Goal: Answer question/provide support

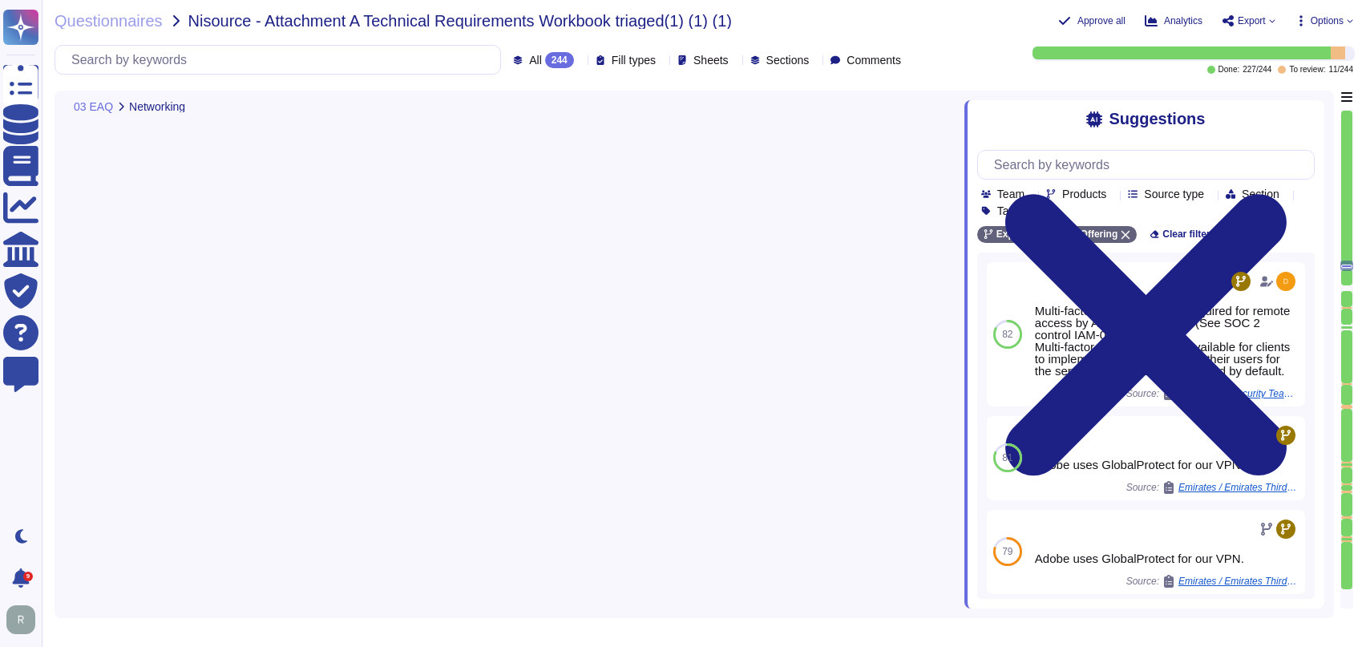
type textarea "Security Team Adobe uses GlobalProtect VPN and Citrix Receiver. Adobe is phasin…"
type textarea "Adobe business customers, as the data controllers of the personal data they pro…"
type textarea "As an international organization providing services to customers across the wor…"
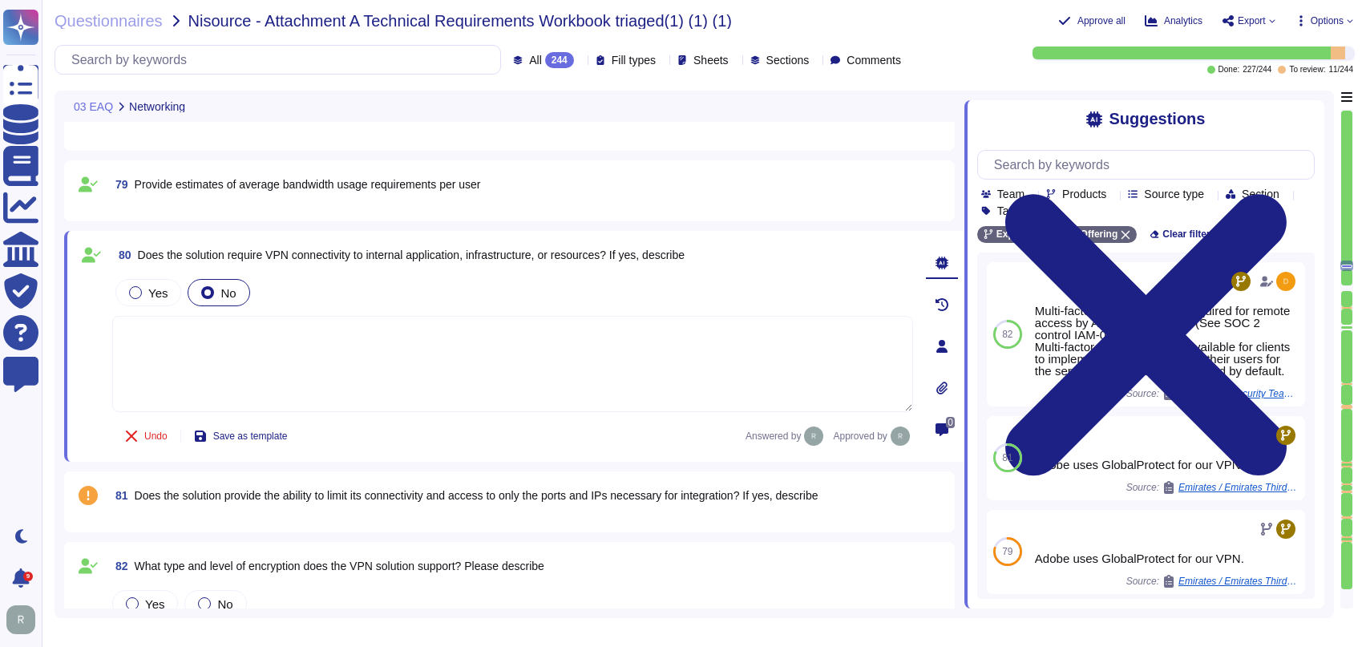
click at [511, 511] on div "81 Does the solution provide the ability to limit its connectivity and access t…" at bounding box center [509, 502] width 871 height 42
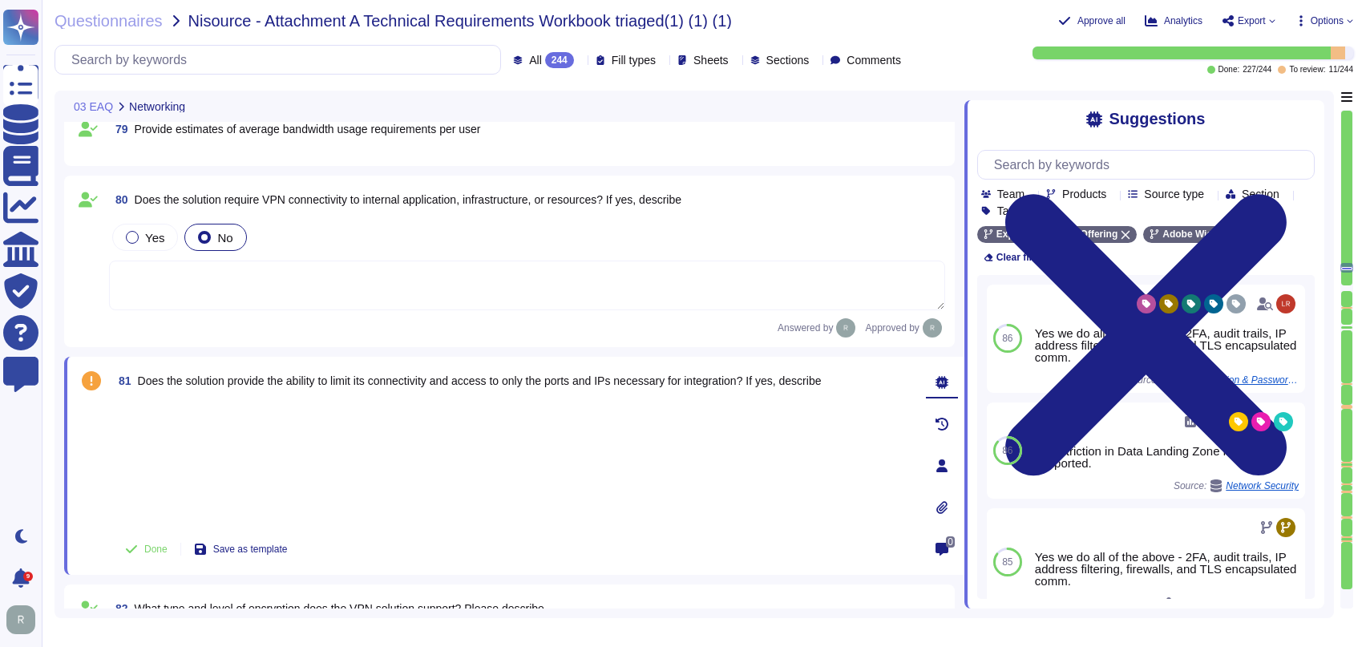
type textarea "As an international organization providing services to customers across the wor…"
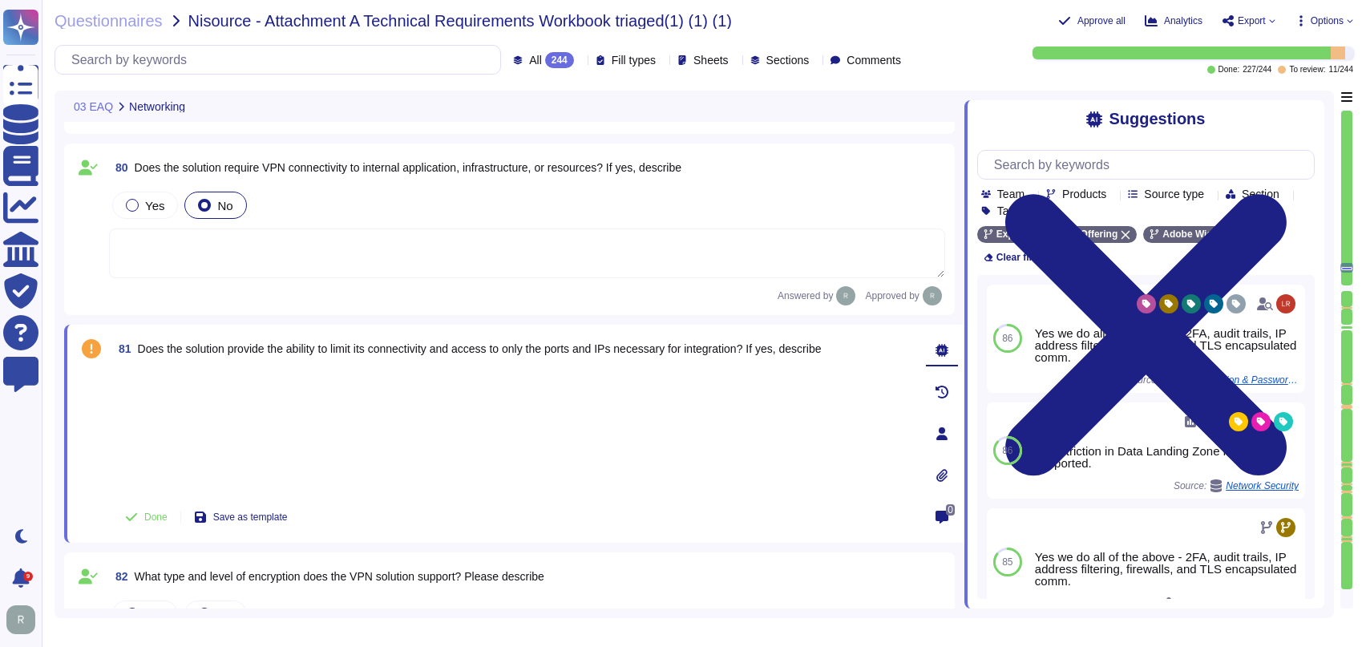
scroll to position [6276, 0]
click at [144, 513] on span "Done" at bounding box center [155, 516] width 23 height 10
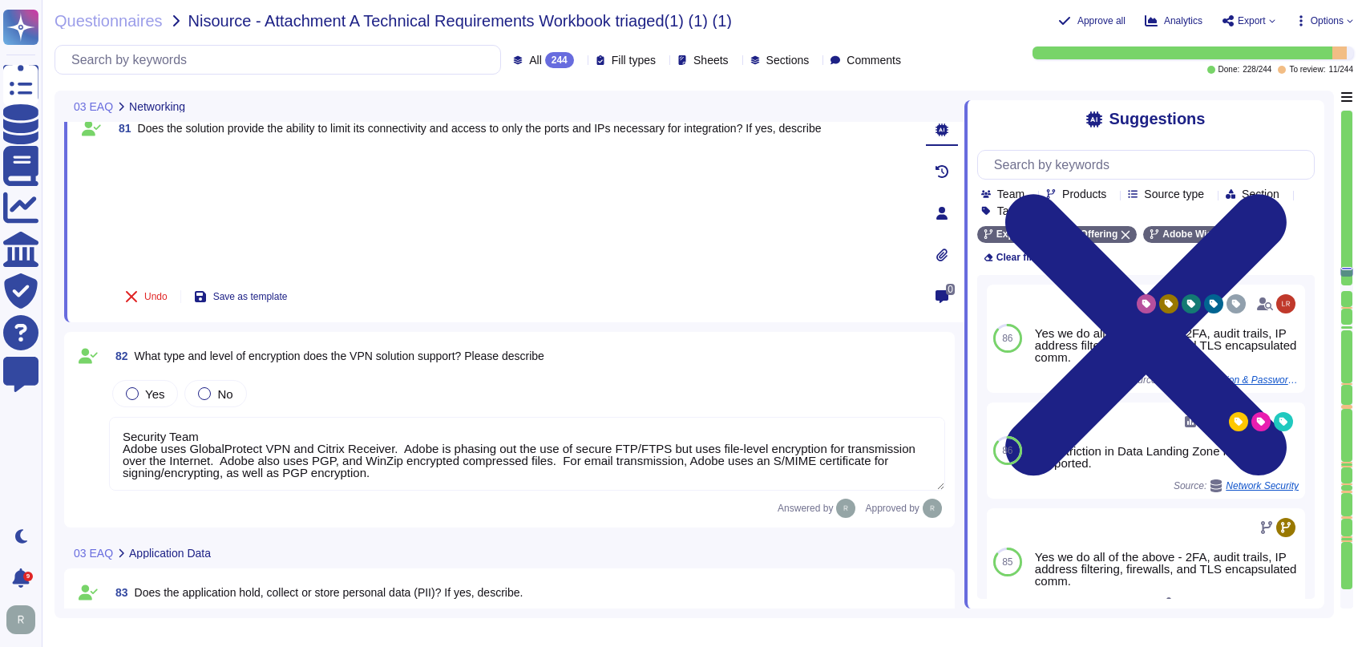
type textarea "Adobe uses a third party for handling of credit card data. We can provide PCI C…"
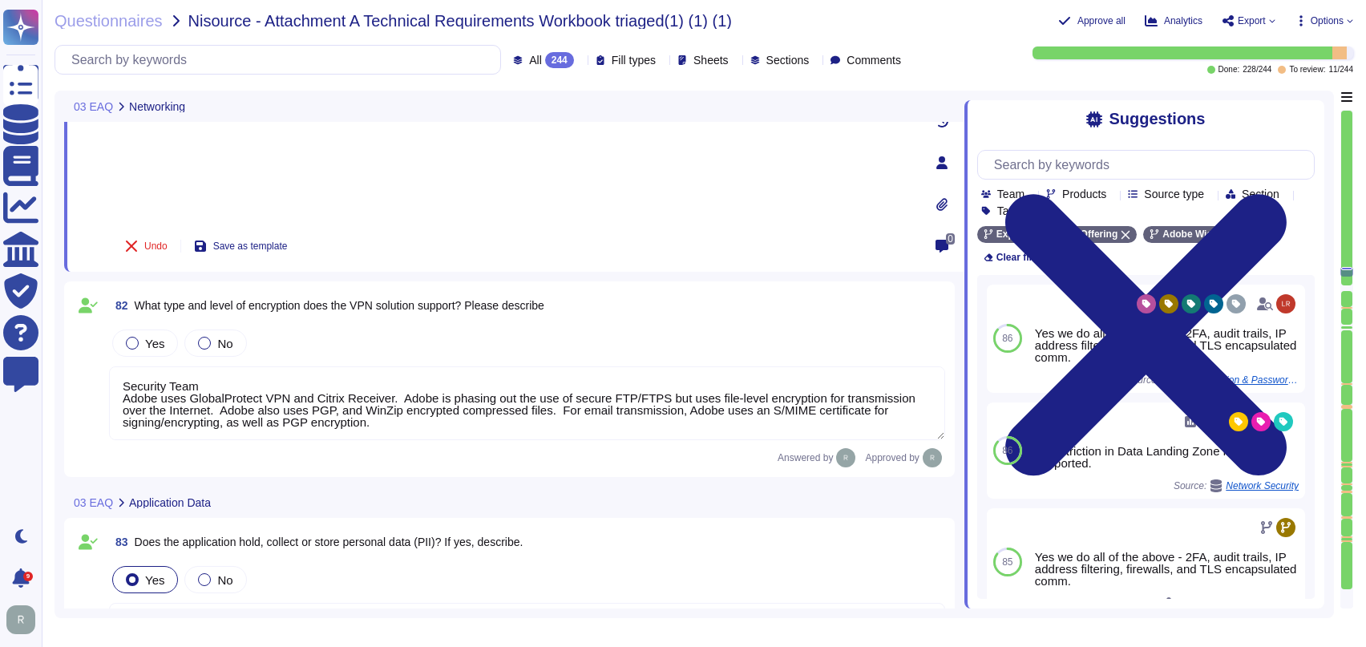
scroll to position [6528, 0]
click at [217, 377] on textarea "Security Team Adobe uses GlobalProtect VPN and Citrix Receiver. Adobe is phasin…" at bounding box center [527, 402] width 836 height 74
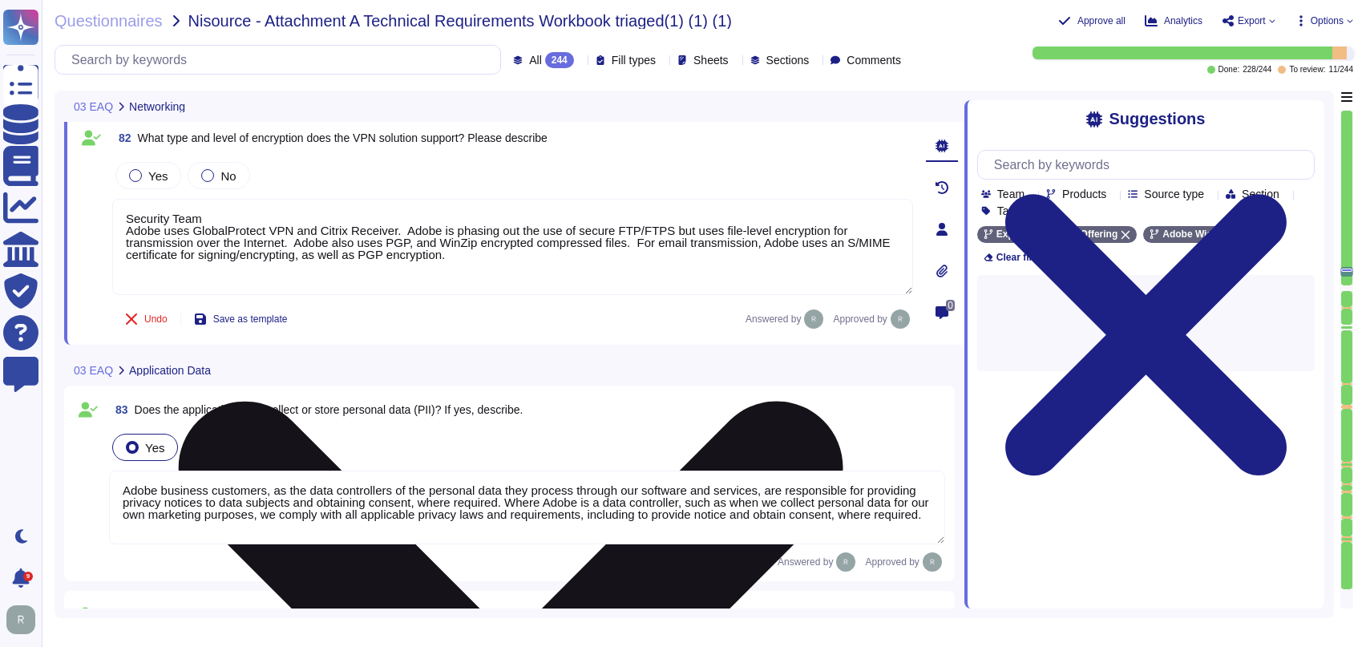
type textarea "As the Data Controller, the customer is responsible for notifying its Data Subj…"
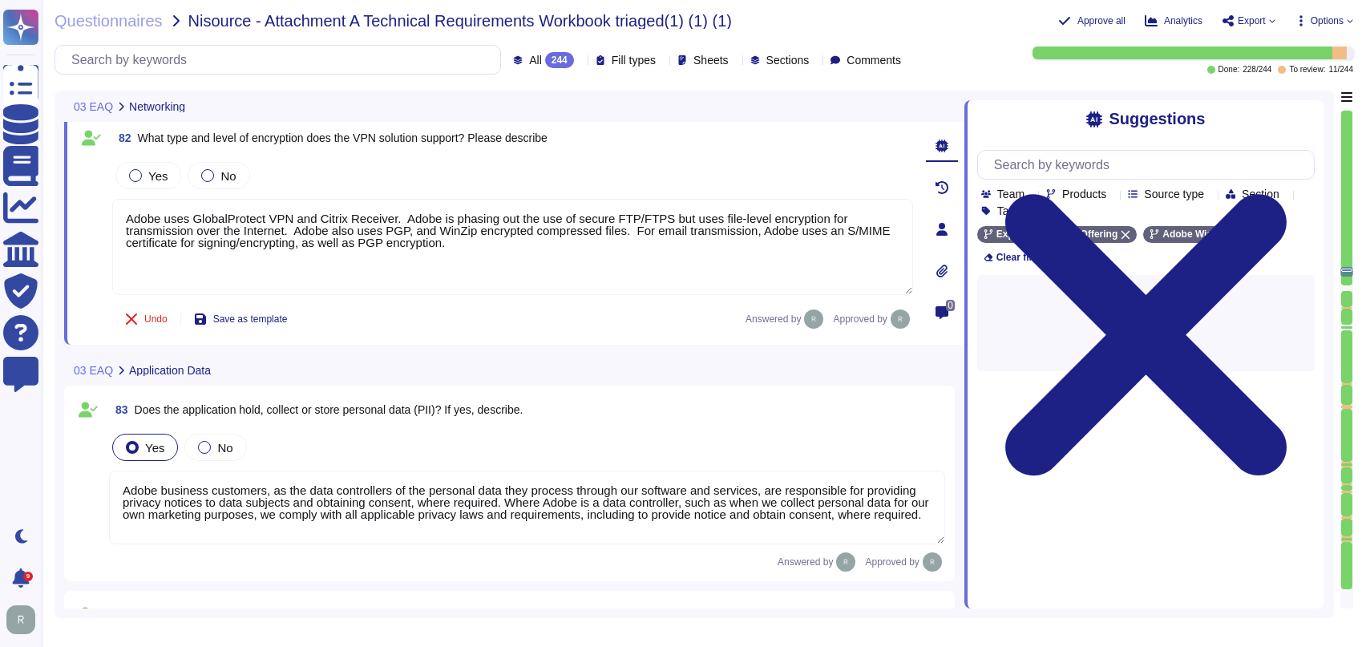
click at [550, 364] on div "03 EAQ Application Data" at bounding box center [402, 369] width 676 height 31
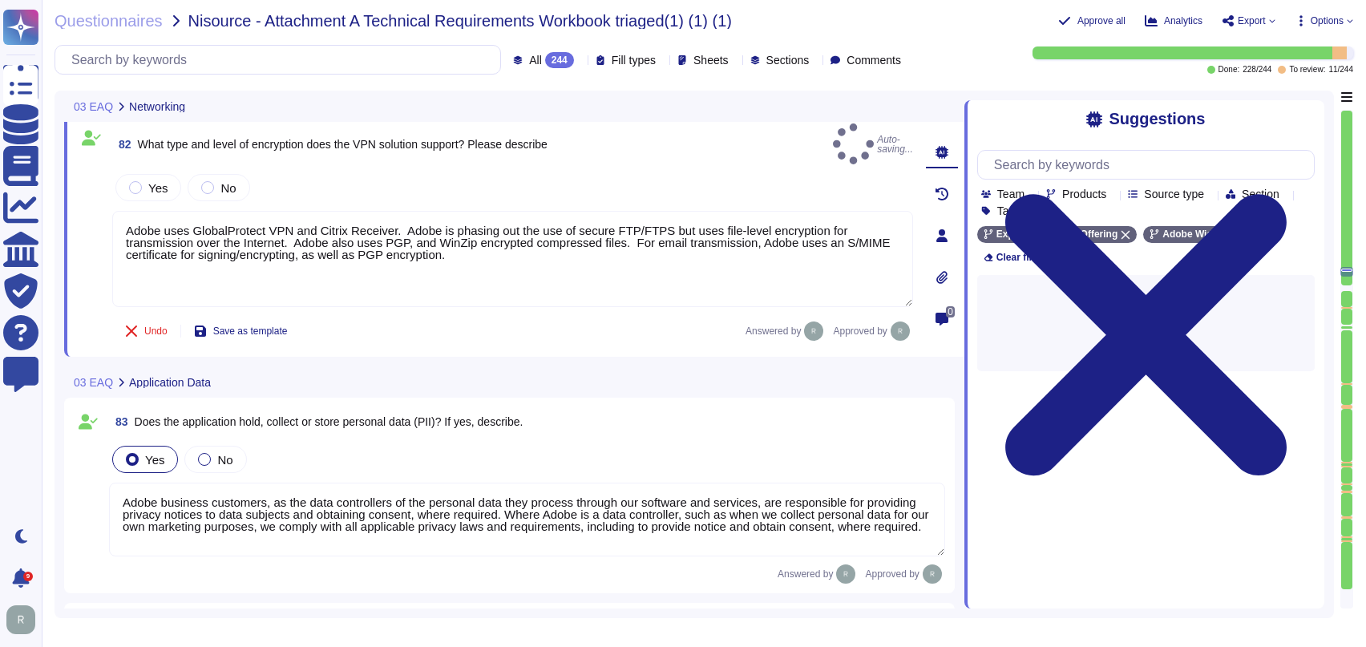
type textarea "Adobe uses GlobalProtect VPN and Citrix Receiver. Adobe is phasing out the use …"
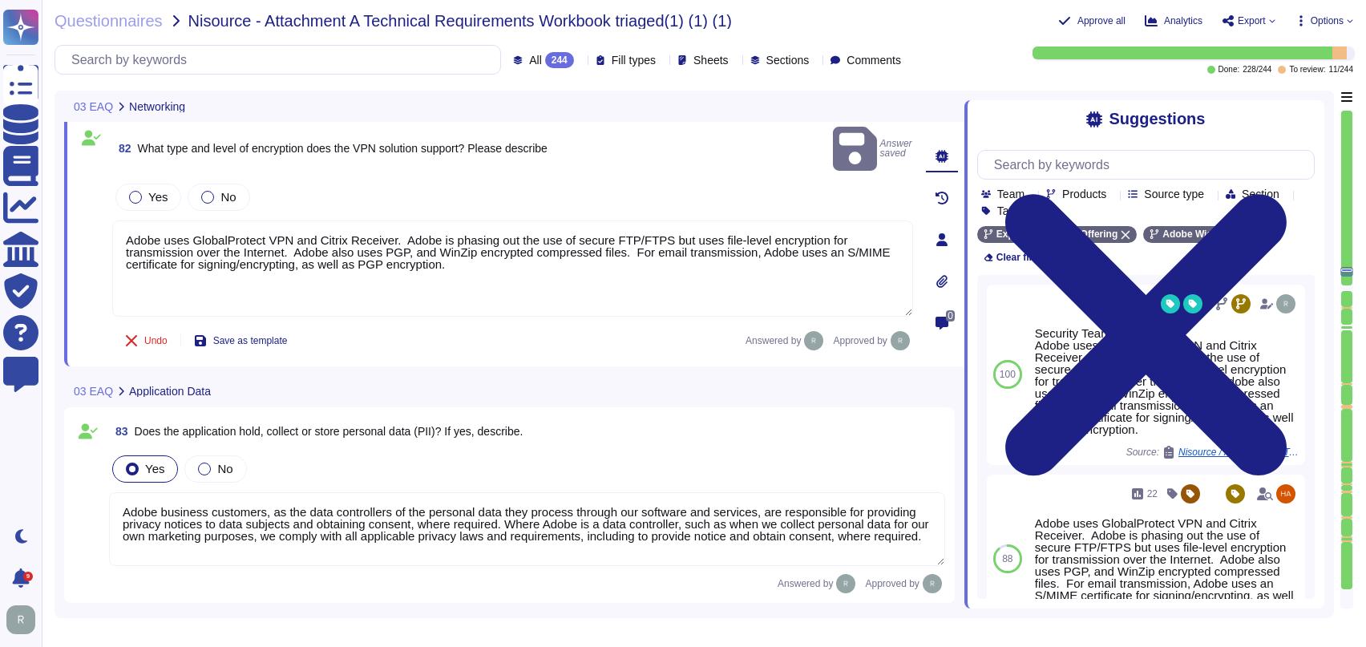
click at [1347, 287] on div at bounding box center [1346, 288] width 11 height 6
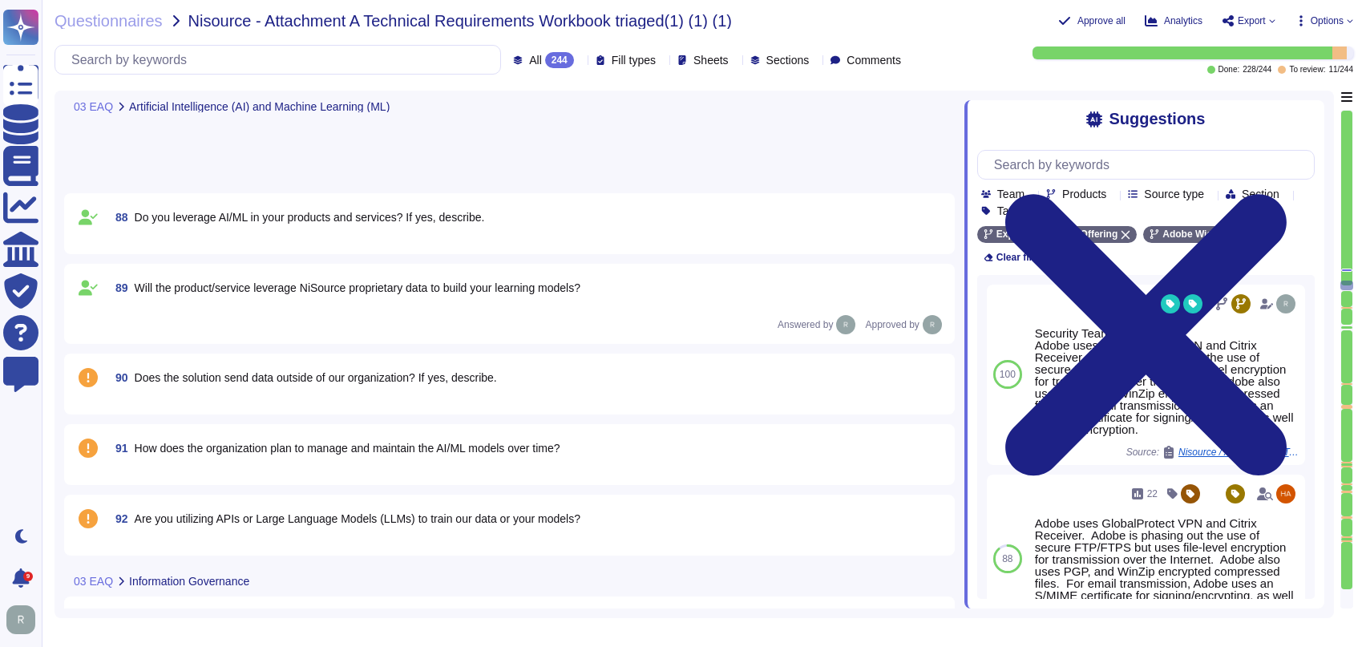
type textarea "Data retention is defined in the agreements, including all applicable PSLTs (Pr…"
type textarea "Adobe Does have Electronic Discovery, Legal Hold and Data Collection Protocols.…"
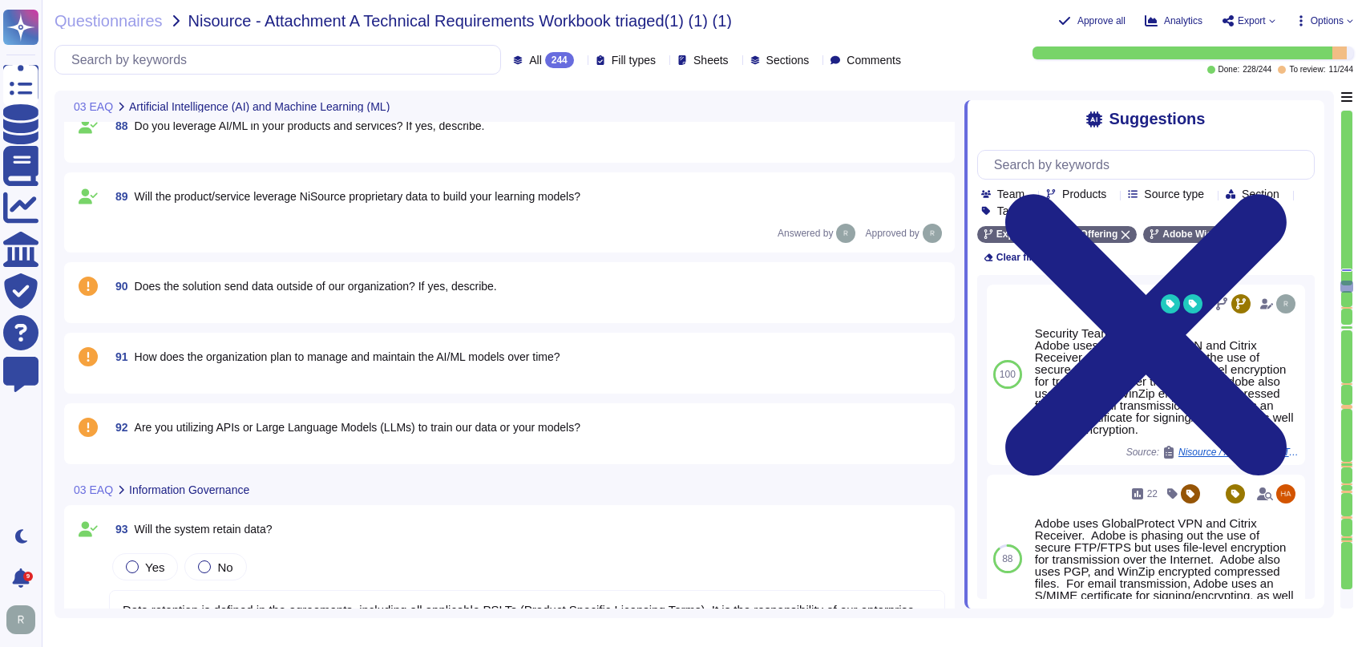
scroll to position [7694, 0]
click at [327, 285] on span "Does the solution send data outside of our organization? If yes, describe." at bounding box center [316, 287] width 362 height 13
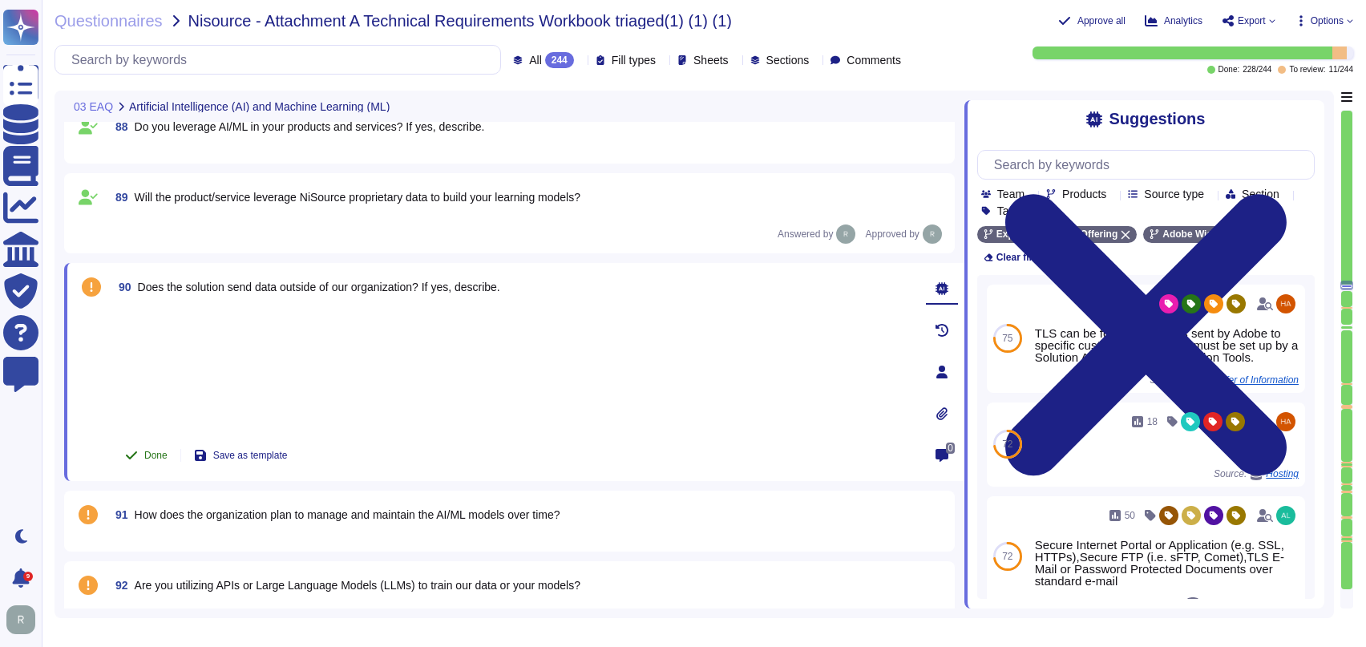
click at [161, 450] on span "Done" at bounding box center [155, 455] width 23 height 10
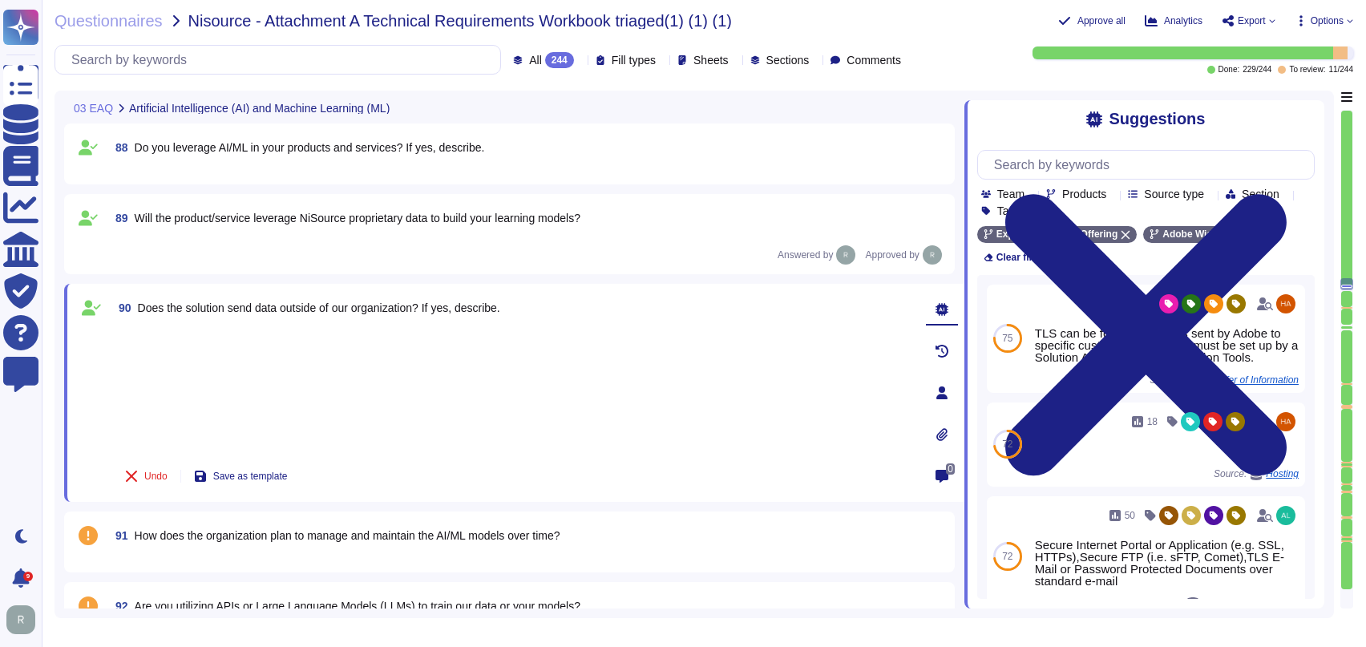
type textarea "As the Data Controller, the customer is responsible for notifying its Data Subj…"
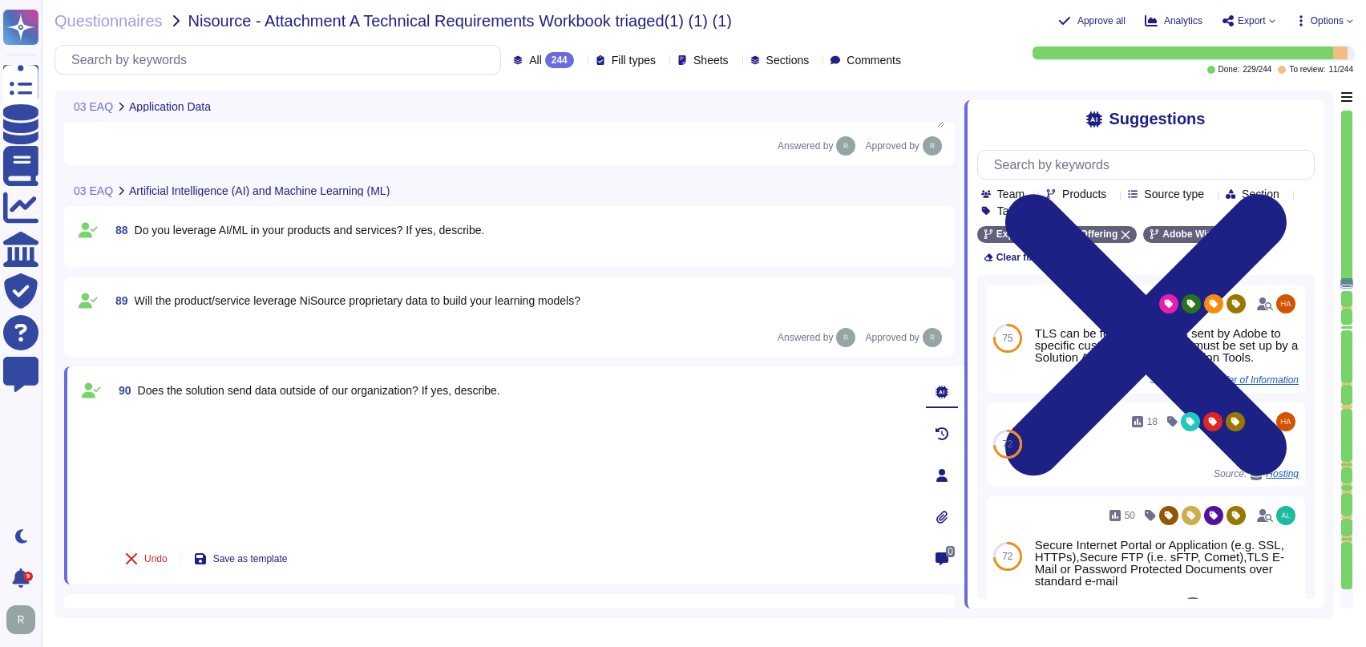
type textarea "Adobe uses a third party for handling of credit card data. We can provide PCI C…"
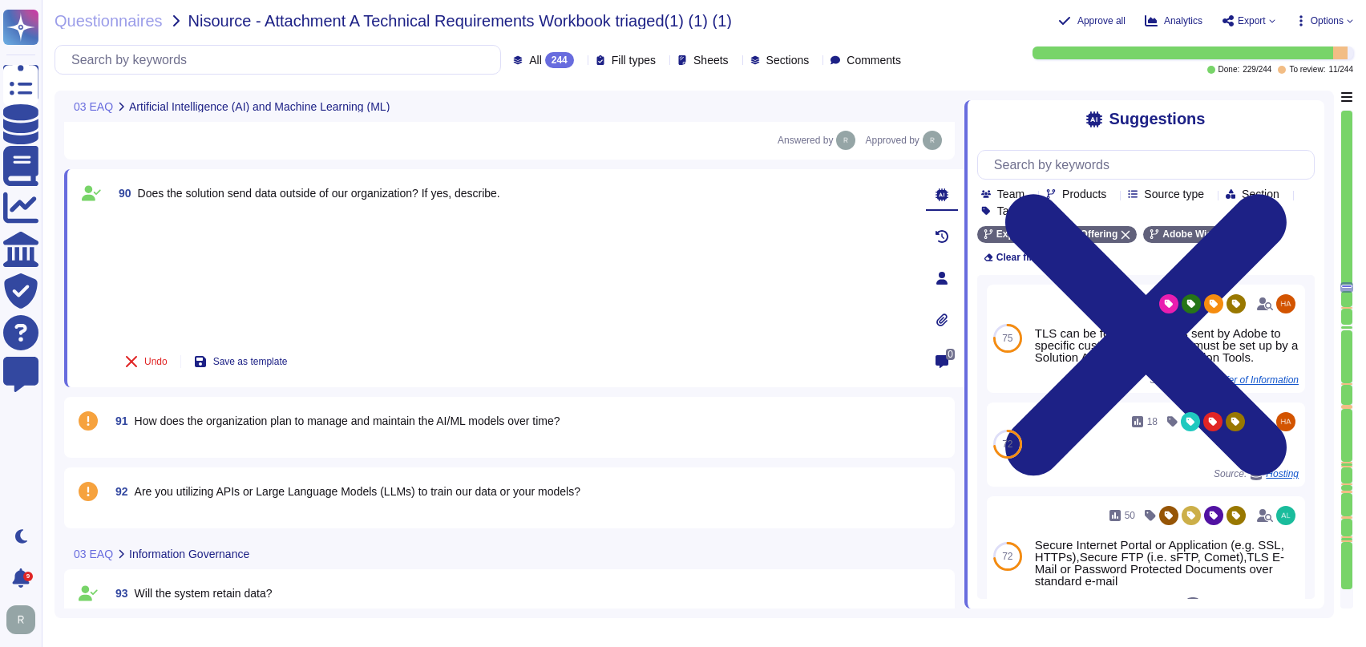
type textarea "Data retention is defined in the agreements, including all applicable PSLTs (Pr…"
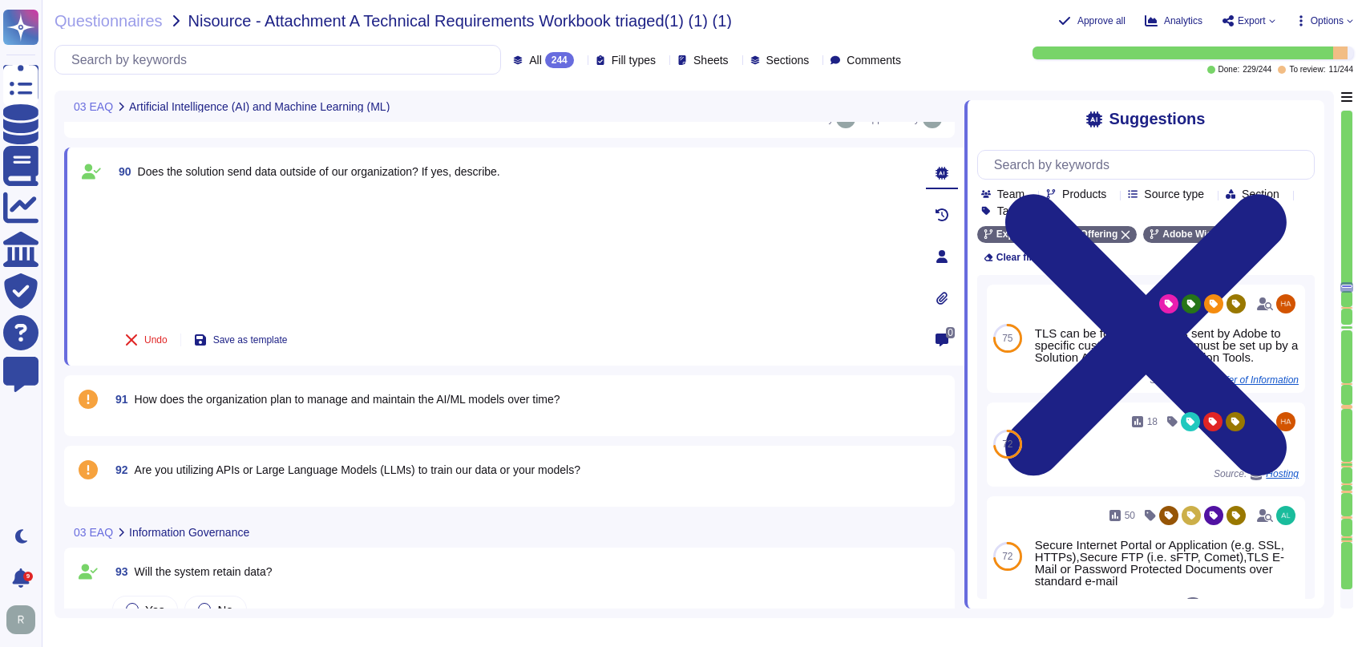
click at [426, 412] on div "91 How does the organization plan to manage and maintain the AI/ML models over …" at bounding box center [509, 406] width 871 height 42
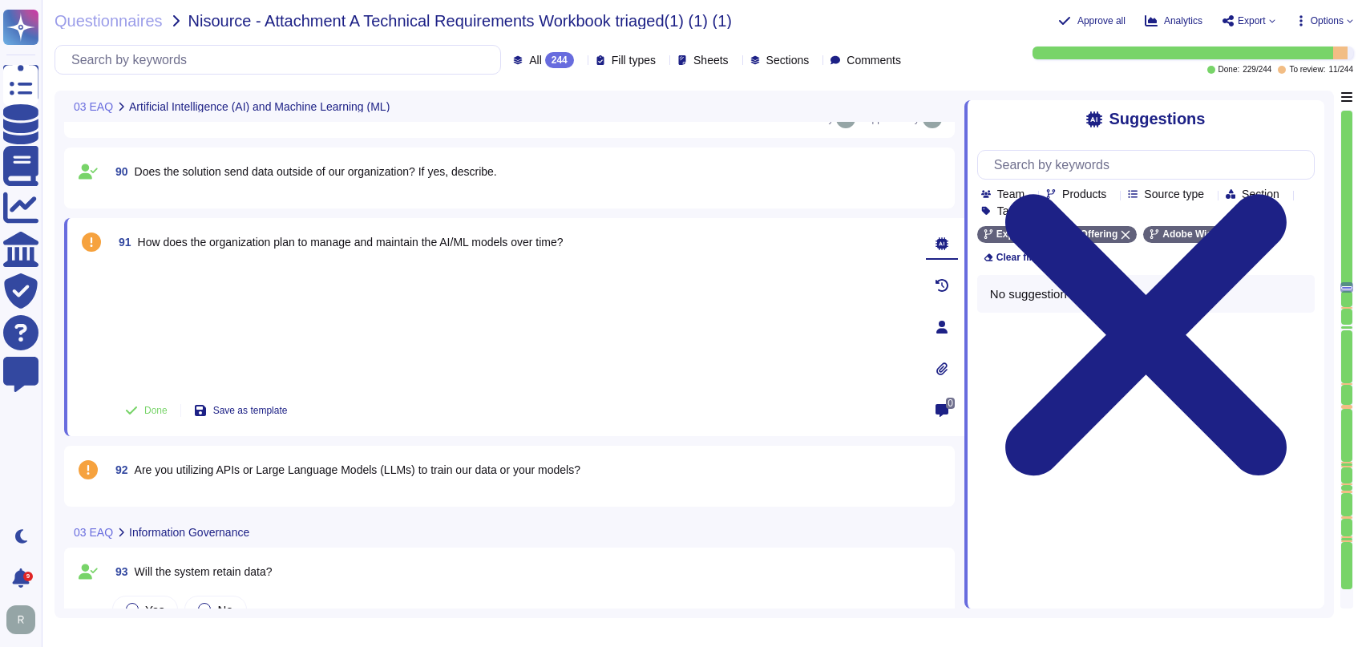
scroll to position [7810, 0]
click at [155, 407] on span "Done" at bounding box center [155, 410] width 23 height 10
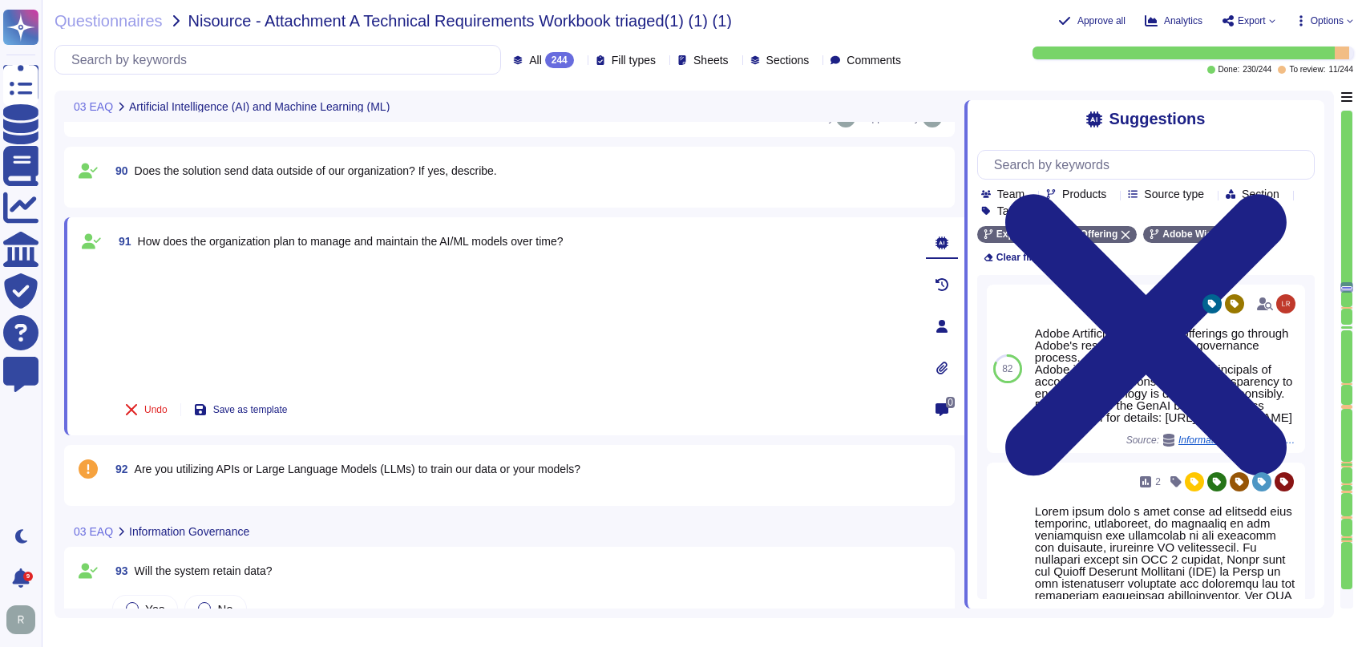
click at [468, 469] on span "Are you utilizing APIs or Large Language Models (LLMs) to train our data or you…" at bounding box center [358, 468] width 446 height 13
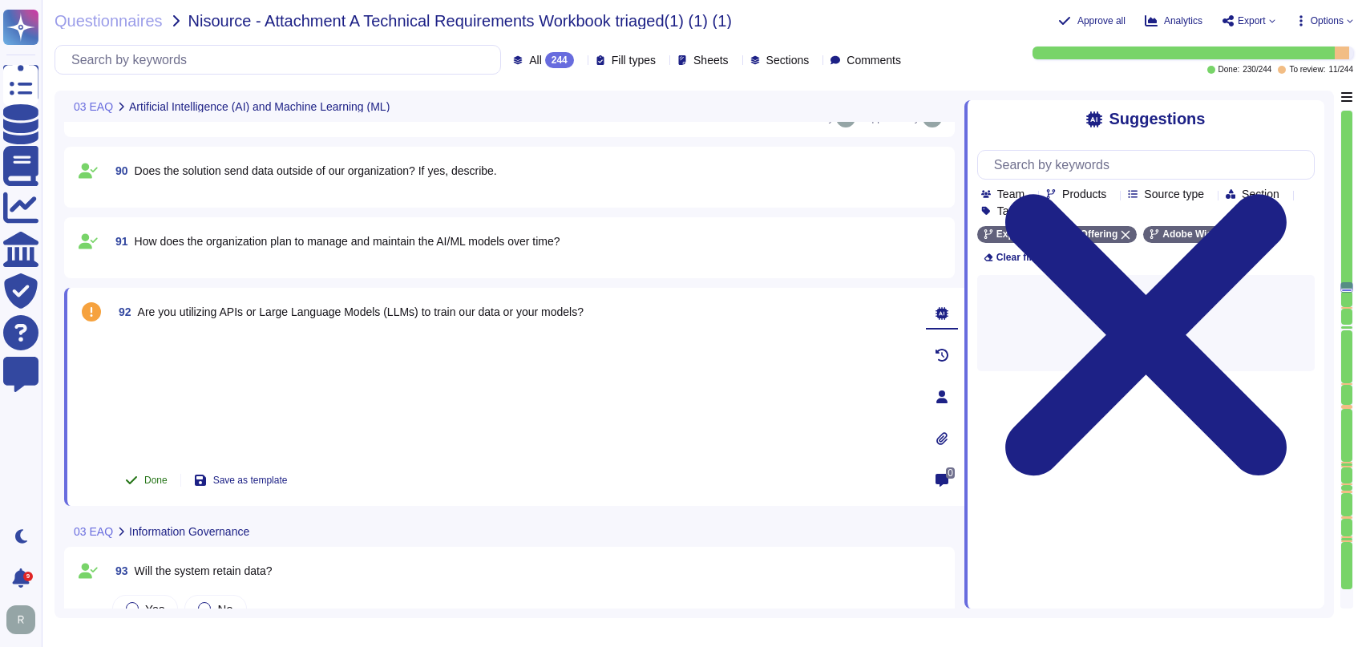
click at [160, 479] on span "Done" at bounding box center [155, 480] width 23 height 10
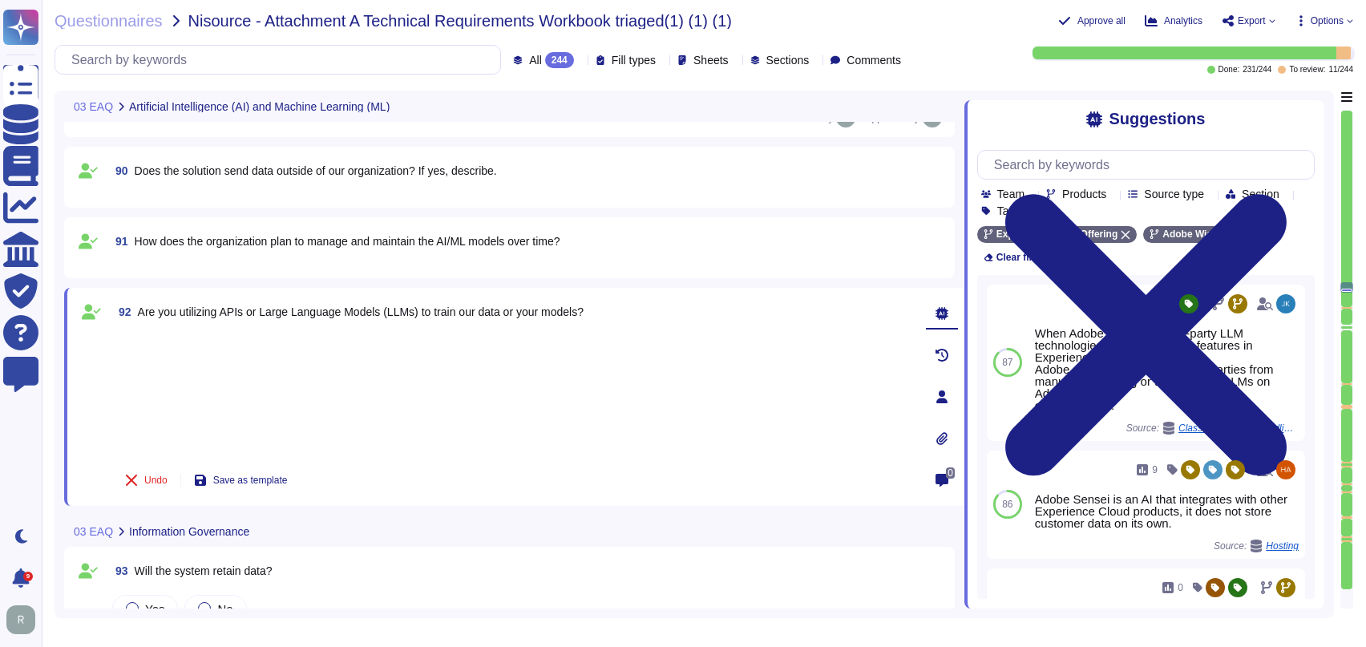
click at [1349, 303] on div at bounding box center [1346, 209] width 11 height 196
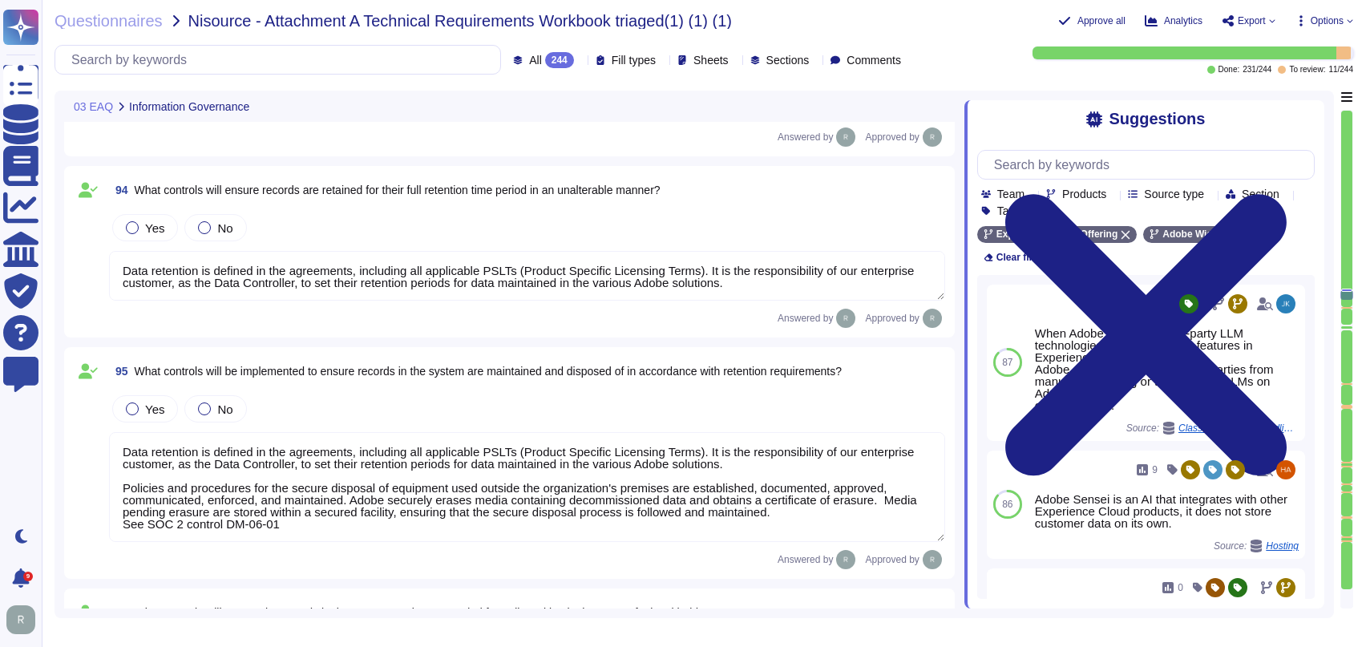
type textarea "Adobe Does have Electronic Discovery, Legal Hold and Data Collection Protocols.…"
type textarea "Adobe is a publicly traded company and is subject to [PERSON_NAME] (SOX) 404 co…"
type textarea "Adobe maintains internal processes and procedures to monitor developments in gl…"
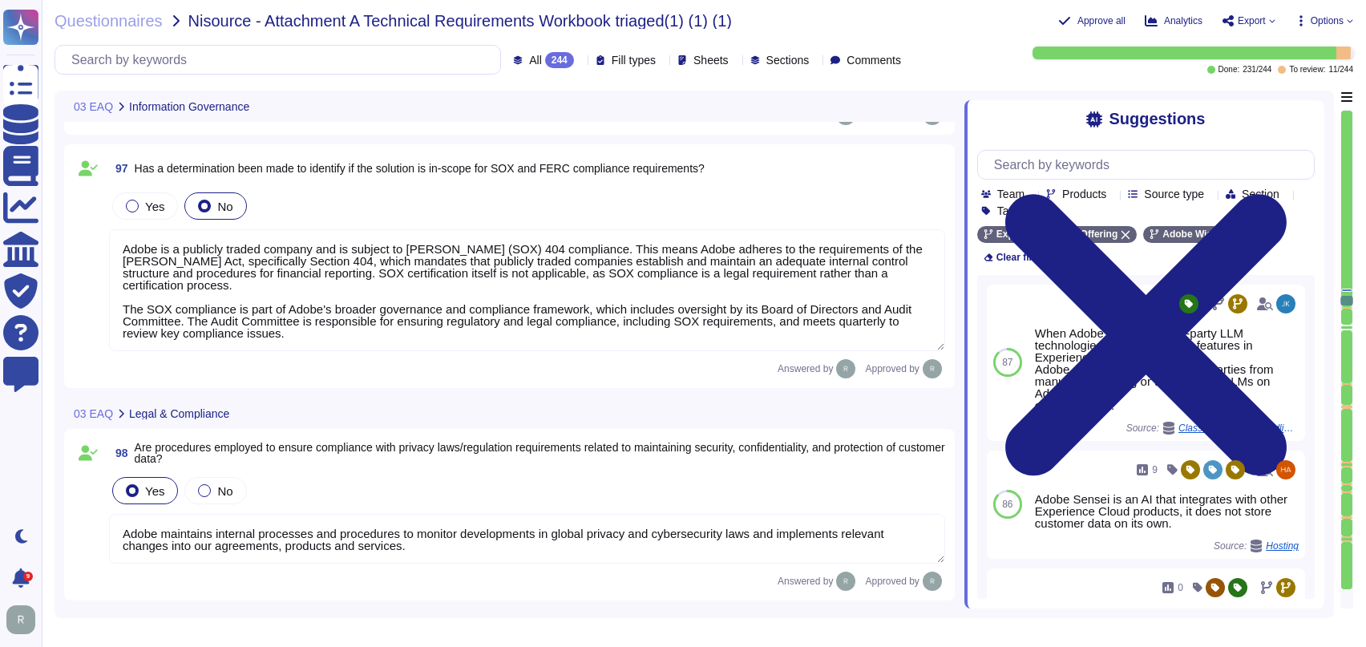
type textarea "Adobe complies with the CCPA and CPRA. Adobe can assist customers in fulfilling…"
type textarea "Adobe is required to disclose customer data when a valid legal process from a g…"
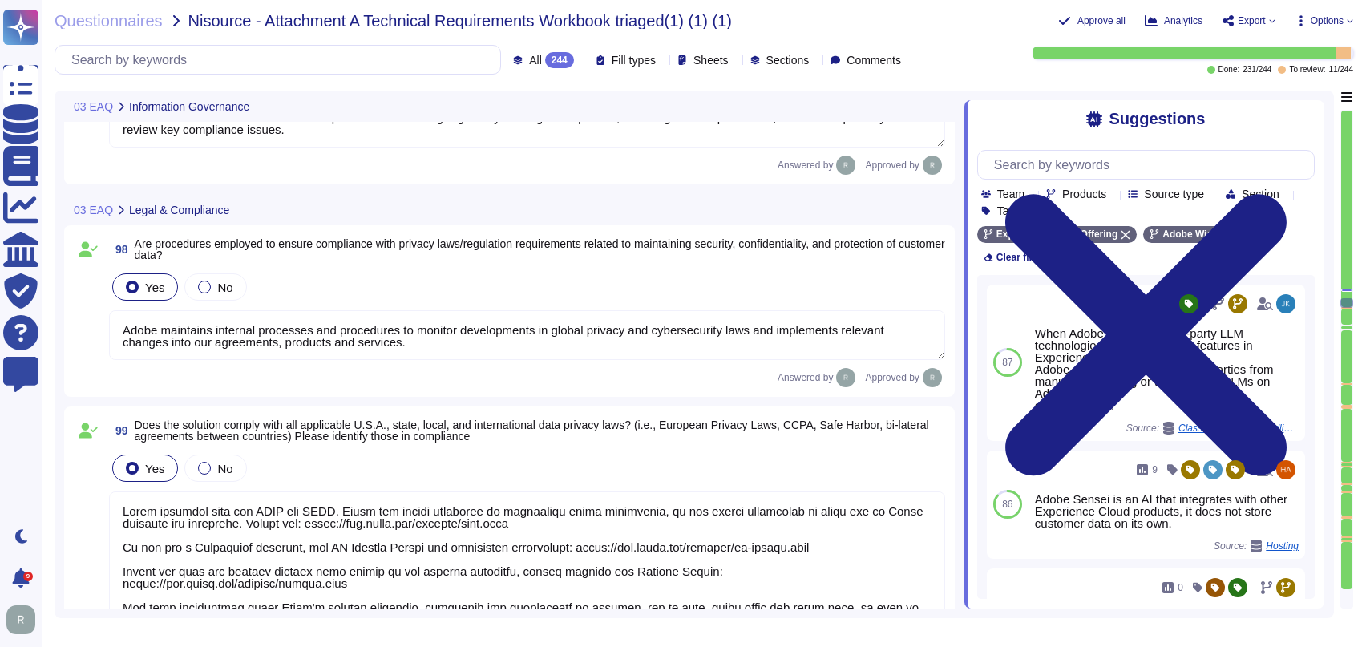
type textarea "Storage location is dependent upon implementation and is typically within the c…"
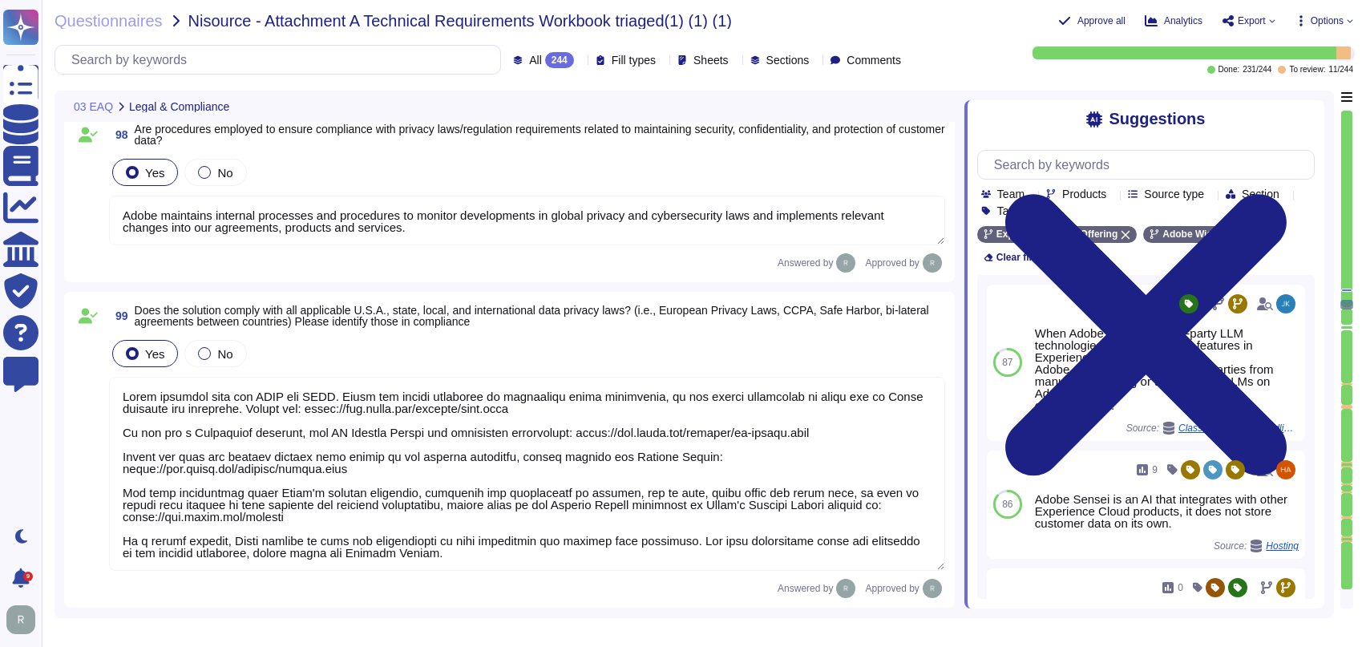
type textarea "At the end of the license term, Adobe will use commercially reasonable efforts …"
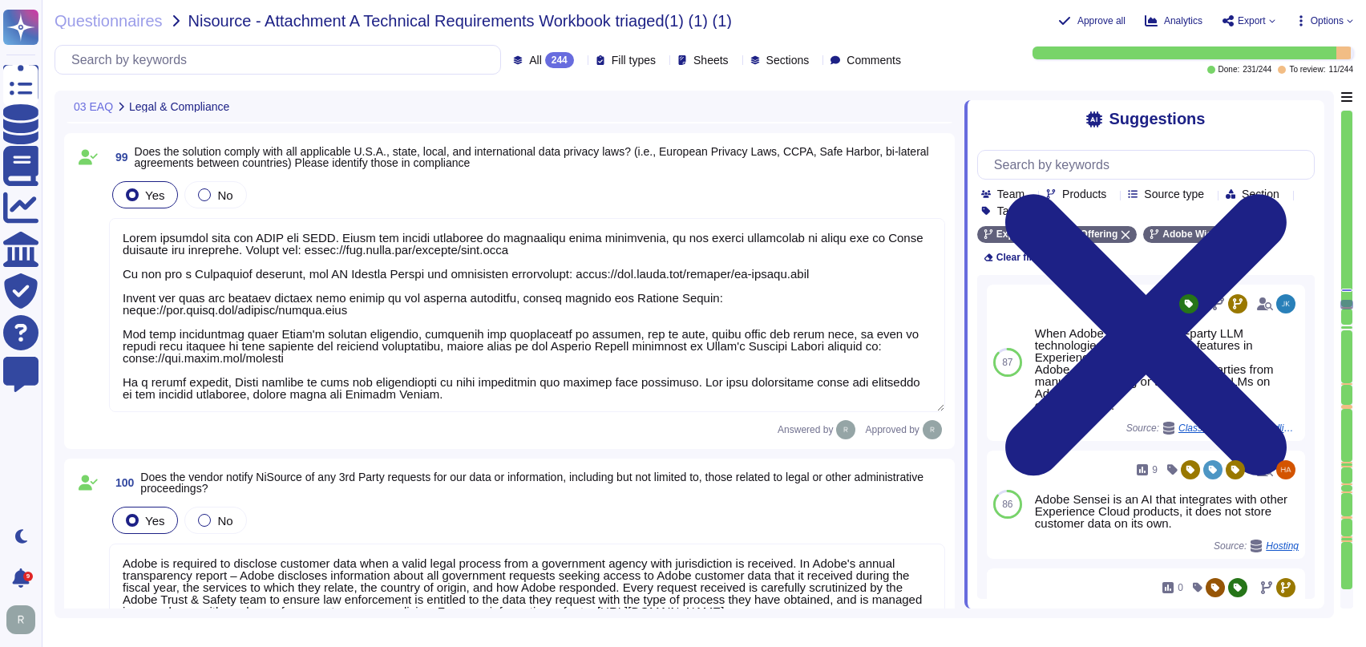
click at [1346, 289] on div at bounding box center [1346, 290] width 11 height 3
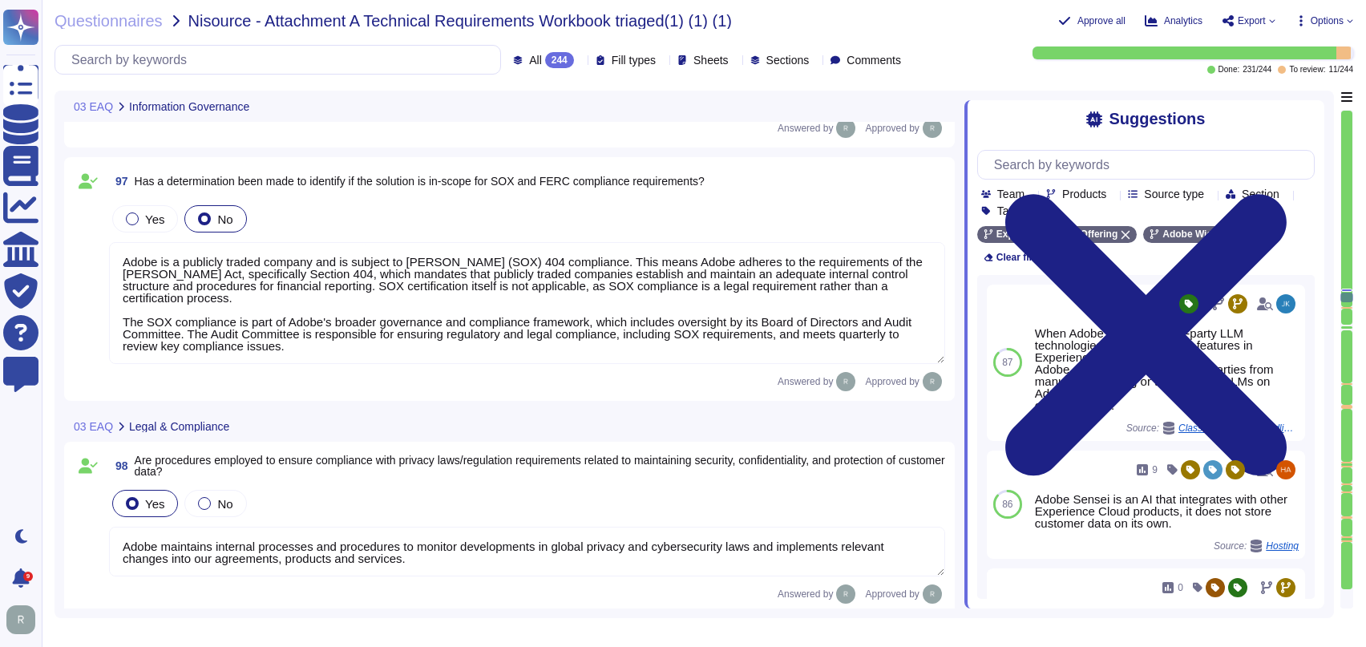
type textarea "Data retention is defined in the agreements, including all applicable PSLTs (Pr…"
type textarea "Adobe Does have Electronic Discovery, Legal Hold and Data Collection Protocols.…"
type textarea "Adobe is a publicly traded company and is subject to [PERSON_NAME] (SOX) 404 co…"
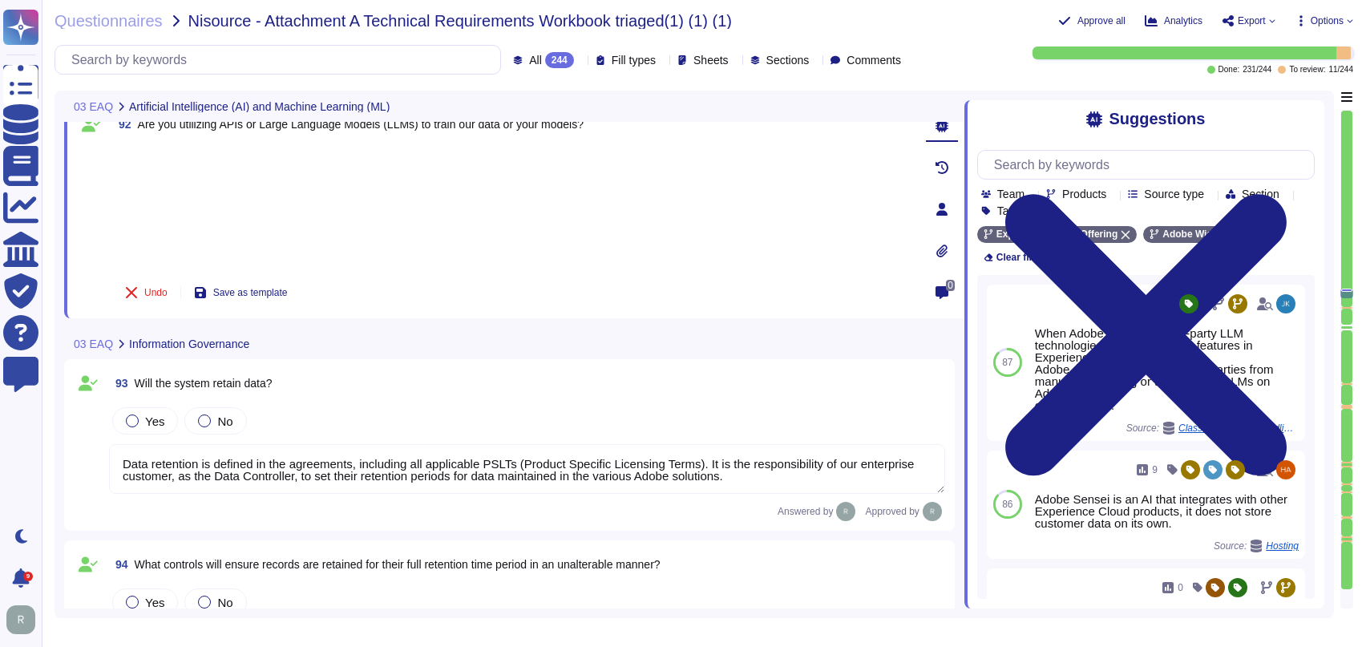
type textarea "Data retention is defined in the agreements, including all applicable PSLTs (Pr…"
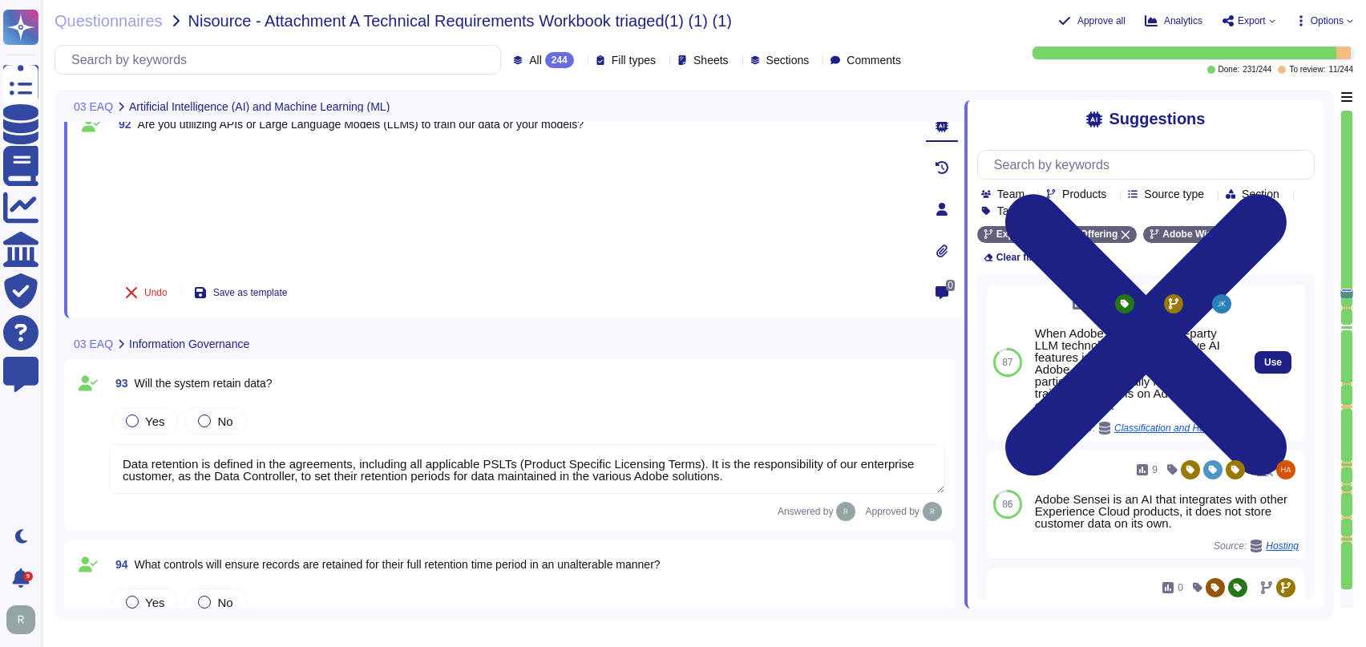
scroll to position [7937, 0]
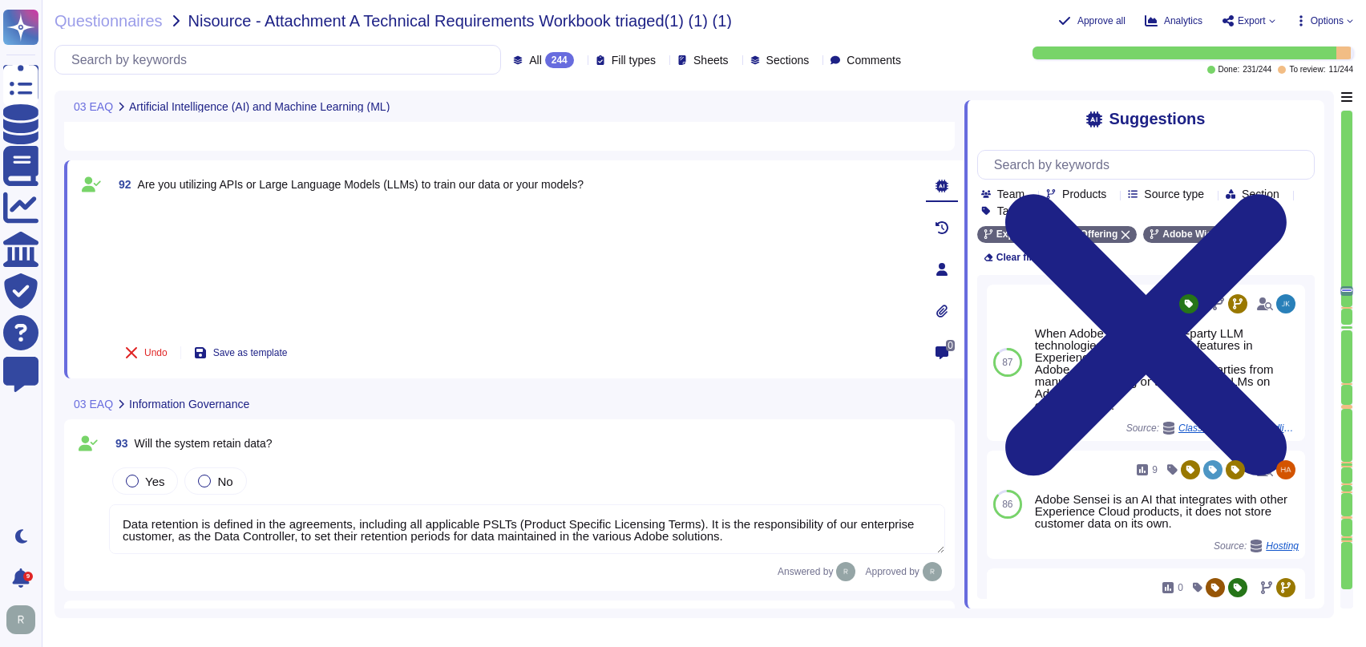
click at [417, 393] on div "03 EAQ Information Governance" at bounding box center [402, 403] width 676 height 31
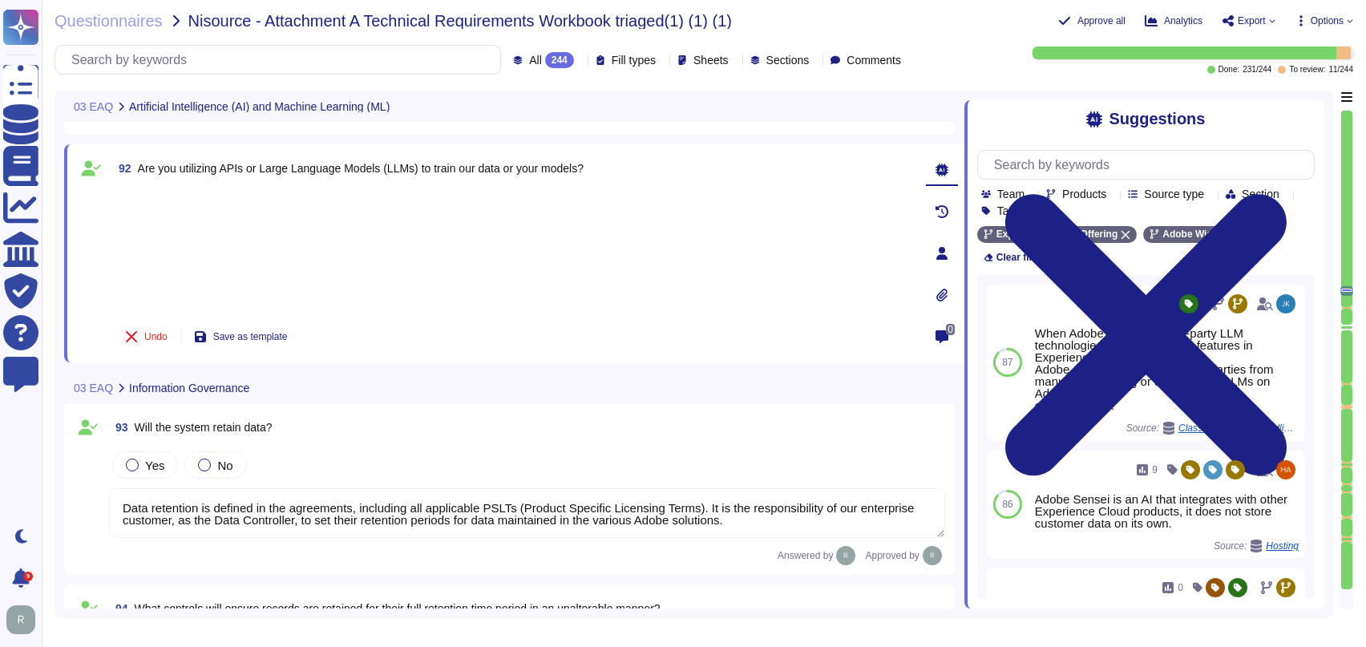
type textarea "Adobe Does have Electronic Discovery, Legal Hold and Data Collection Protocols.…"
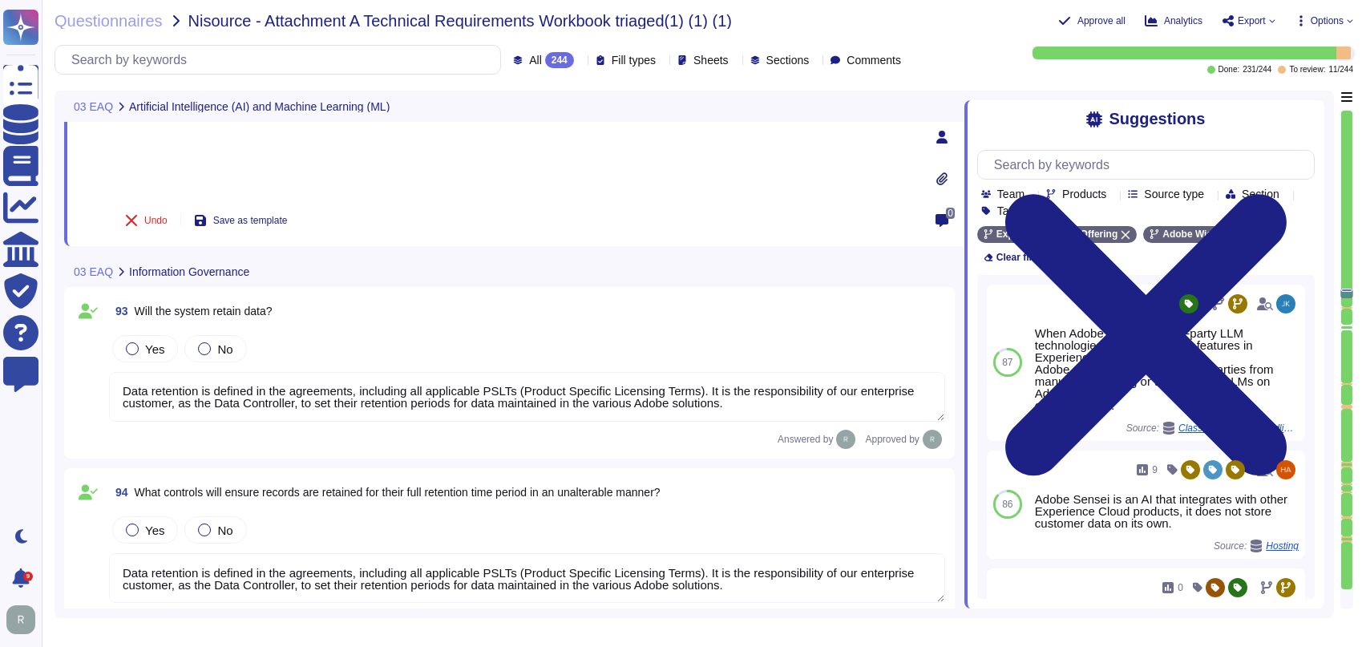
scroll to position [8070, 0]
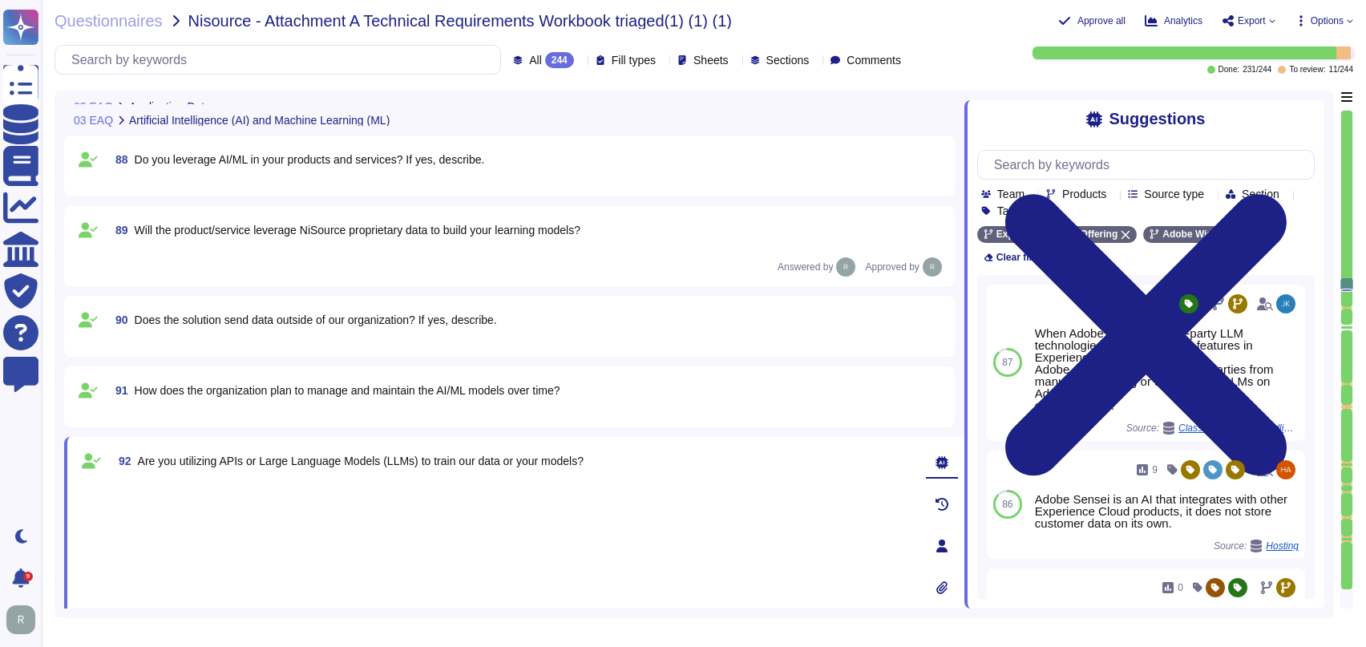
type textarea "As the Data Controller, the customer is responsible for notifying its Data Subj…"
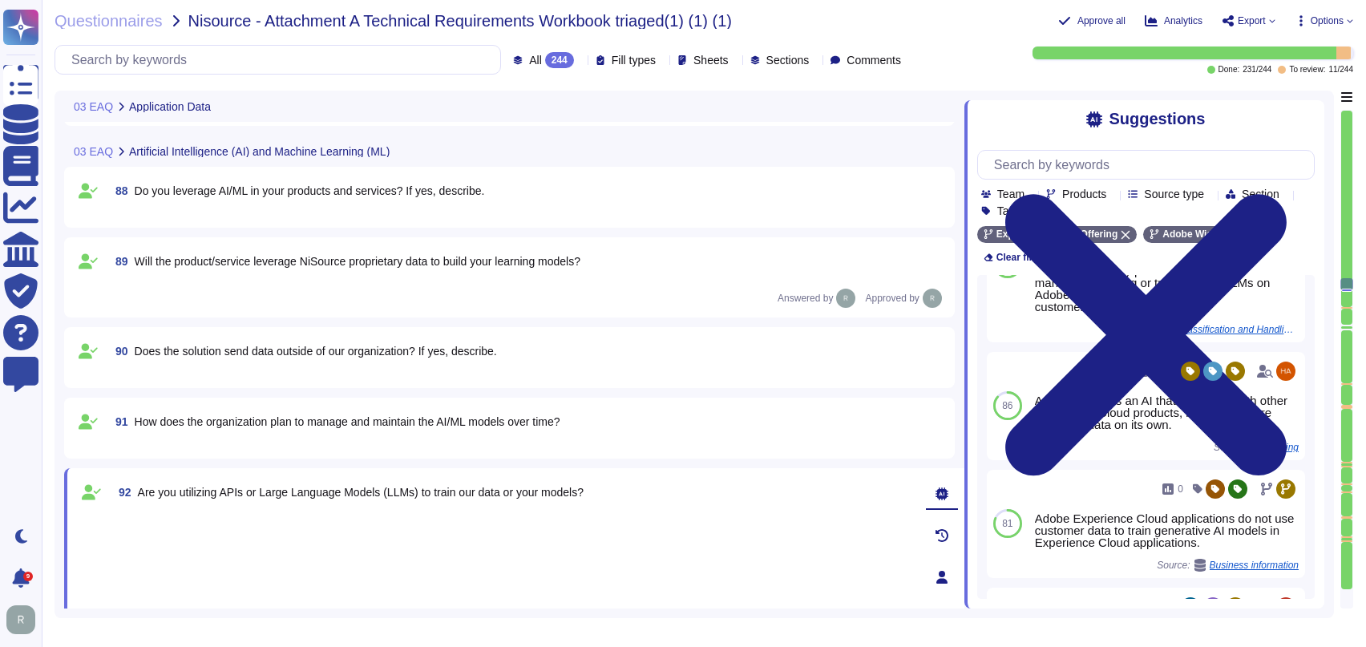
scroll to position [119, 0]
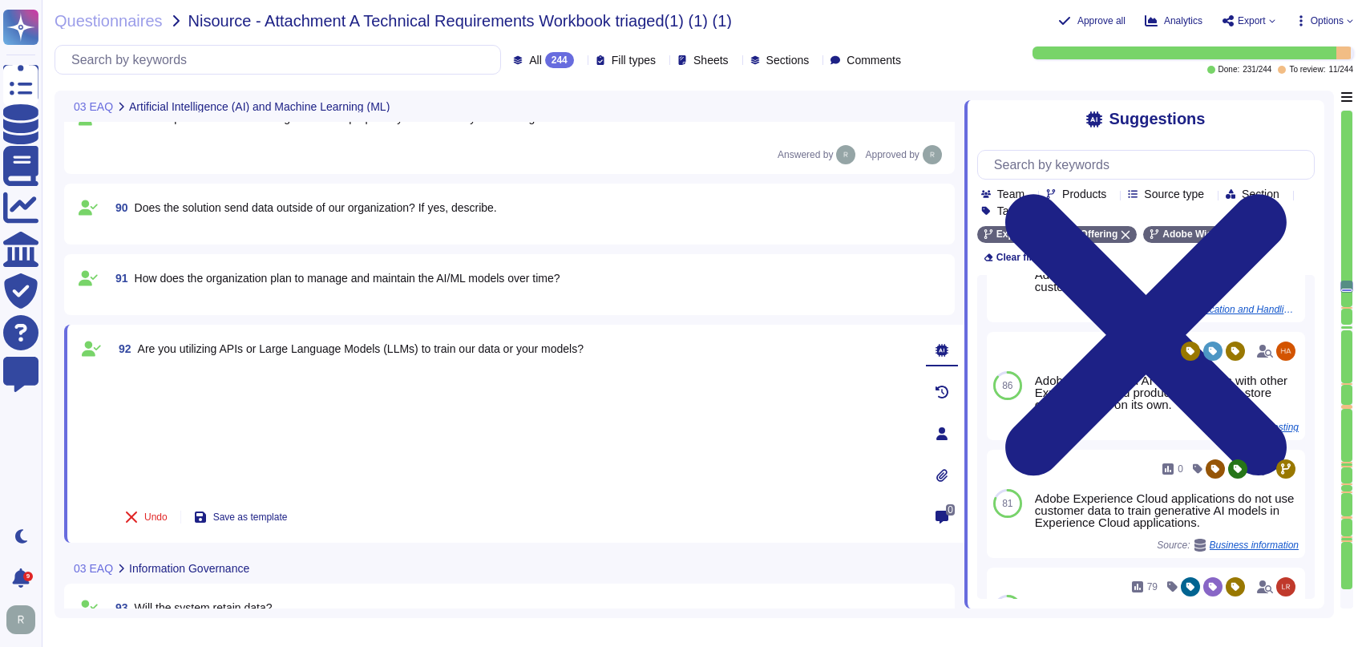
type textarea "Data retention is defined in the agreements, including all applicable PSLTs (Pr…"
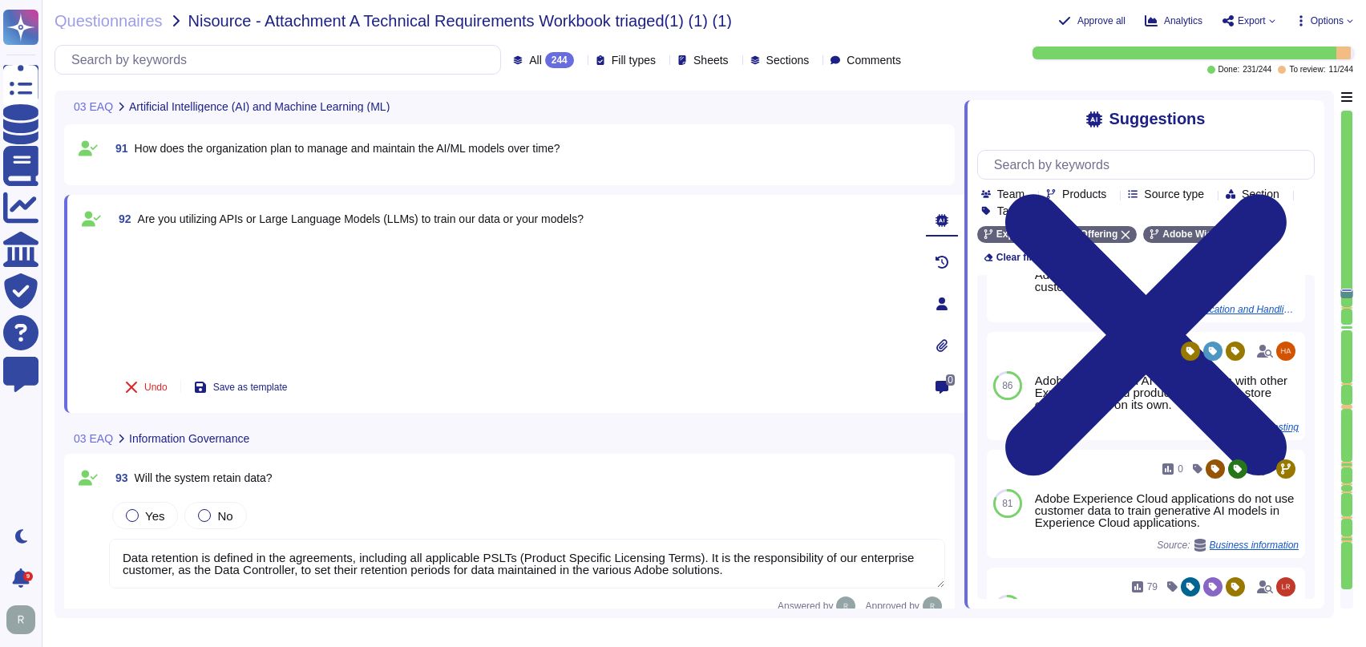
type textarea "Adobe Does have Electronic Discovery, Legal Hold and Data Collection Protocols.…"
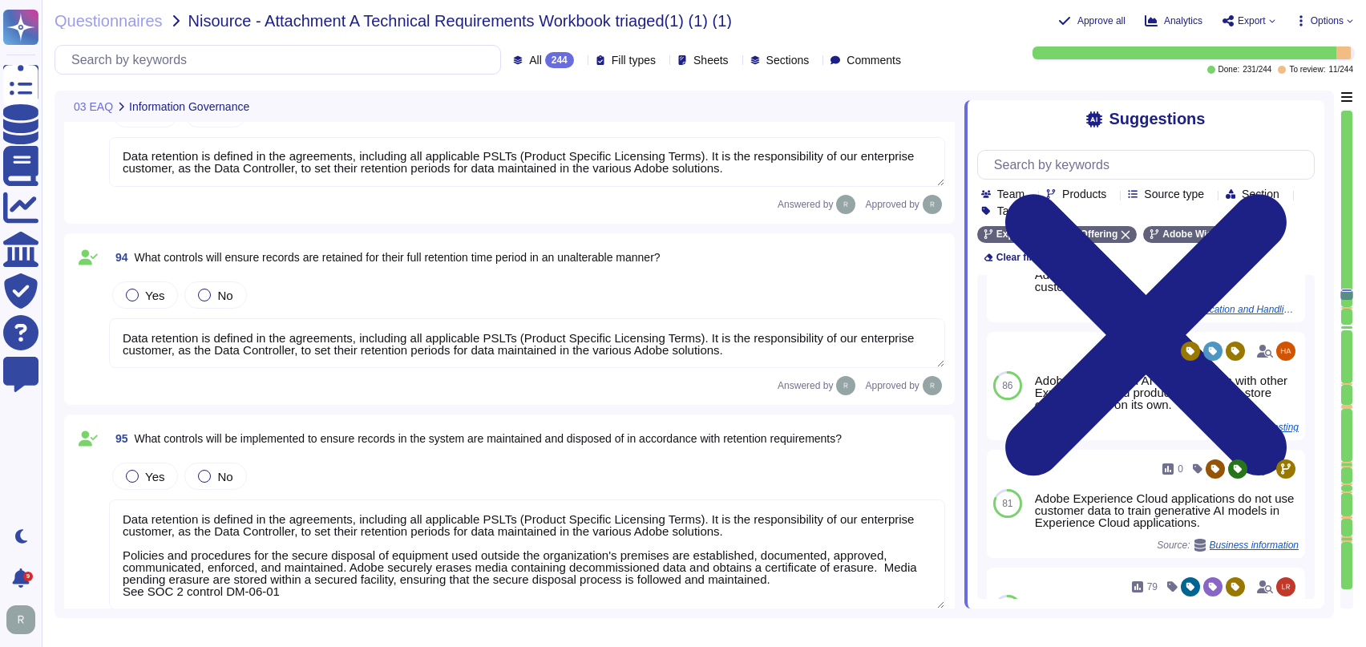
type textarea "Adobe is a publicly traded company and is subject to [PERSON_NAME] (SOX) 404 co…"
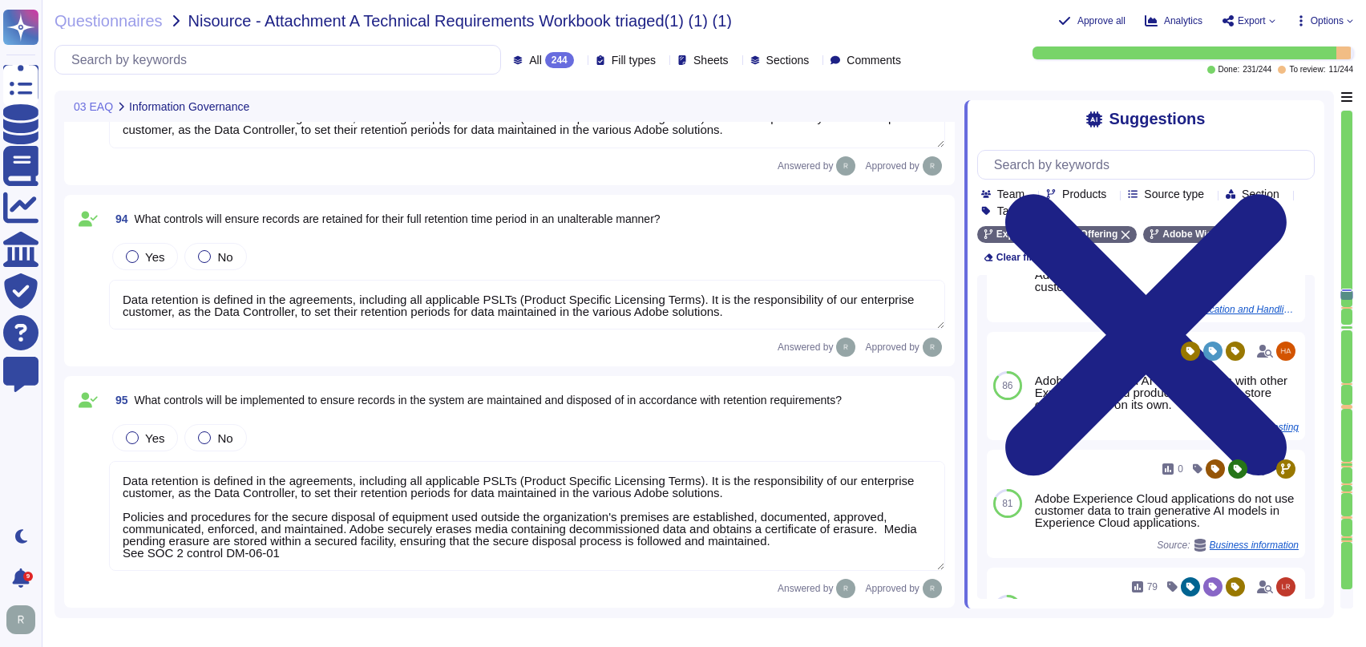
scroll to position [8293, 0]
click at [1351, 307] on div at bounding box center [1346, 308] width 11 height 2
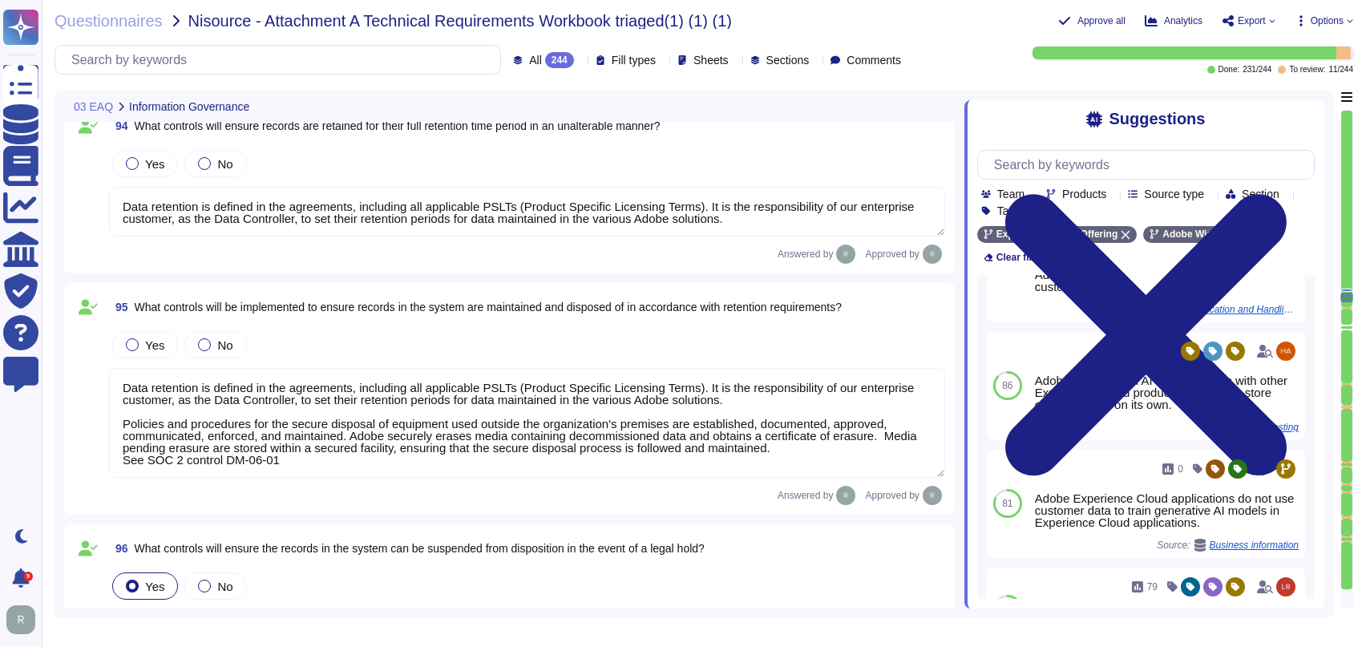
type textarea "Adobe maintains internal processes and procedures to monitor developments in gl…"
type textarea "Adobe complies with the CCPA and CPRA. Adobe can assist customers in fulfilling…"
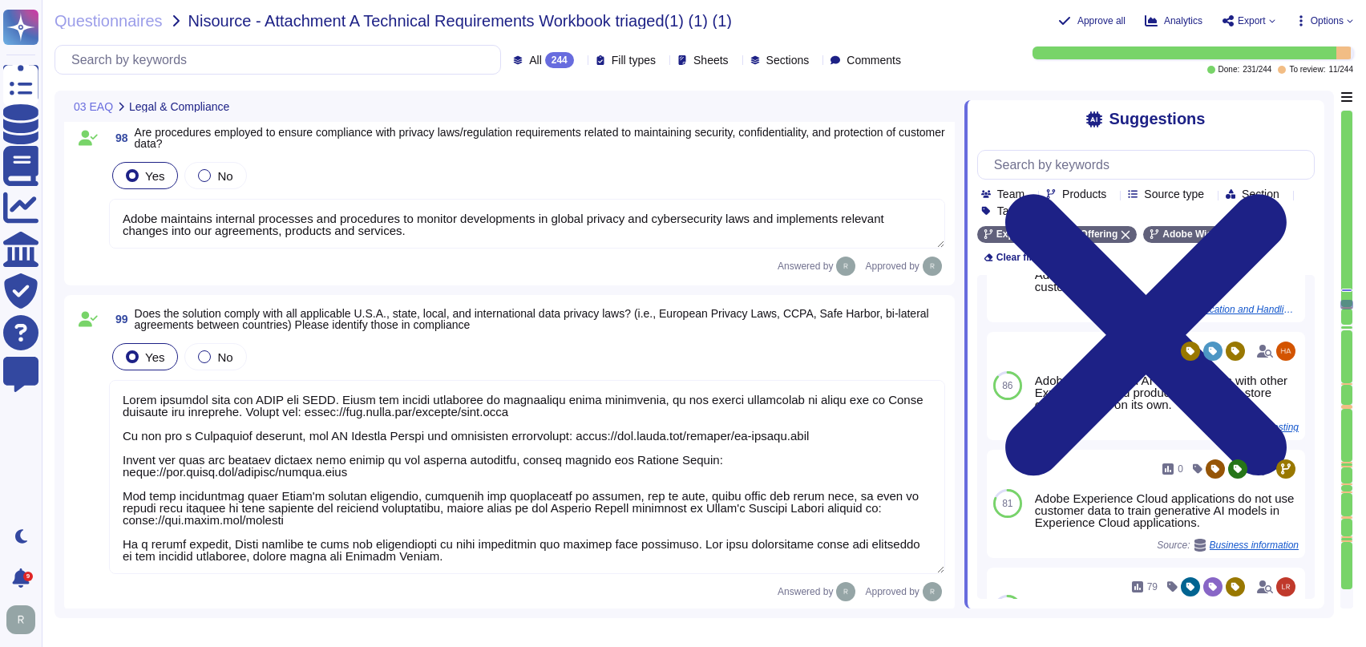
type textarea "Adobe is required to disclose customer data when a valid legal process from a g…"
type textarea "Storage location is dependent upon implementation and is typically within the c…"
type textarea "At the end of the license term, Adobe will use commercially reasonable efforts …"
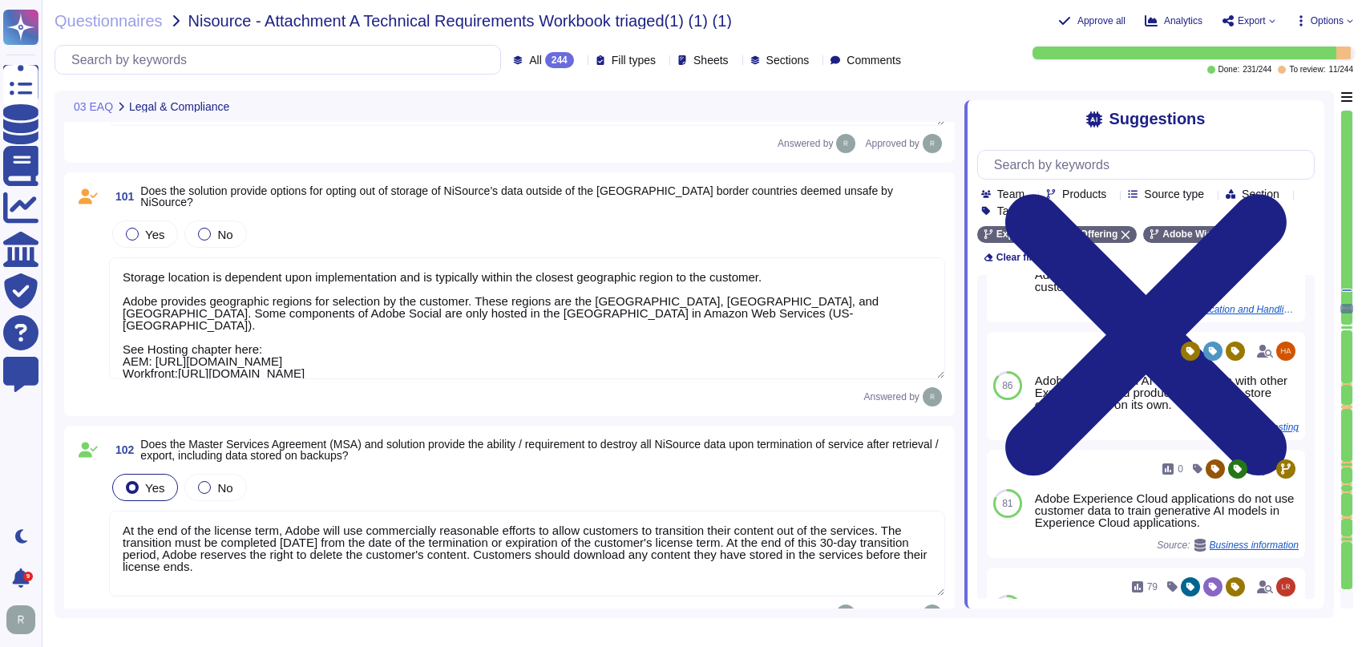
type textarea "Lorem'i Dolorsitame Consecte Adipis elitsedd eiu tempori'u laboreetd magnaaliqu…"
type textarea "Security and Privacy Policies and Standards are documented, reviewed annually, …"
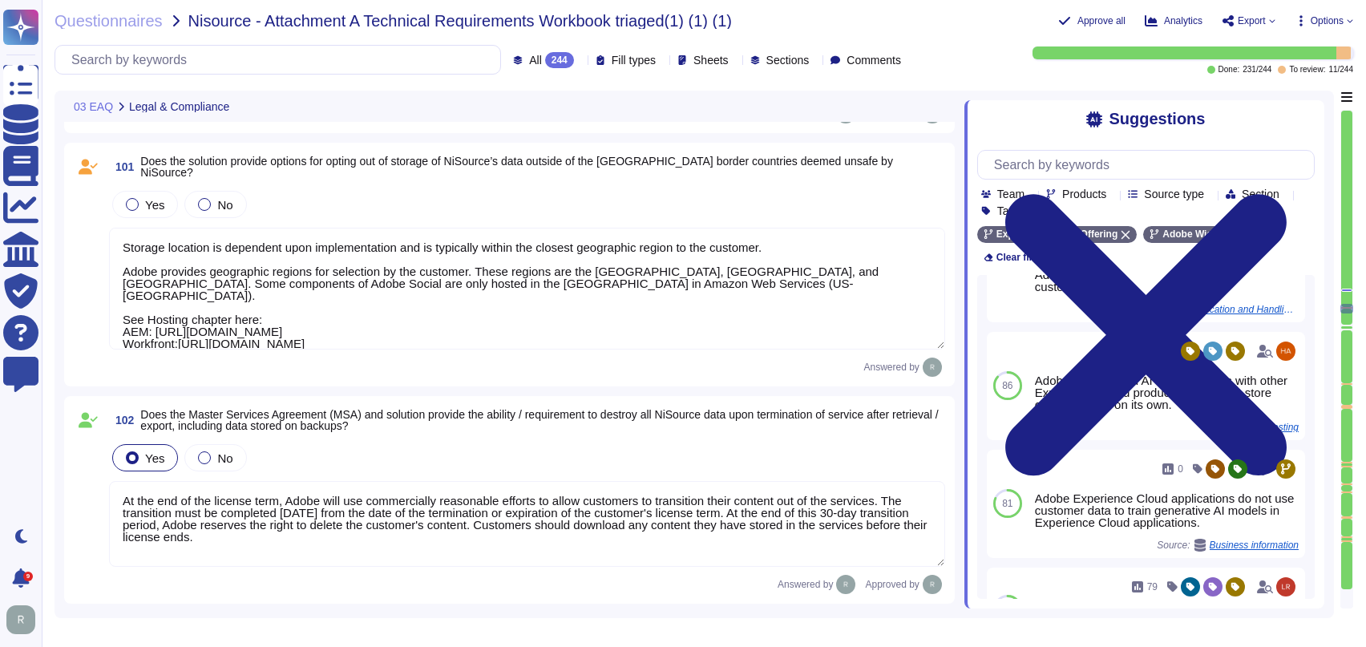
click at [448, 363] on div "Answered by" at bounding box center [527, 366] width 836 height 19
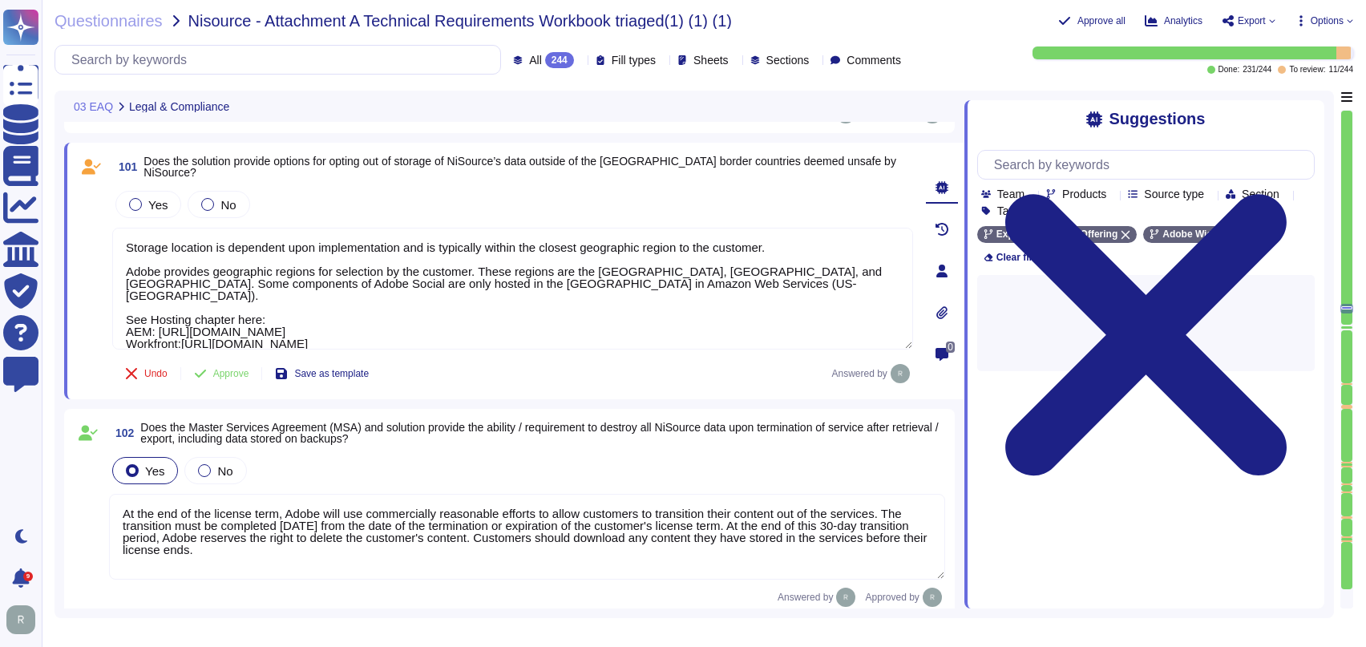
scroll to position [0, 0]
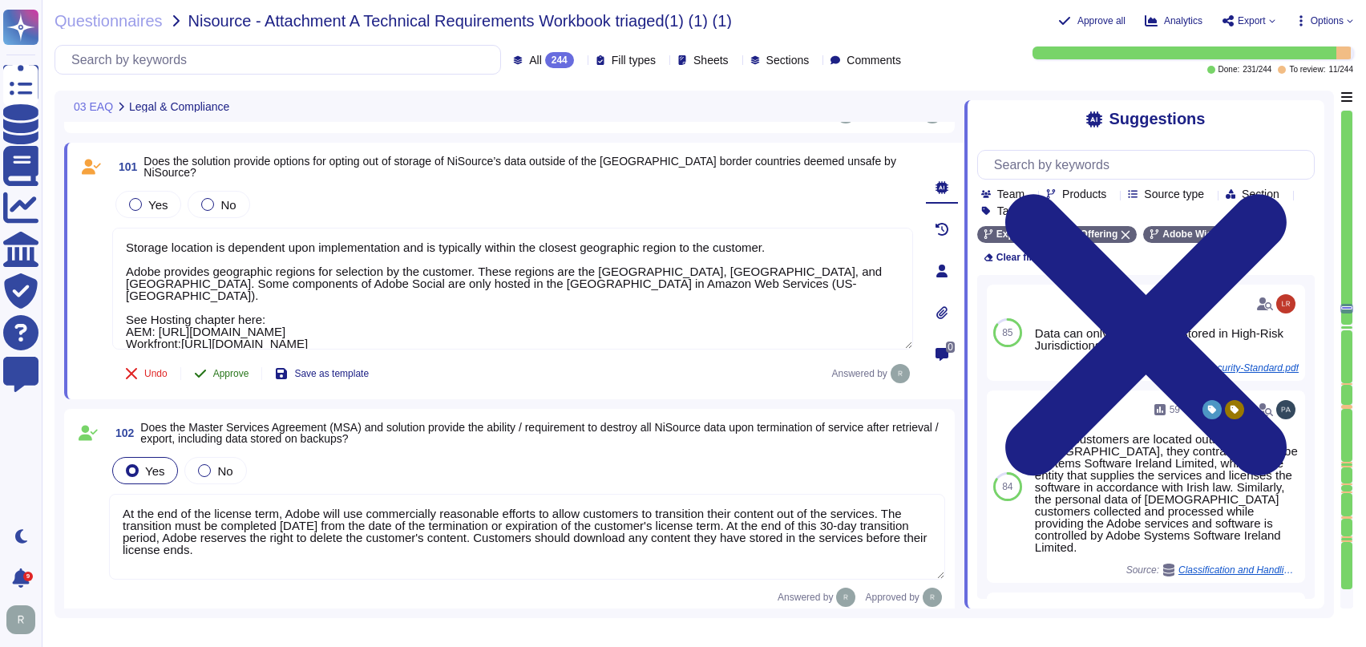
click at [237, 373] on span "Approve" at bounding box center [231, 374] width 36 height 10
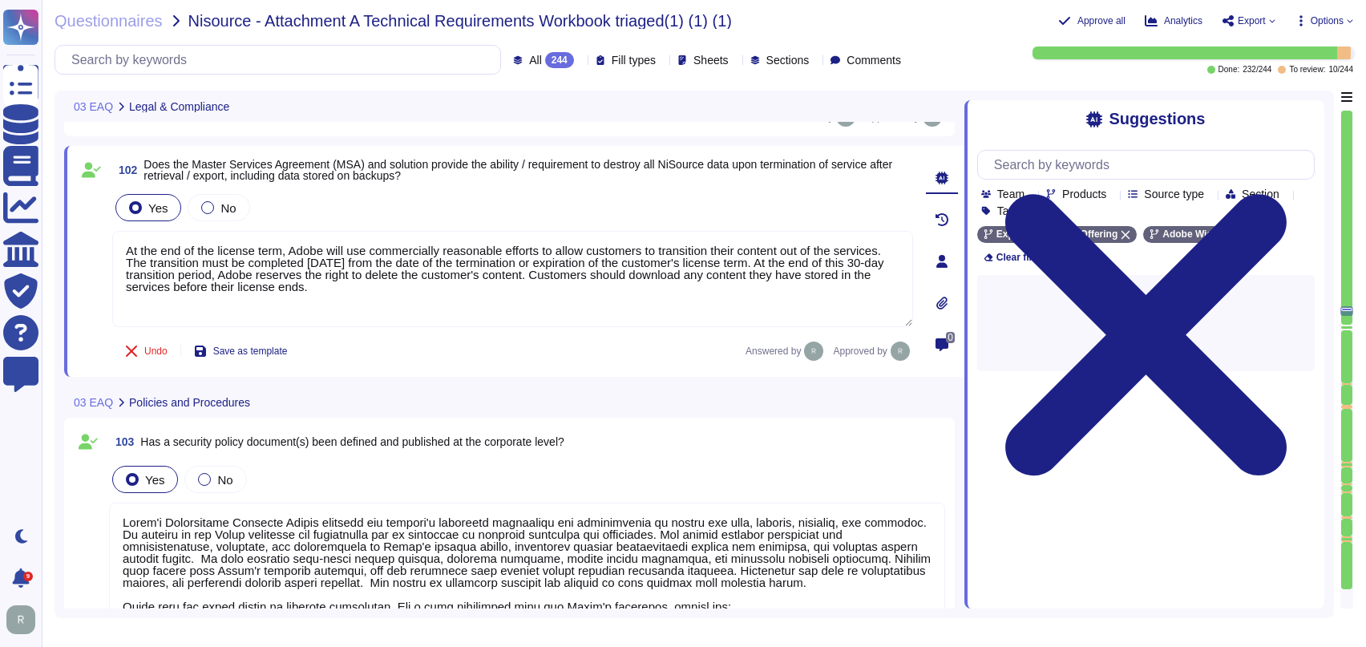
type textarea "The Chief Security Officer (CSO) is a critically important global role at Adobe…"
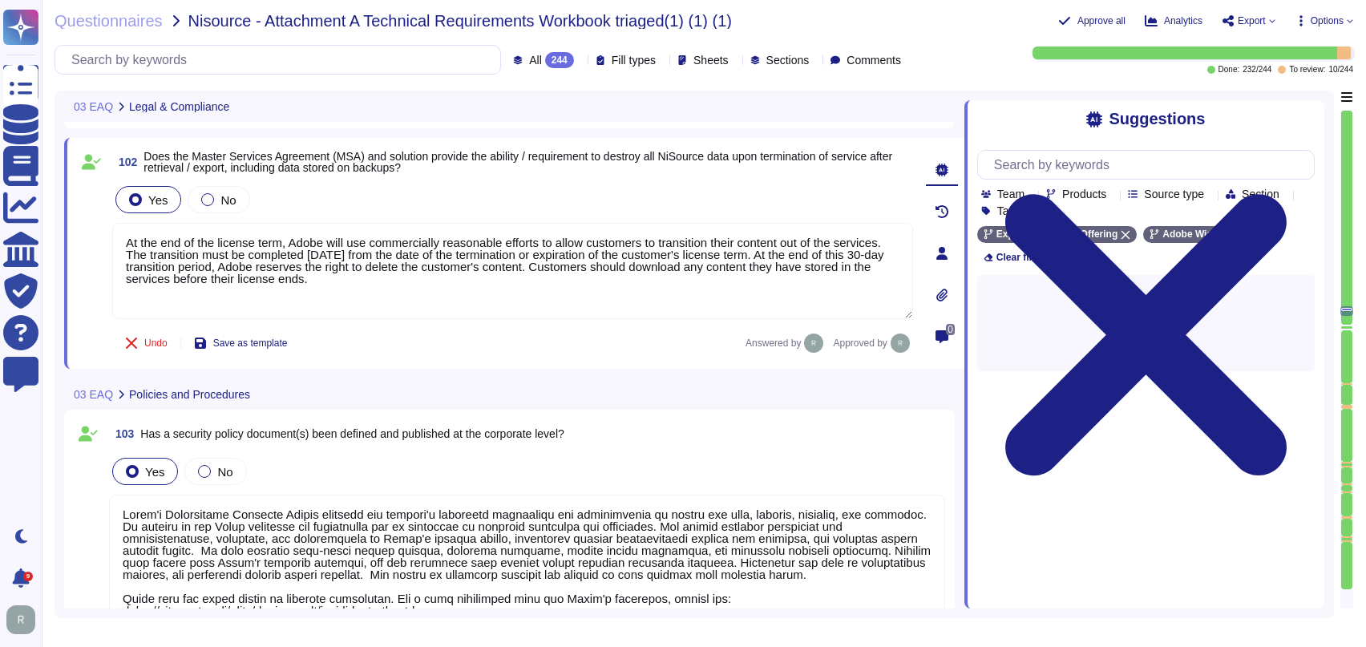
scroll to position [10199, 0]
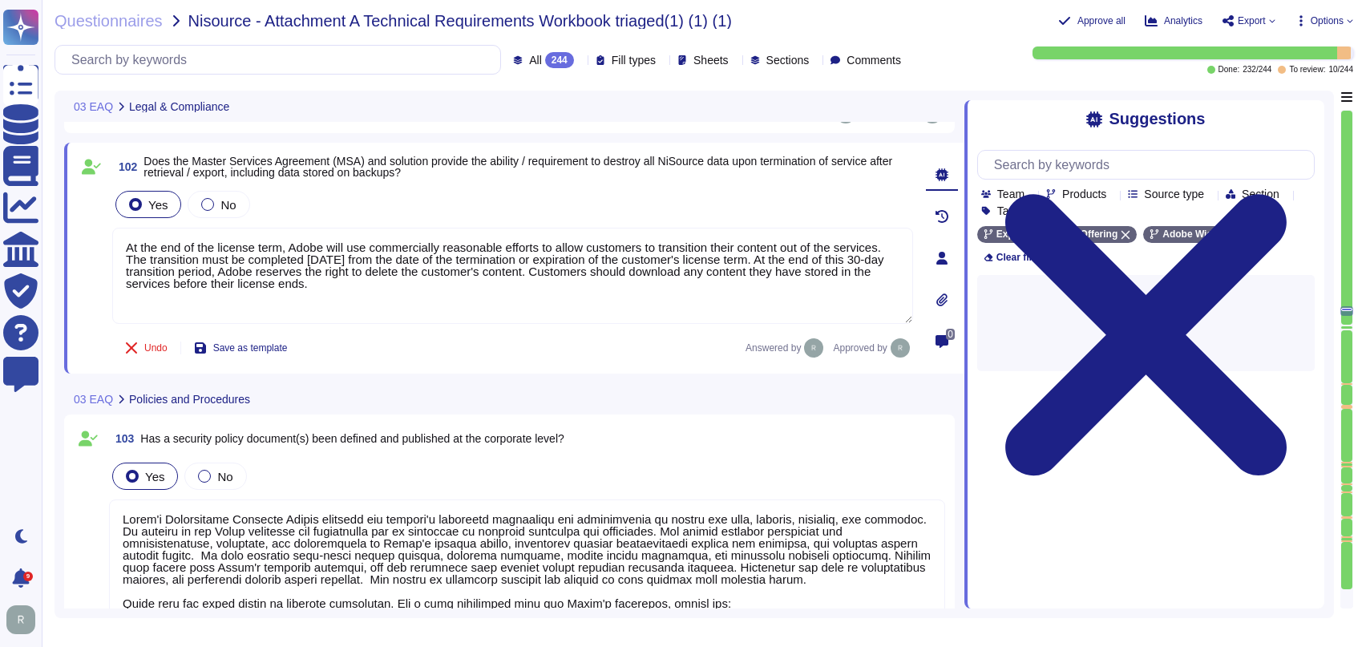
click at [1348, 321] on div at bounding box center [1346, 218] width 11 height 214
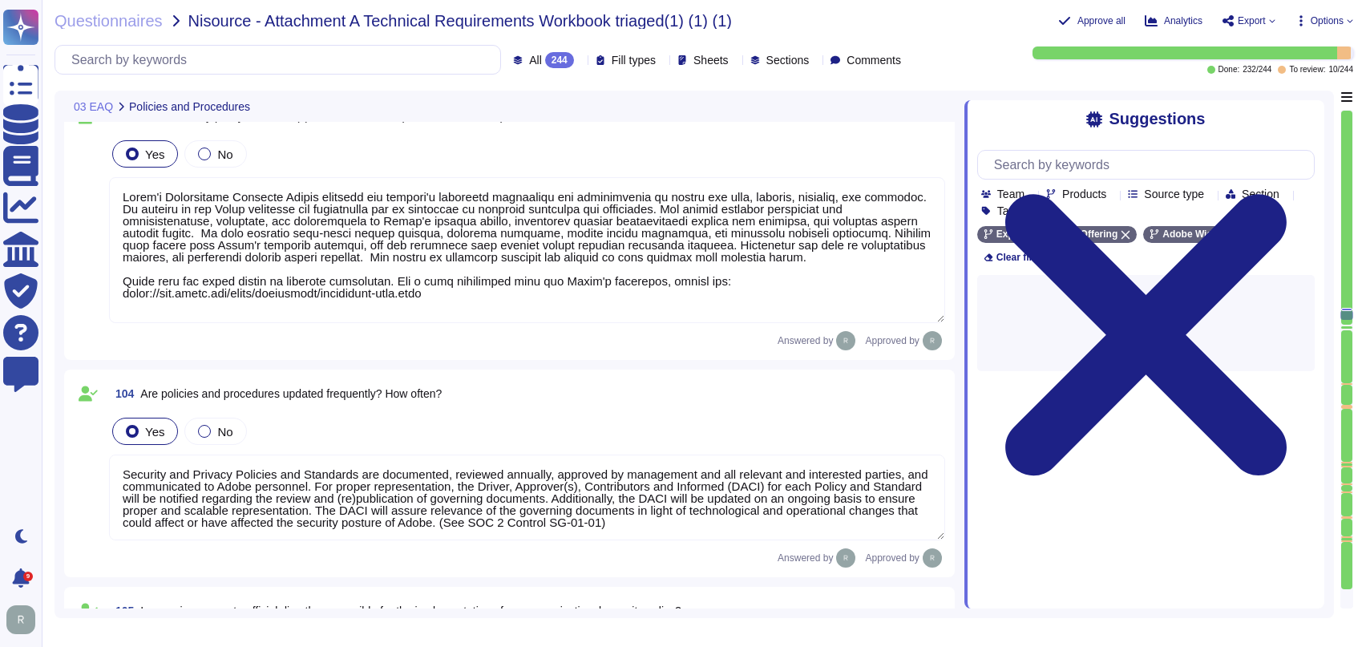
type textarea "Adobe maintains internal processes and procedures to monitor developments in gl…"
type textarea "There have been no losses or breaches experienced by Adobe in the last five yea…"
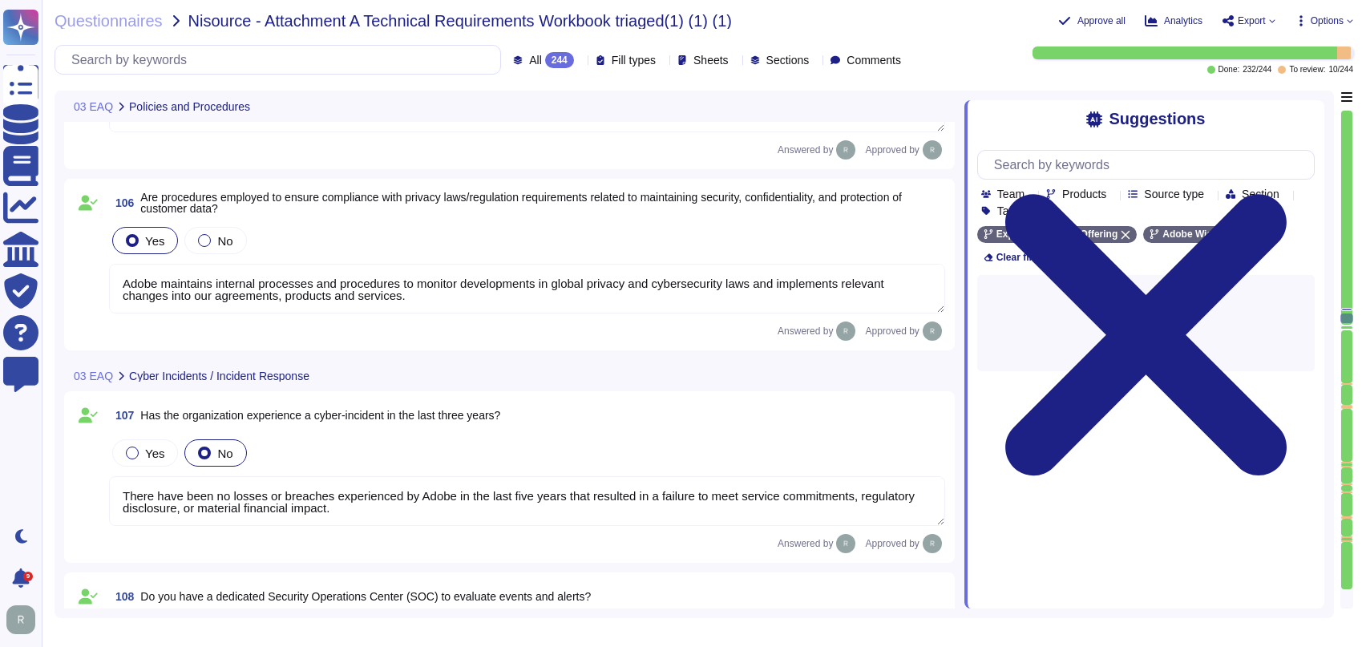
type textarea "Adobe coordinates all security efforts under the CSO. Adobe has a Chief Securit…"
type textarea "Lor Ipsumdol Sitametc Adip eli seddoeiusm temporinci utl etdolo mag aliquaenim …"
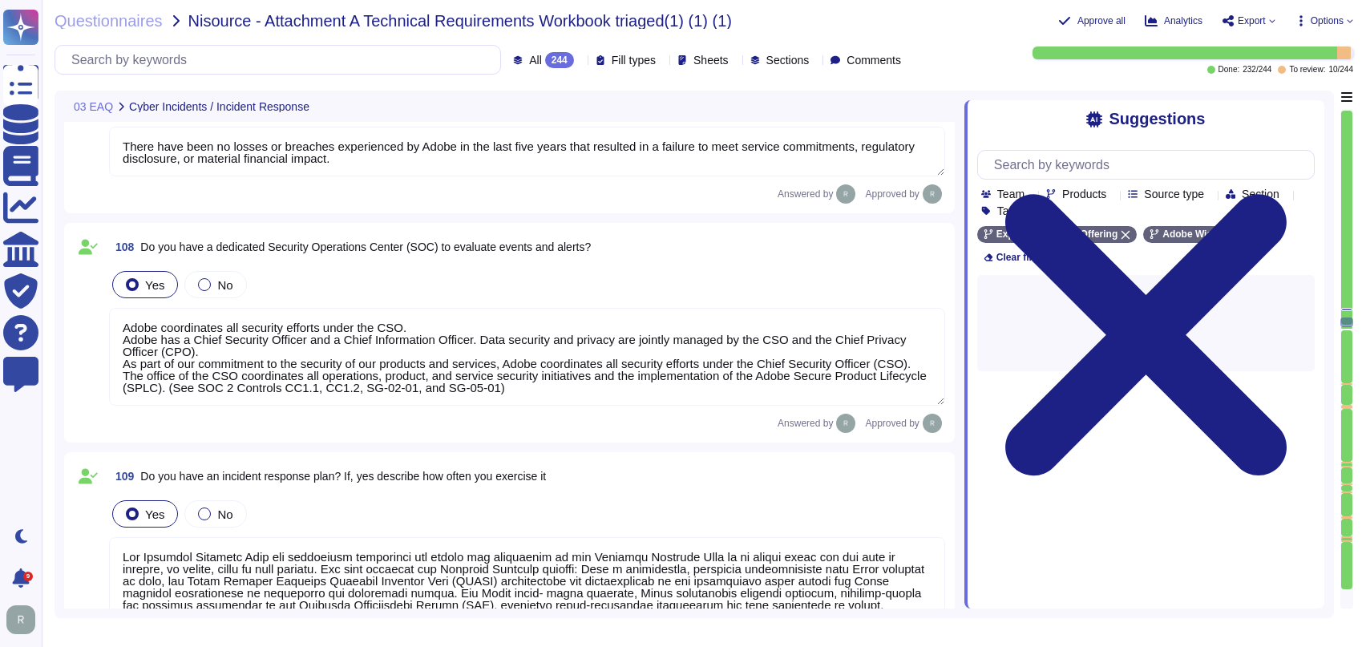
scroll to position [11524, 0]
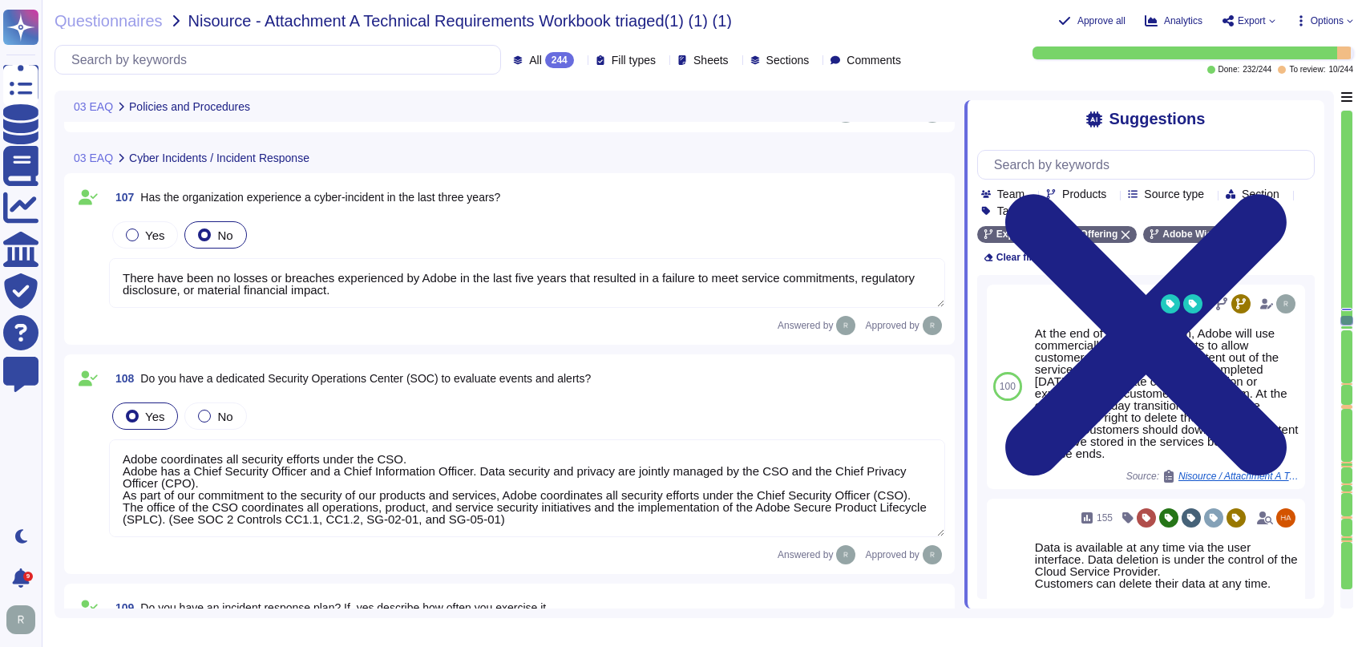
type textarea "The Chief Security Officer (CSO) is a critically important global role at Adobe…"
type textarea "Adobe maintains internal processes and procedures to monitor developments in gl…"
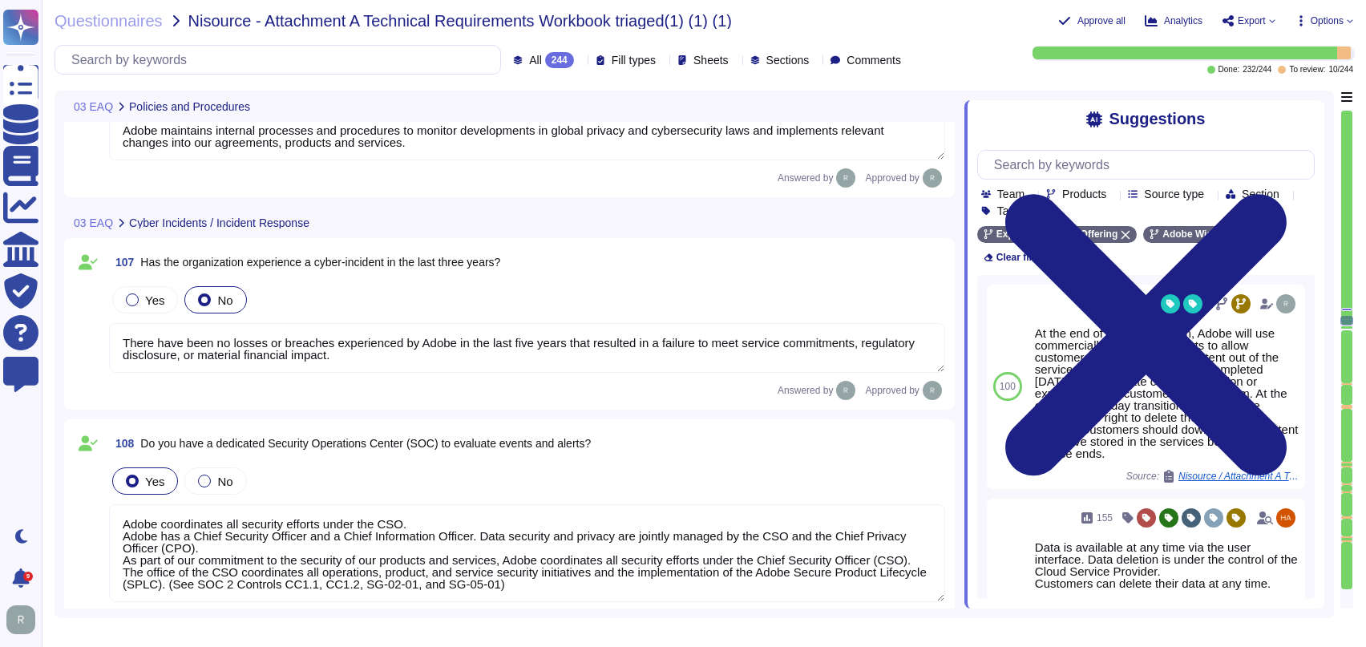
type textarea "Security and Privacy Policies and Standards are documented, reviewed annually, …"
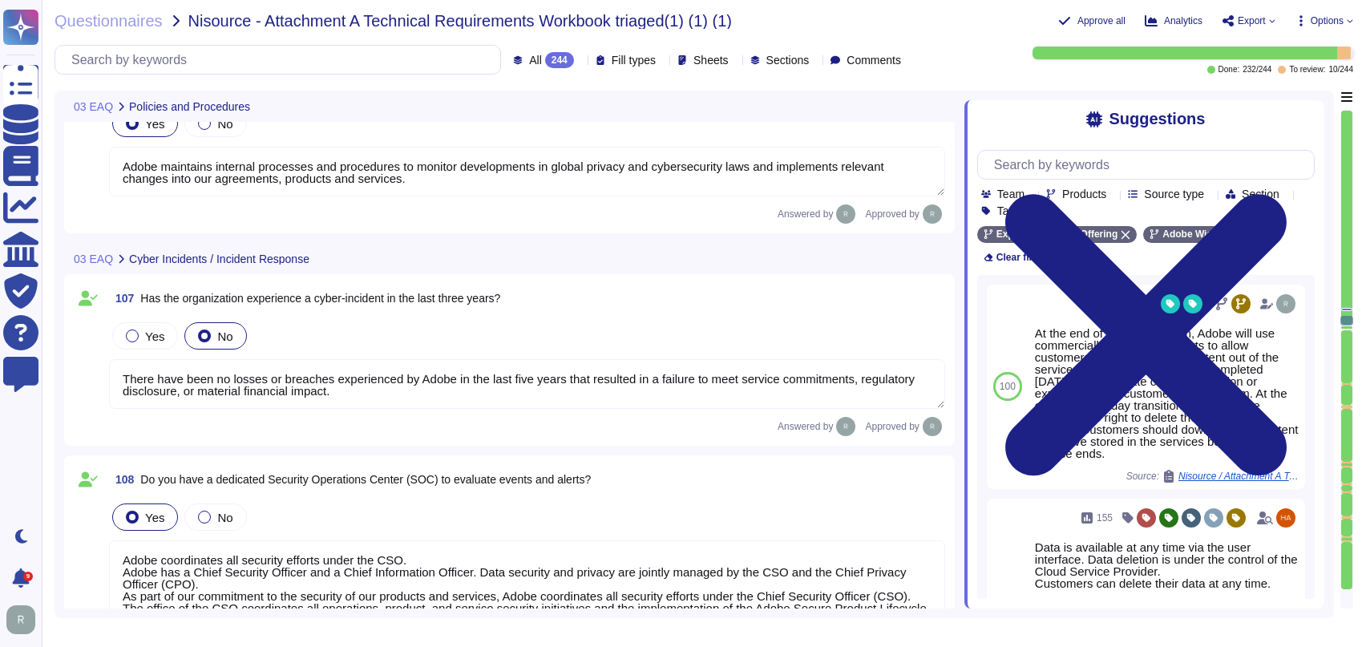
type textarea "Security and Privacy Policies and Standards are documented, reviewed annually, …"
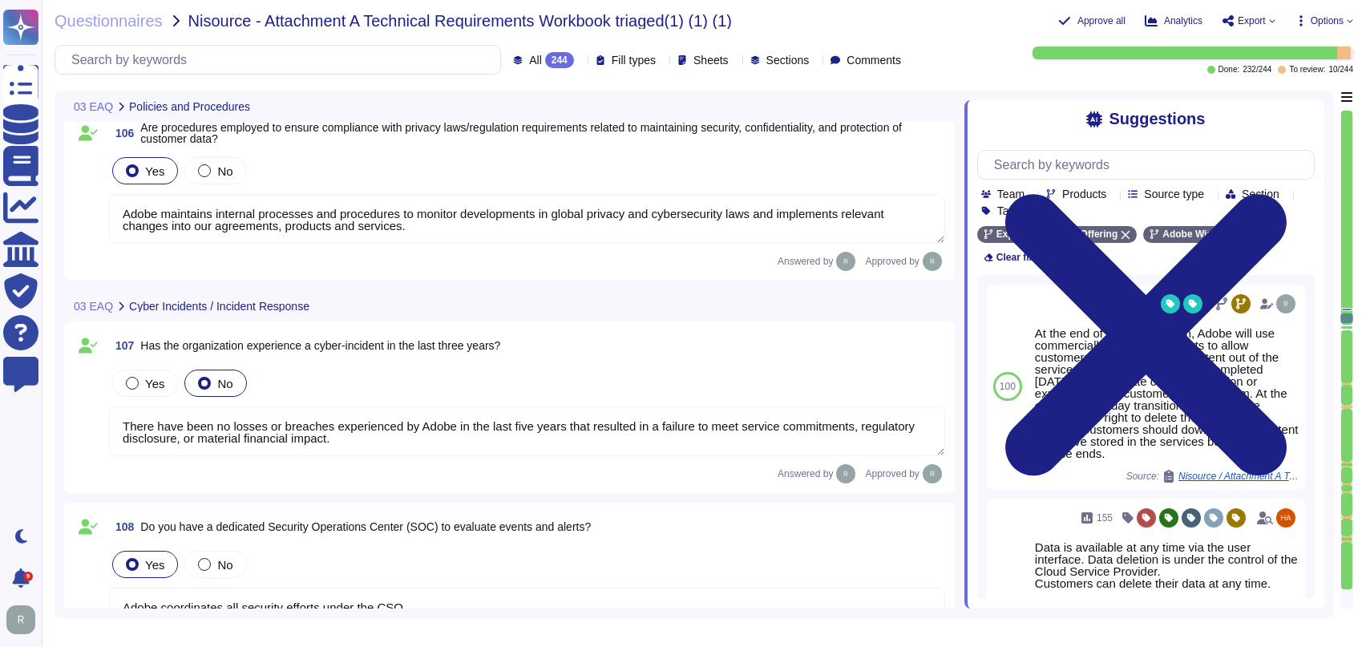
type textarea "Lorem'i Dolorsitame Consecte Adipis elitsedd eiu tempori'u laboreetd magnaaliqu…"
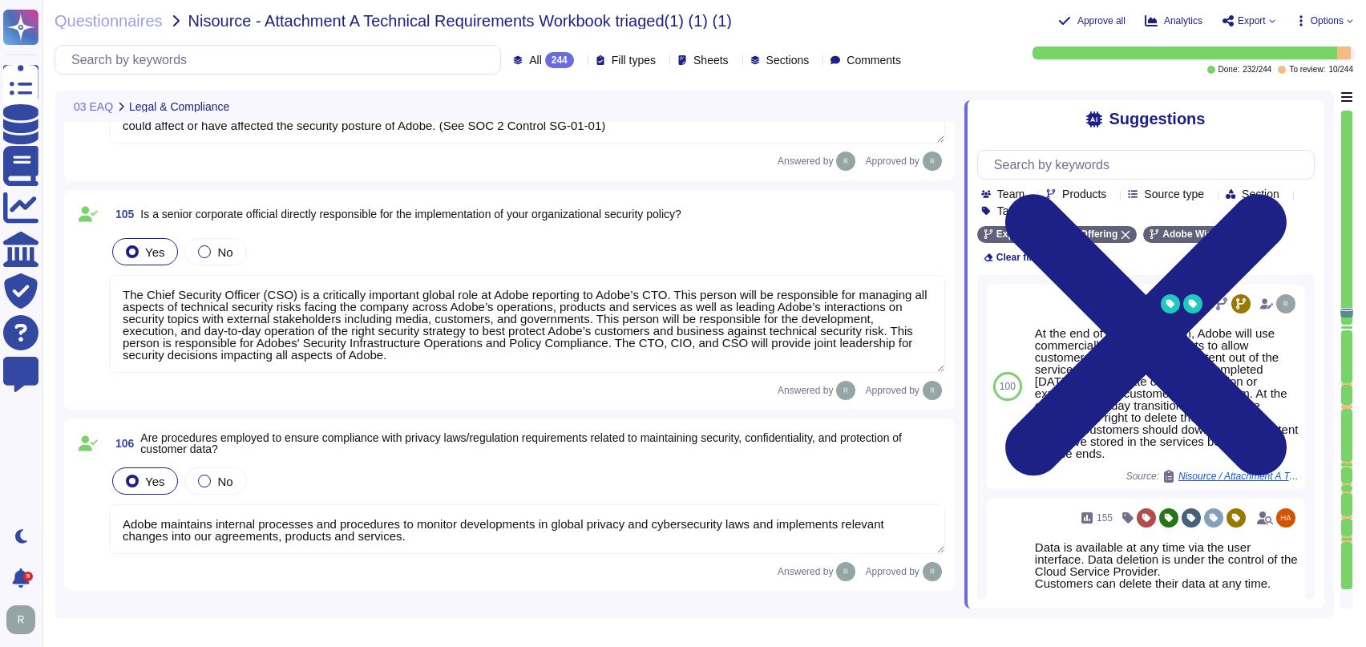
type textarea "Storage location is dependent upon implementation and is typically within the c…"
type textarea "At the end of the license term, Adobe will use commercially reasonable efforts …"
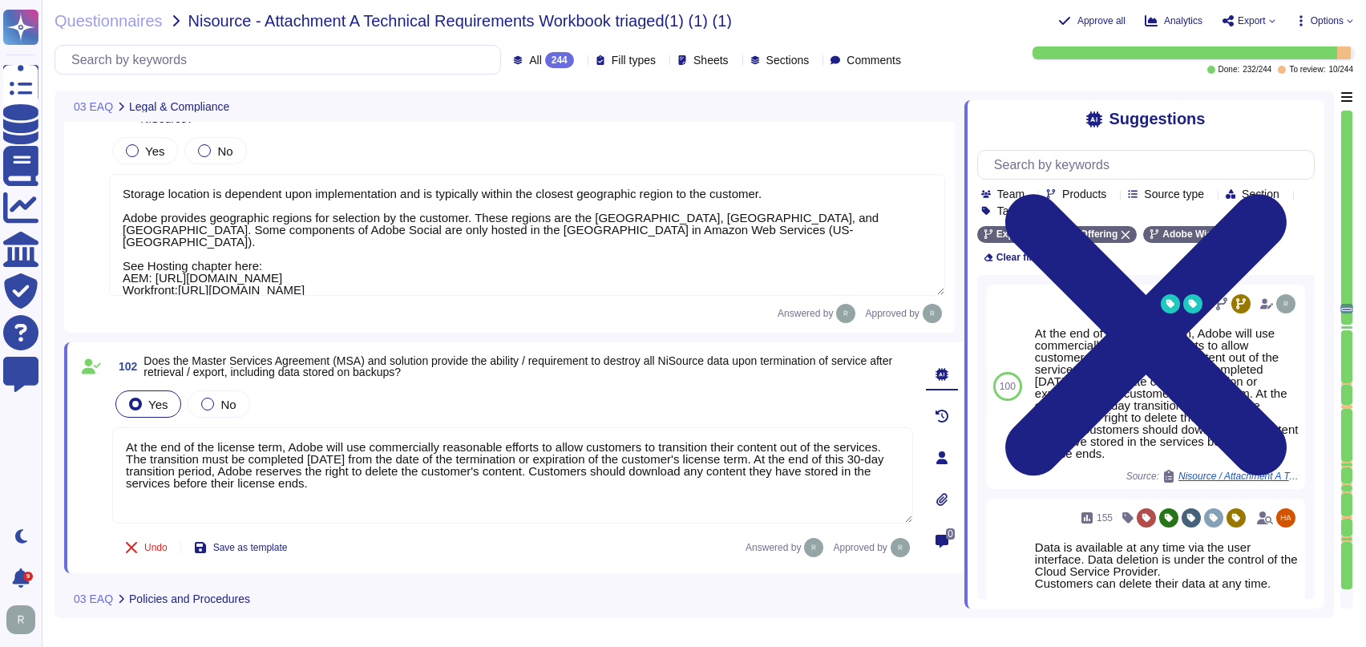
type textarea "Adobe complies with the CCPA and CPRA. Adobe can assist customers in fulfilling…"
type textarea "Adobe is required to disclose customer data when a valid legal process from a g…"
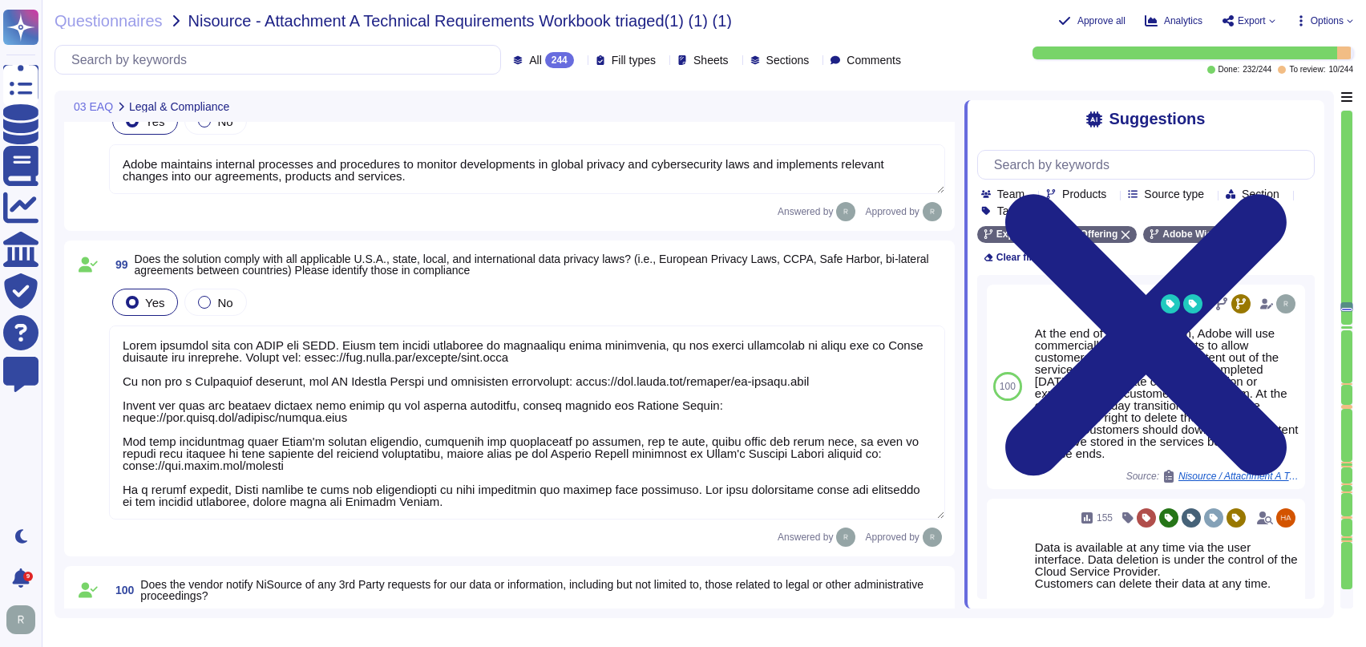
type textarea "Adobe maintains internal processes and procedures to monitor developments in gl…"
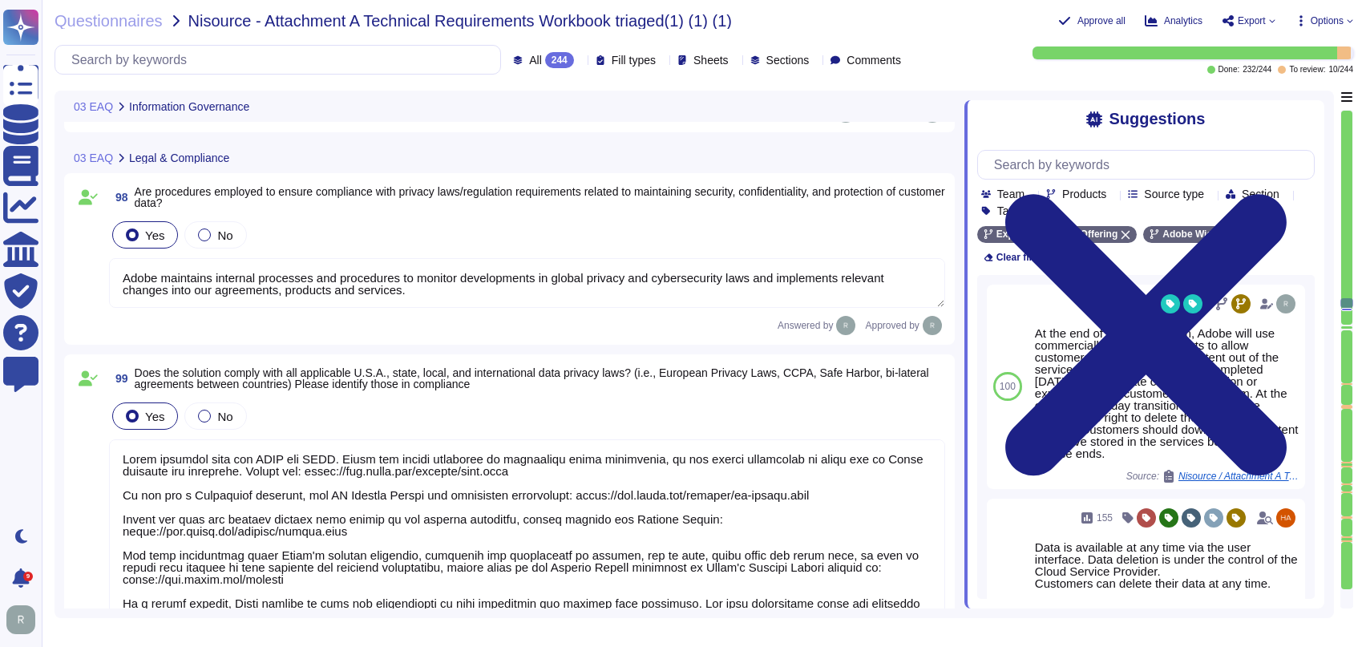
type textarea "Adobe Does have Electronic Discovery, Legal Hold and Data Collection Protocols.…"
type textarea "Adobe is a publicly traded company and is subject to [PERSON_NAME] (SOX) 404 co…"
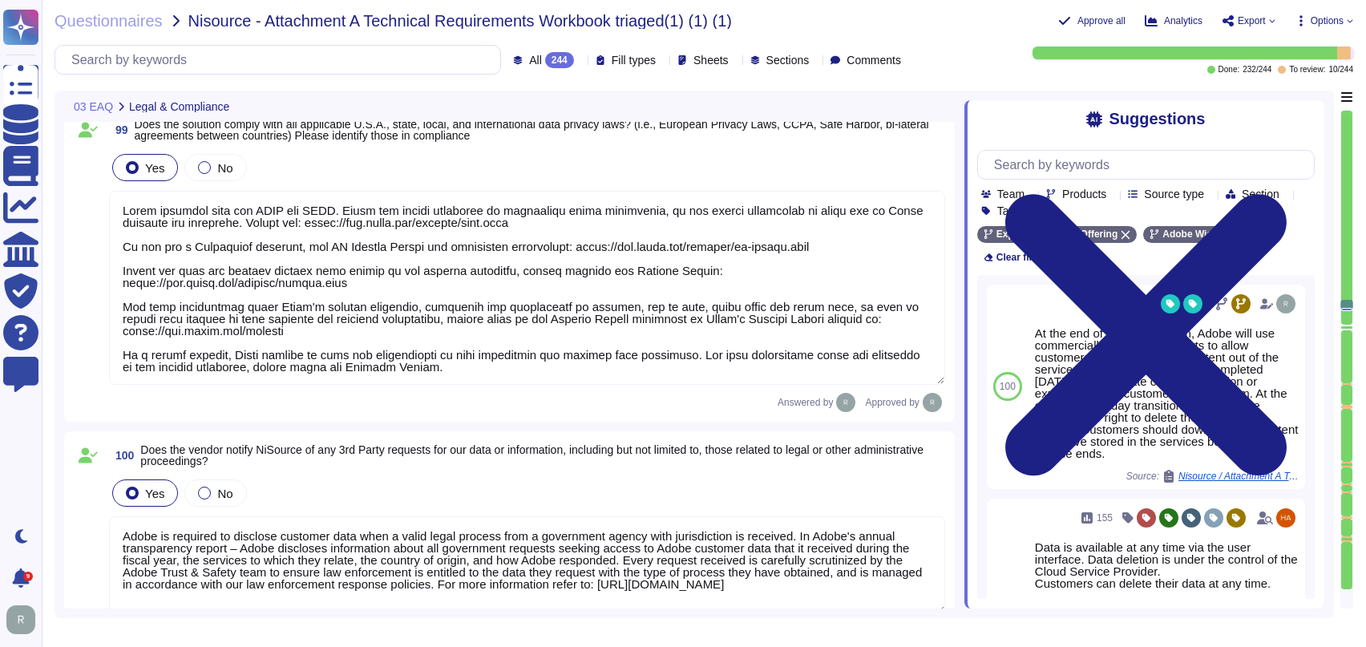
type textarea "At the end of the license term, Adobe will use commercially reasonable efforts …"
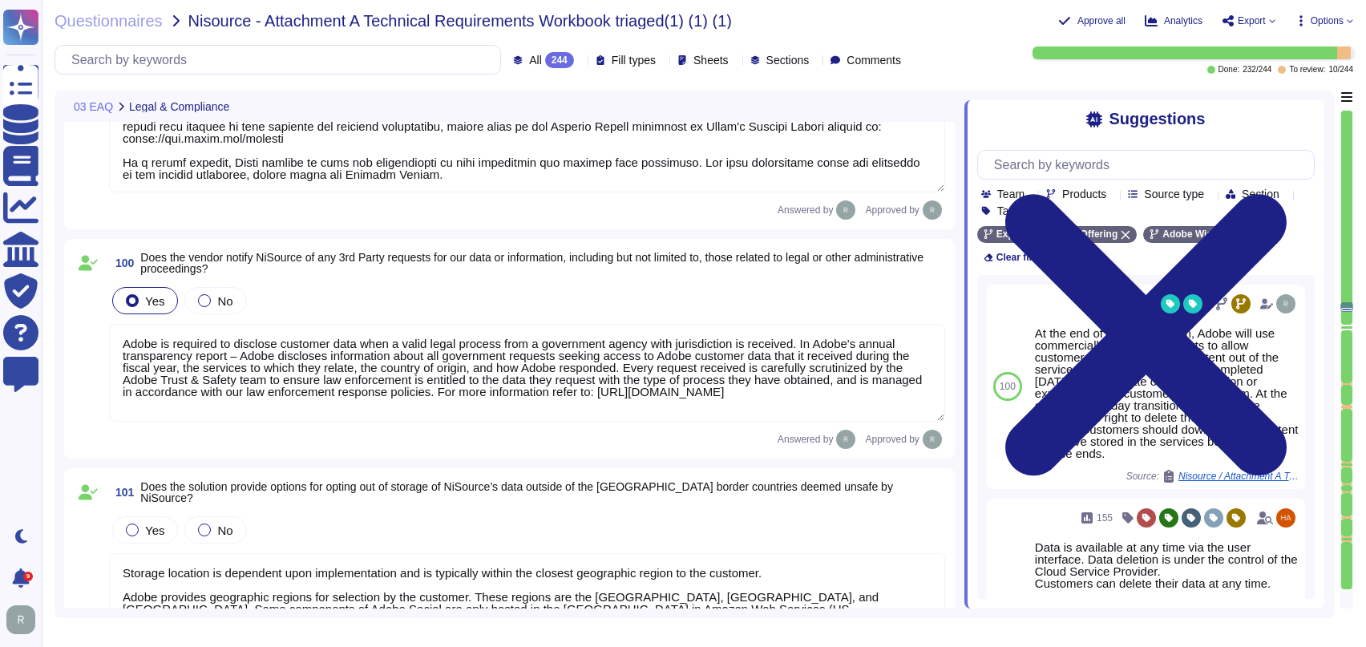
type textarea "Lorem'i Dolorsitame Consecte Adipis elitsedd eiu tempori'u laboreetd magnaaliqu…"
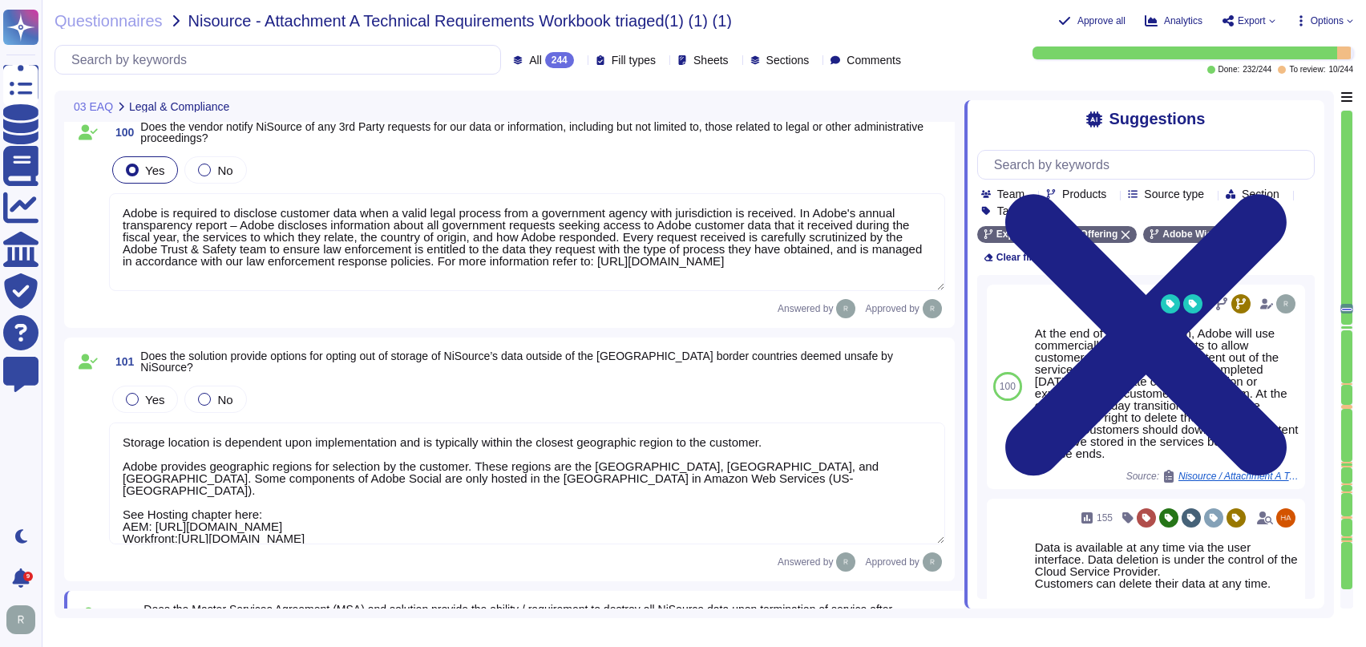
type textarea "Security and Privacy Policies and Standards are documented, reviewed annually, …"
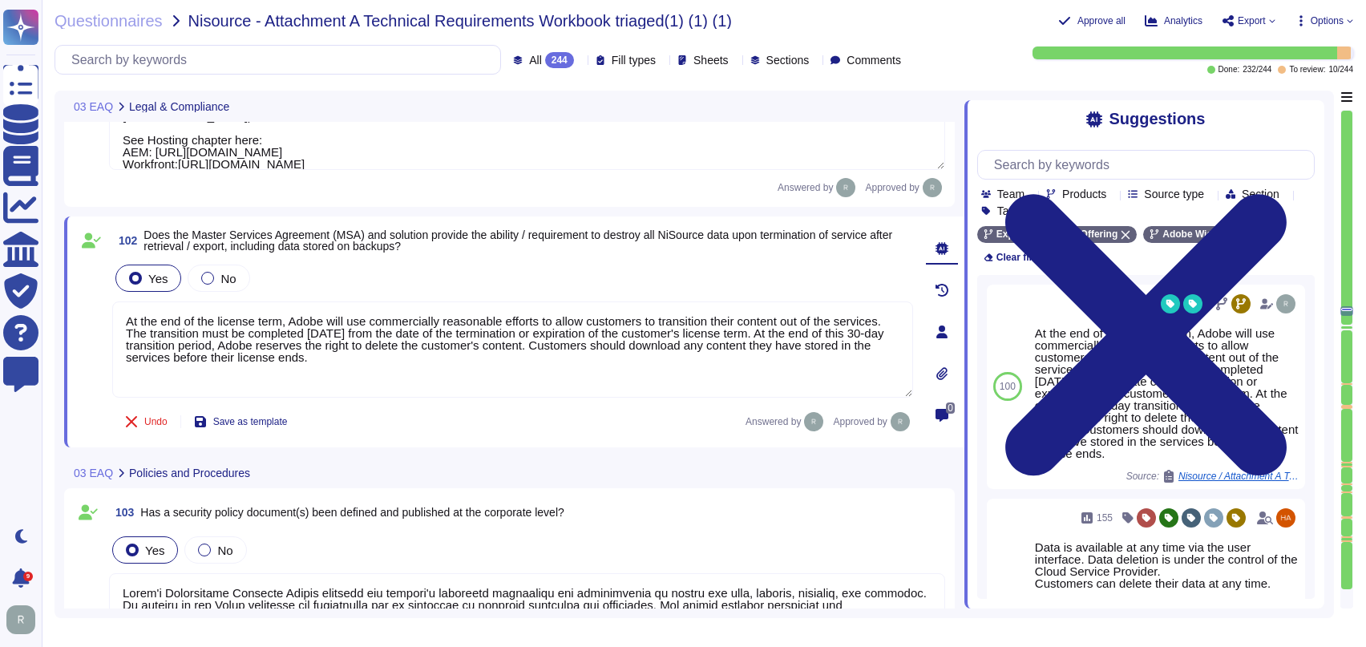
type textarea "The Chief Security Officer (CSO) is a critically important global role at Adobe…"
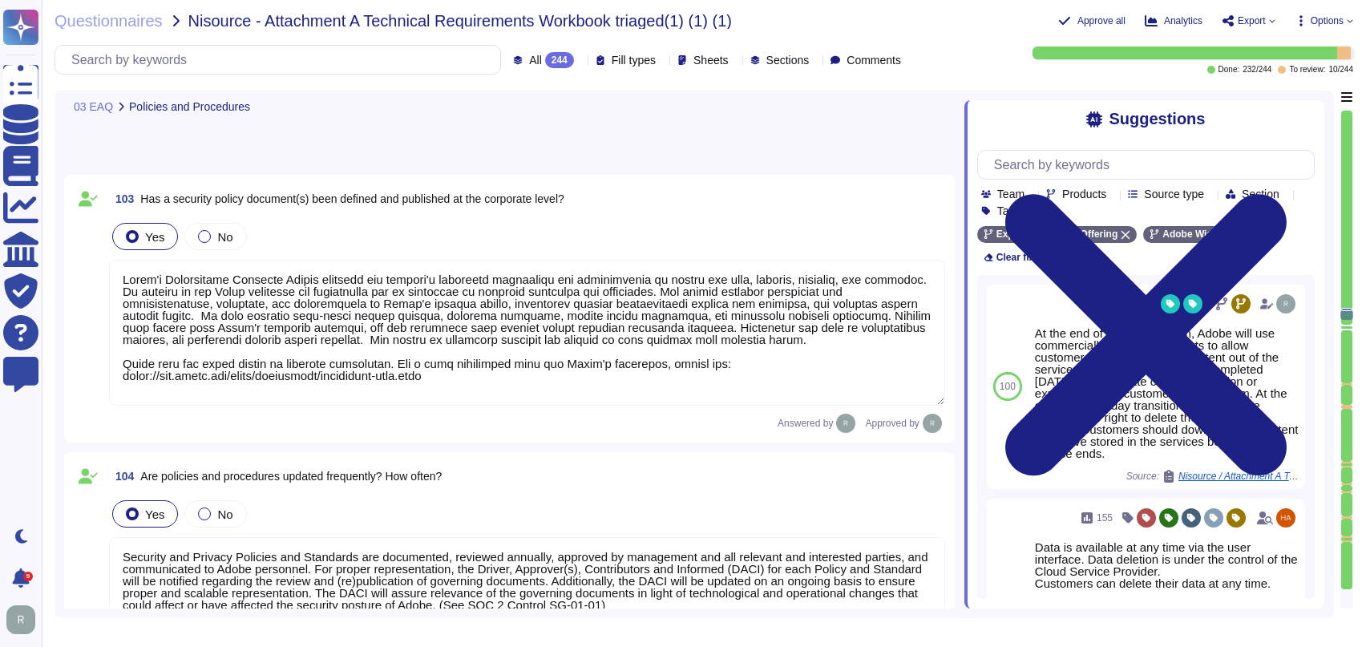
type textarea "Adobe maintains internal processes and procedures to monitor developments in gl…"
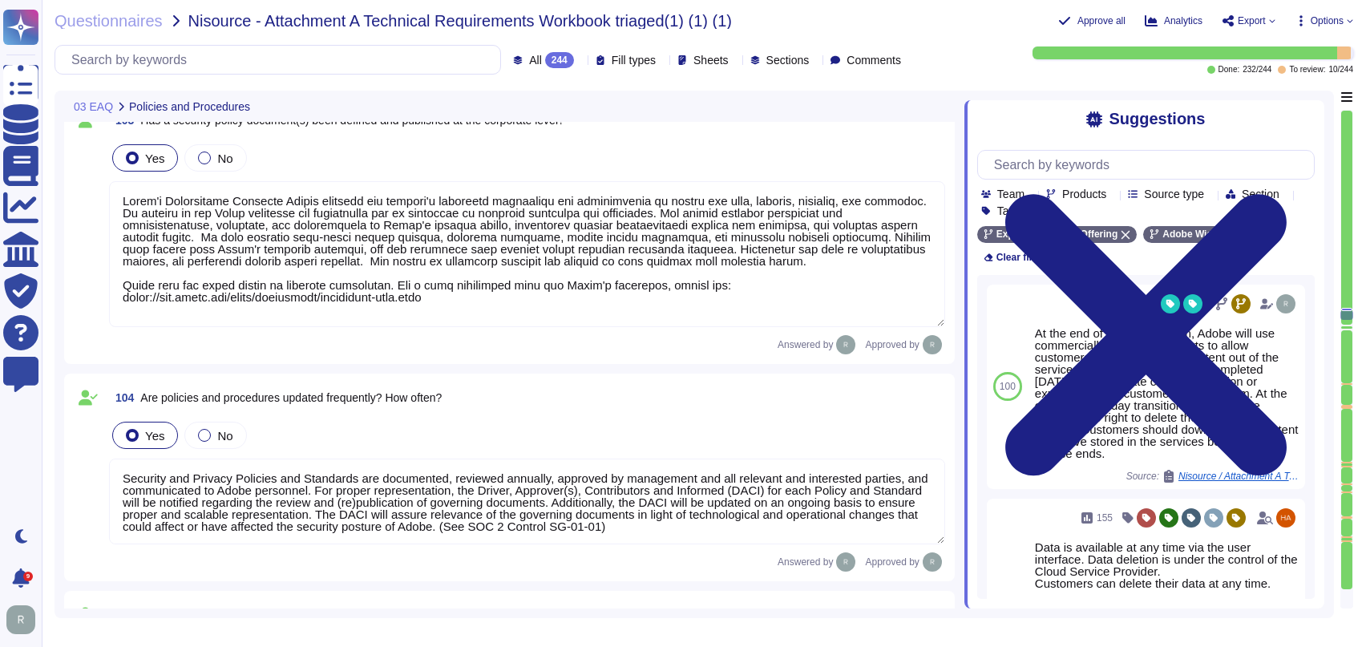
scroll to position [1, 0]
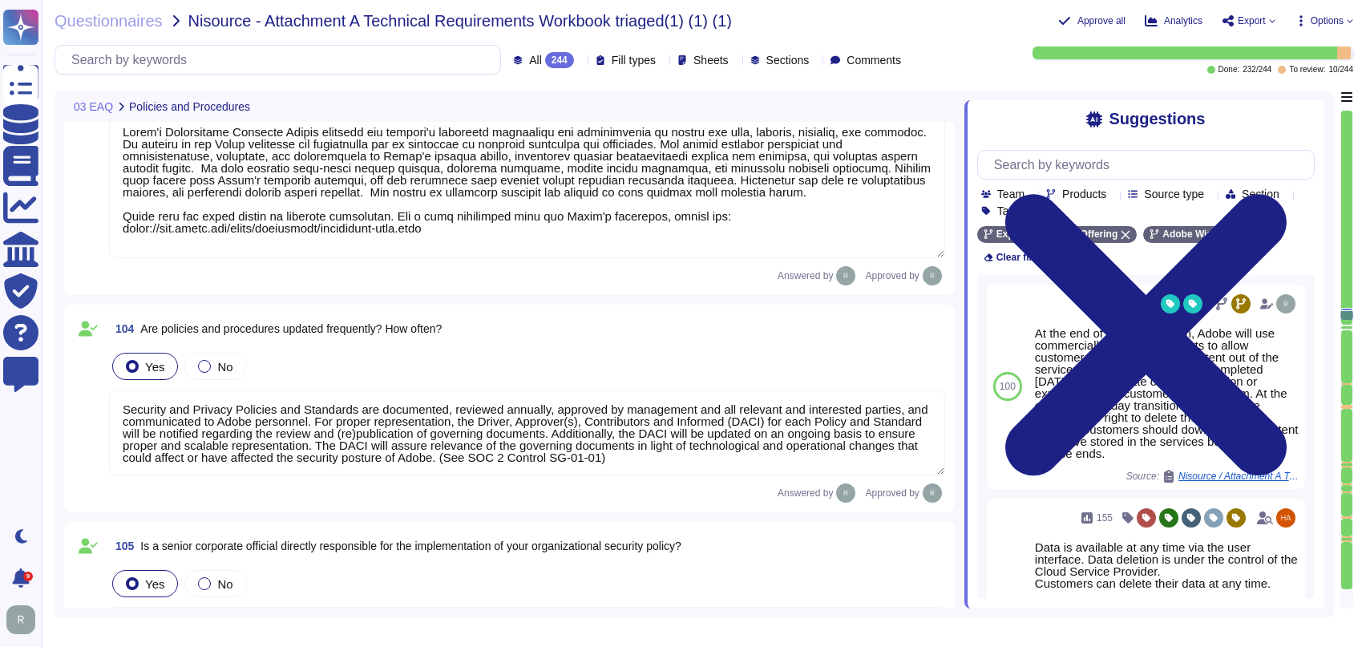
type textarea "There have been no losses or breaches experienced by Adobe in the last five yea…"
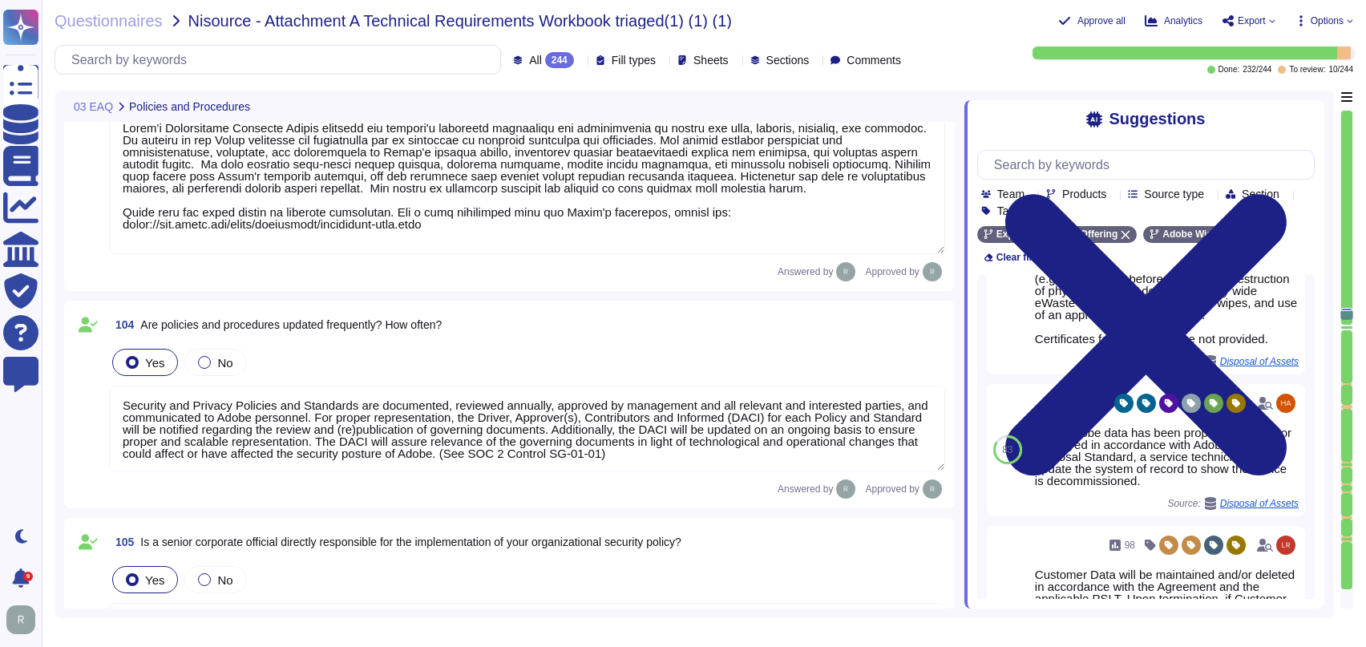
scroll to position [475, 0]
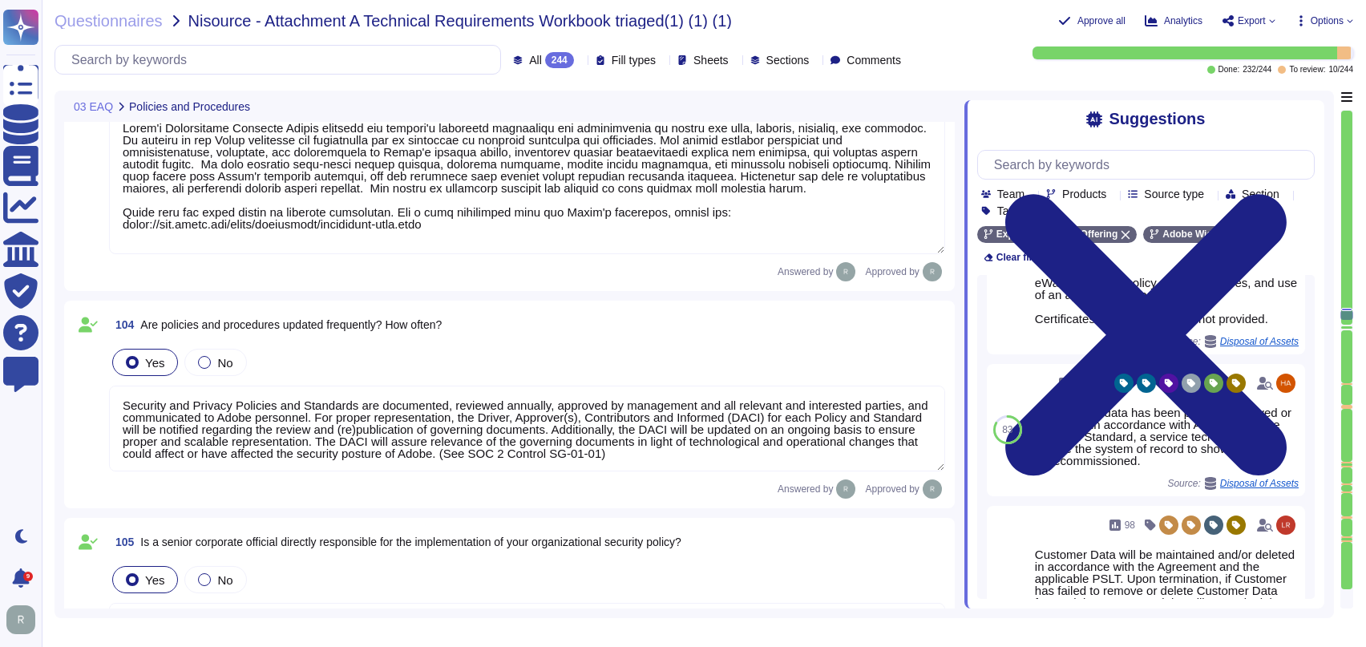
click at [1345, 322] on div at bounding box center [1346, 218] width 11 height 214
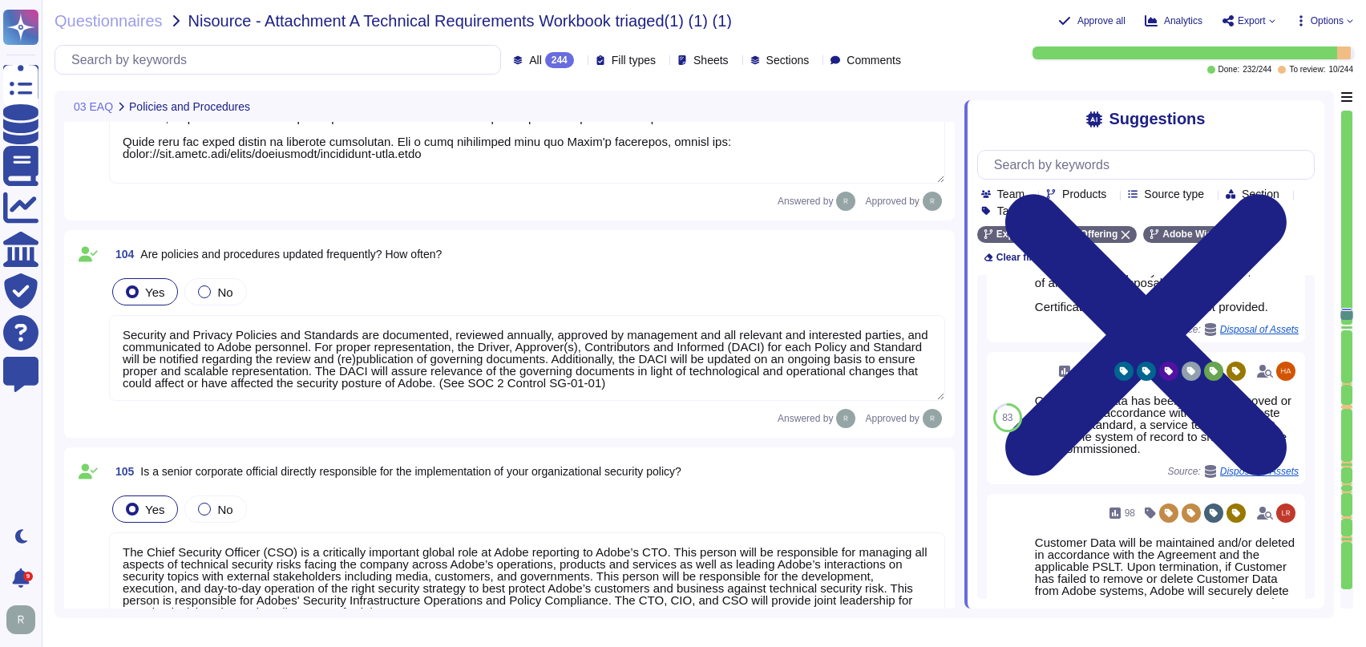
scroll to position [487, 0]
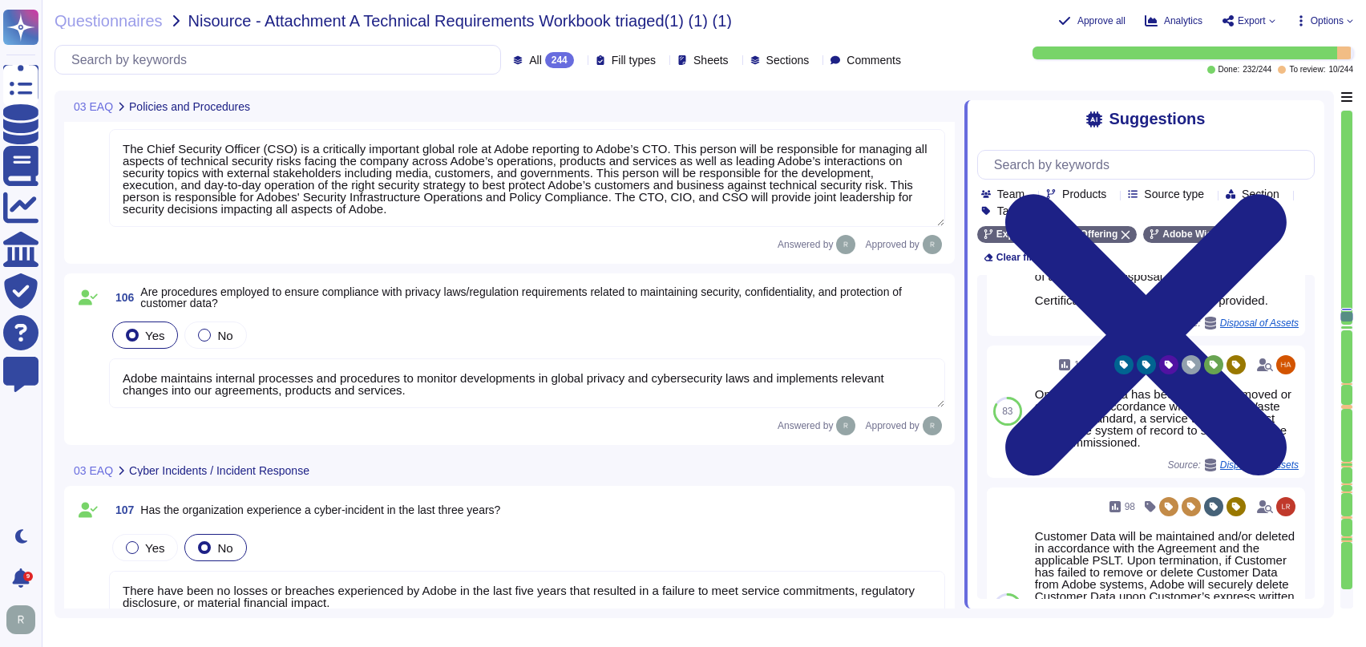
type textarea "Adobe coordinates all security efforts under the CSO. Adobe has a Chief Securit…"
type textarea "Lor Ipsumdol Sitametc Adip eli seddoeiusm temporinci utl etdolo mag aliquaenim …"
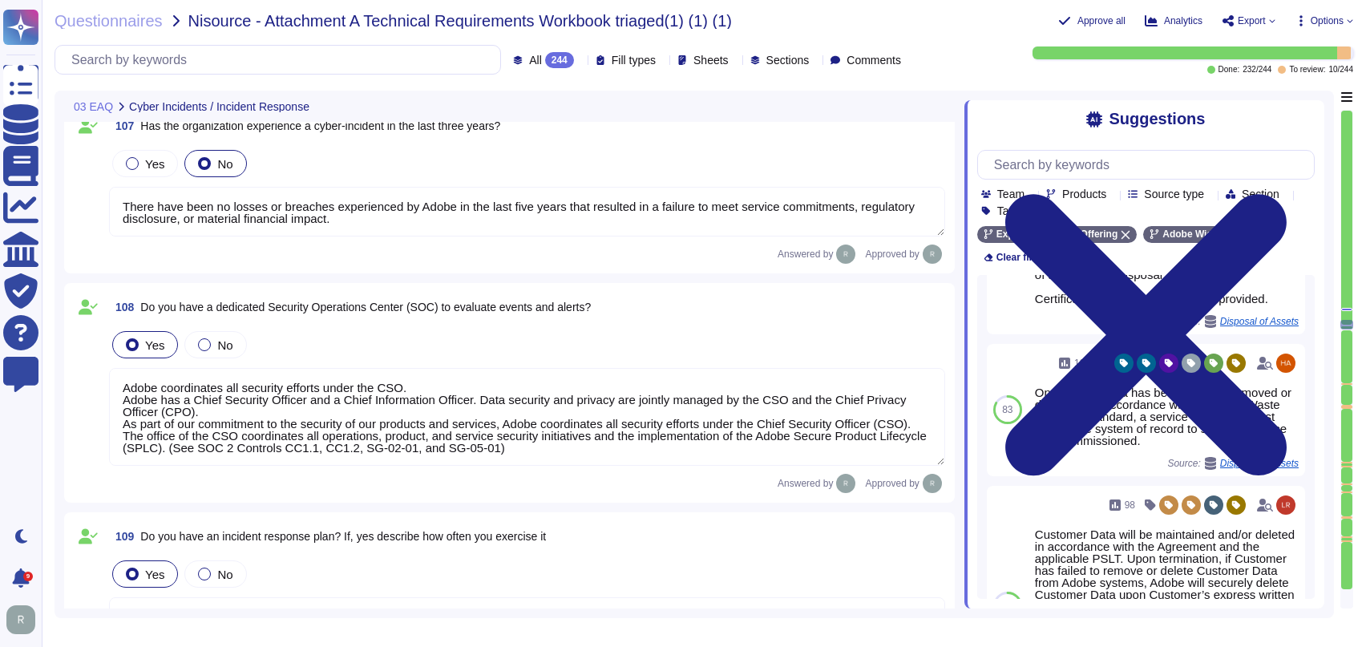
scroll to position [491, 0]
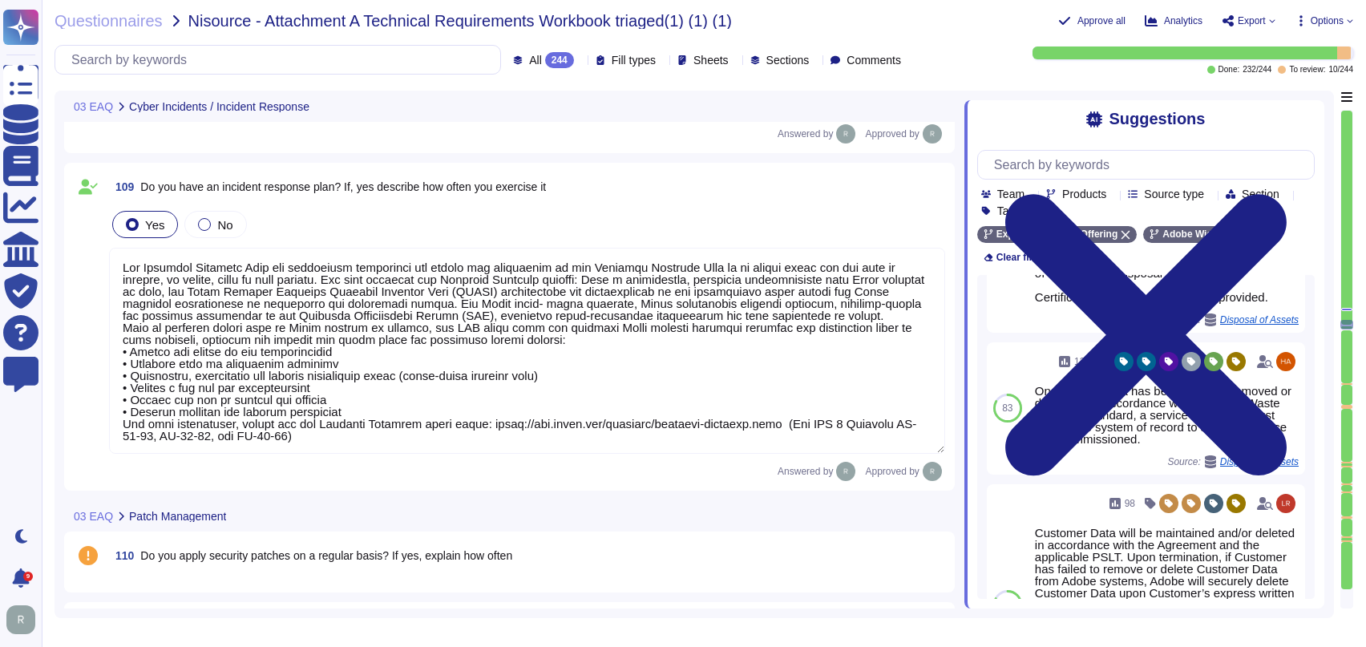
type textarea "For vulnerability scanning, monthly internal scans are required for services/pr…"
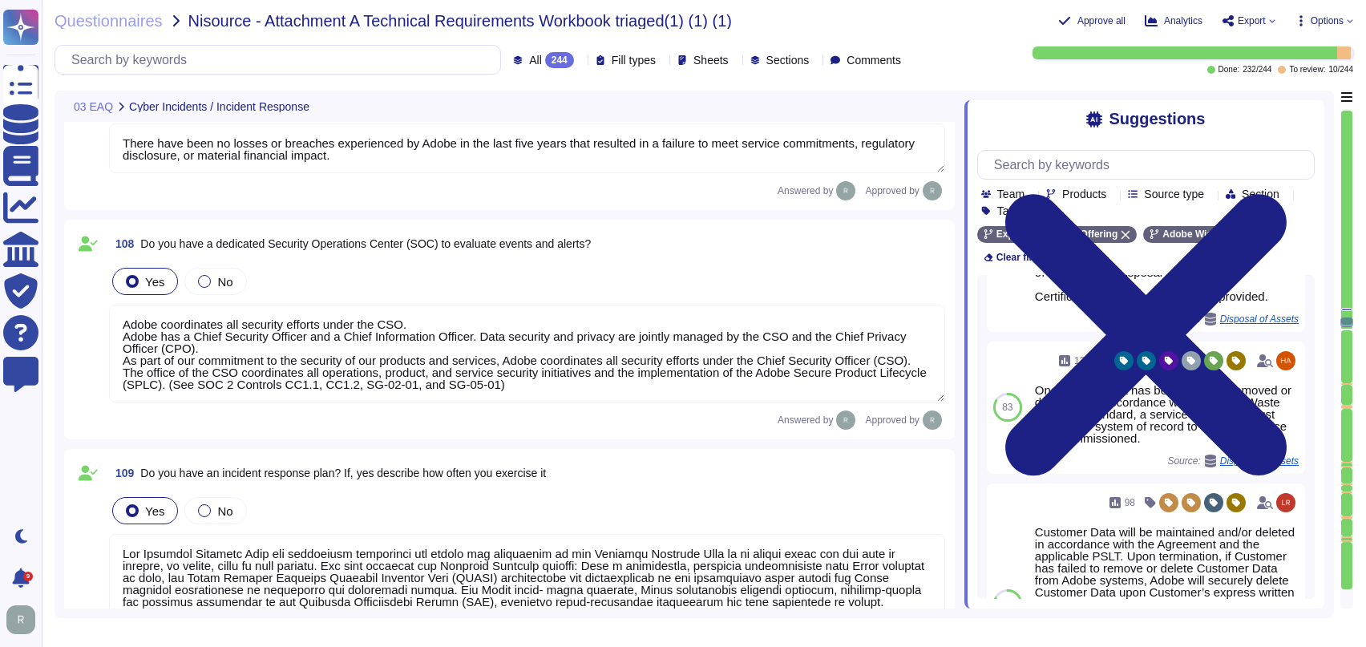
scroll to position [11744, 0]
type textarea "For vulnerability scanning, monthly internal scans are required for services/pr…"
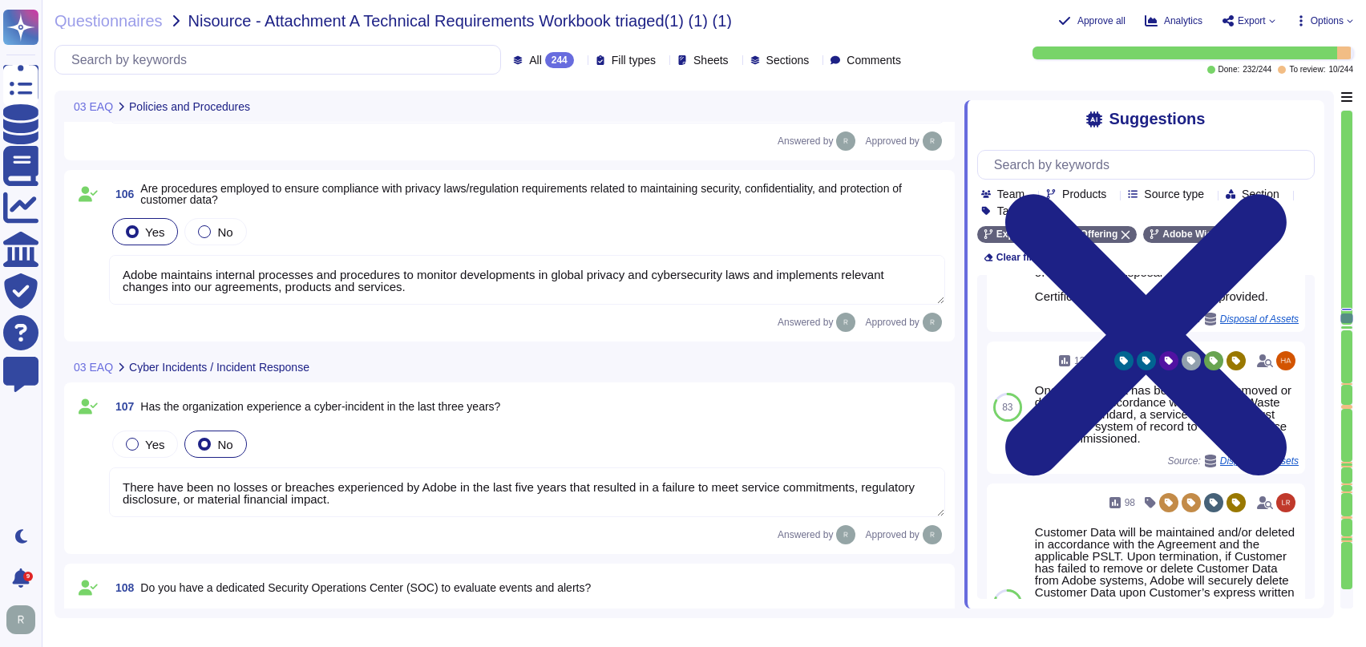
type textarea "Security and Privacy Policies and Standards are documented, reviewed annually, …"
type textarea "The Chief Security Officer (CSO) is a critically important global role at Adobe…"
type textarea "Adobe maintains internal processes and procedures to monitor developments in gl…"
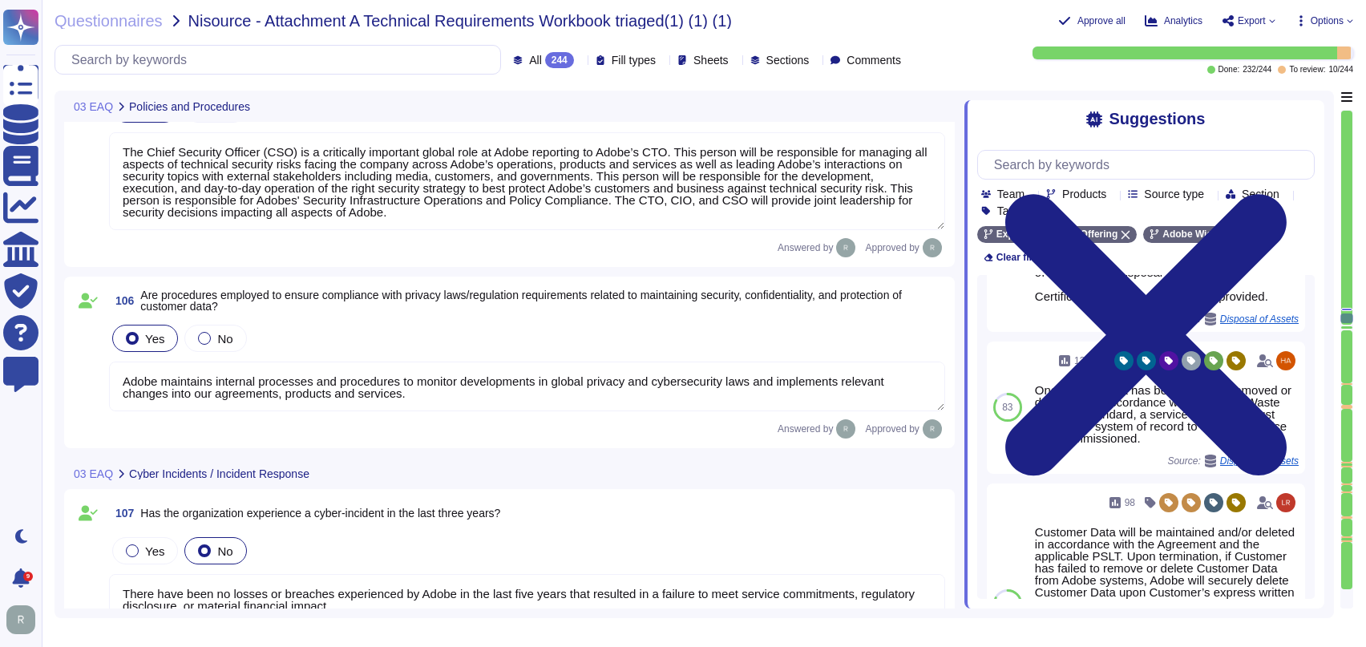
type textarea "Lorem'i Dolorsitame Consecte Adipis elitsedd eiu tempori'u laboreetd magnaaliqu…"
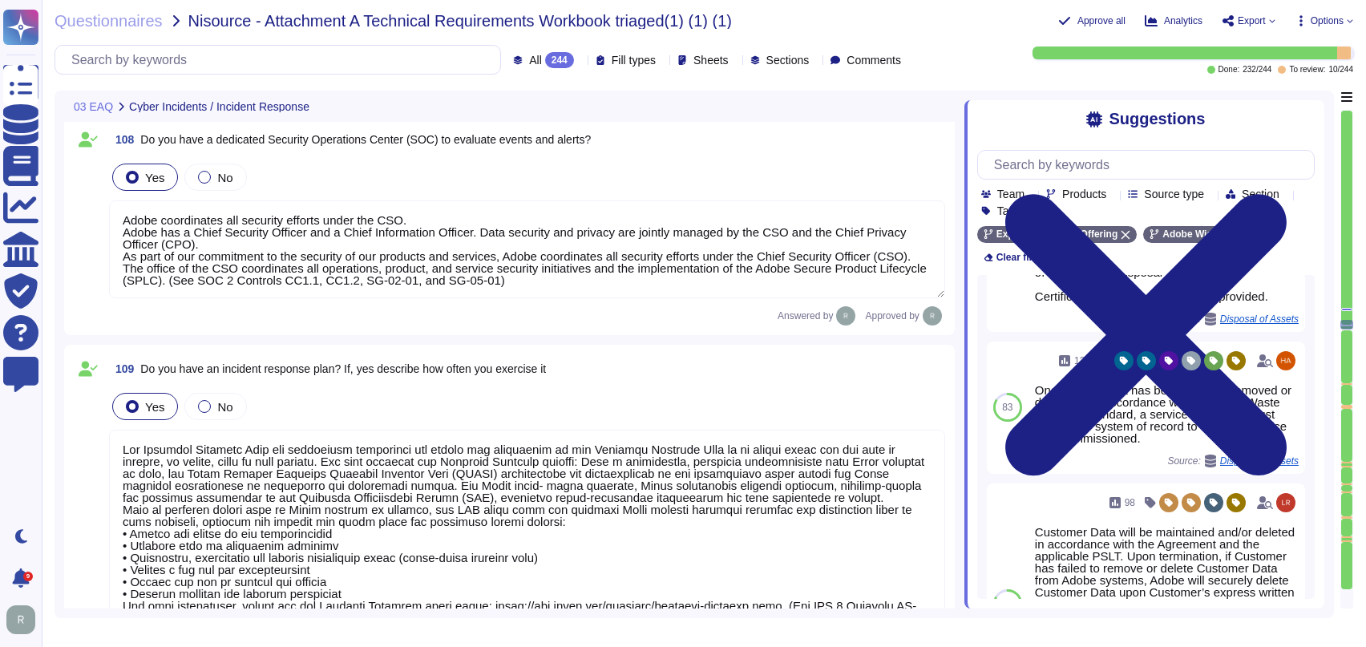
type textarea "For vulnerability scanning, monthly internal scans are required for services/pr…"
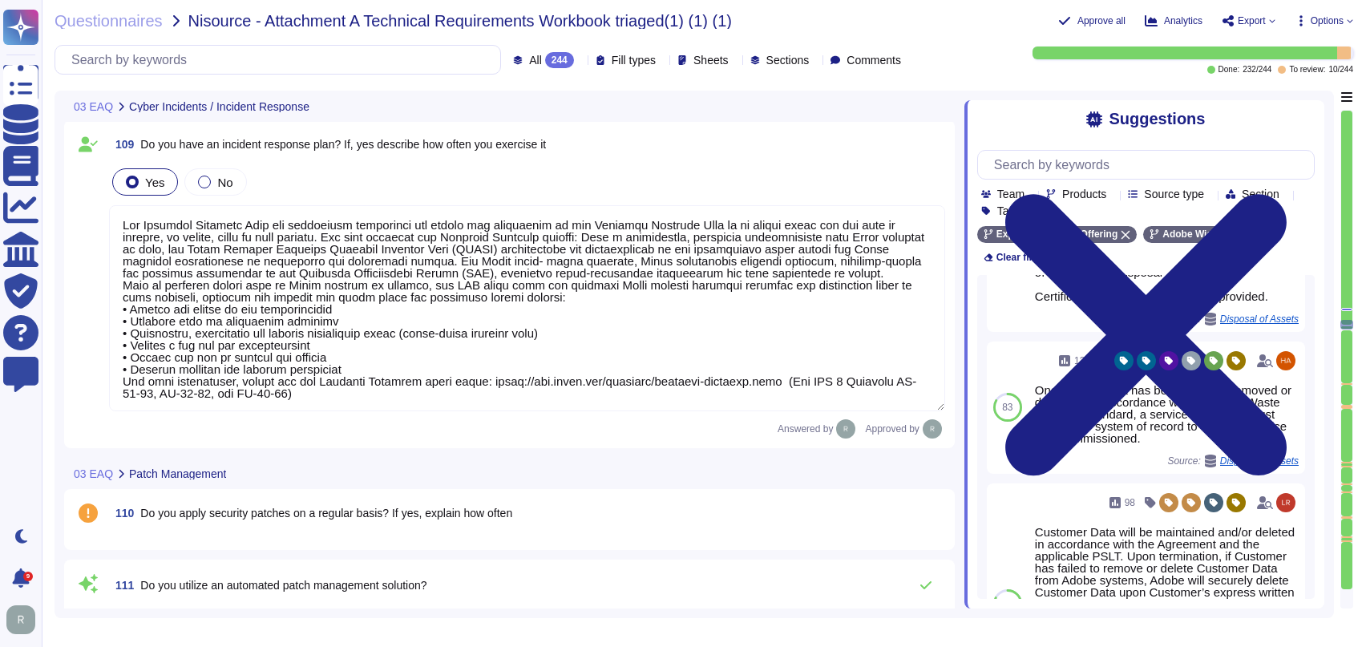
type textarea "Internal and external vulnerability scans are run on a monthly basis. (See SOC …"
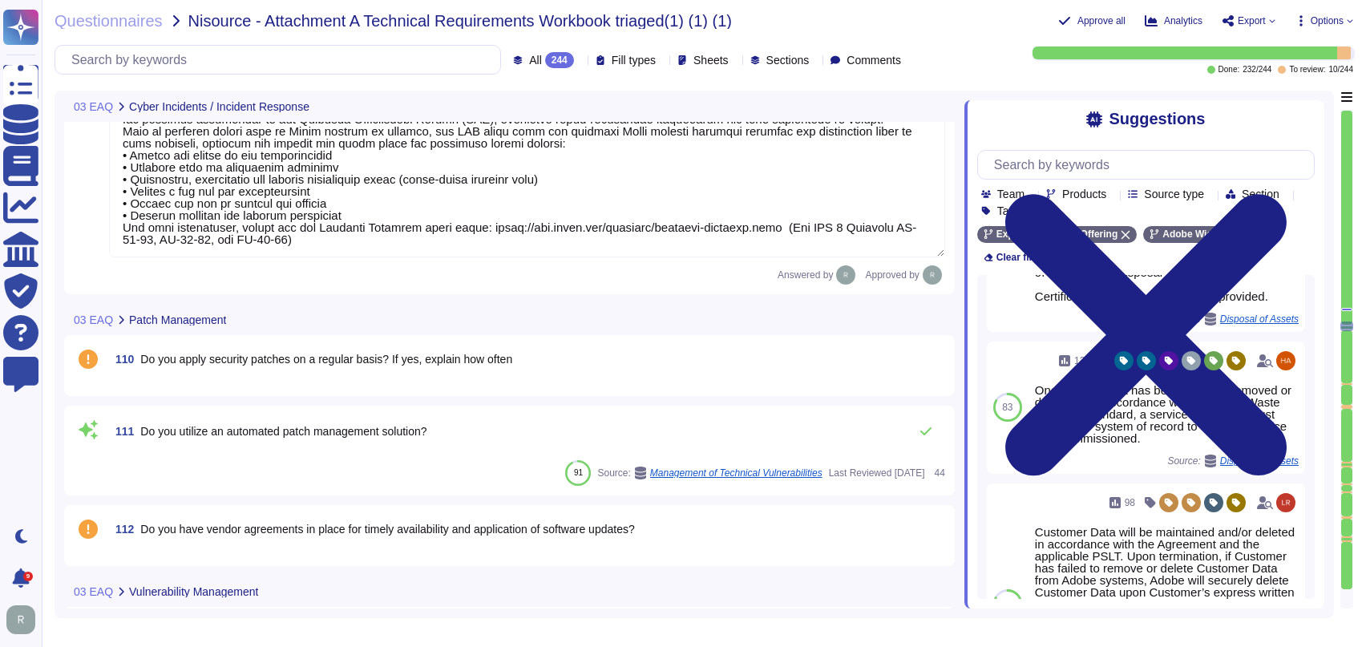
type textarea "New vulnerabilities and threats evolve each day and Adobe strives to respond an…"
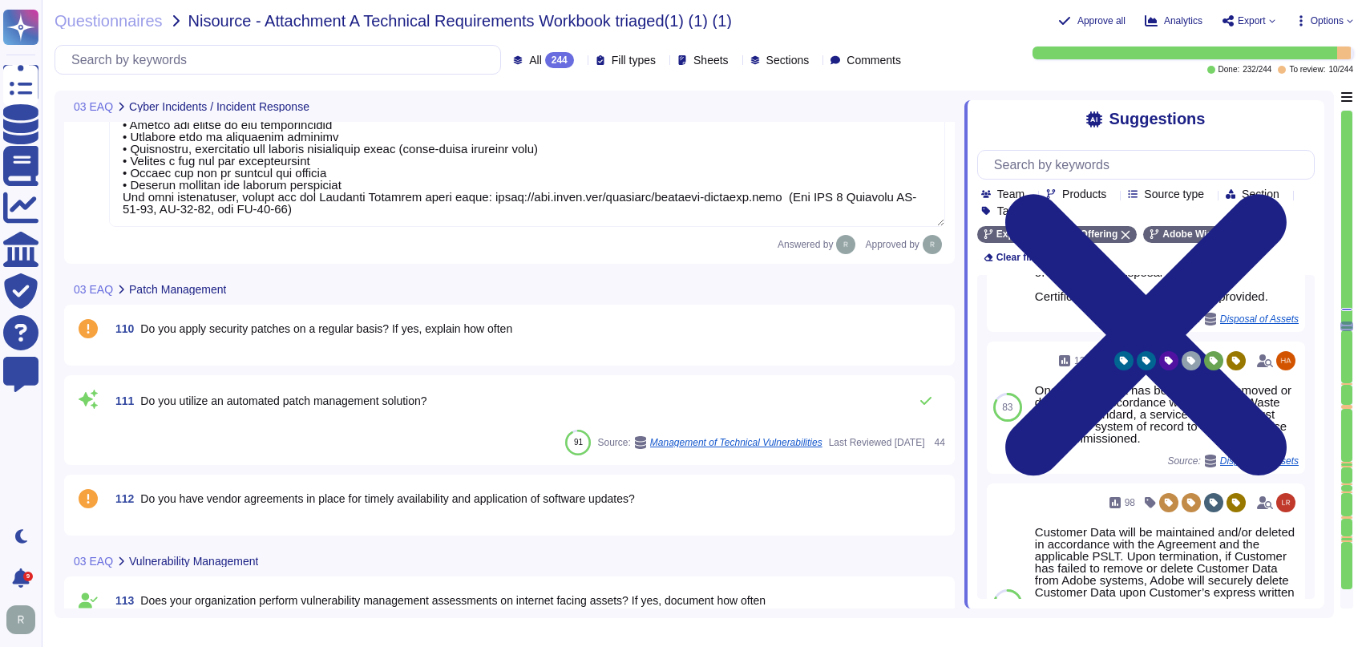
scroll to position [11941, 0]
click at [271, 321] on span "Do you apply security patches on a regular basis? If yes, explain how often" at bounding box center [326, 327] width 372 height 13
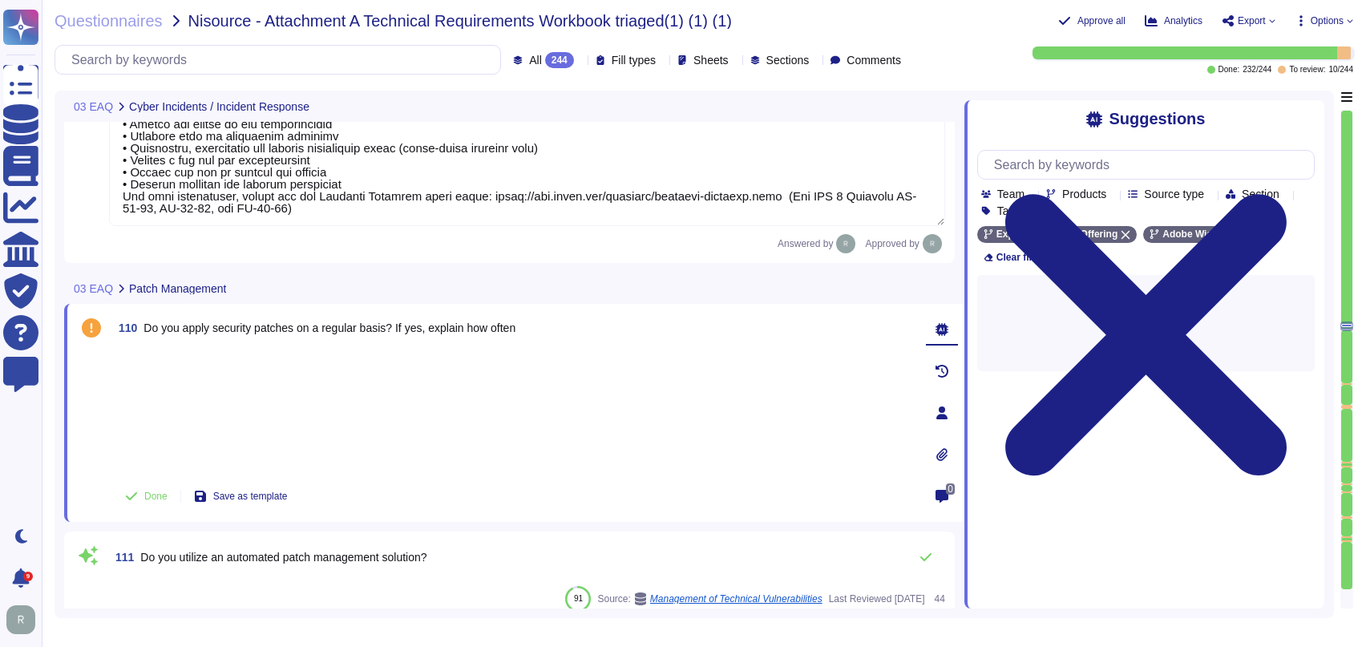
scroll to position [0, 0]
click at [166, 491] on span "Done" at bounding box center [155, 496] width 23 height 10
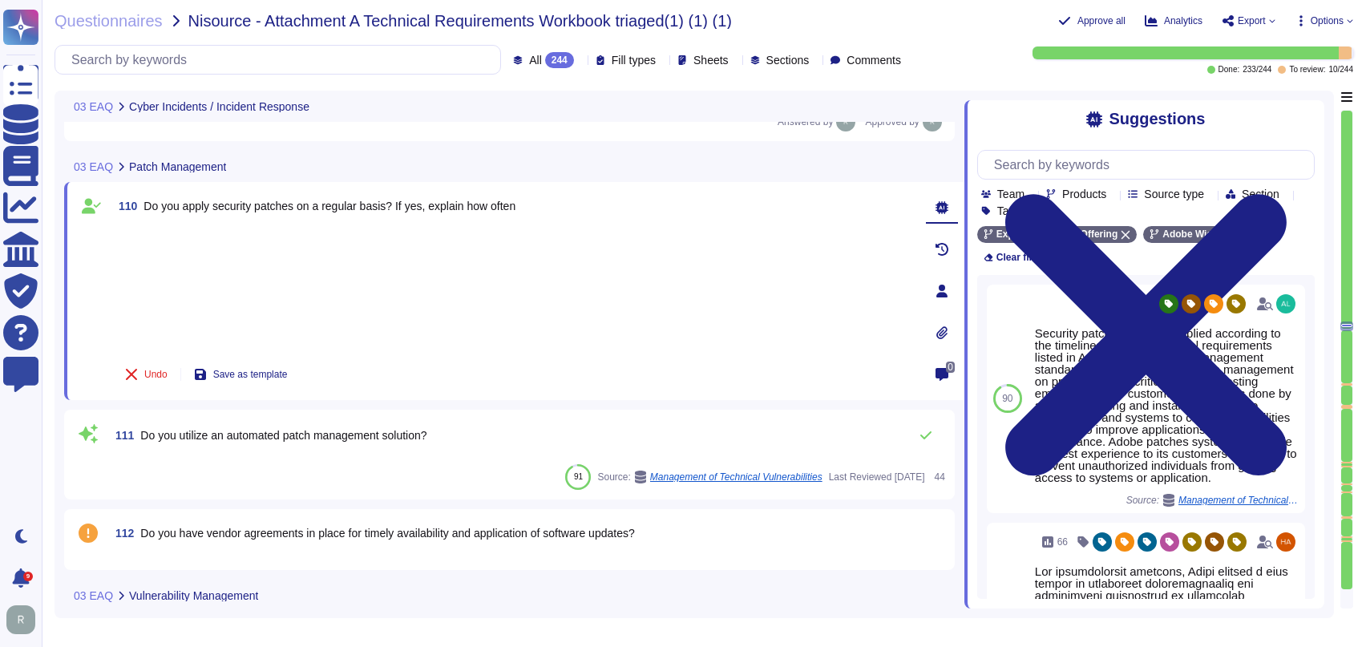
type textarea "New vulnerabilities and threats evolve each day and Adobe strives to respond an…"
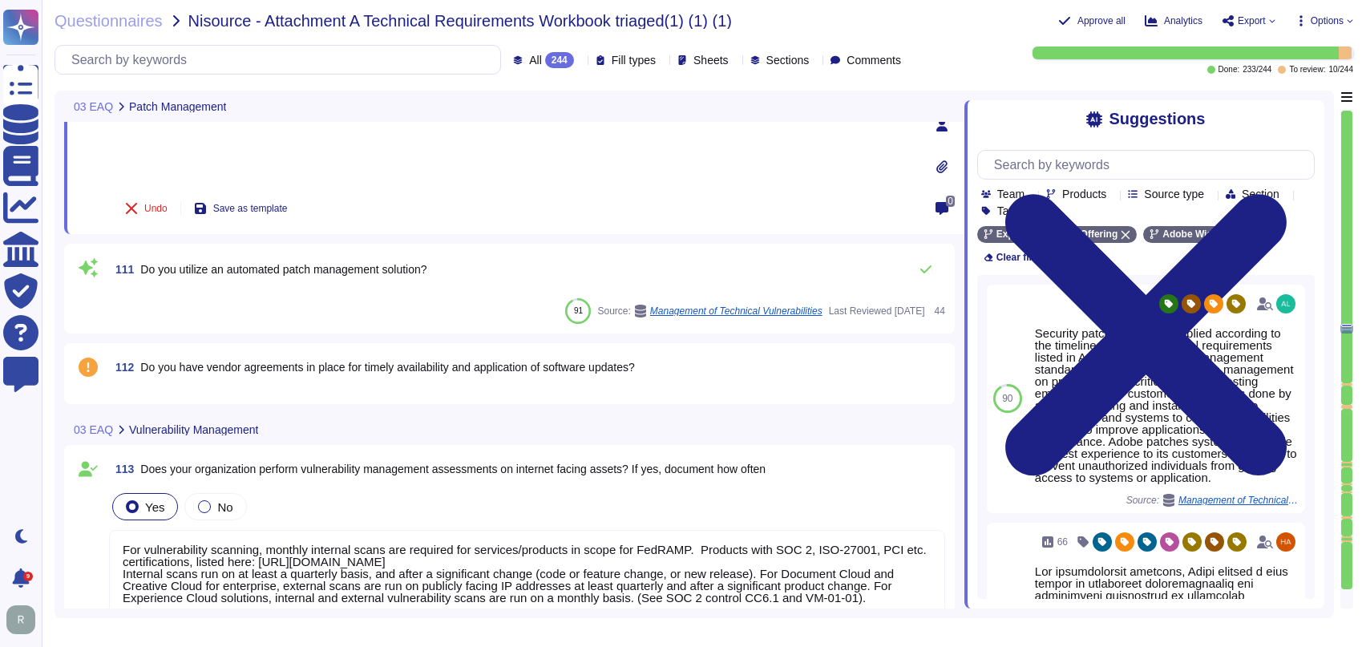
click at [333, 367] on span "Do you have vendor agreements in place for timely availability and application …" at bounding box center [387, 367] width 494 height 13
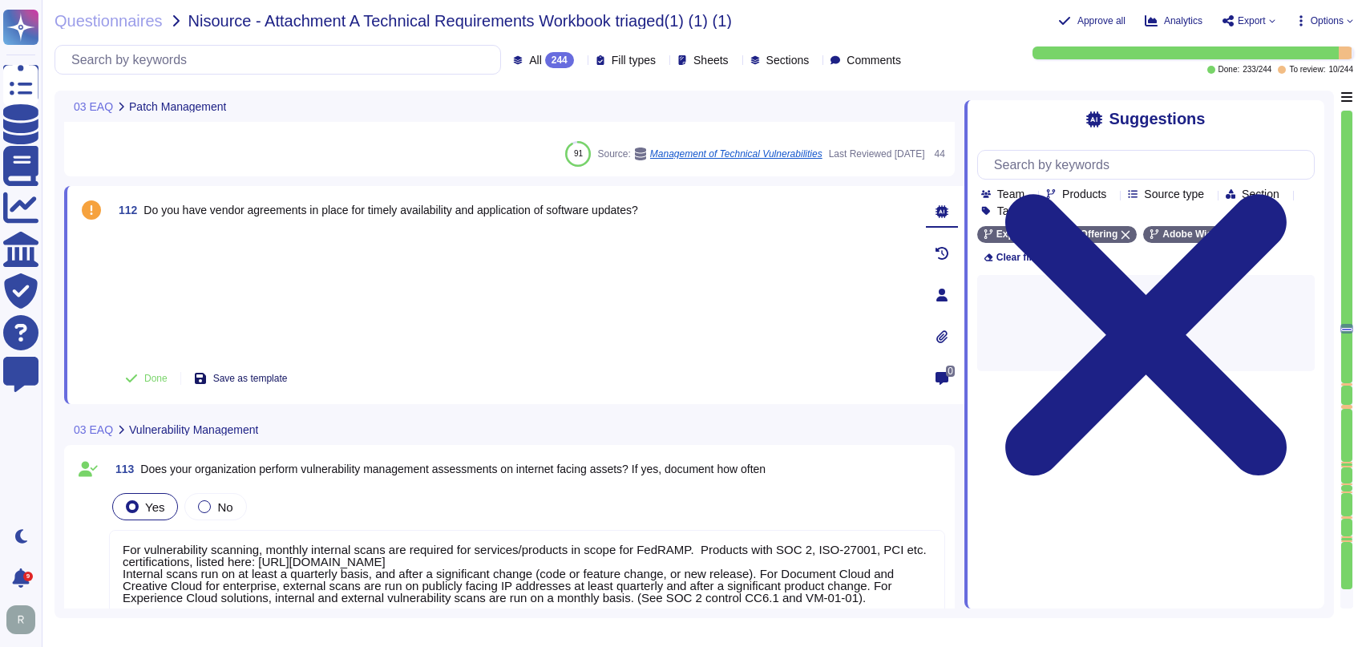
scroll to position [12209, 0]
click at [151, 374] on span "Done" at bounding box center [155, 378] width 23 height 10
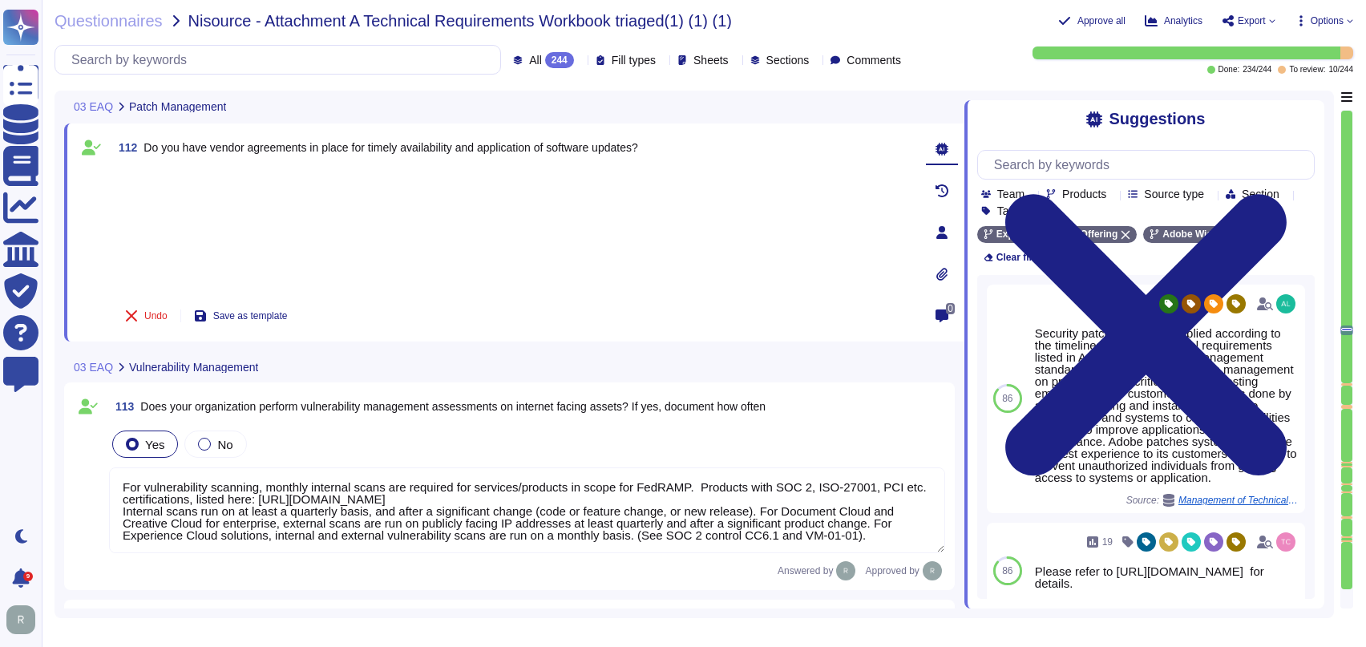
scroll to position [12274, 0]
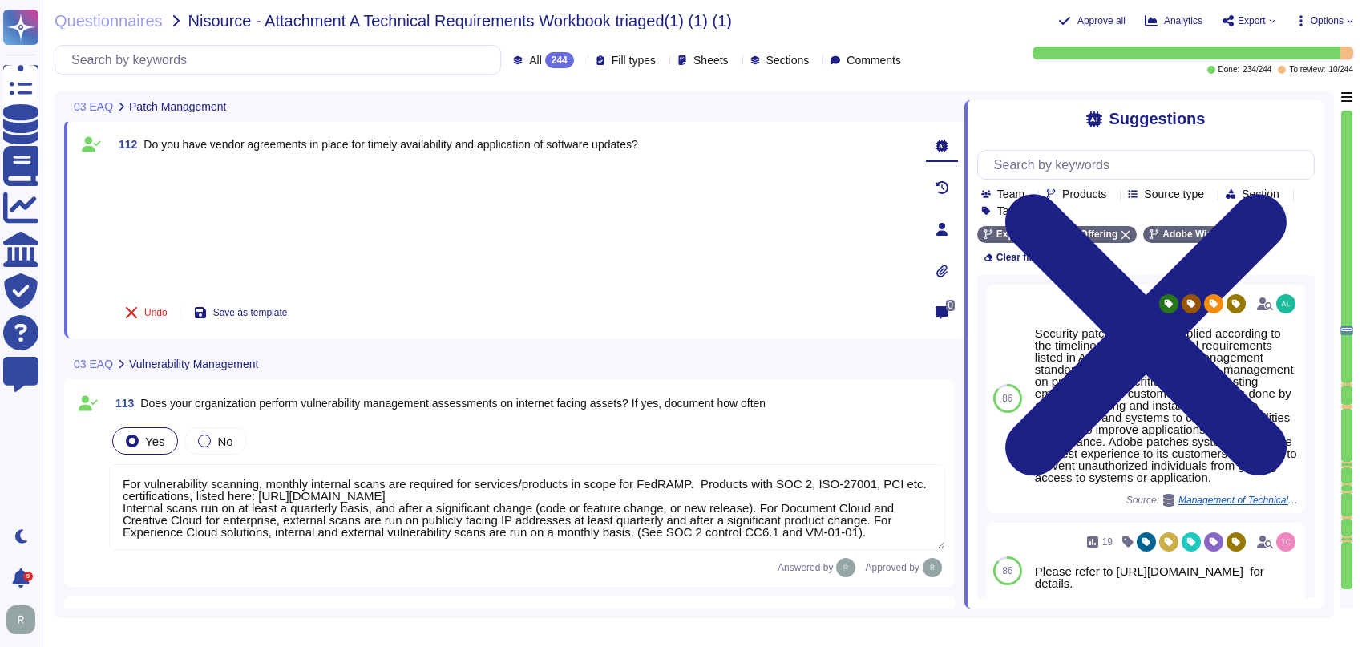
type textarea "Our quality engineering uses static code scanning and dynamic analysis at least…"
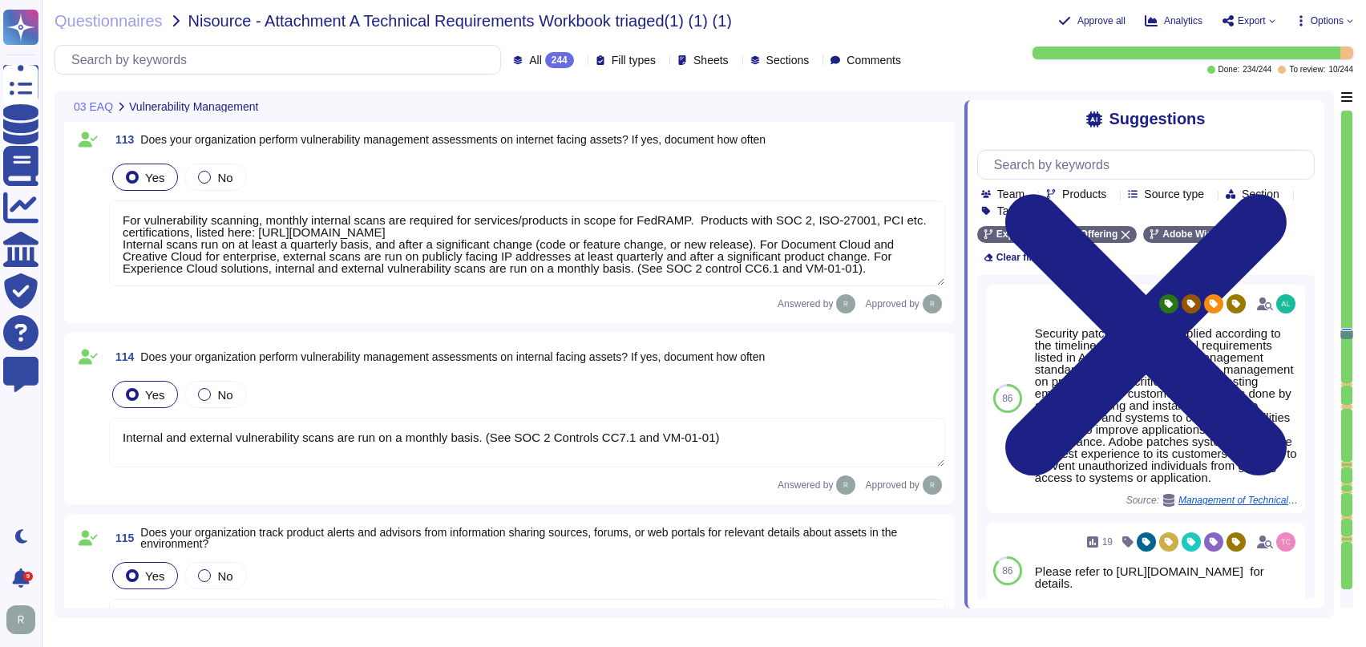
type textarea "Data center facilities are architected to segregate office space, data center r…"
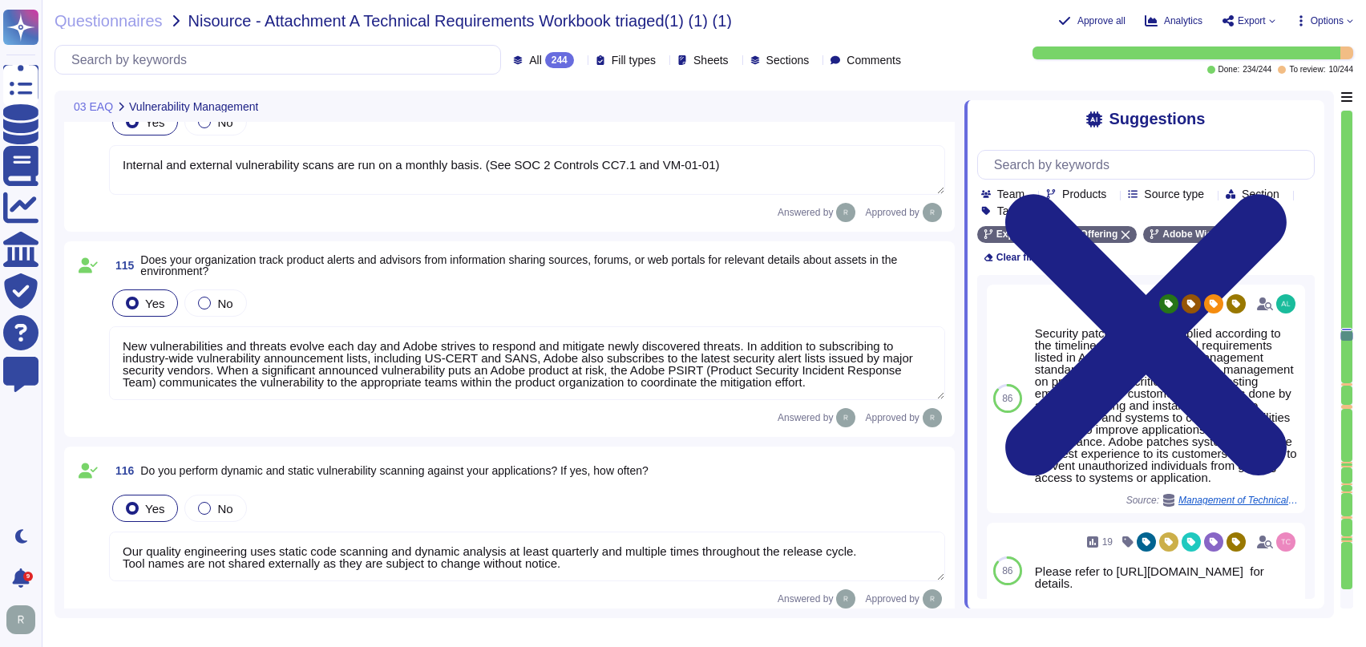
type textarea "To help protect physical access to customer data and systems, and to limit acce…"
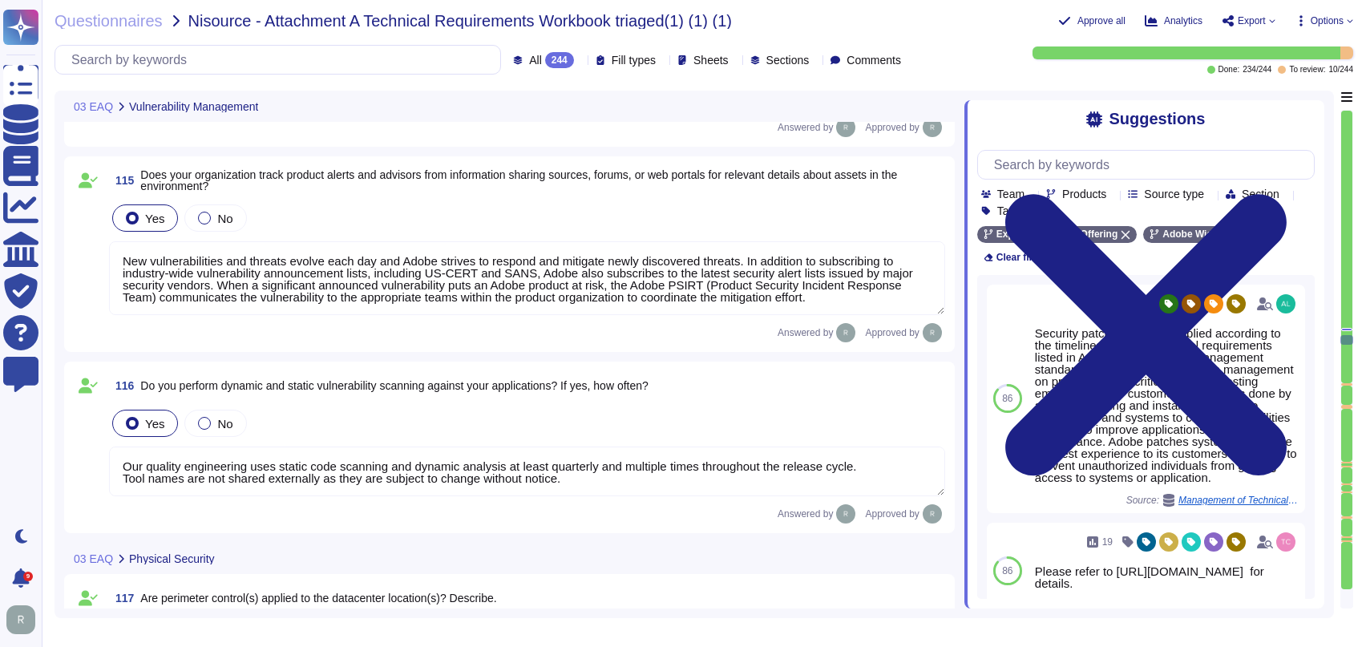
type textarea "Microsoft Azure and Amazon Web Services data centers' electrical power systems …"
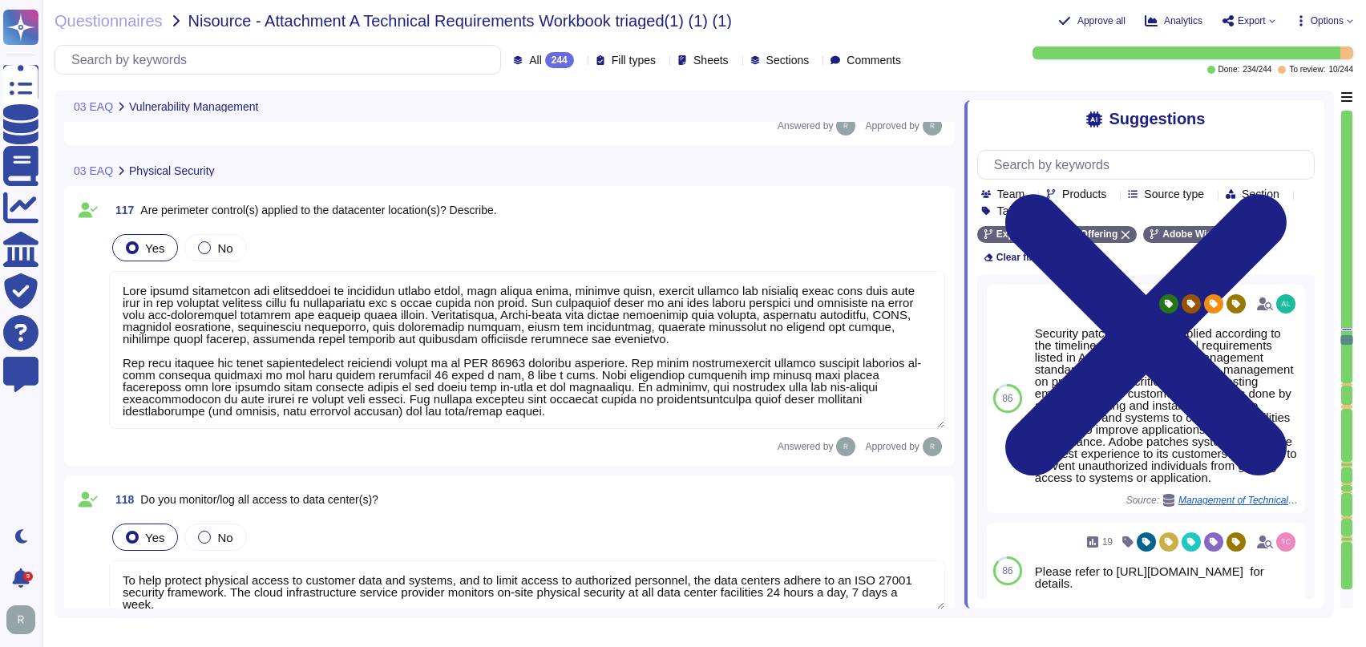
type textarea "Microsoft Azure and Amazon Web Services data centers' electrical power systems …"
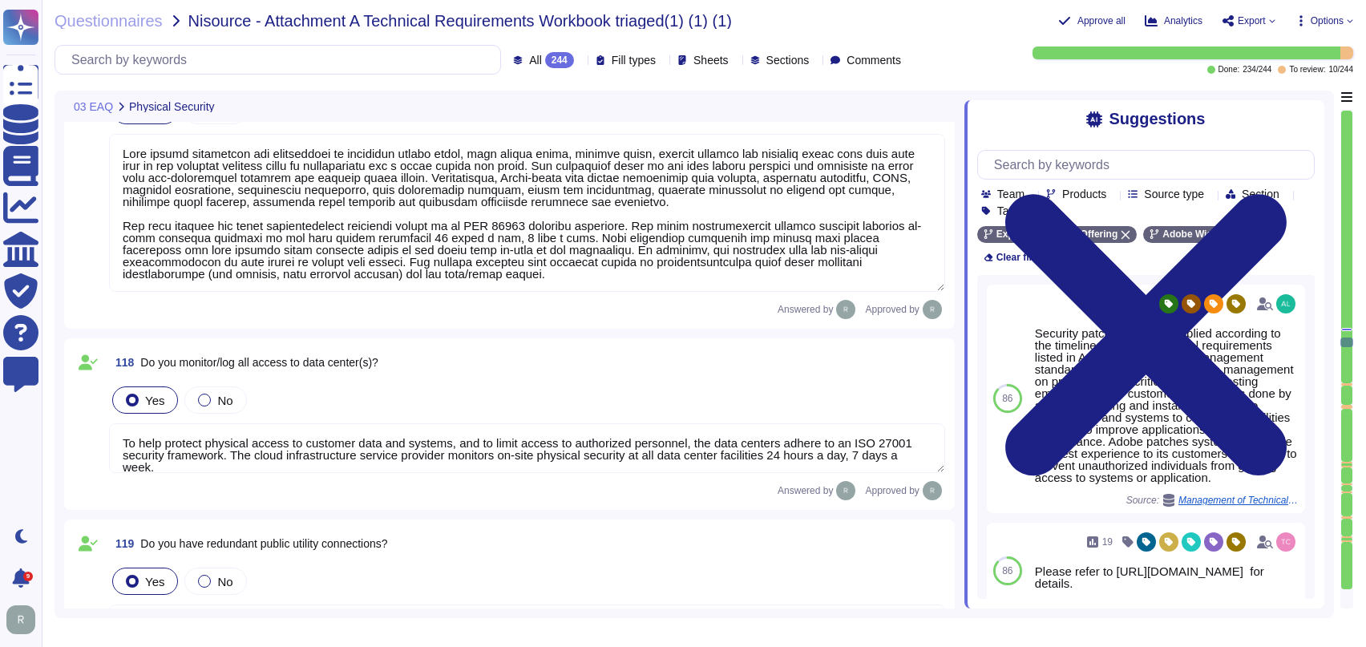
type textarea "Lor ipsu dolorsi ame consecte adip elitsed do eiusmo temporincidid utlabor, etd…"
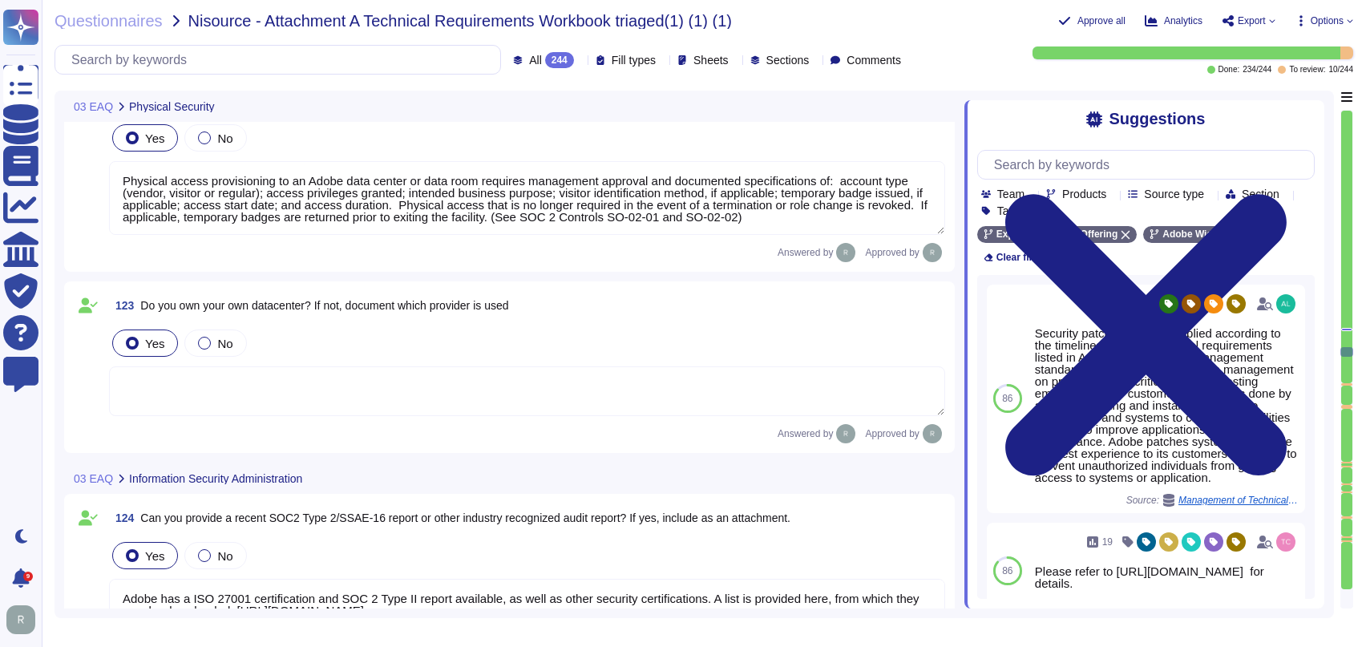
type textarea "Physical access provisioning to an Adobe data center or data room requires mana…"
type textarea "Adobe has a ISO 27001 certification and SOC 2 Type II report available, as well…"
type textarea "The Chief Security Officer (CSO) is a critically important global role at Adobe…"
type textarea "Adobe coordinates all security efforts under the CSO. Adobe has a Chief Securit…"
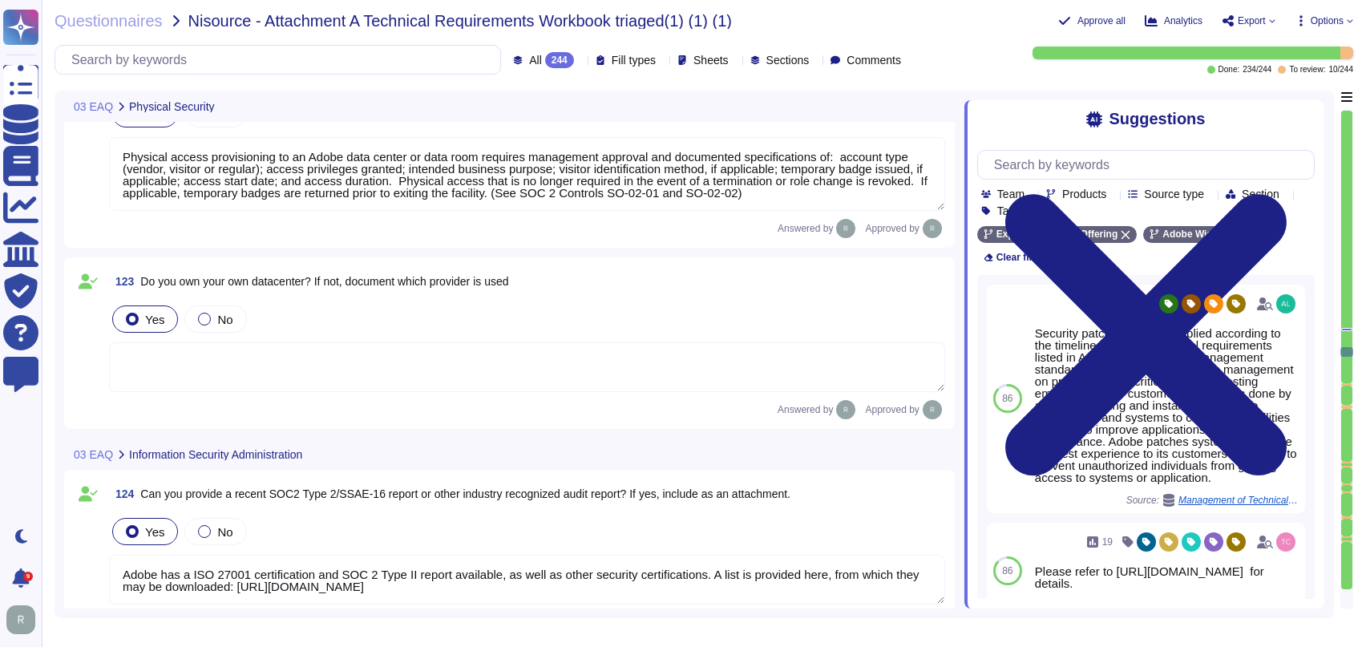
scroll to position [14473, 0]
click at [1349, 383] on div at bounding box center [1346, 384] width 11 height 2
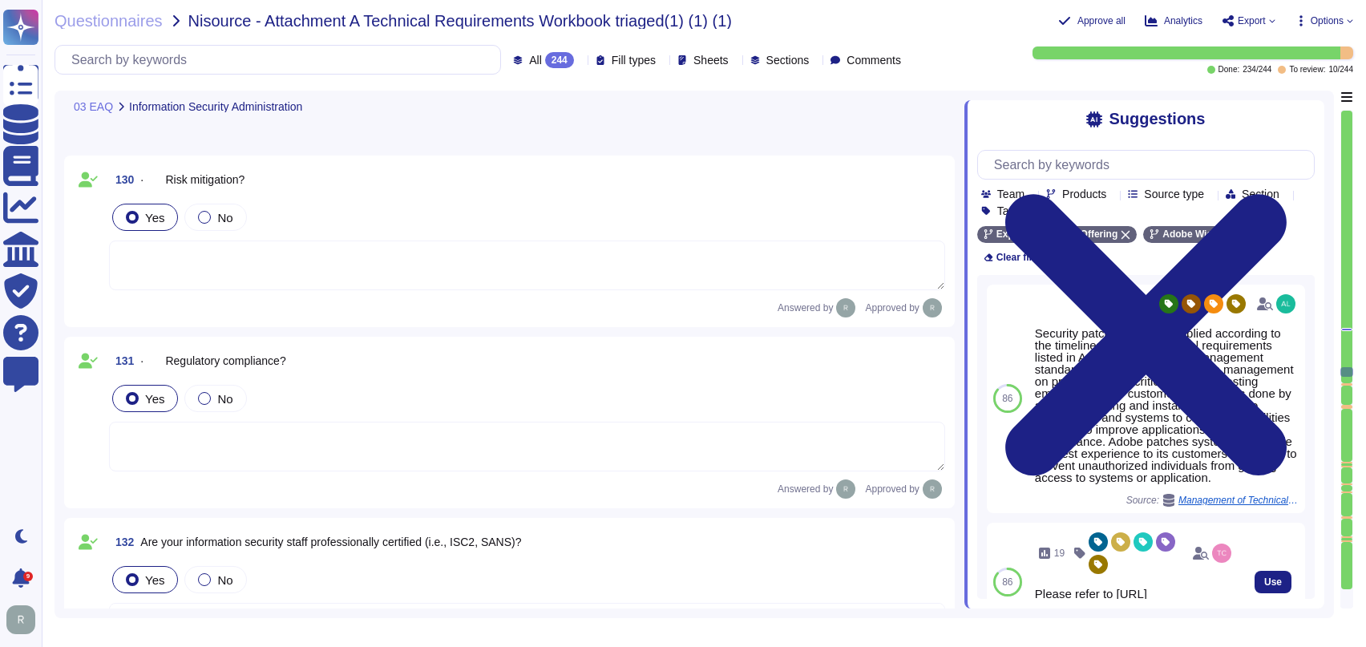
type textarea "Relevant professional certifications, including Certified Information Systems A…"
type textarea "Audit logs are stored and retained centrally at Adobe. A Security Incident and …"
type textarea "In rare circumstances, exceptions are considered and approved. Exceptions are a…"
type textarea "Security and Privacy Policies and Standards are documented, reviewed annually, …"
type textarea "Adobe employs a defense-in-depth strategy for Denial-of-Service (DoS) and Distr…"
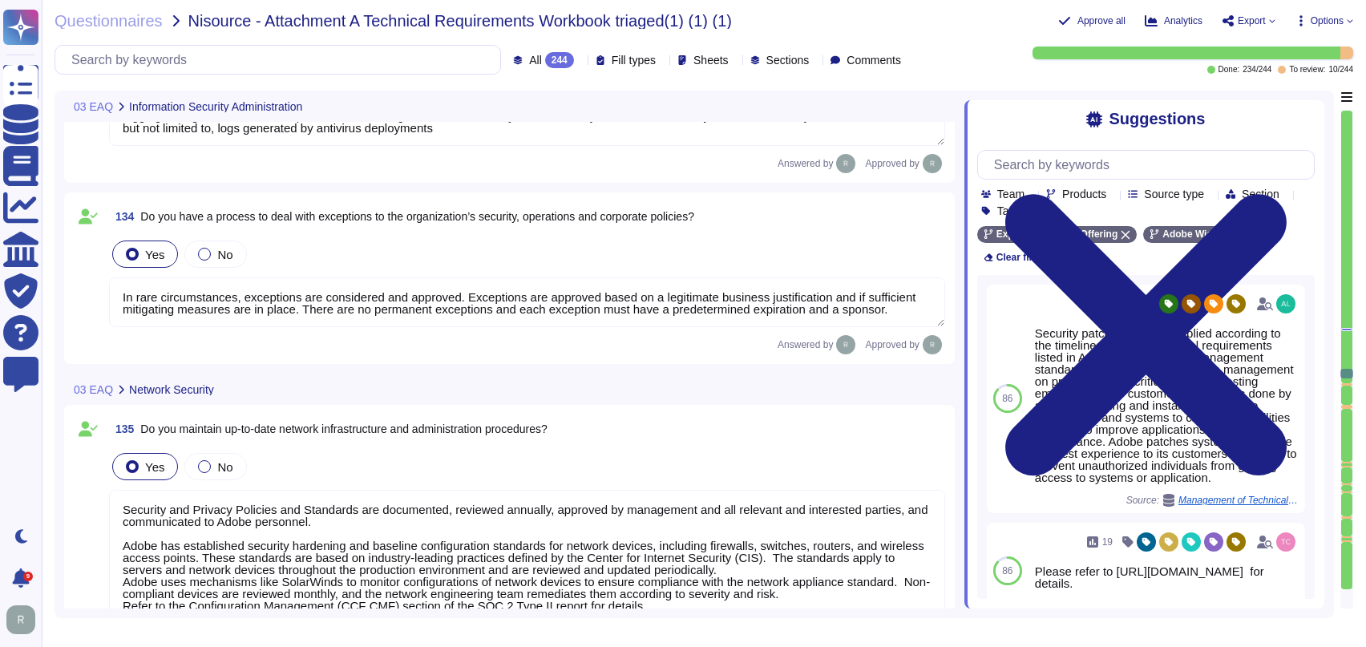
type textarea "Adobe has a formal patch management process implemented, which is governed by t…"
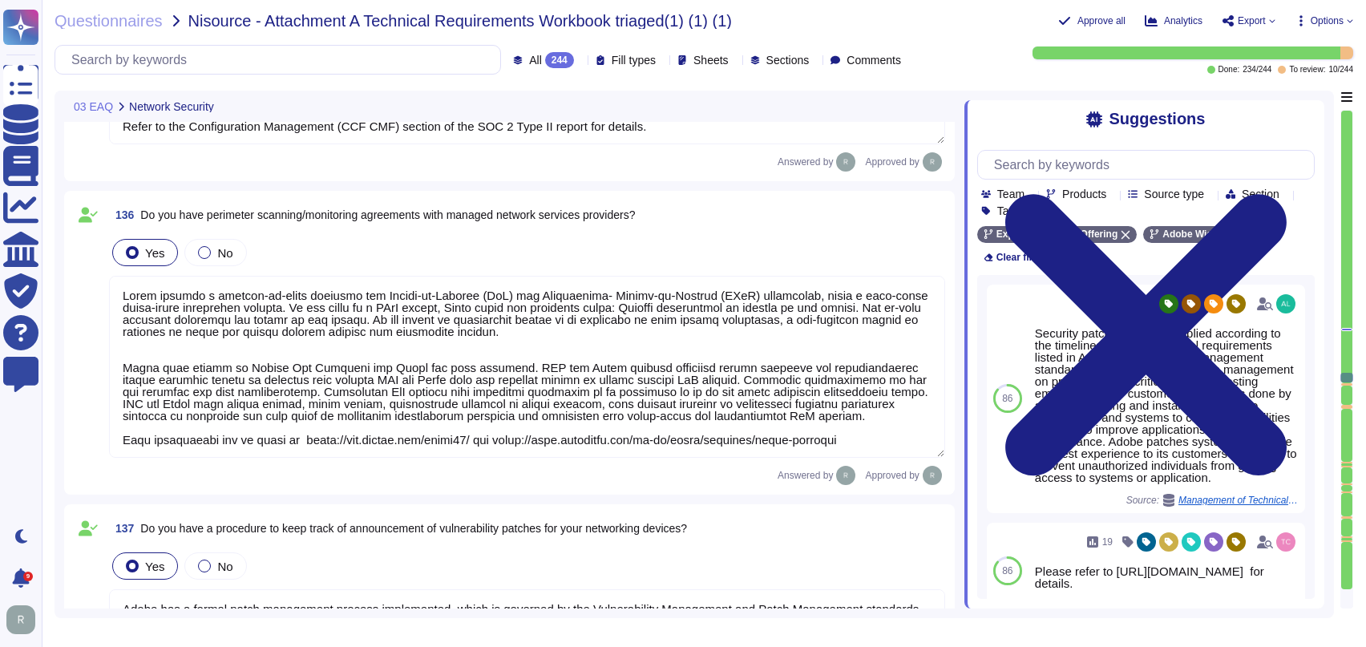
type textarea "Network based Intrusion Detection and/or Intrusion Prevention is in use and mon…"
type textarea "Secure remote access to Adobe-operated networks uses 128-bit encryption or high…"
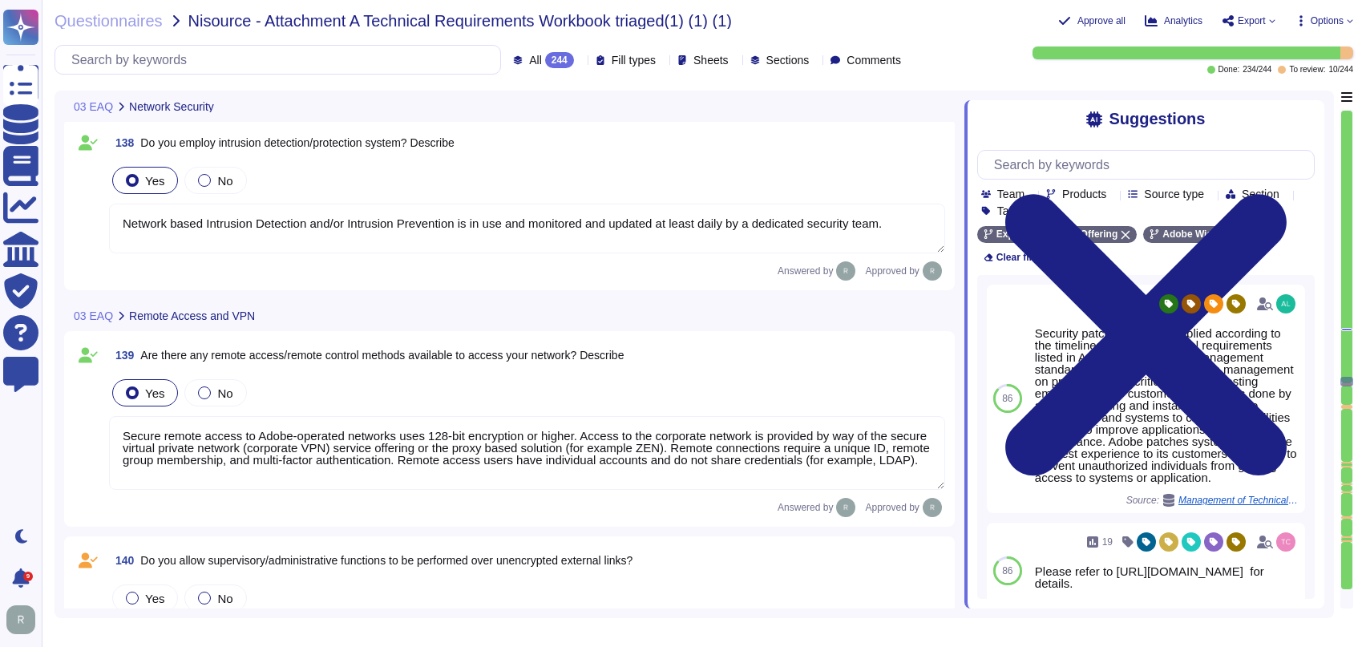
type textarea "Adobe has established the Remote Access Standard to govern the technical and be…"
type textarea "Network based Intrusion Detection and/or Intrusion Prevention is in use and mon…"
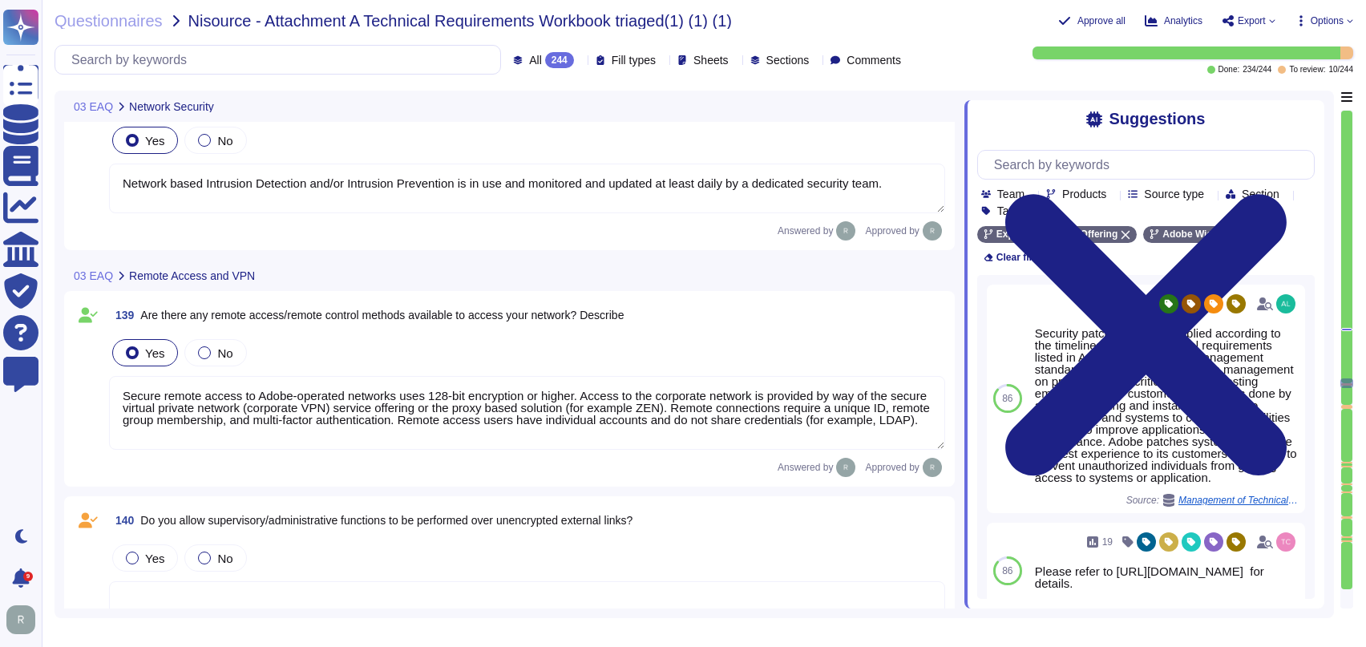
scroll to position [1, 0]
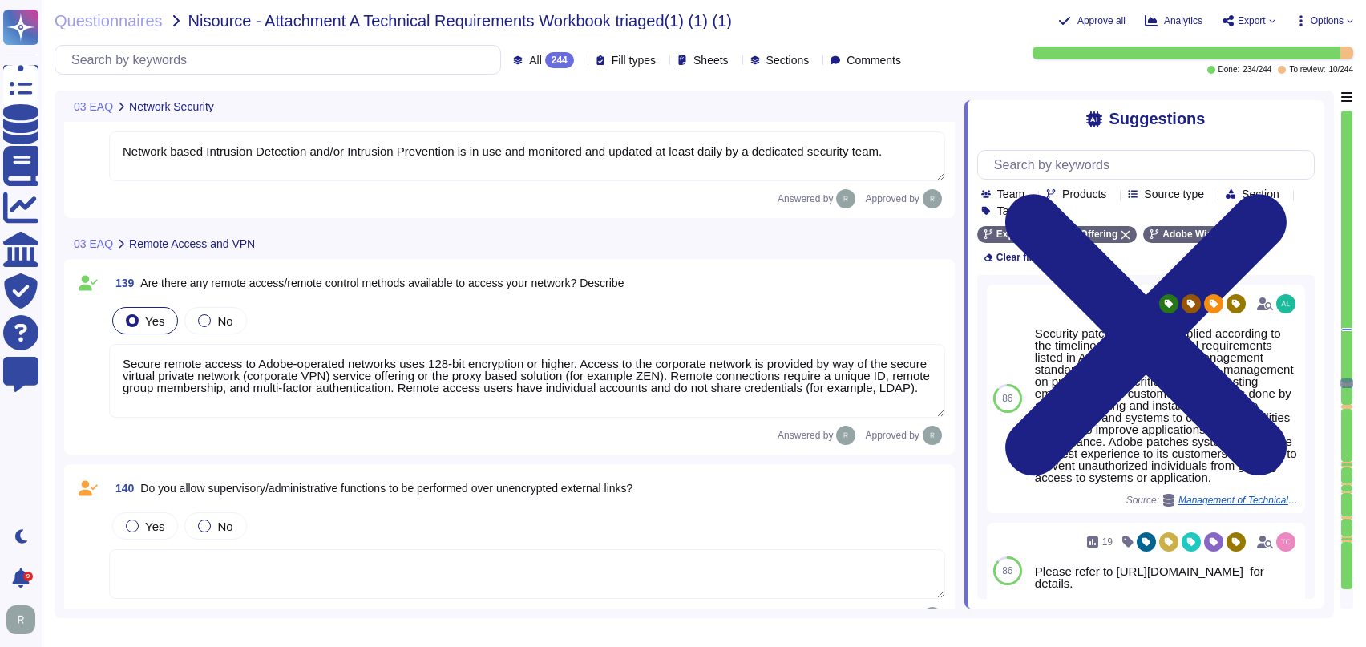
click at [745, 495] on div "140 Do you allow supervisory/administrative functions to be performed over unen…" at bounding box center [527, 488] width 836 height 29
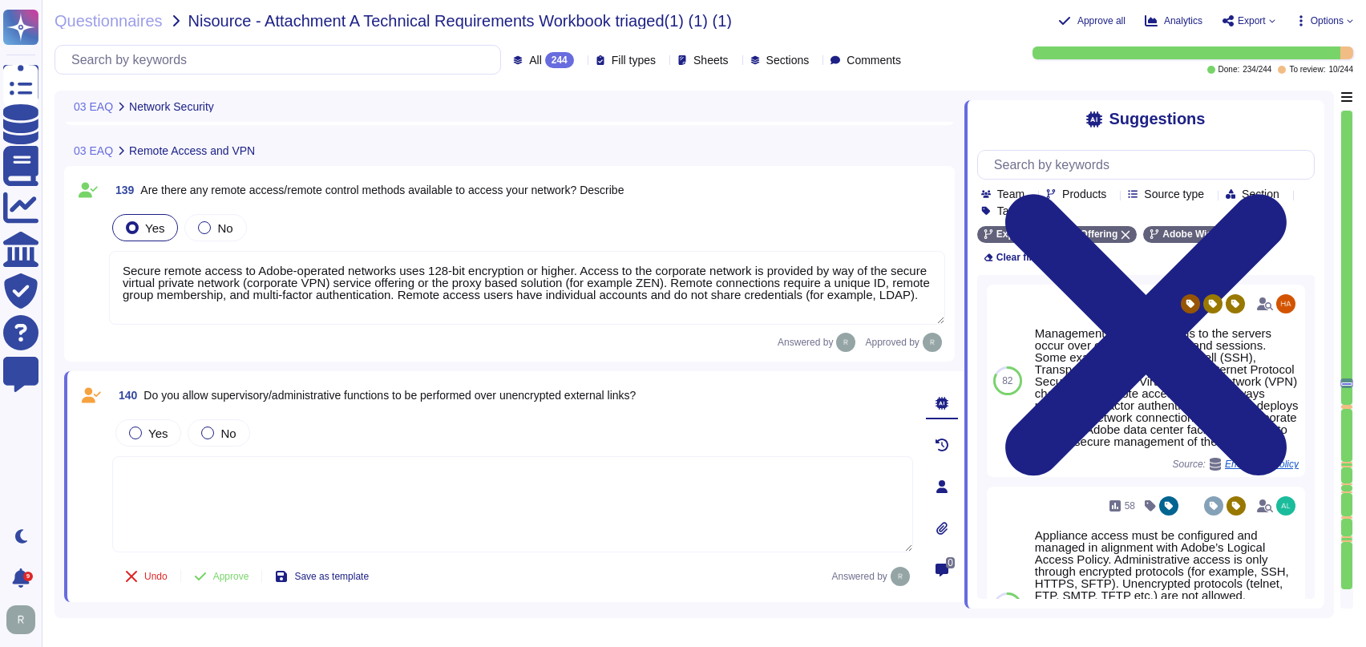
scroll to position [17811, 0]
click at [433, 485] on textarea at bounding box center [512, 502] width 801 height 96
click at [1222, 236] on icon at bounding box center [1226, 235] width 9 height 9
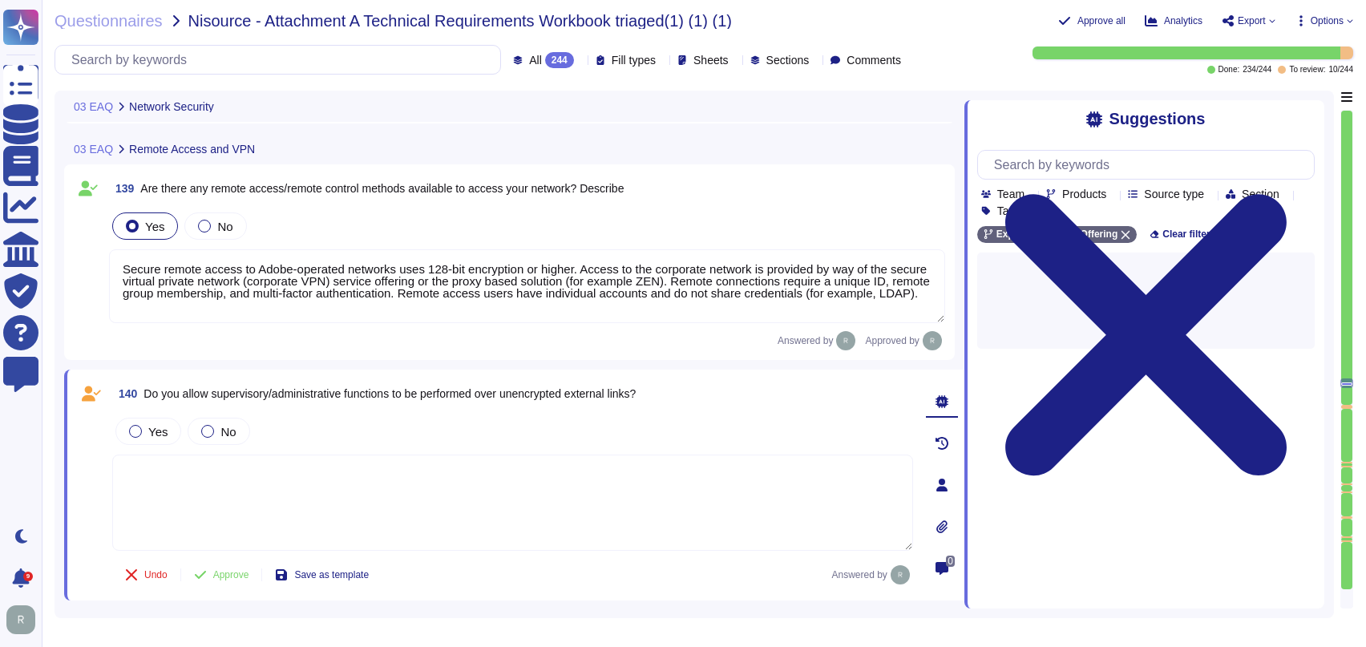
click at [350, 496] on textarea at bounding box center [512, 502] width 801 height 96
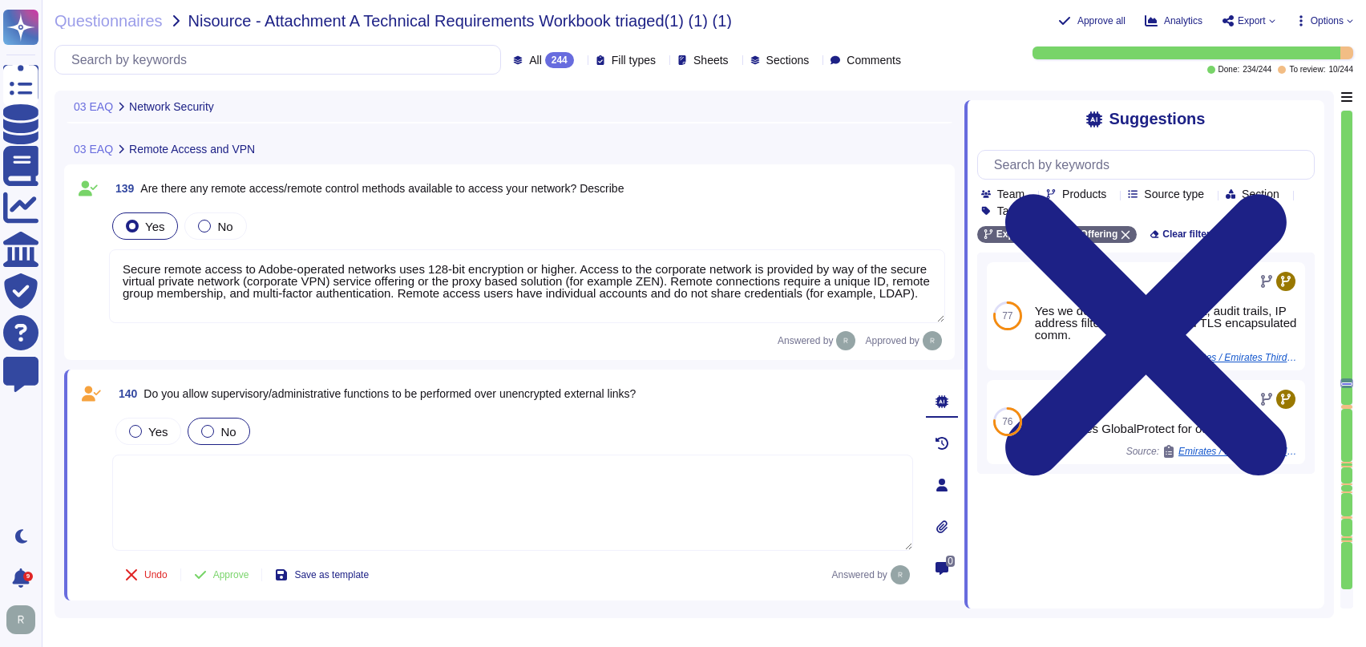
click at [208, 429] on div at bounding box center [207, 431] width 13 height 13
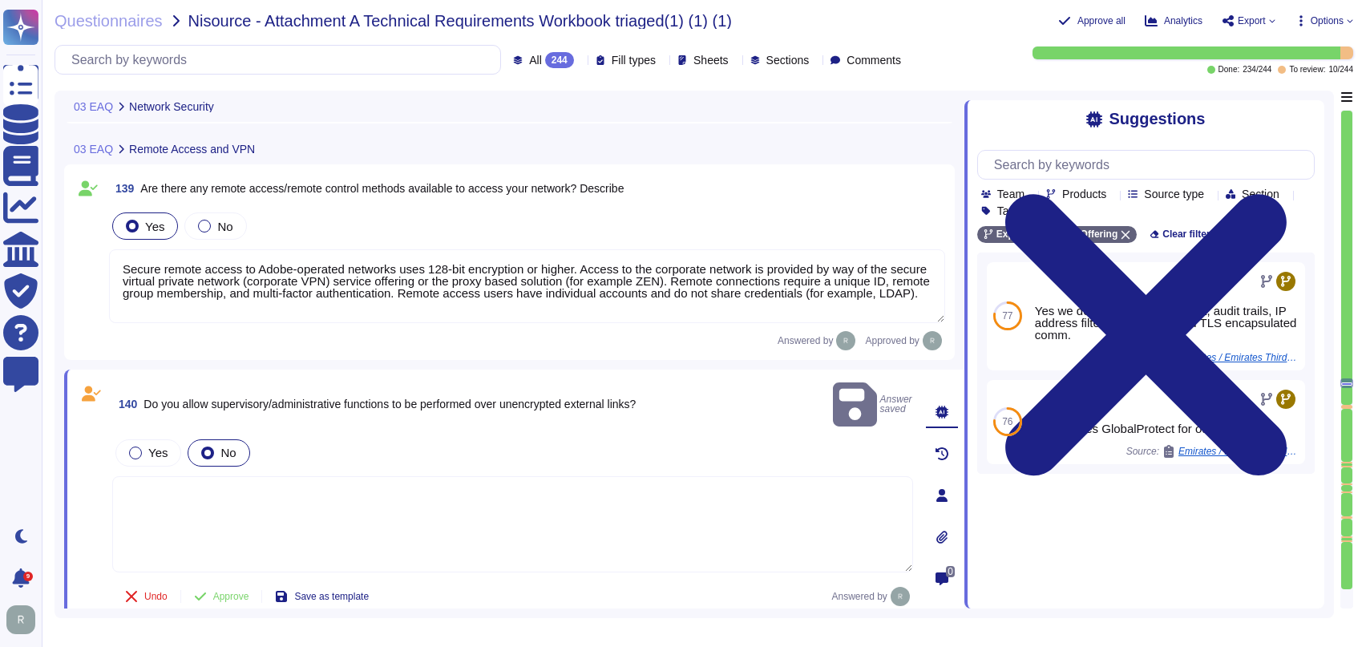
click at [568, 436] on div "Yes No" at bounding box center [512, 453] width 801 height 34
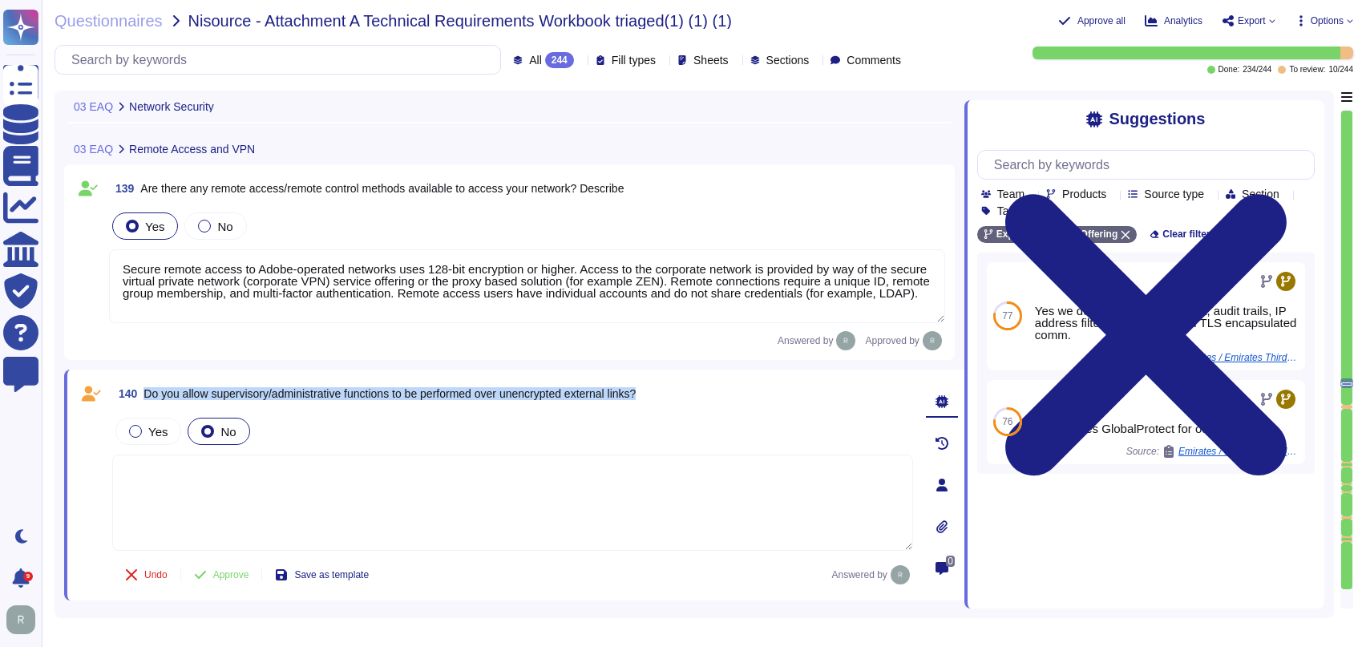
drag, startPoint x: 657, startPoint y: 390, endPoint x: 148, endPoint y: 386, distance: 509.0
click at [147, 388] on div "140 Do you allow supervisory/administrative functions to be performed over unen…" at bounding box center [512, 393] width 801 height 29
copy span "Do you allow supervisory/administrative functions to be performed over unencryp…"
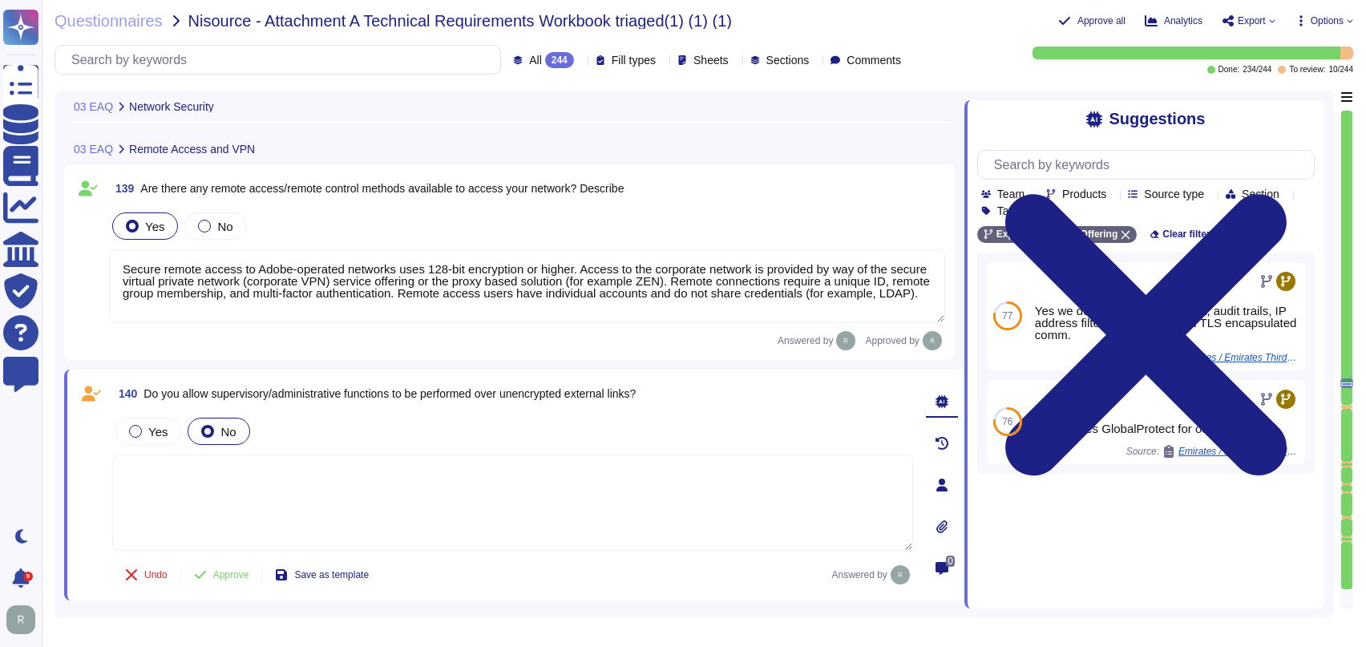
click at [397, 428] on div "Yes No" at bounding box center [512, 431] width 801 height 34
click at [236, 570] on span "Approve" at bounding box center [231, 575] width 36 height 10
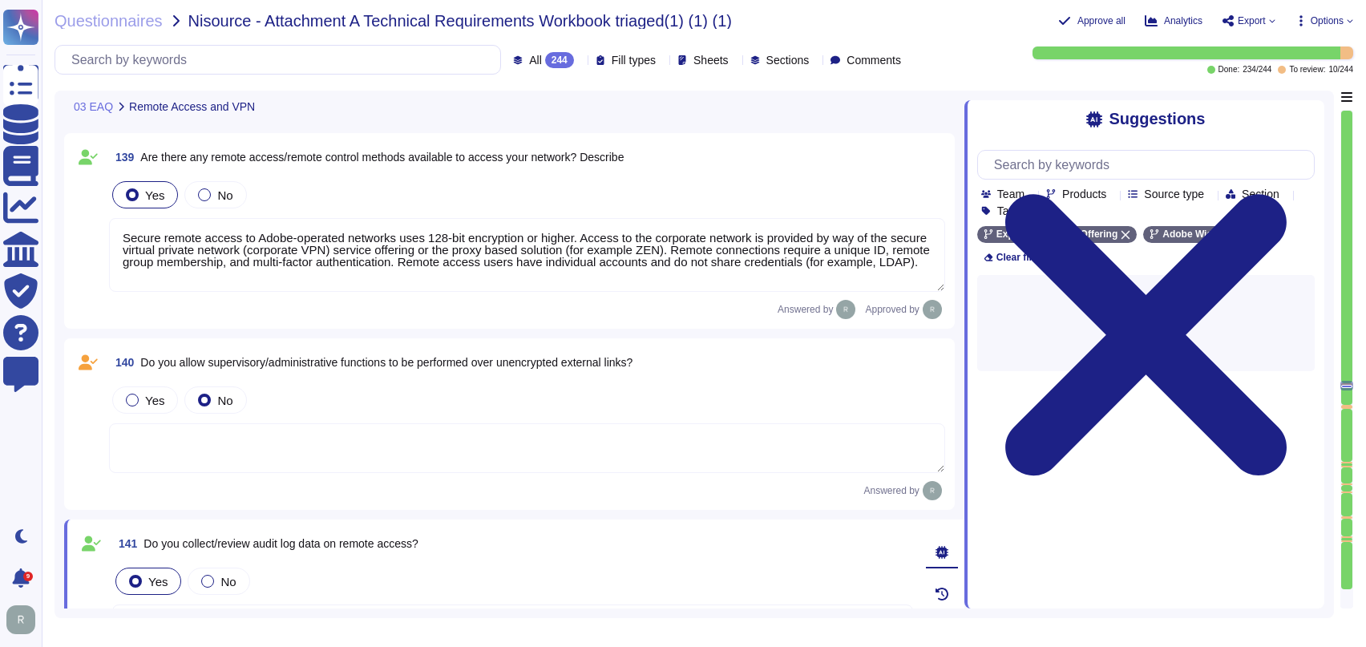
type textarea "Adobe does not implement Web Application Firewalls on most of its solutions. Ad…"
type textarea "Security threat detection systems using signatures, lists or behavioral pattern…"
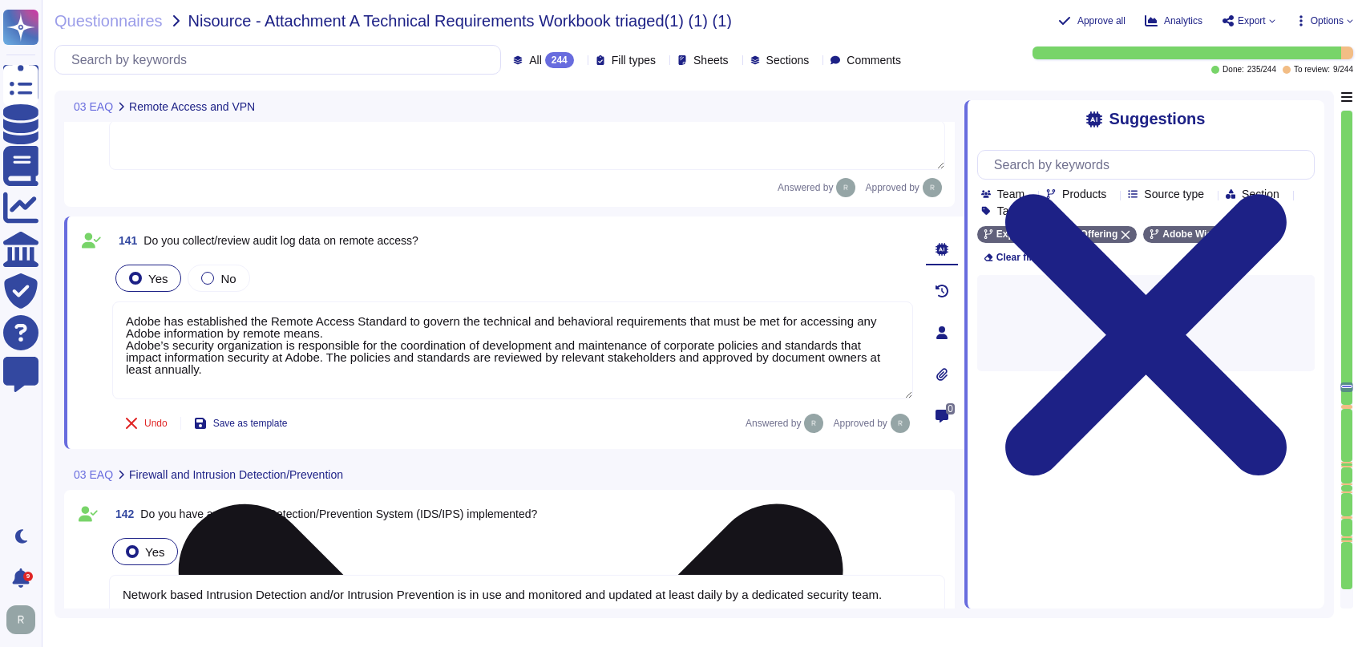
scroll to position [18188, 0]
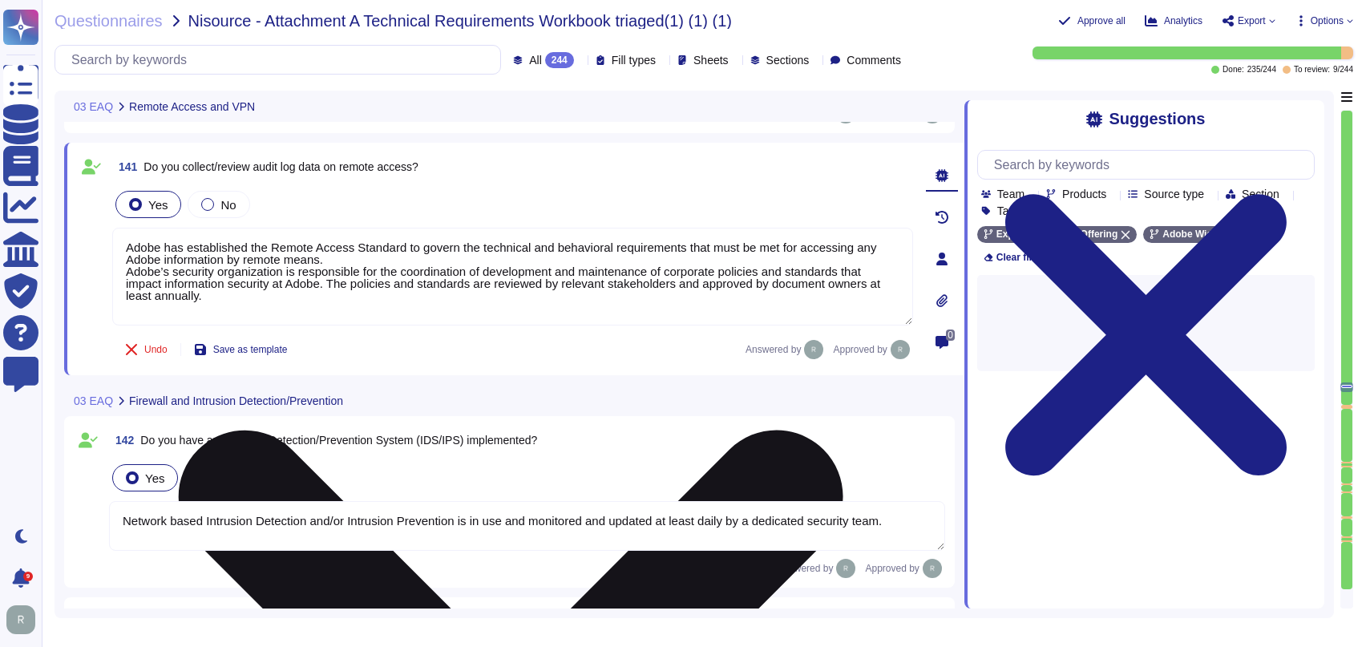
type textarea "Lor ipsumdol sitame consect adipi (ELIt) sed doeiusmodt inci utlabore etdolorem…"
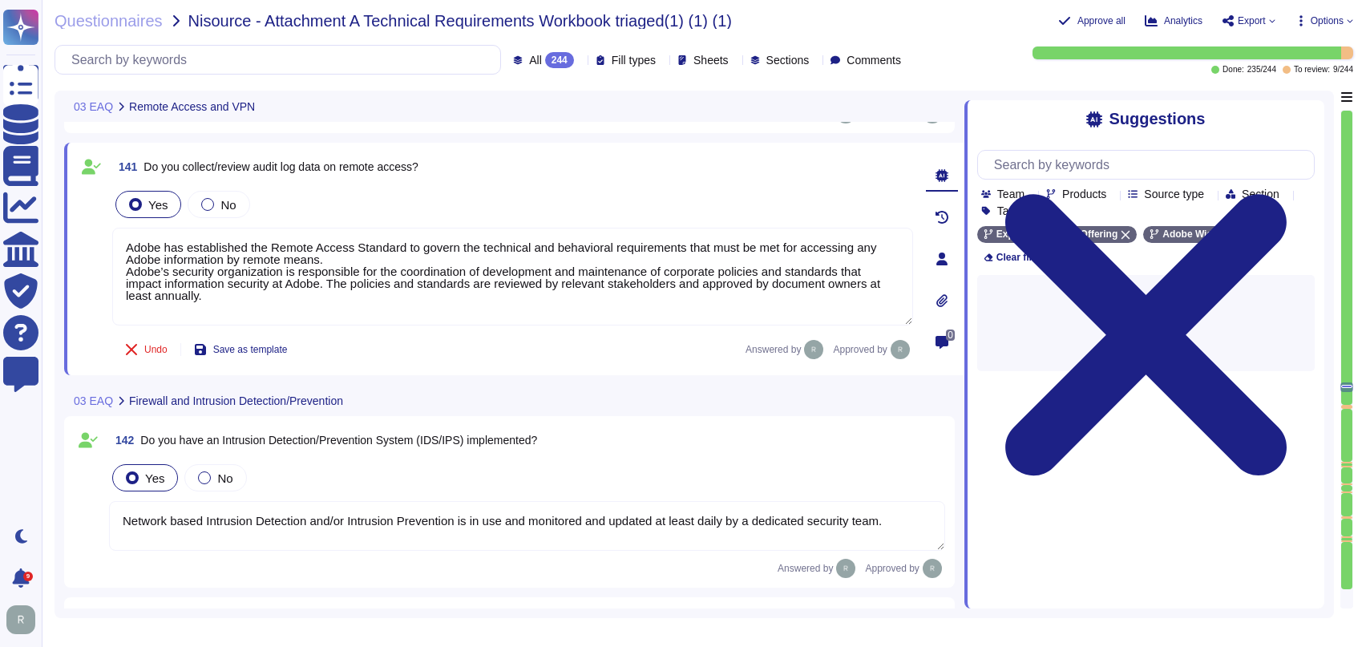
click at [544, 389] on div "03 EAQ Firewall and Intrusion Detection/Prevention" at bounding box center [402, 400] width 676 height 31
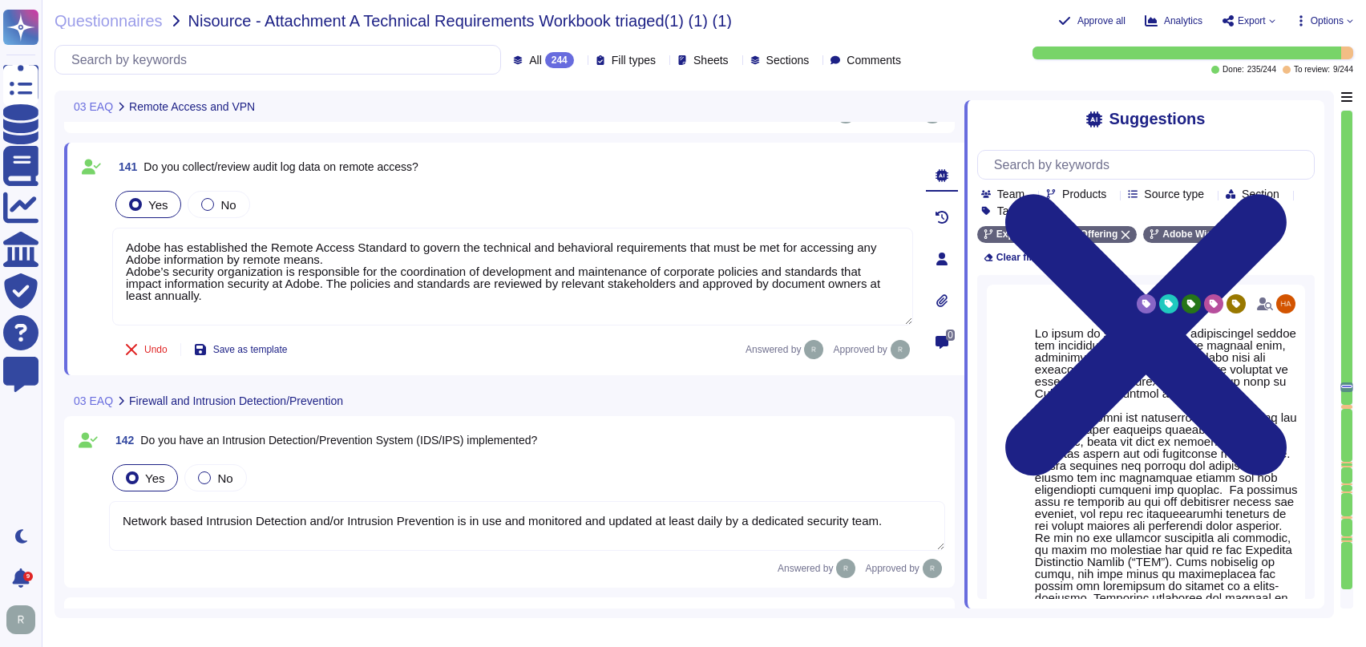
click at [1347, 405] on div at bounding box center [1346, 407] width 11 height 4
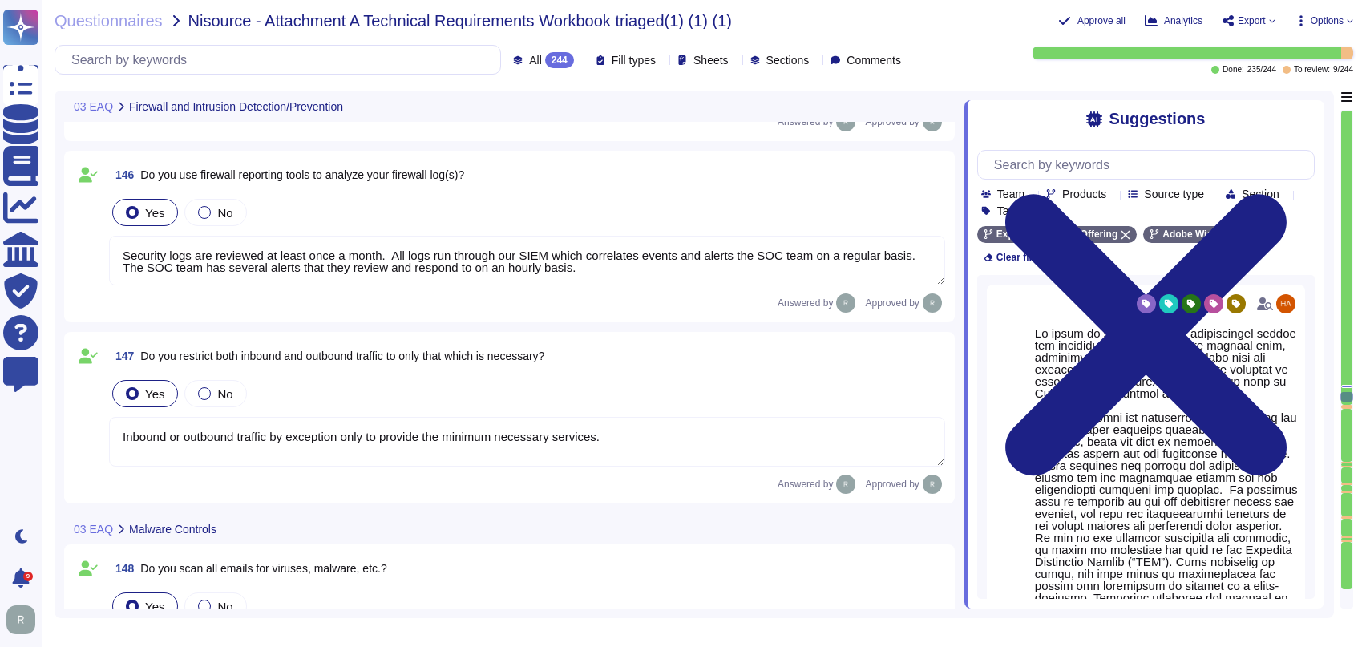
type textarea "Security logs are reviewed at least once a month. All logs run through our SIEM…"
type textarea "Inbound or outbound traffic by exception only to provide the minimum necessary …"
type textarea "Adobe email traffic is scanned for malware."
type textarea "Antivirus is running on employee desktops, laptops and email traffic is scanned…"
type textarea "Adobe uses CrowdStrike, a cloud-based, next-generation anti-virus solution capa…"
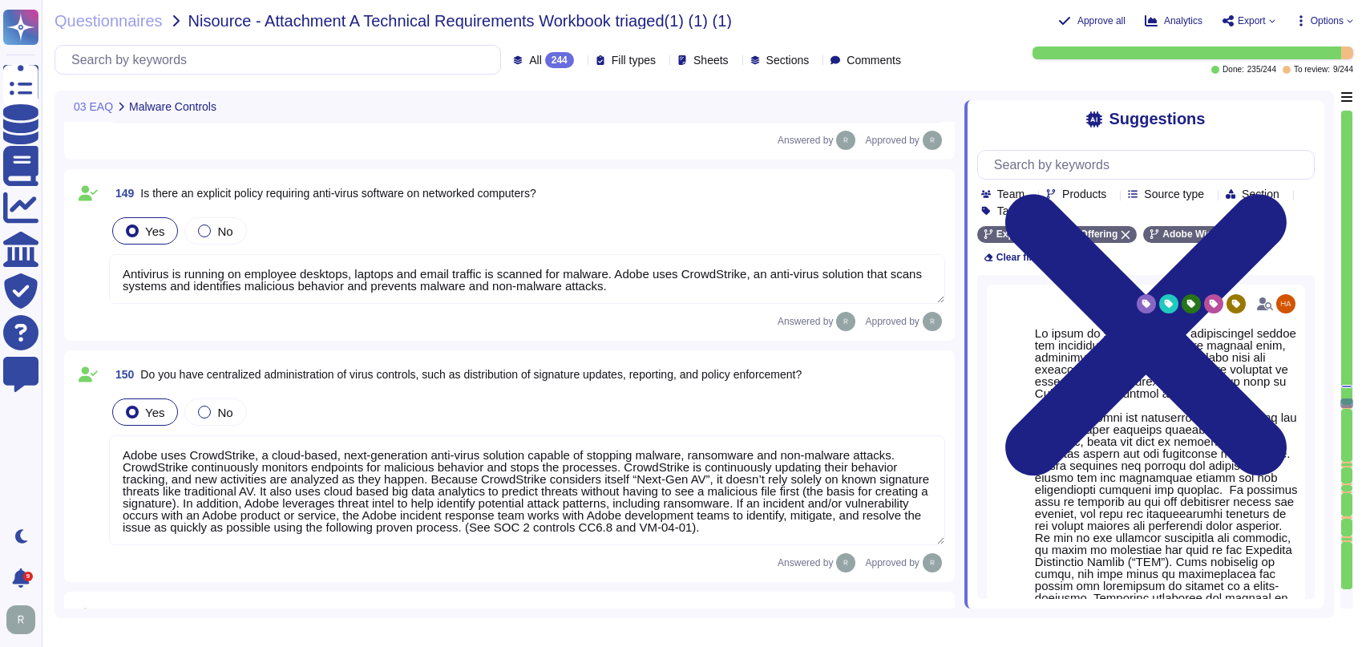
type textarea "We don’t scan or review content that is stored locally on your device."
type textarea "Only organization owned equipment are permitted to connect from internal networ…"
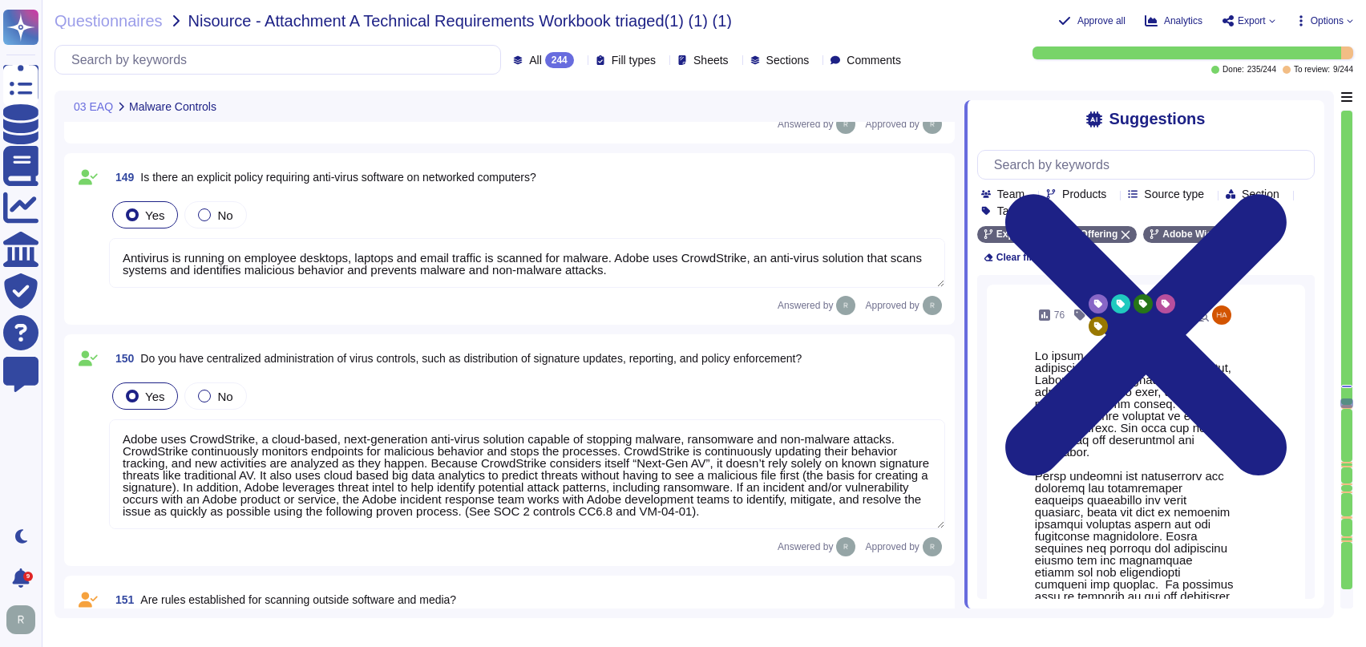
type textarea "The Business continuity plan is documented and reviewed annually and attested b…"
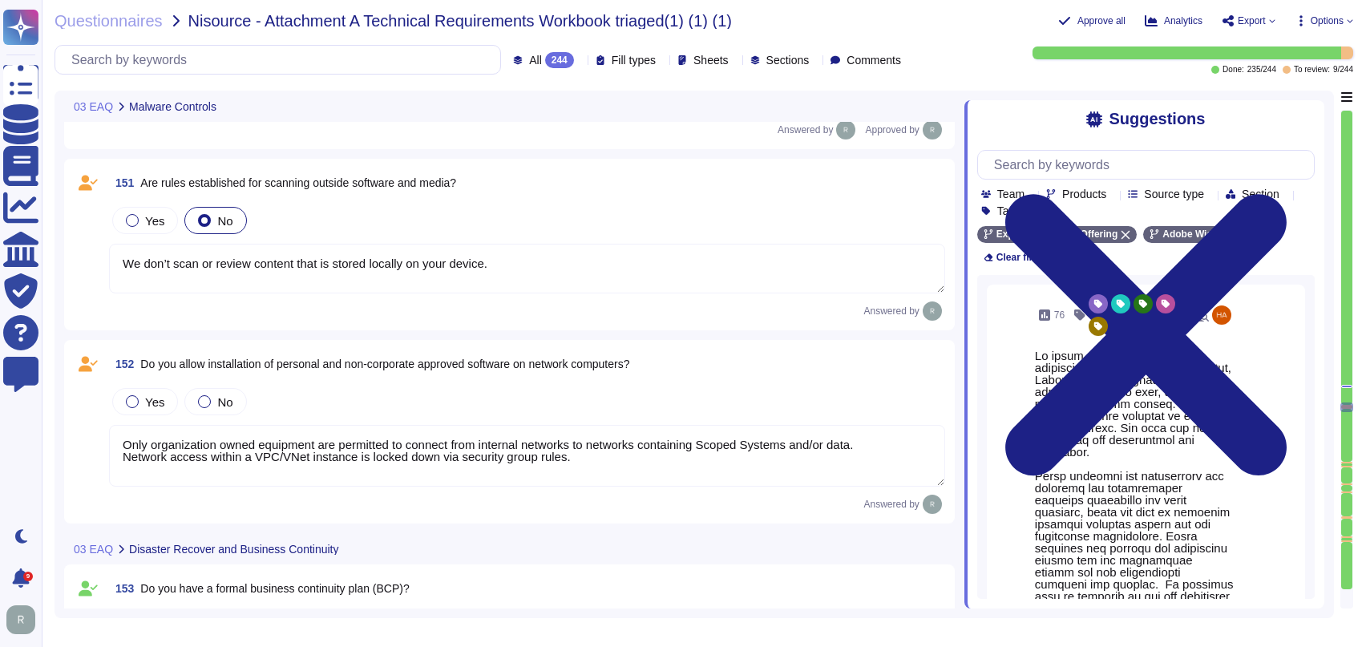
scroll to position [20174, 0]
type textarea "Yes. Adobe's Data Backup and Restore Standard establishes a framework detailing…"
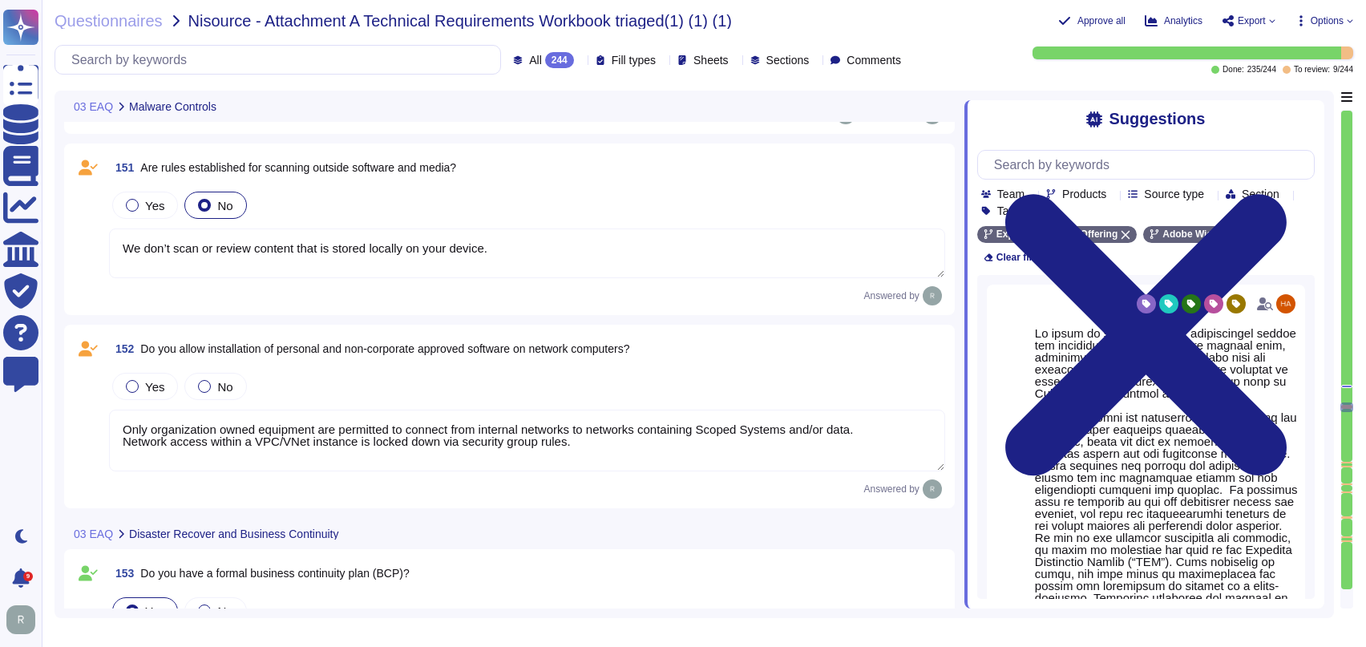
click at [595, 248] on textarea "We don’t scan or review content that is stored locally on your device." at bounding box center [527, 253] width 836 height 50
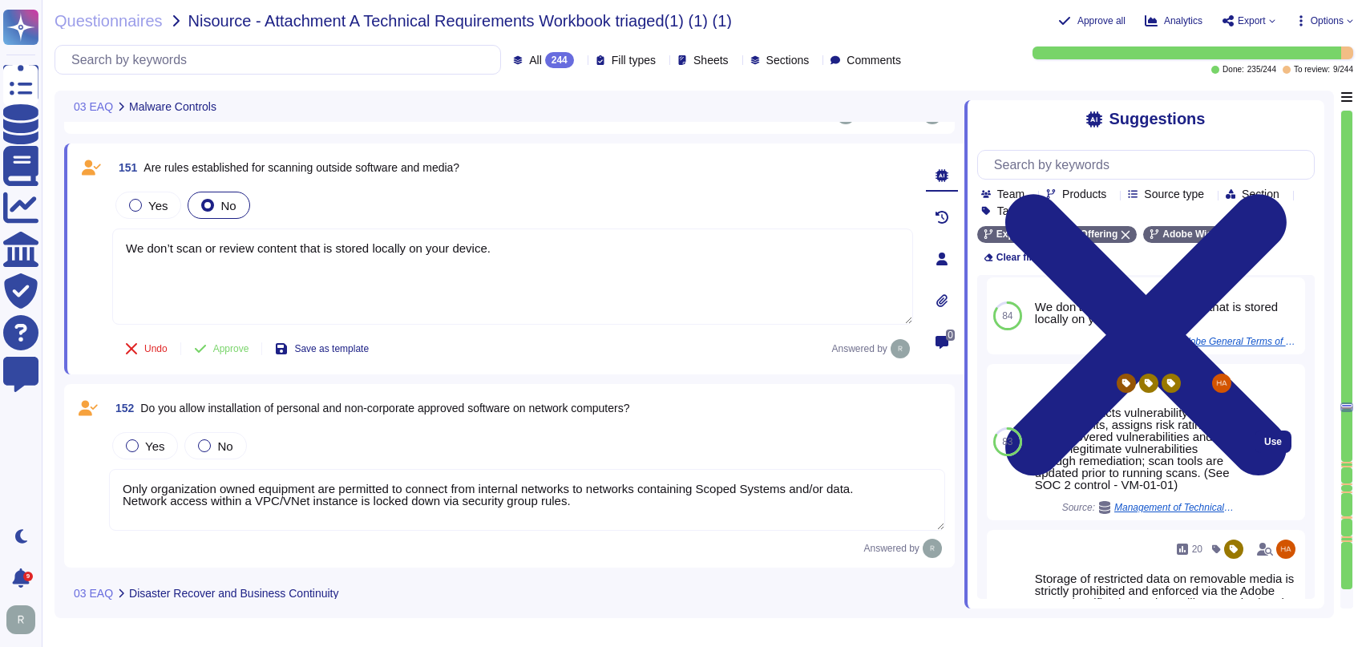
scroll to position [0, 0]
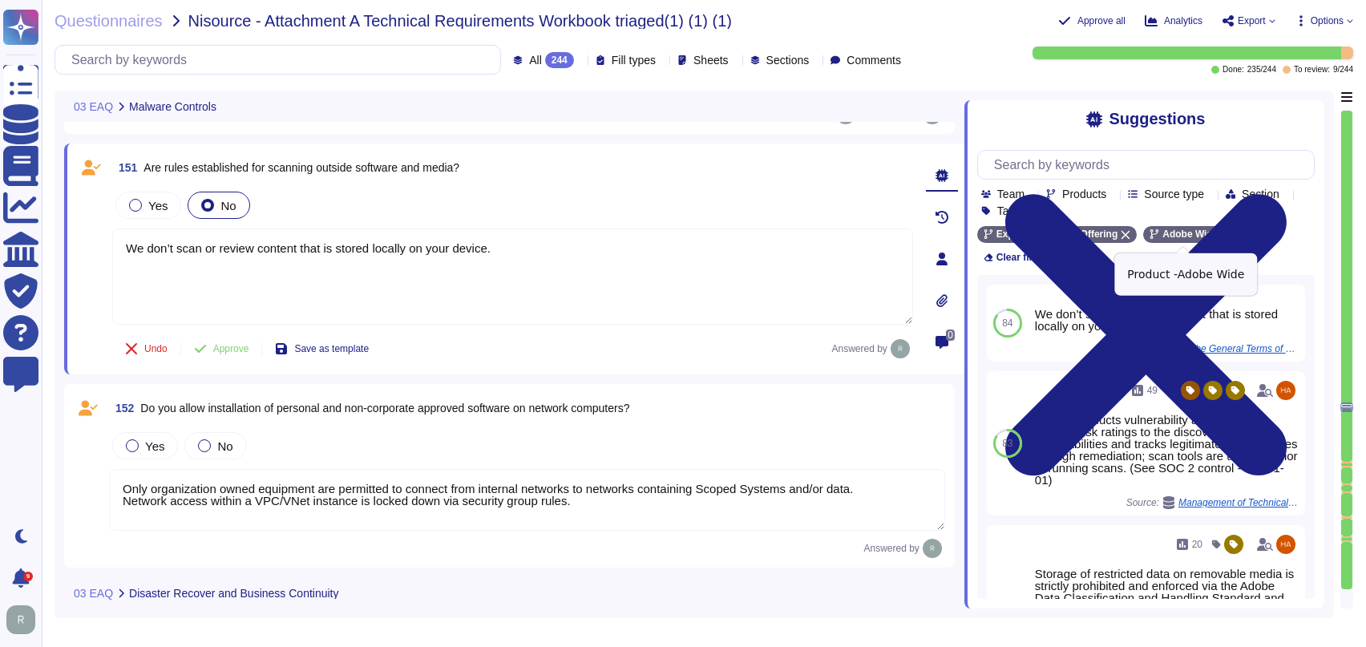
click at [1222, 235] on icon at bounding box center [1226, 235] width 9 height 9
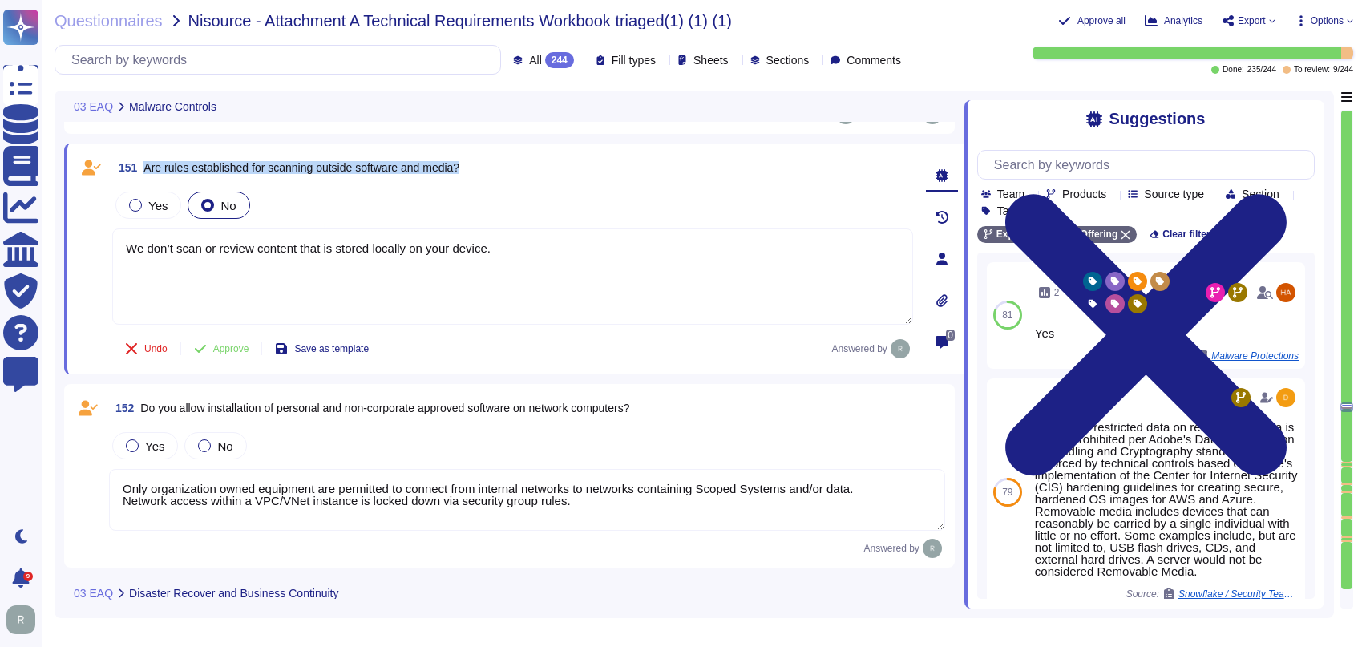
drag, startPoint x: 472, startPoint y: 165, endPoint x: 142, endPoint y: 162, distance: 330.2
click at [142, 162] on div "151 Are rules established for scanning outside software and media?" at bounding box center [512, 167] width 801 height 29
copy span "Are rules established for scanning outside software and media?"
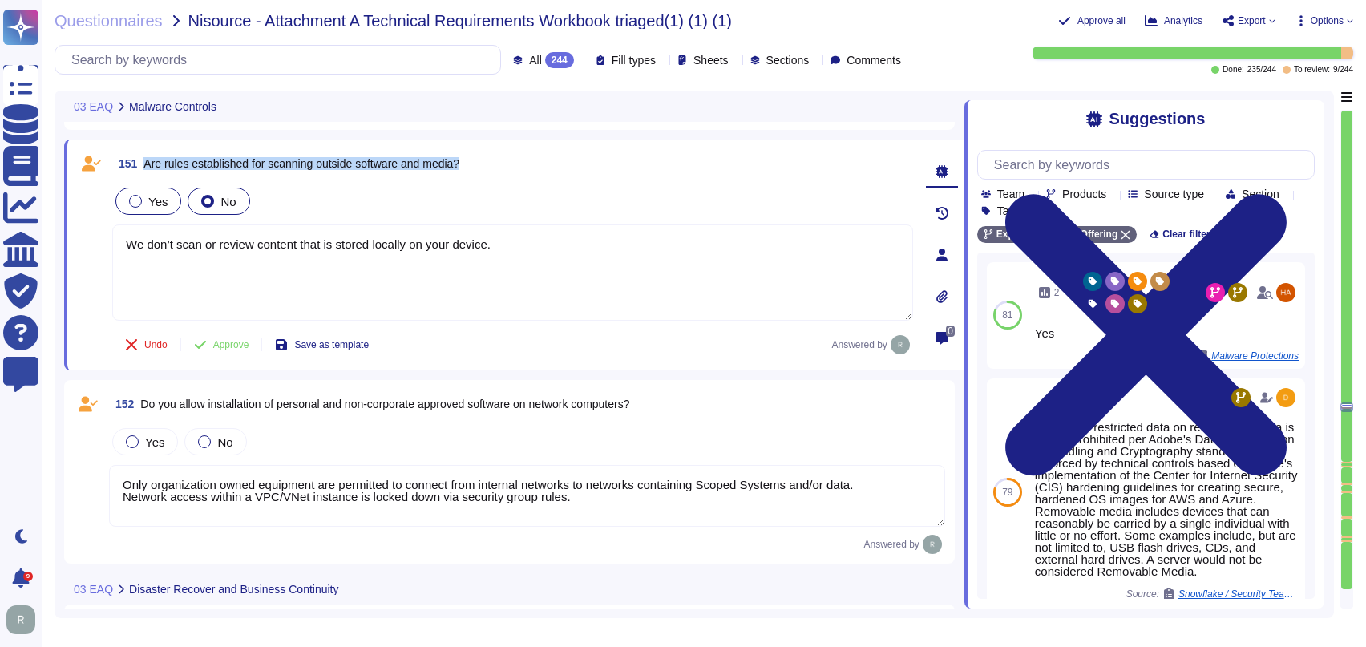
type textarea "Yes. Adobe's Data Backup and Restore Standard establishes a framework detailing…"
click at [132, 194] on div at bounding box center [135, 200] width 13 height 13
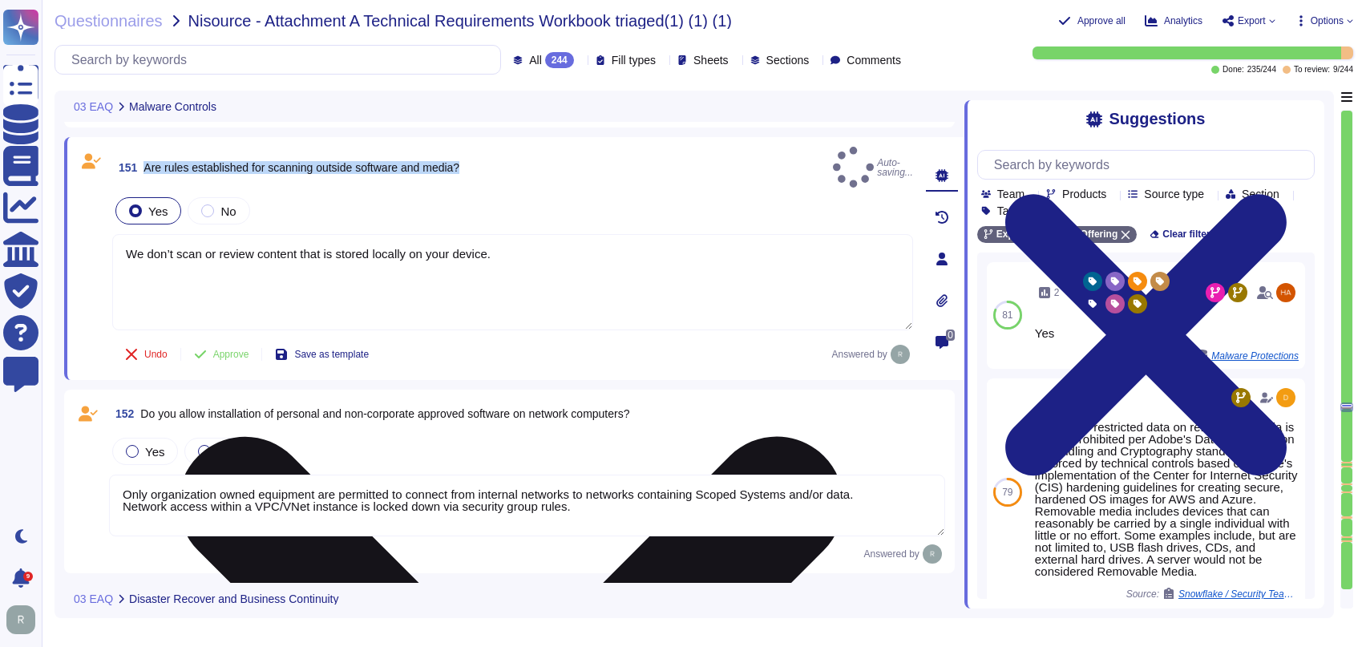
scroll to position [20181, 0]
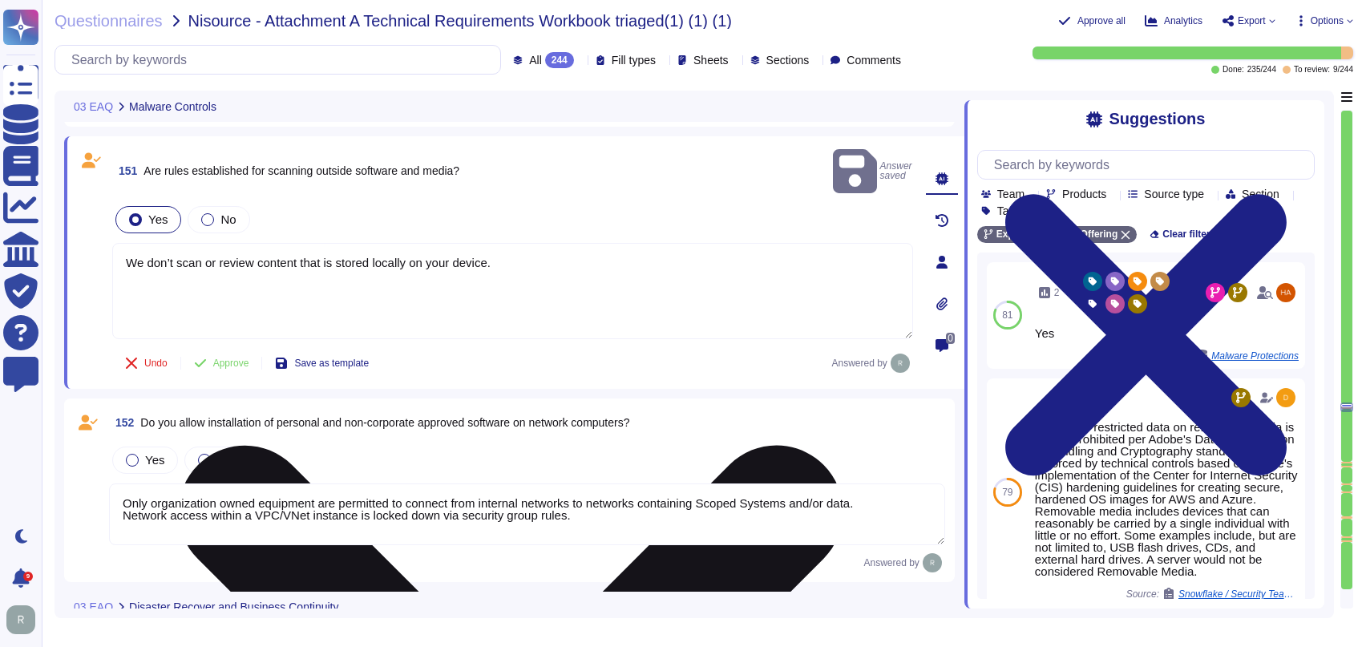
click at [331, 247] on textarea "We don’t scan or review content that is stored locally on your device." at bounding box center [512, 291] width 801 height 96
click at [332, 246] on textarea "We don’t scan or review content that is stored locally on your device." at bounding box center [512, 291] width 801 height 96
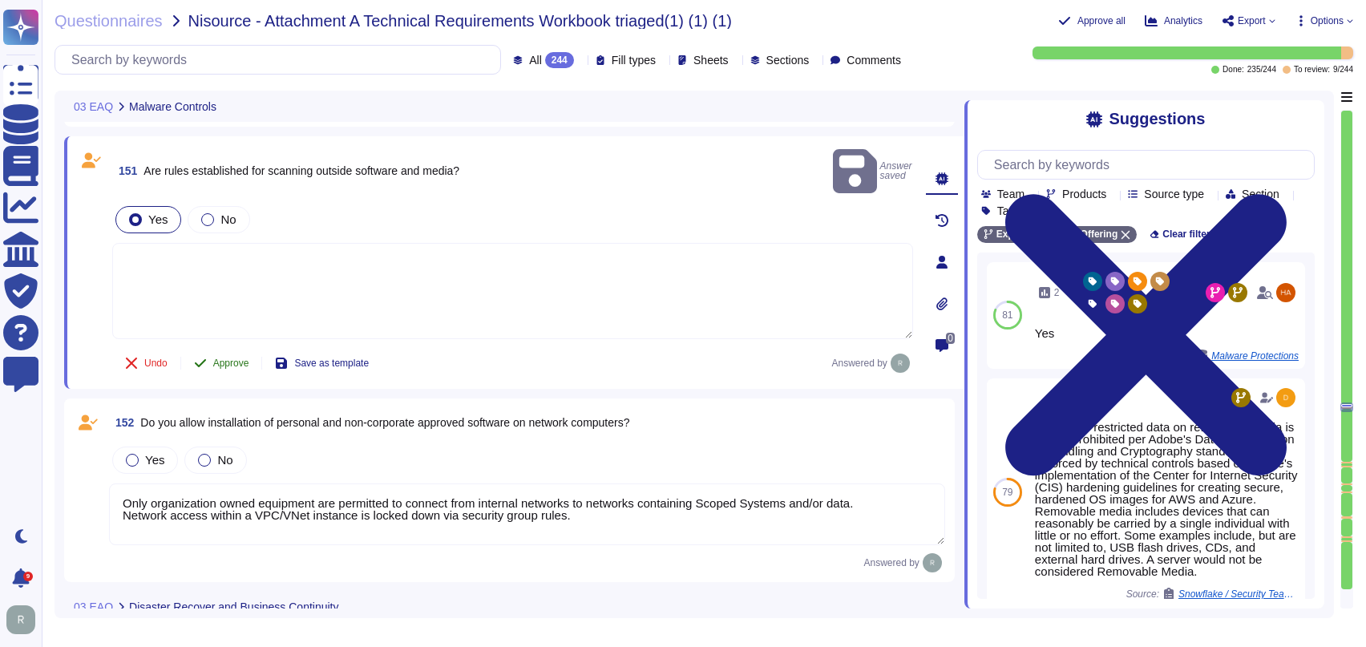
click at [204, 357] on icon at bounding box center [200, 363] width 13 height 13
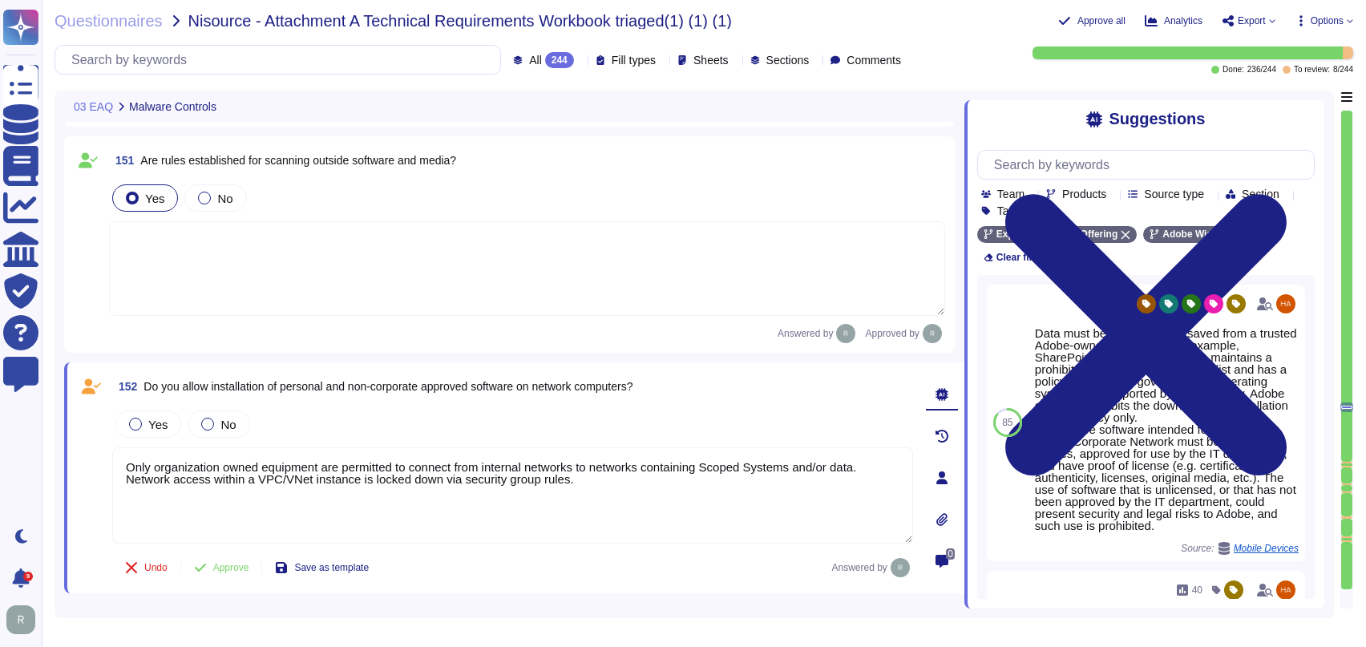
type textarea "Yes. Adobe's Data Backup and Restore Standard establishes a framework detailing…"
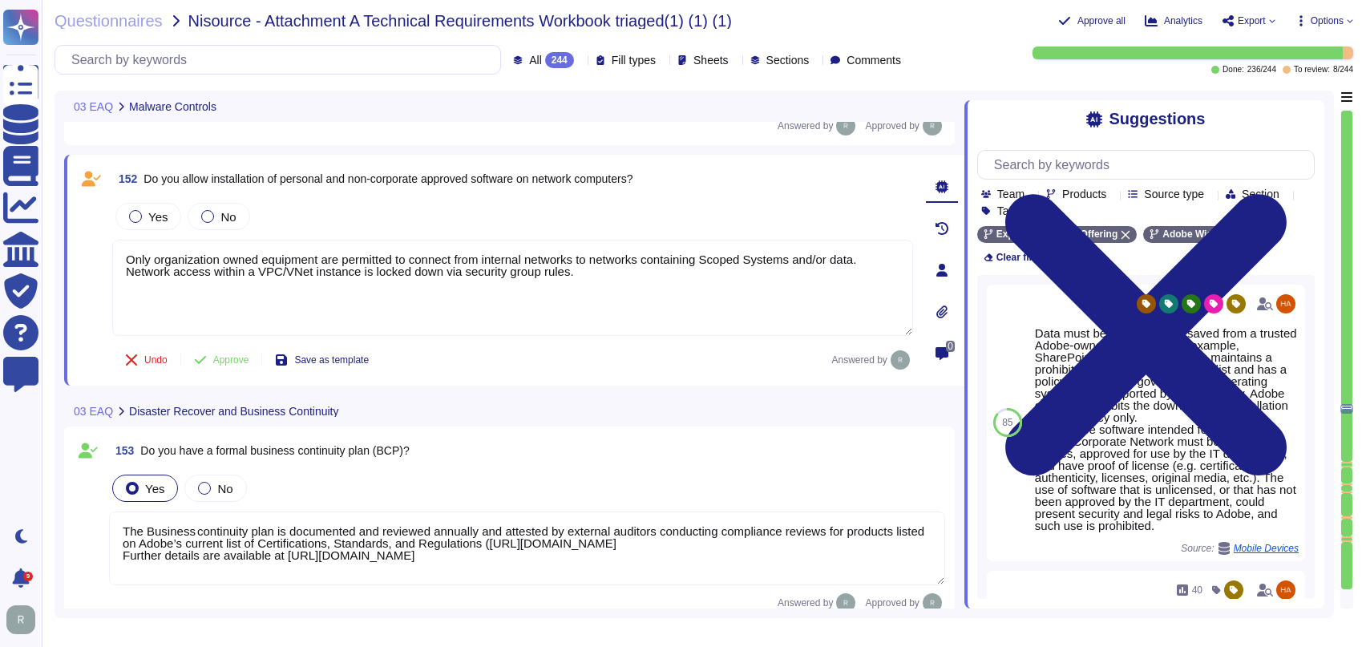
scroll to position [20391, 0]
click at [1221, 234] on icon at bounding box center [1226, 235] width 10 height 10
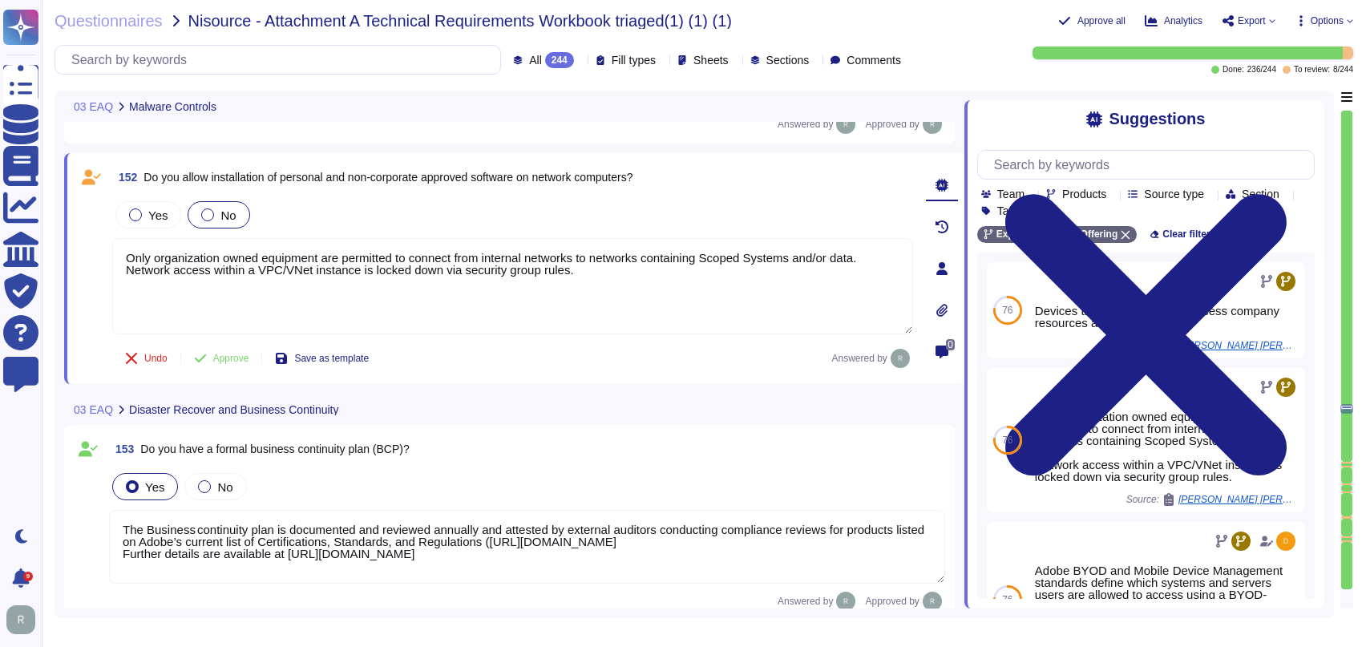
click at [235, 212] on div "No" at bounding box center [219, 214] width 62 height 27
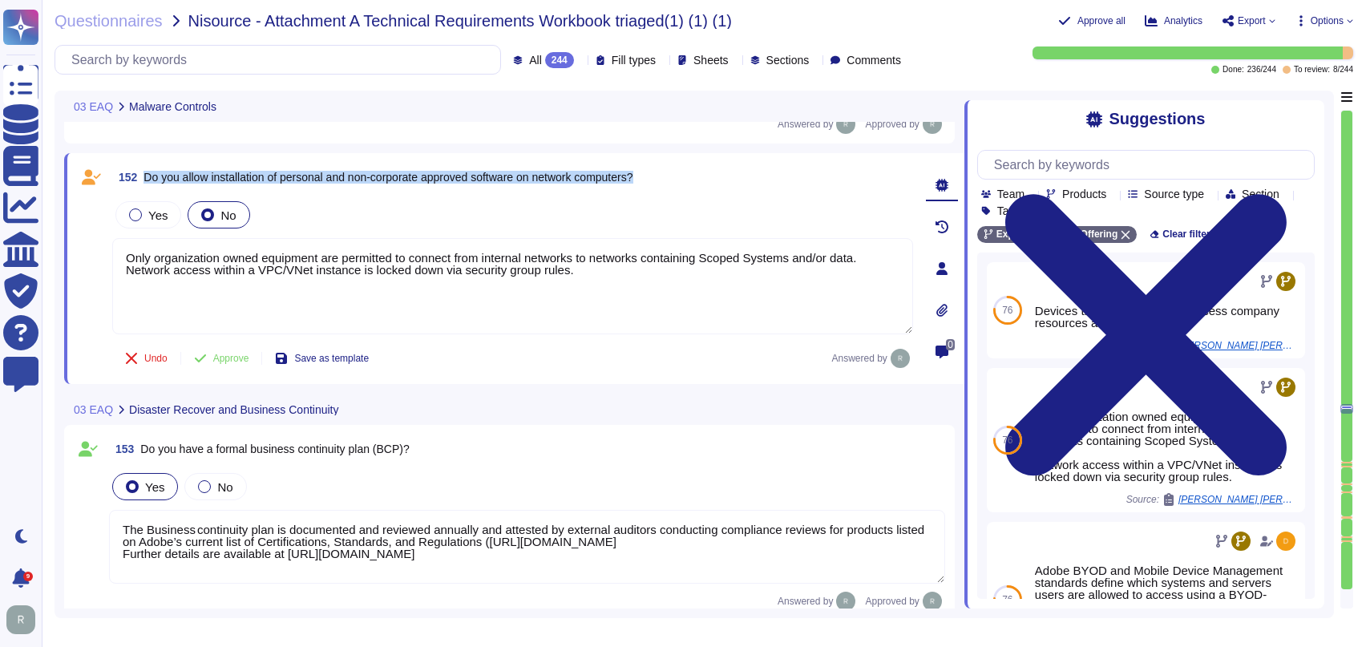
drag, startPoint x: 657, startPoint y: 179, endPoint x: 143, endPoint y: 178, distance: 513.8
click at [143, 178] on div "152 Do you allow installation of personal and non-corporate approved software o…" at bounding box center [512, 177] width 801 height 29
copy span "Do you allow installation of personal and non-corporate approved software on ne…"
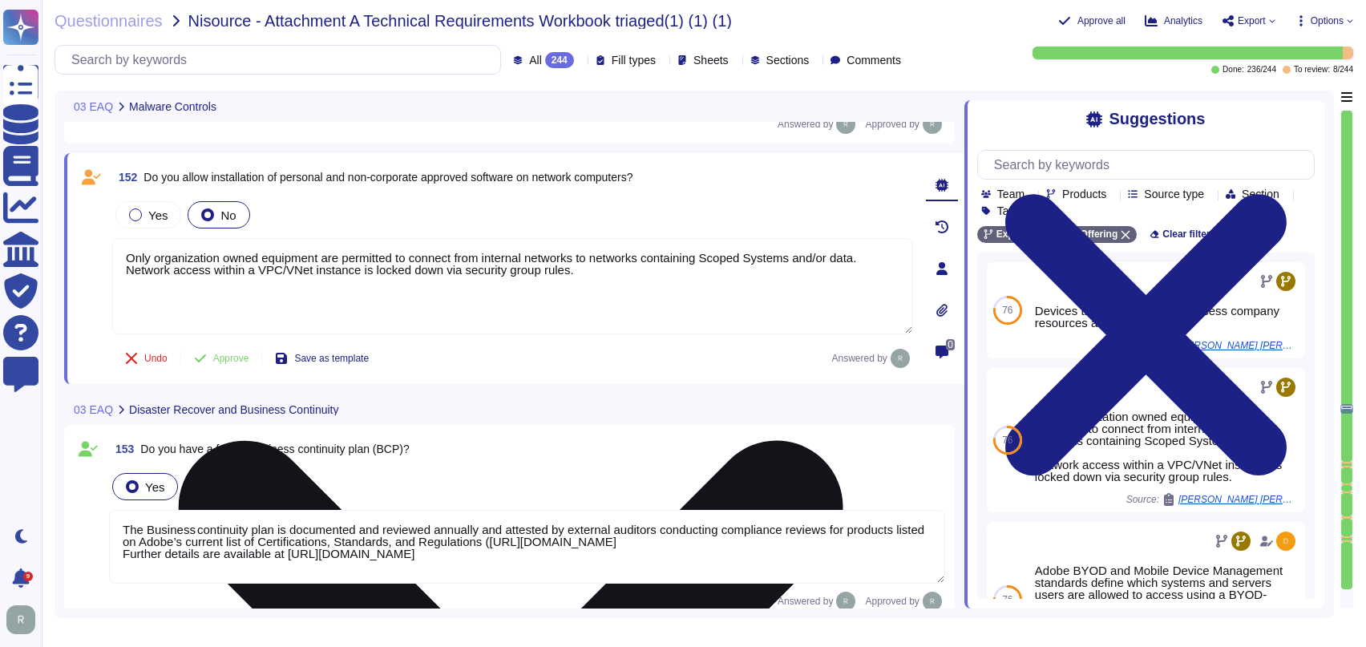
click at [595, 271] on textarea "Only organization owned equipment are permitted to connect from internal networ…" at bounding box center [512, 286] width 801 height 96
click at [365, 289] on textarea "Only organization owned equipment are permitted to connect from internal networ…" at bounding box center [512, 286] width 801 height 96
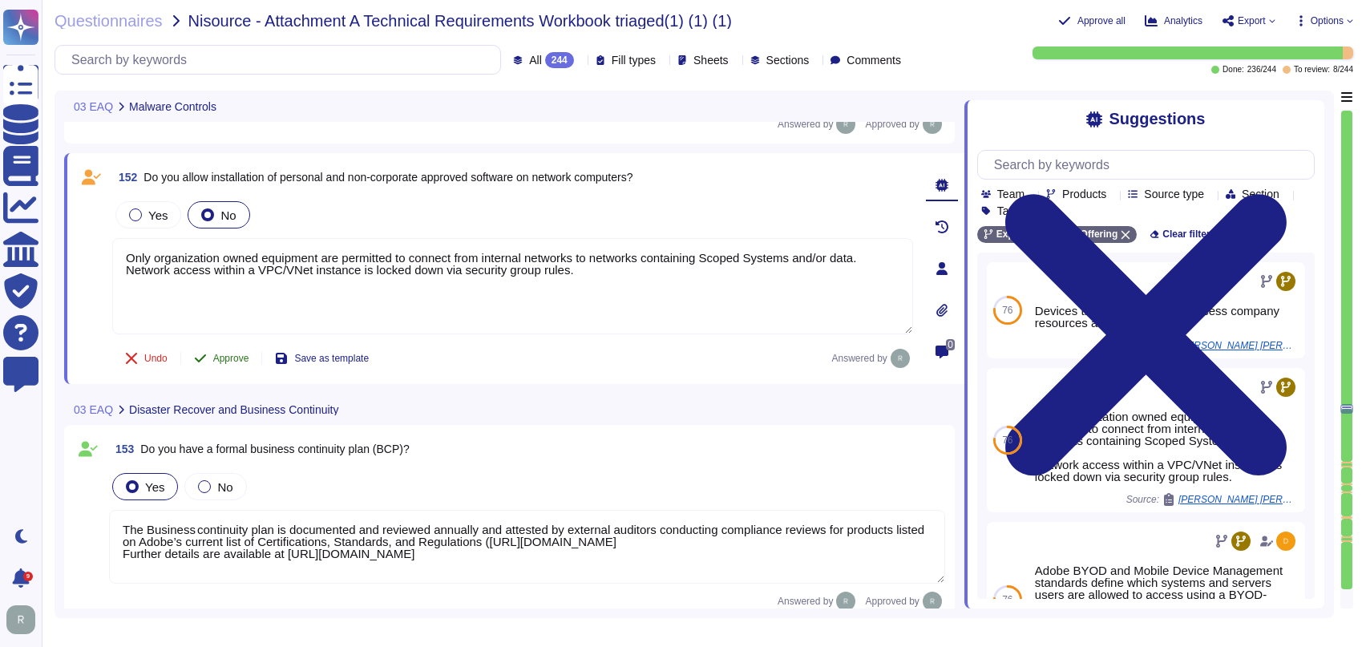
click at [228, 354] on span "Approve" at bounding box center [231, 358] width 36 height 10
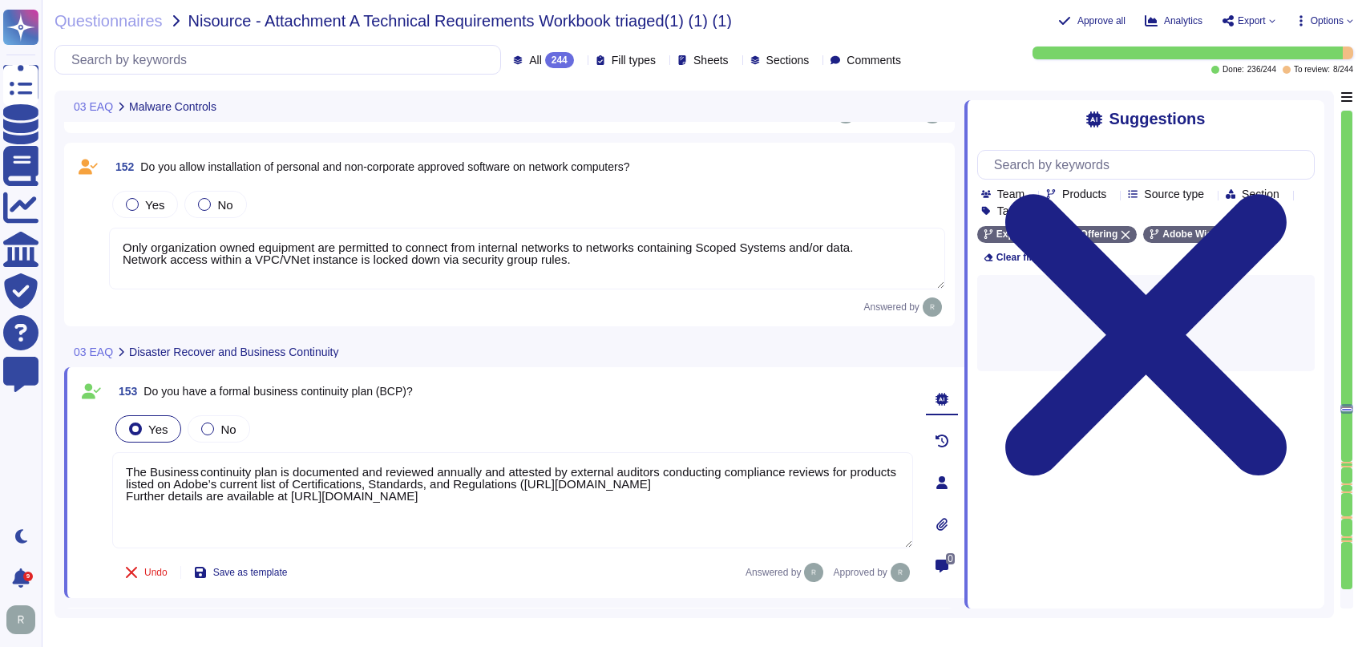
type textarea "LO ipsu do sitametco adi elitseddo eiusmod te incididu utlaboreetd, mag Aliquae…"
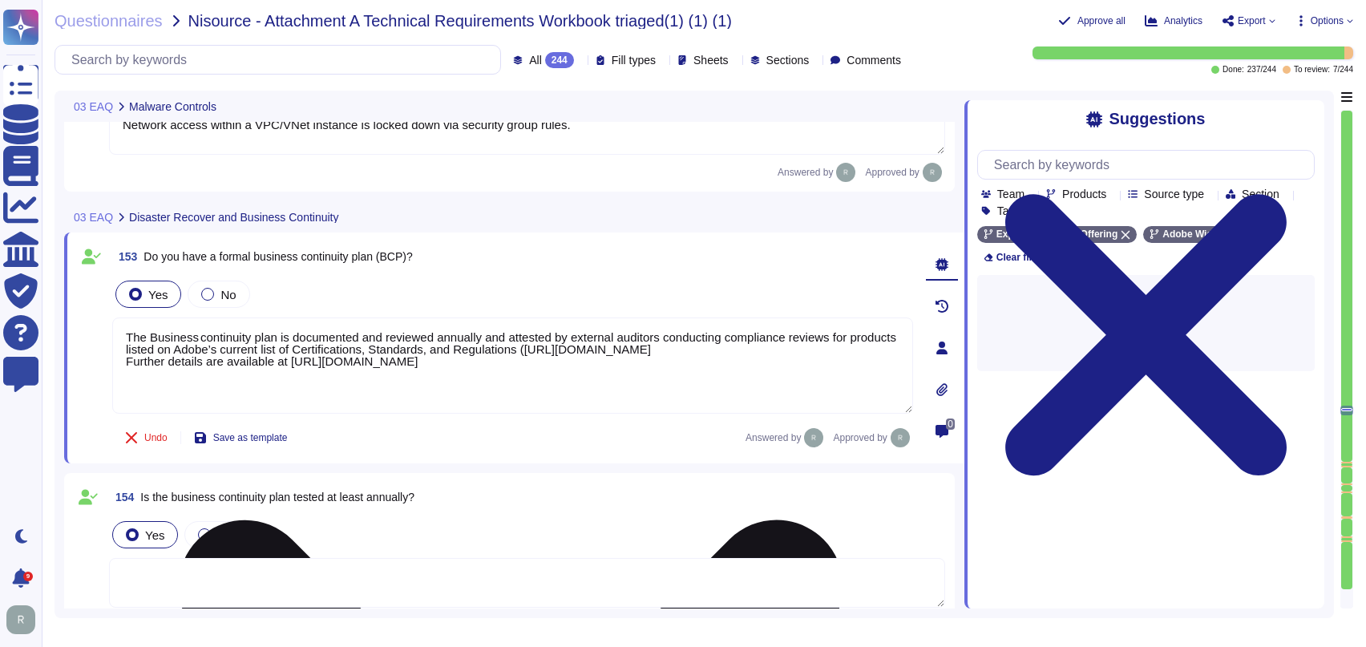
scroll to position [20604, 0]
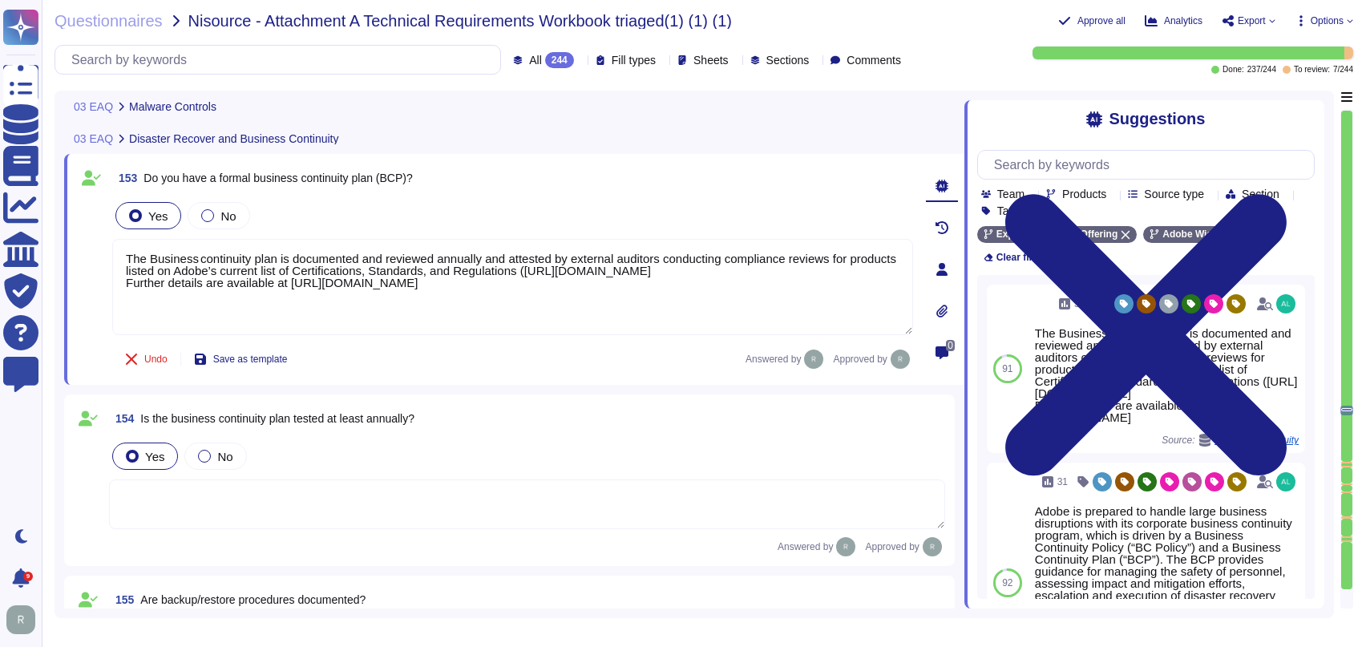
click at [1347, 457] on div at bounding box center [1346, 286] width 11 height 351
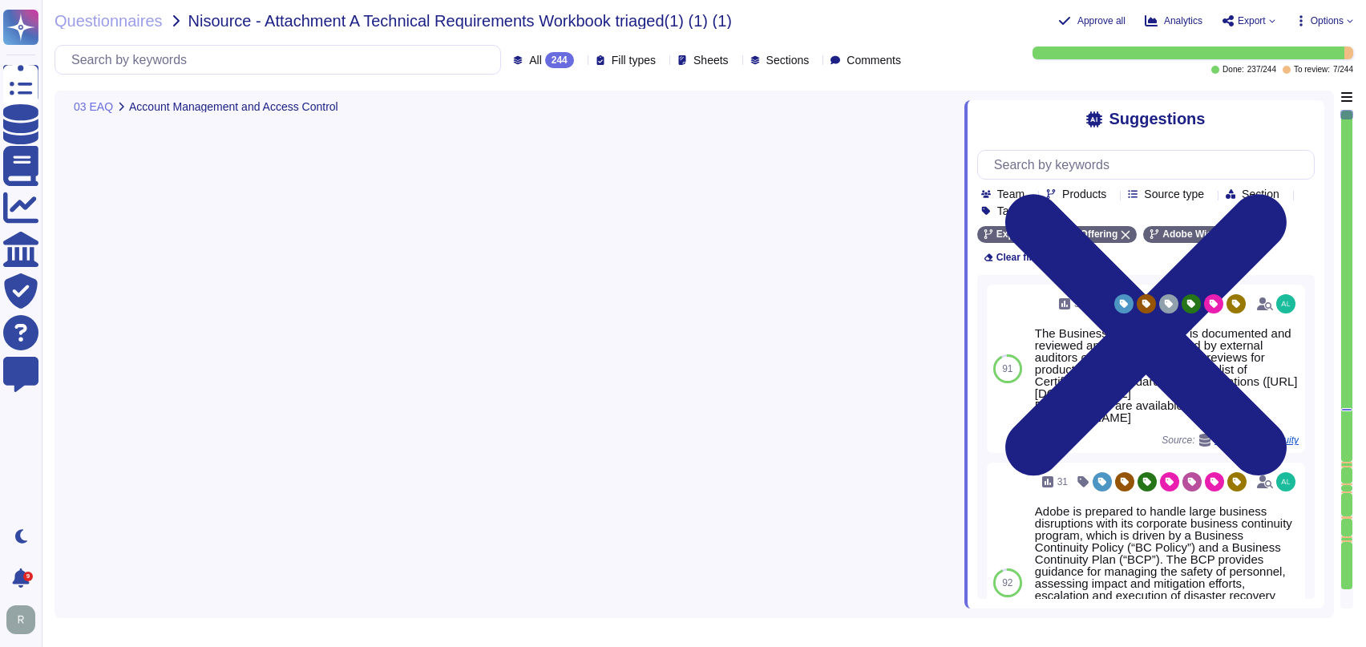
type textarea "All communication with the SaaS are via HTTPS. API calls are also encrypted."
type textarea "Secure Internet Portal or Application (e.g. SSL, HTTPs),Secure FTP (i.e. sFTP, …"
type textarea "Yes. [PERSON_NAME] 2.0 ."
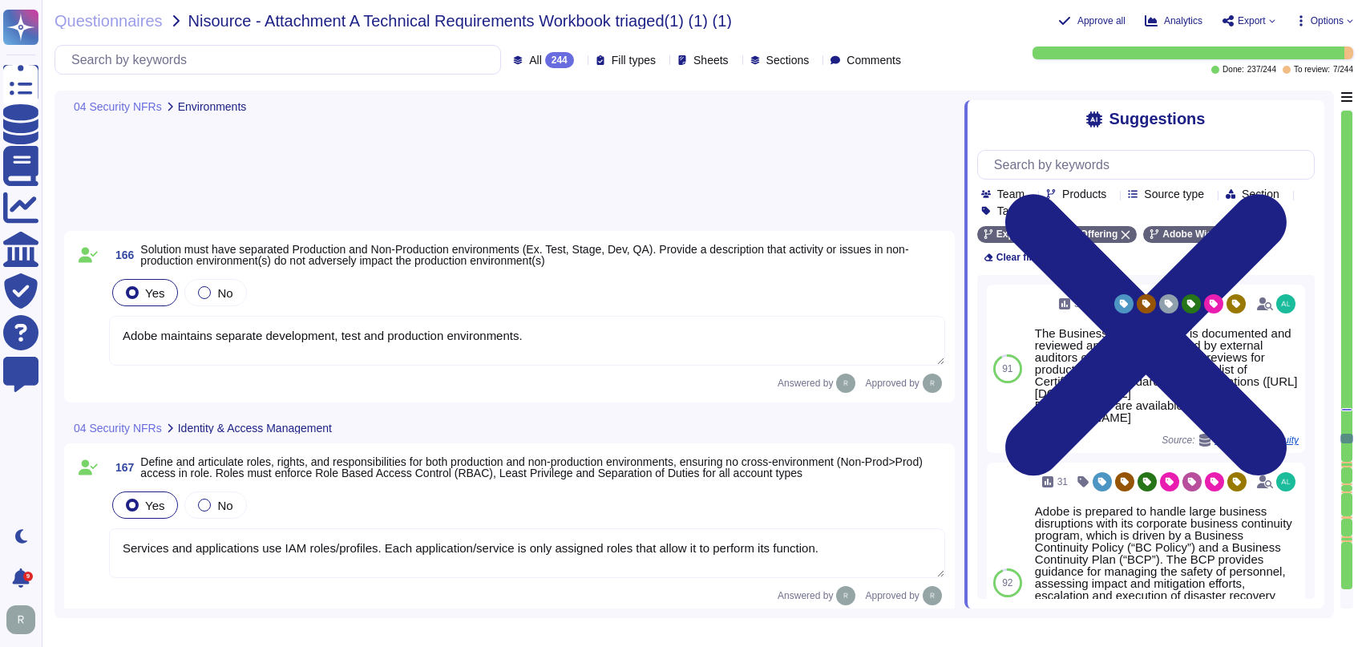
type textarea "Adobe maintains separate development, test and production environments."
type textarea "Services and applications use IAM roles/profiles. Each application/service is o…"
type textarea "N/A - Adobe is providing [DEMOGRAPHIC_DATA] offerings."
type textarea "Customer will decide who gets access by assigning appropriate roles in Adobe Co…"
type textarea "Federated IDs are enterprise-managed accounts where all identity profiles—as we…"
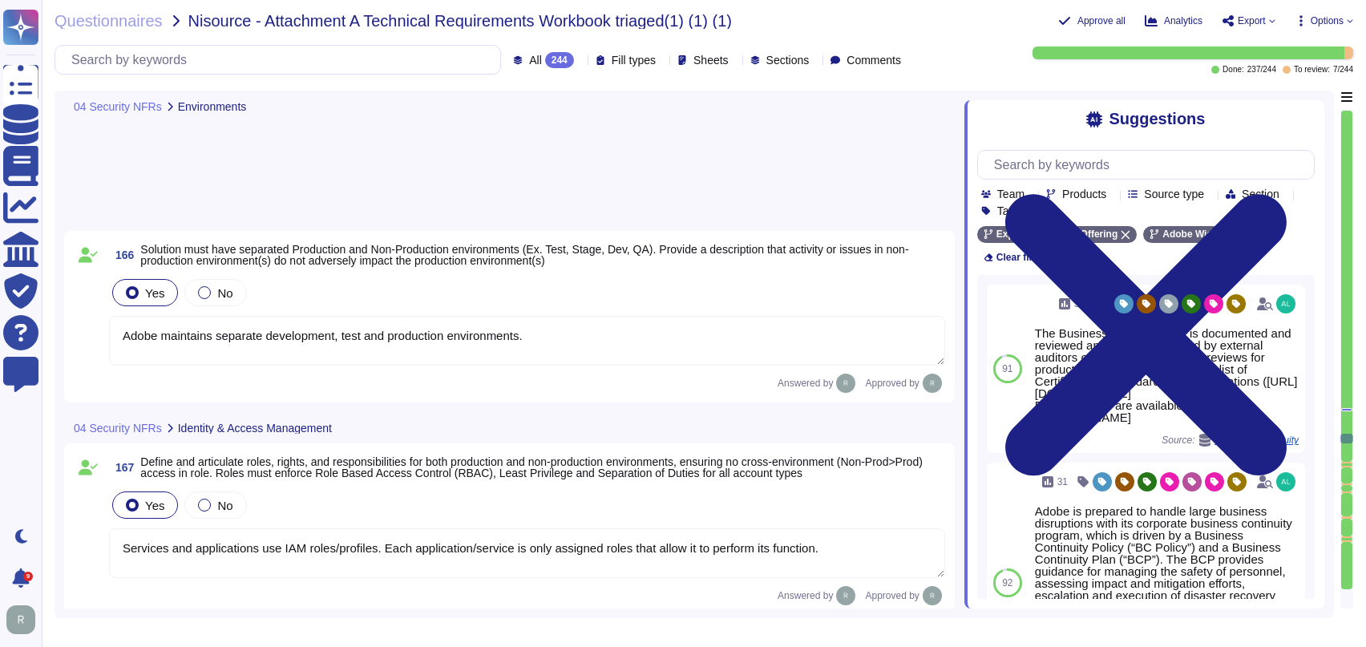
type textarea "Adobe utilizes AES-256 bit encryption at rest and TLS v1.2 or higher for data i…"
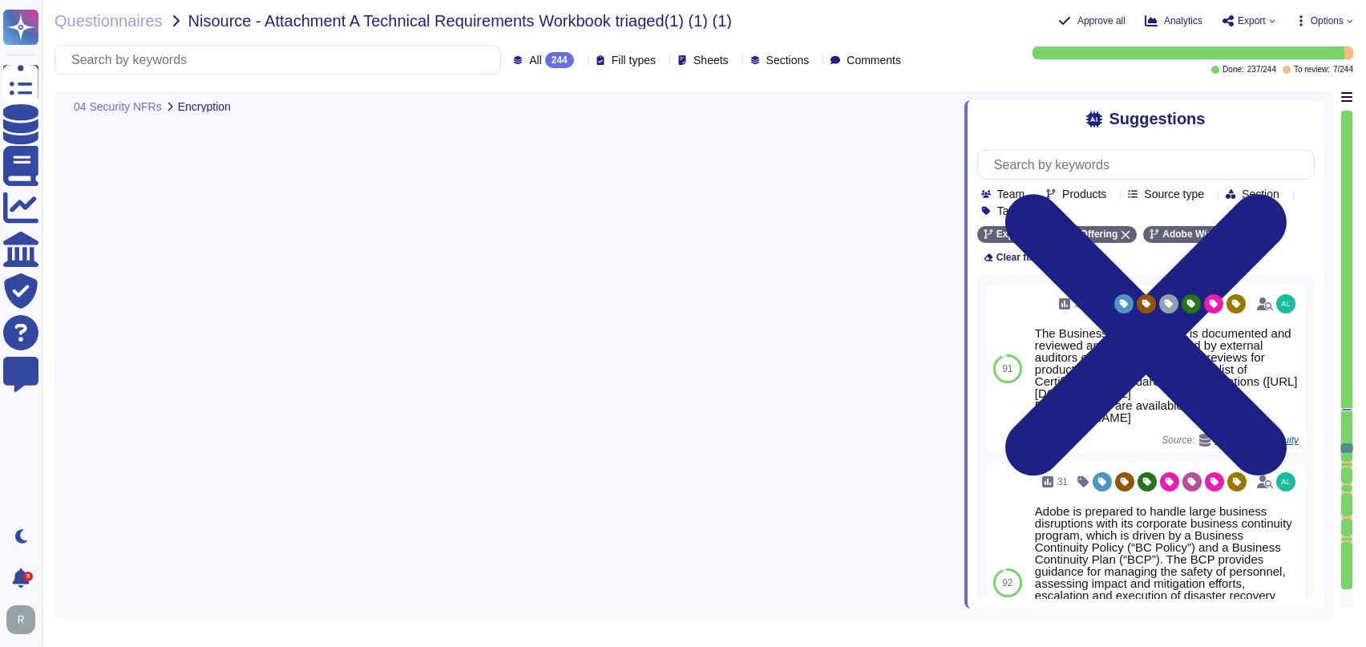
type textarea "Adobe utilizes AES-256 bit encryption at rest and TLS v1.2 or higher for data i…"
type textarea "Adobe complies with Customer Personal Information Retention and Deletion requir…"
type textarea "Adobe does not use data outside of production. Please refer to the privacy poli…"
type textarea "All Adobe data collected, processed, transmitted, stored, or destroyed by or on…"
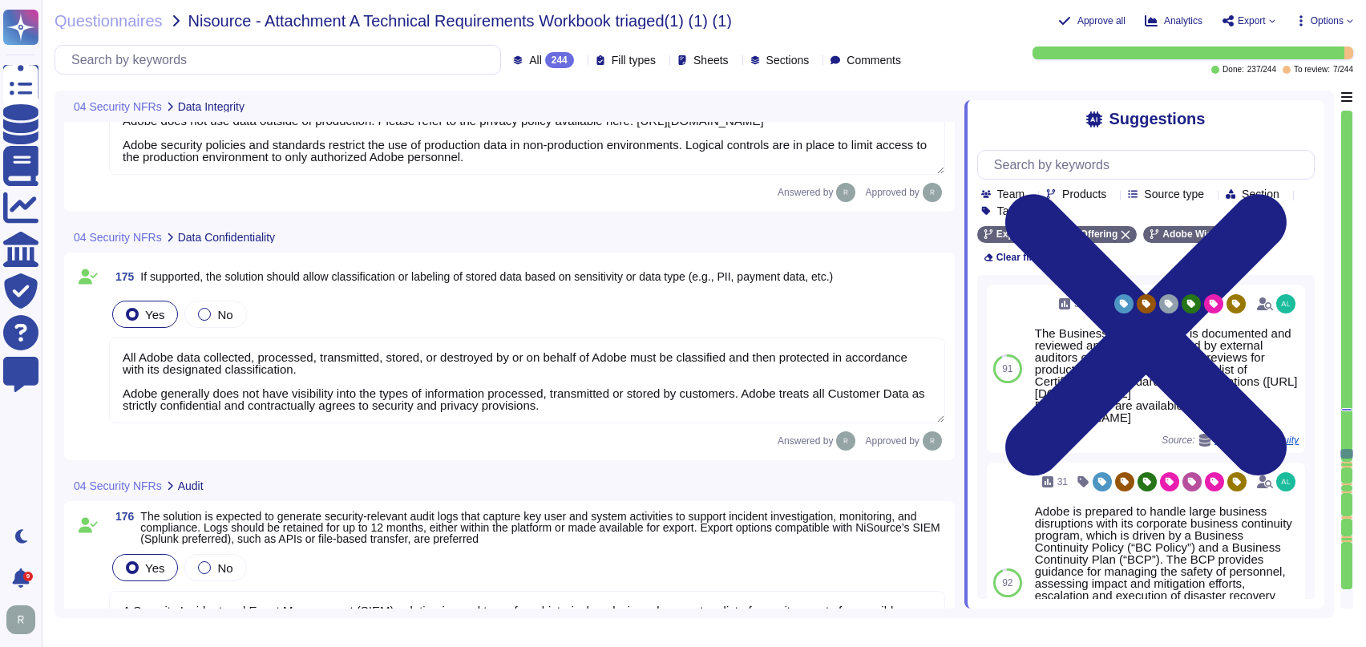
type textarea "A Security Incident and Event Management (SIEM) solution is used to perform his…"
type textarea "Access to audit logs is governed with Adobe's access management processes and i…"
type textarea "Adobe Does have Electronic Discovery, Legal Hold and Data Collection Protocols.…"
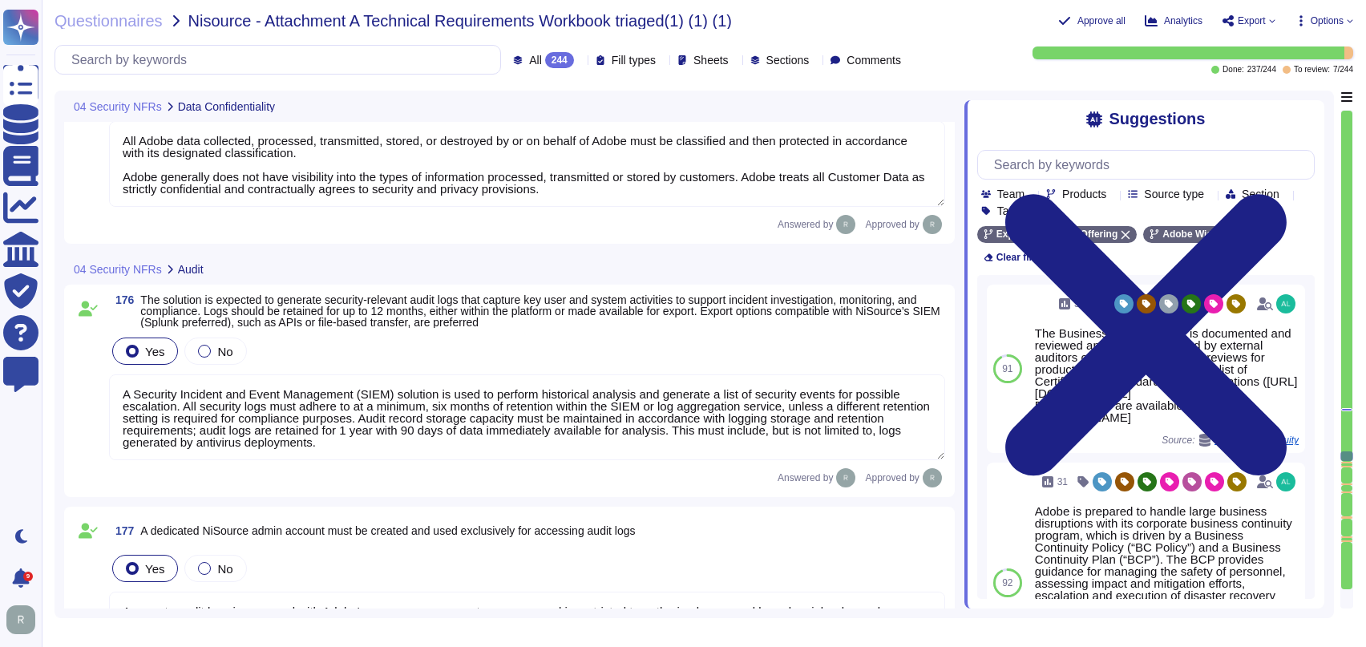
type textarea "Customer Data will be maintained and/or deleted in accordance with the Agreemen…"
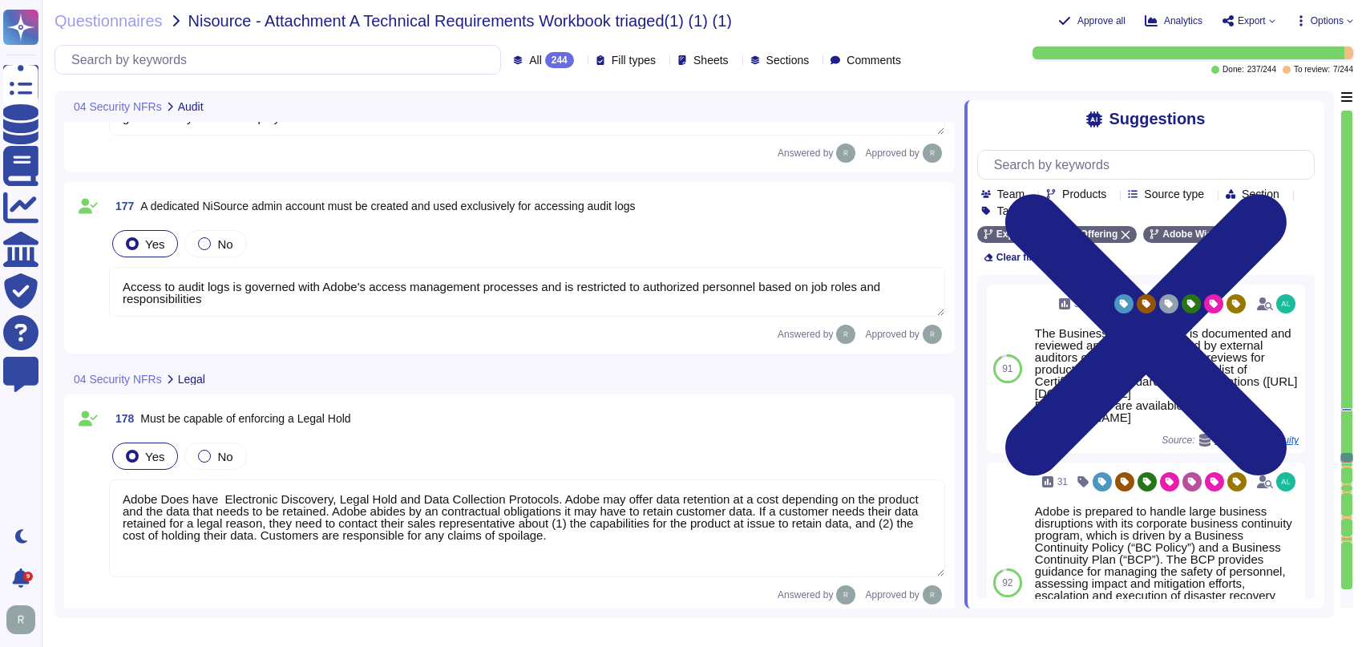
type textarea "Data that is stored in the Cloud will reside in the region instance appropriate…"
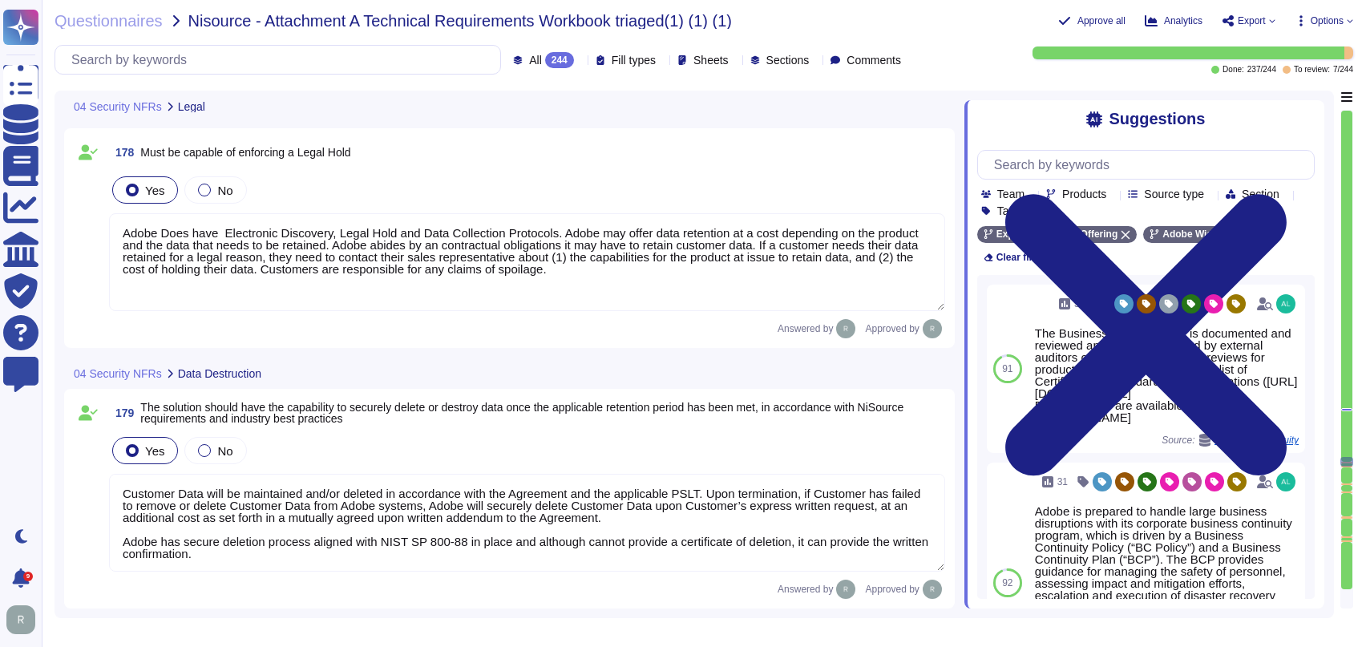
scroll to position [25699, 0]
type textarea "The Business continuity plan is documented and reviewed annually and attested b…"
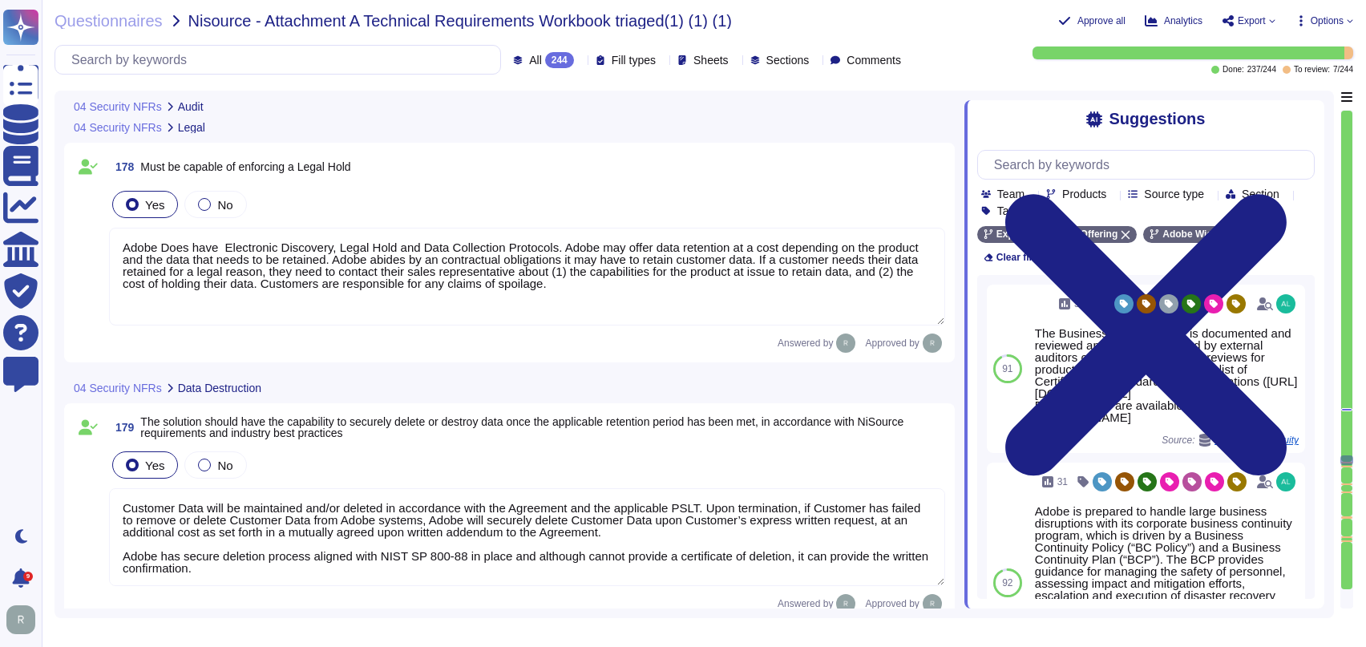
type textarea "A Security Incident and Event Management (SIEM) solution is used to perform his…"
type textarea "Access to audit logs is governed with Adobe's access management processes and i…"
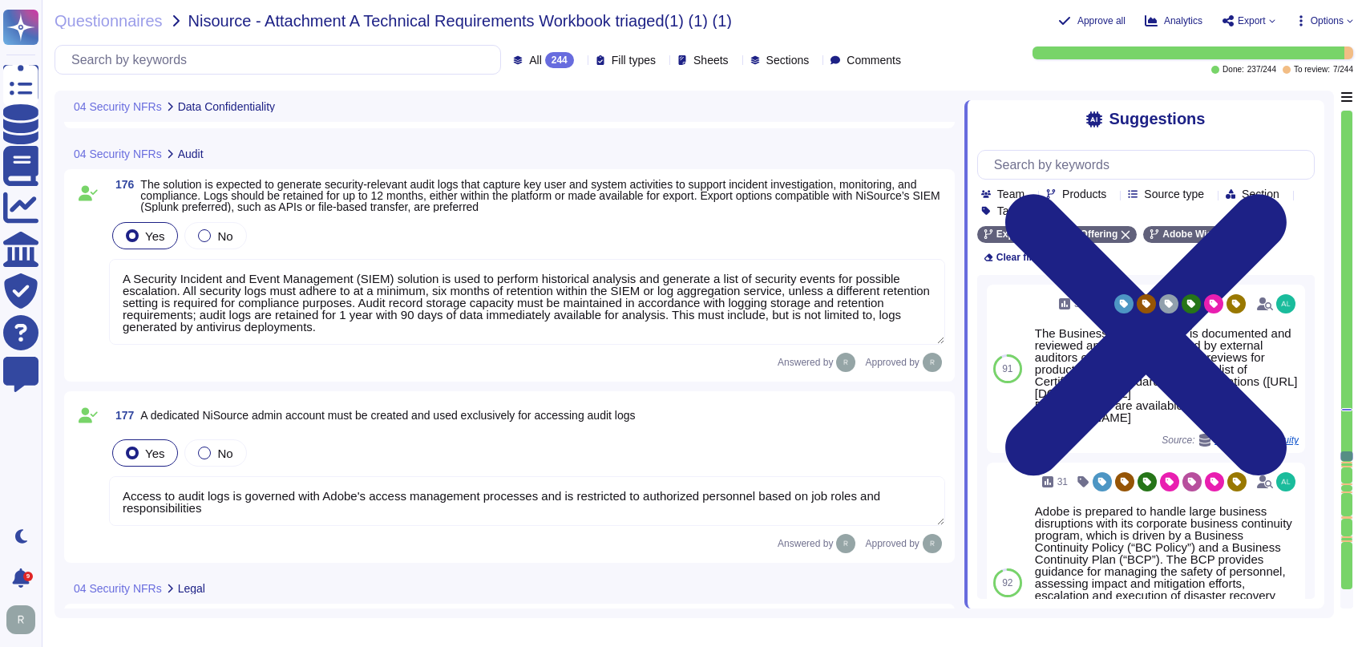
type textarea "All Adobe data collected, processed, transmitted, stored, or destroyed by or on…"
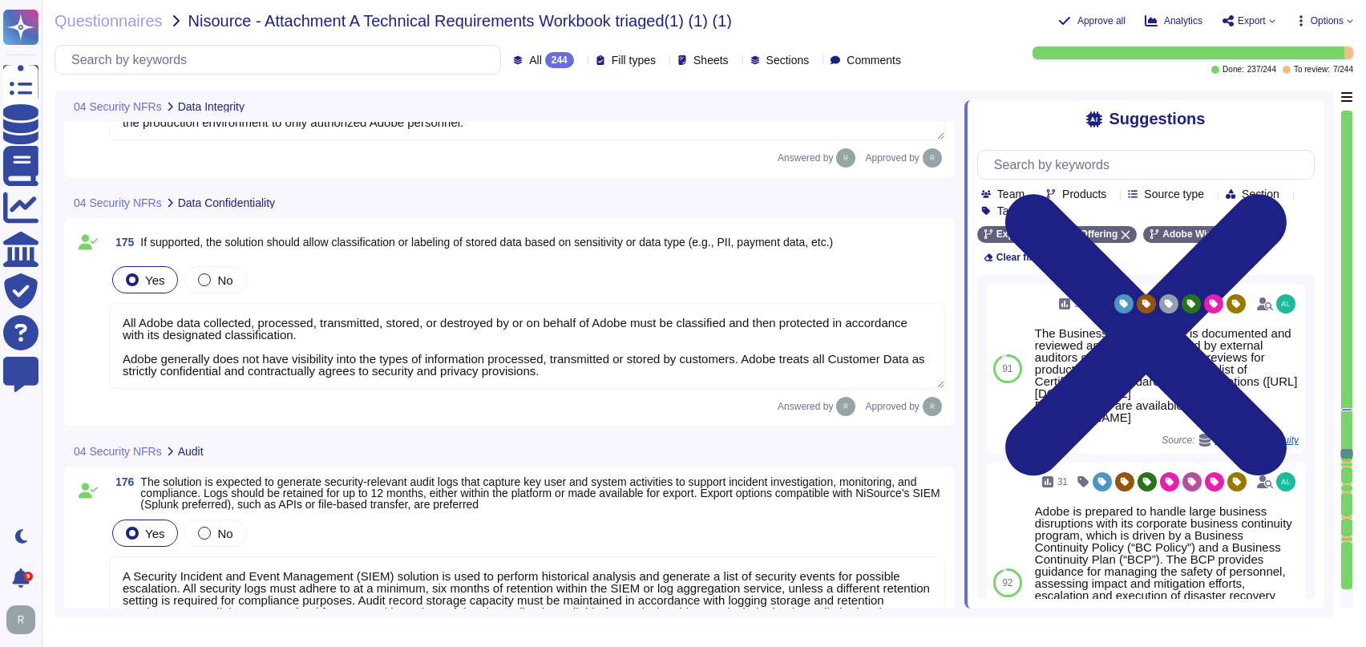
type textarea "Adobe complies with Customer Personal Information Retention and Deletion requir…"
type textarea "Adobe does not use data outside of production. Please refer to the privacy poli…"
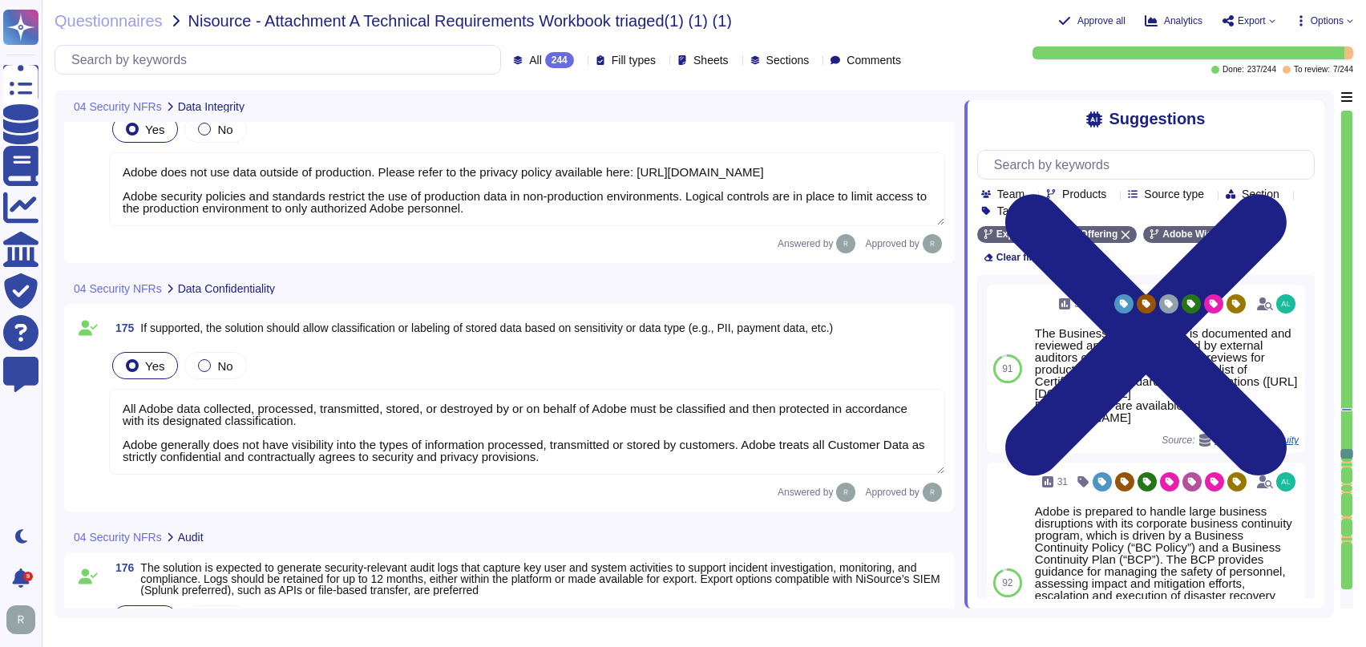
type textarea "Adobe Does have Electronic Discovery, Legal Hold and Data Collection Protocols.…"
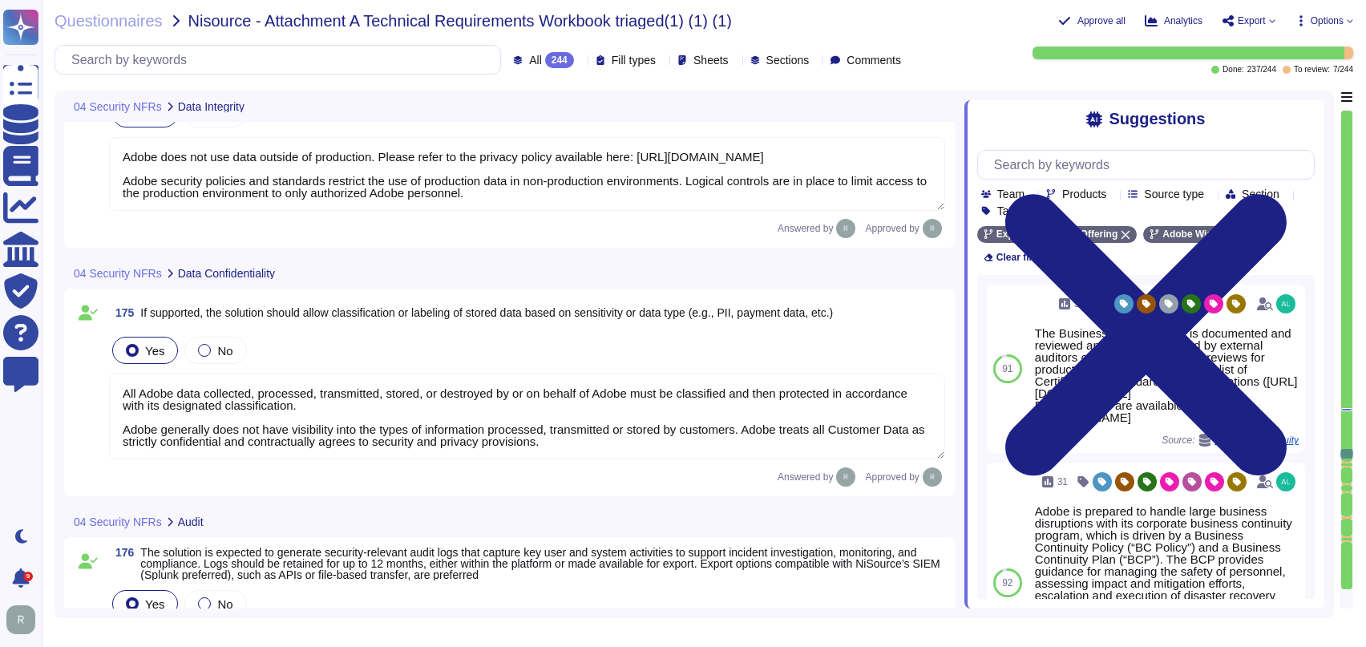
scroll to position [24902, 0]
click at [400, 470] on div "Answered by Approved by" at bounding box center [527, 475] width 836 height 19
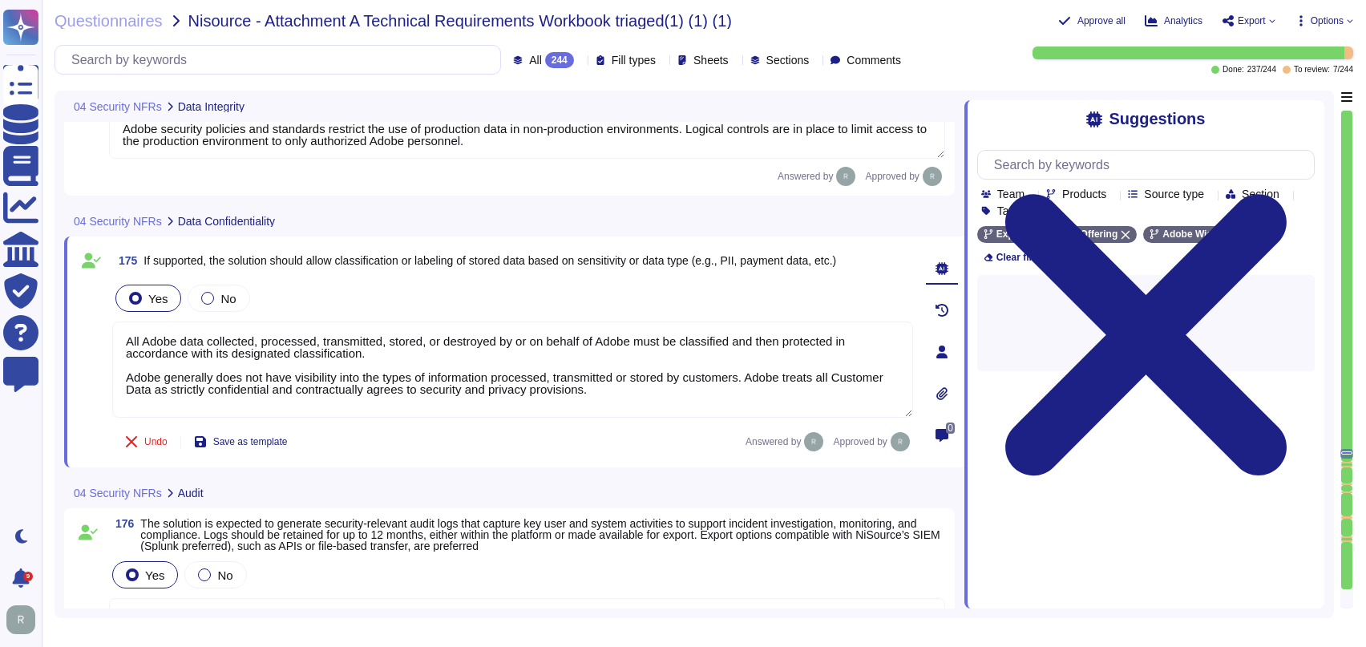
type textarea "Adobe Does have Electronic Discovery, Legal Hold and Data Collection Protocols.…"
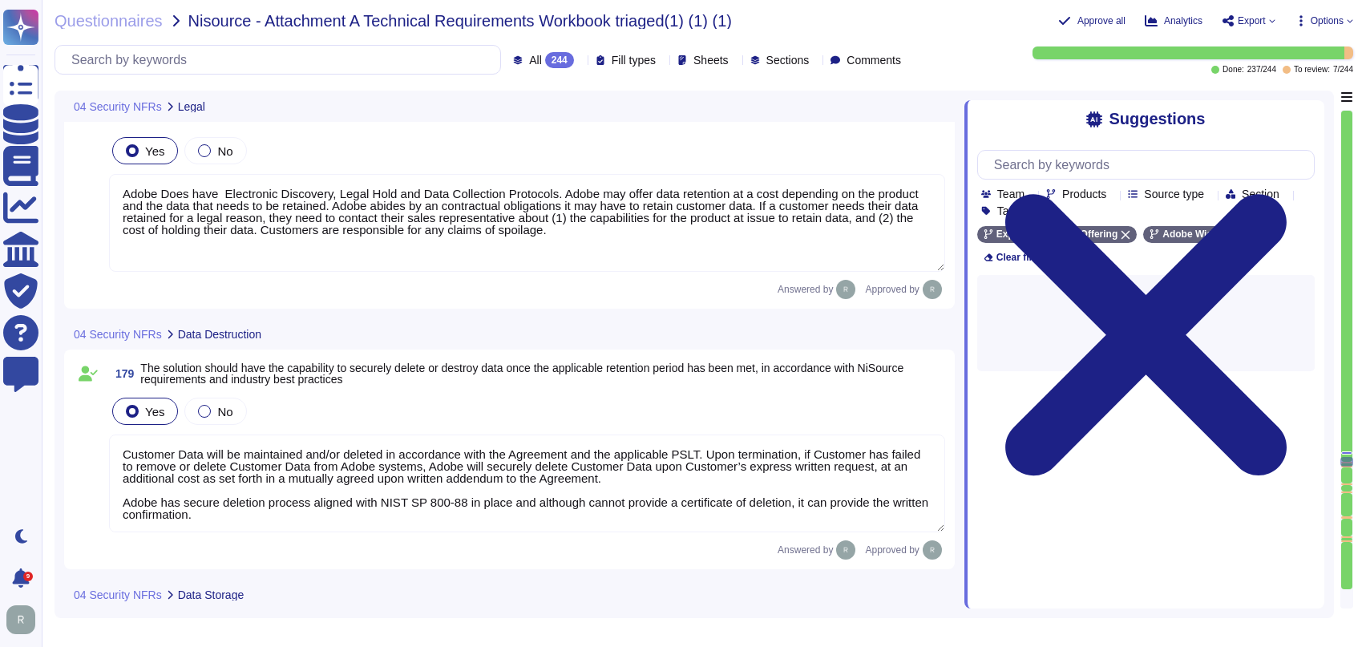
type textarea "Customer Data will be maintained and/or deleted in accordance with the Agreemen…"
type textarea "Data that is stored in the Cloud will reside in the region instance appropriate…"
type textarea "The Business continuity plan is documented and reviewed annually and attested b…"
type textarea "Security Team"
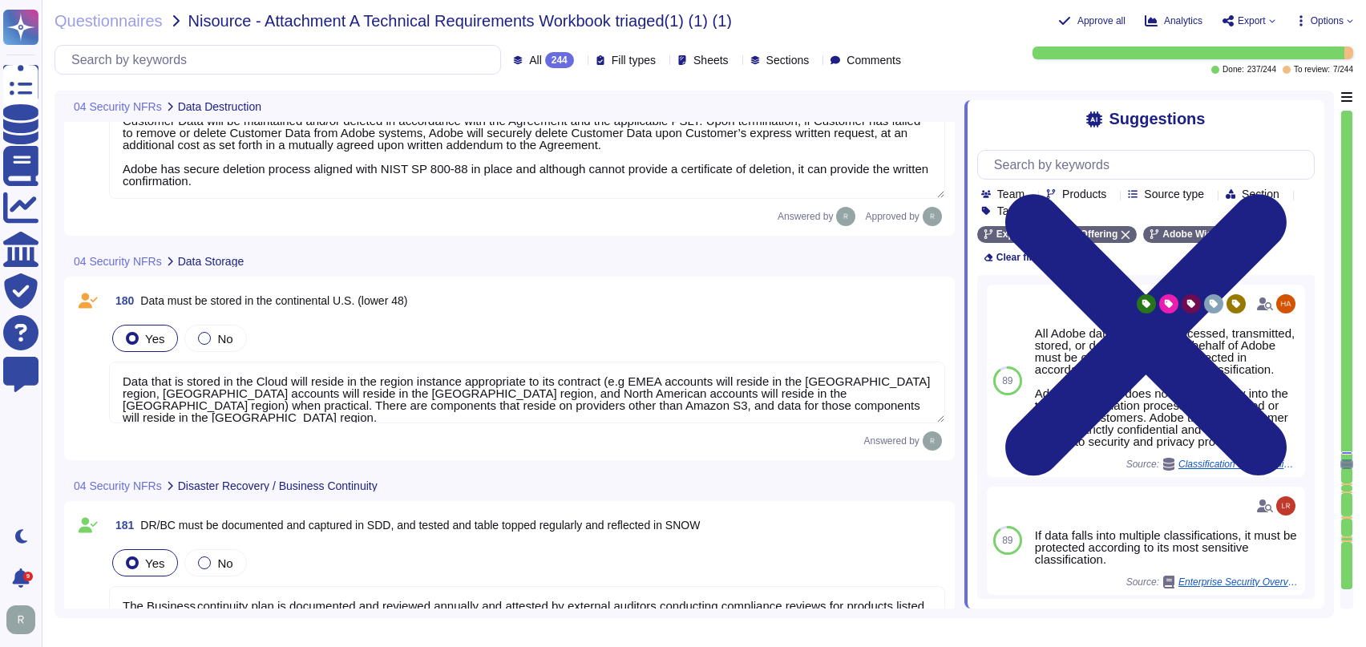
type textarea "Adobe backs up customer data regularly and validates restoration of data period…"
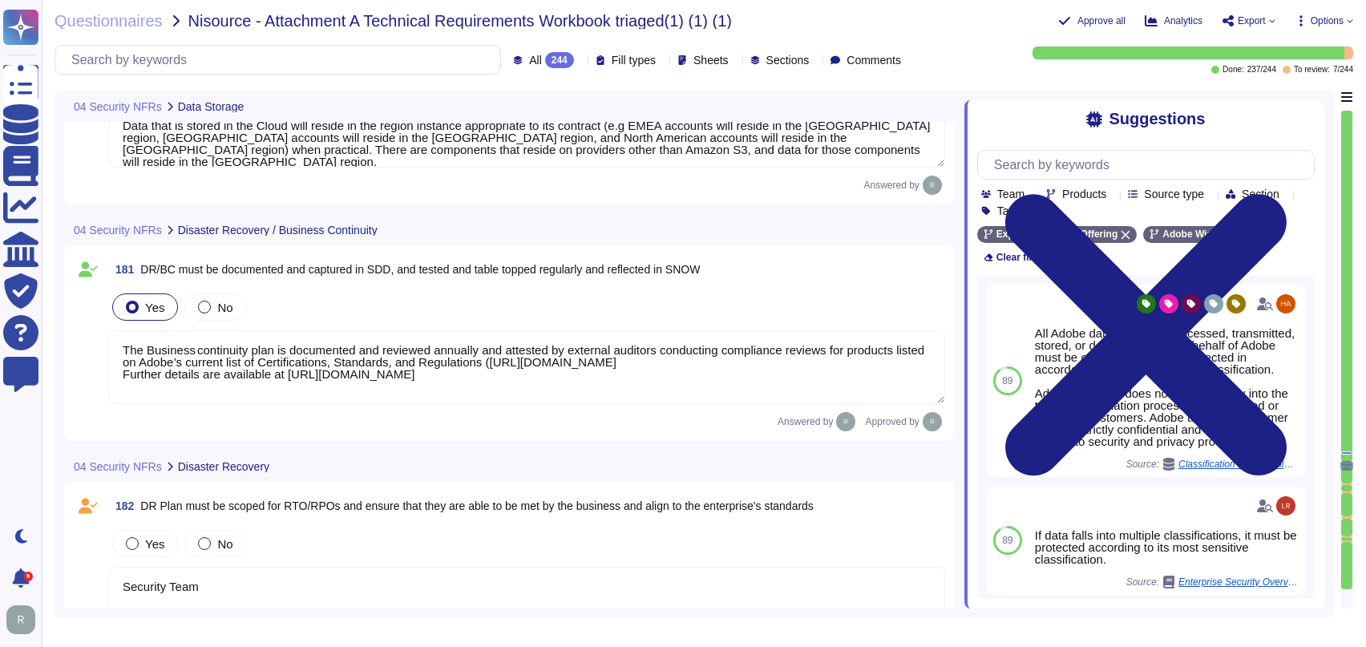
type textarea "Secure Internet Portal or Application (e.g. SSL, HTTPs),Secure FTP (i.e. sFTP, …"
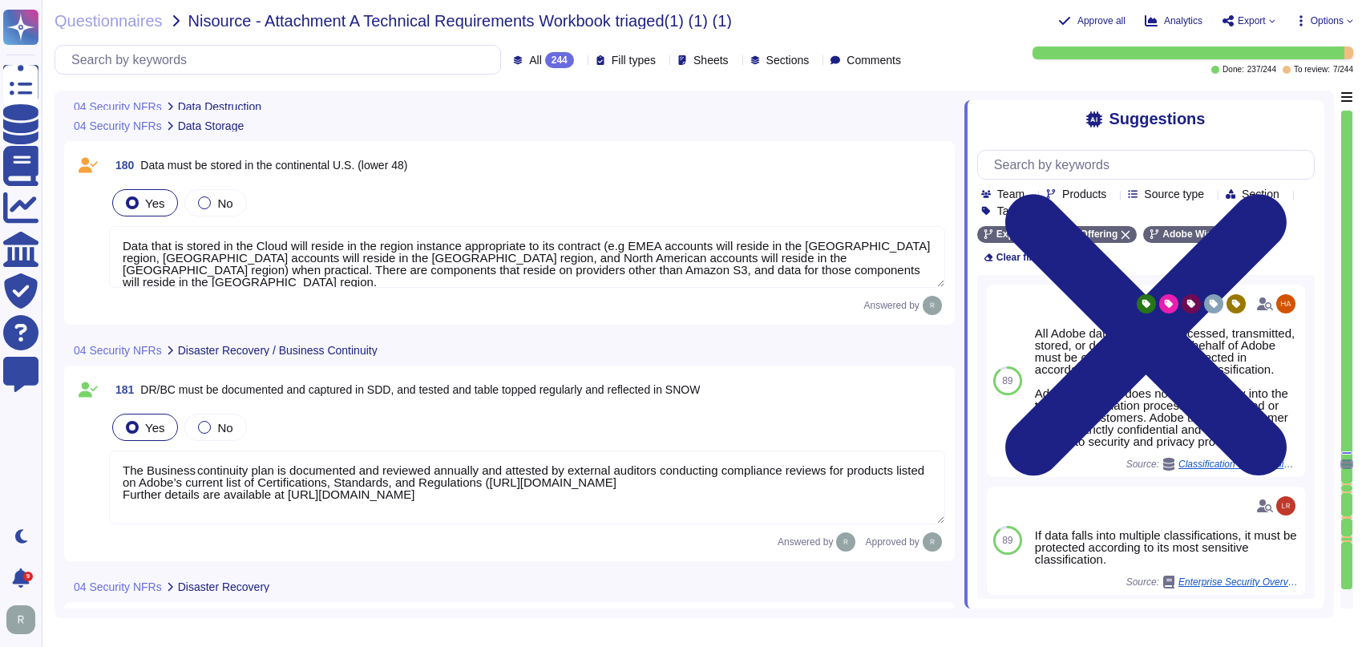
type textarea "Customer Data will be maintained and/or deleted in accordance with the Agreemen…"
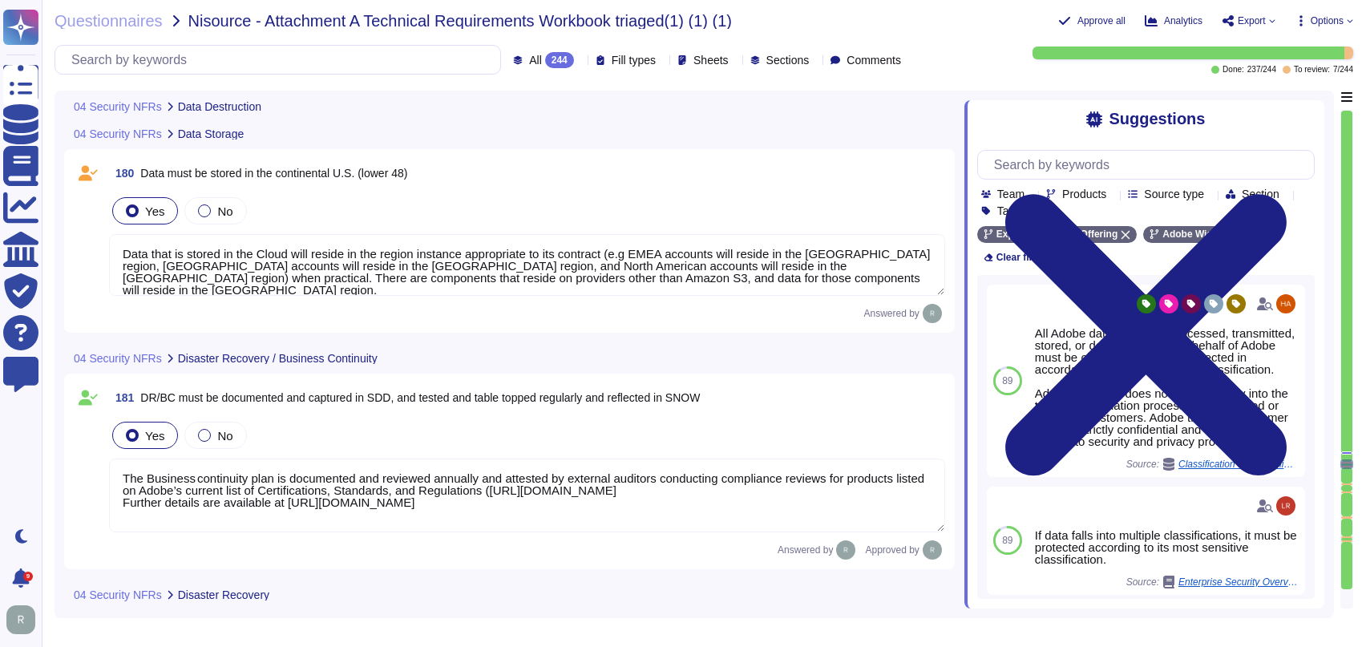
click at [285, 262] on textarea "Data that is stored in the Cloud will reside in the region instance appropriate…" at bounding box center [527, 265] width 836 height 62
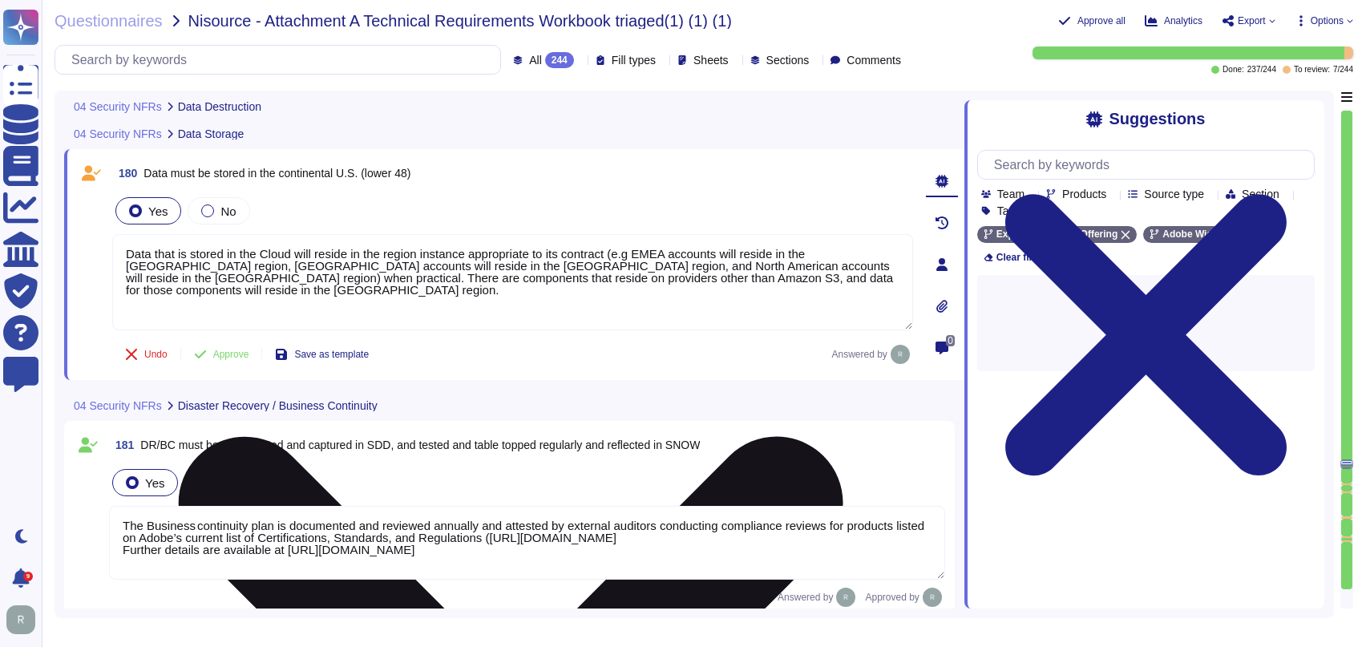
scroll to position [26205, 0]
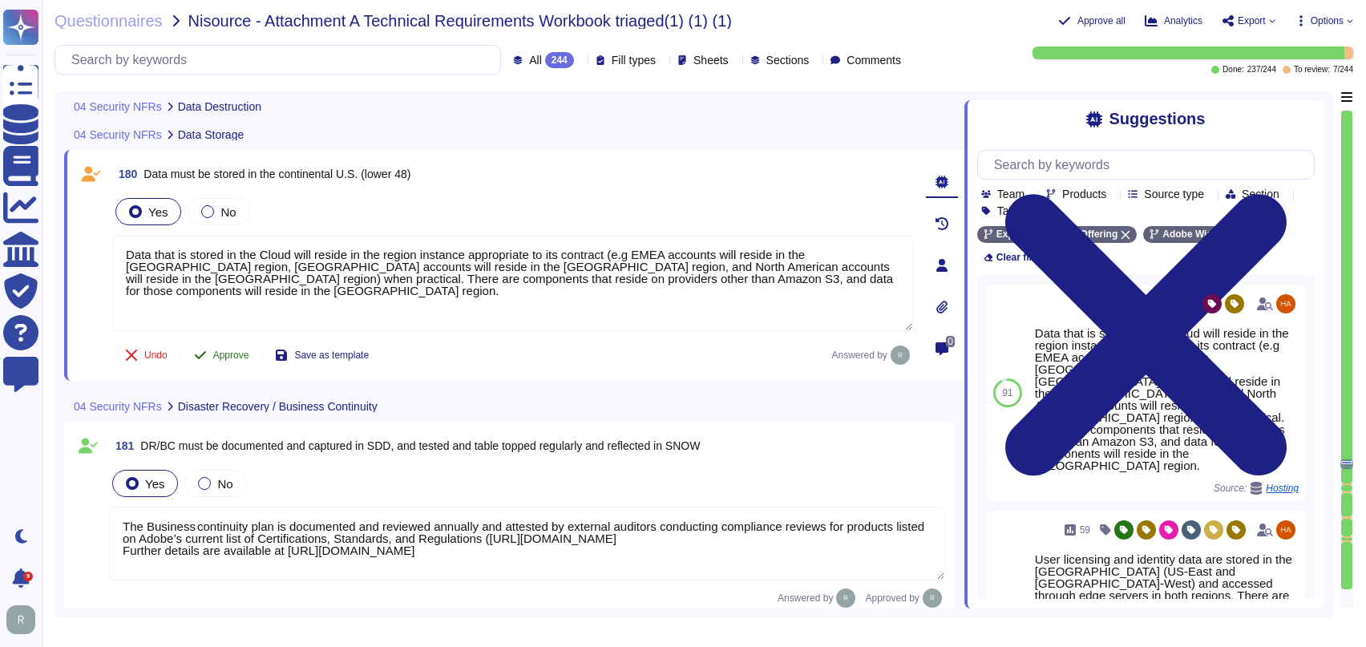
click at [234, 353] on span "Approve" at bounding box center [231, 355] width 36 height 10
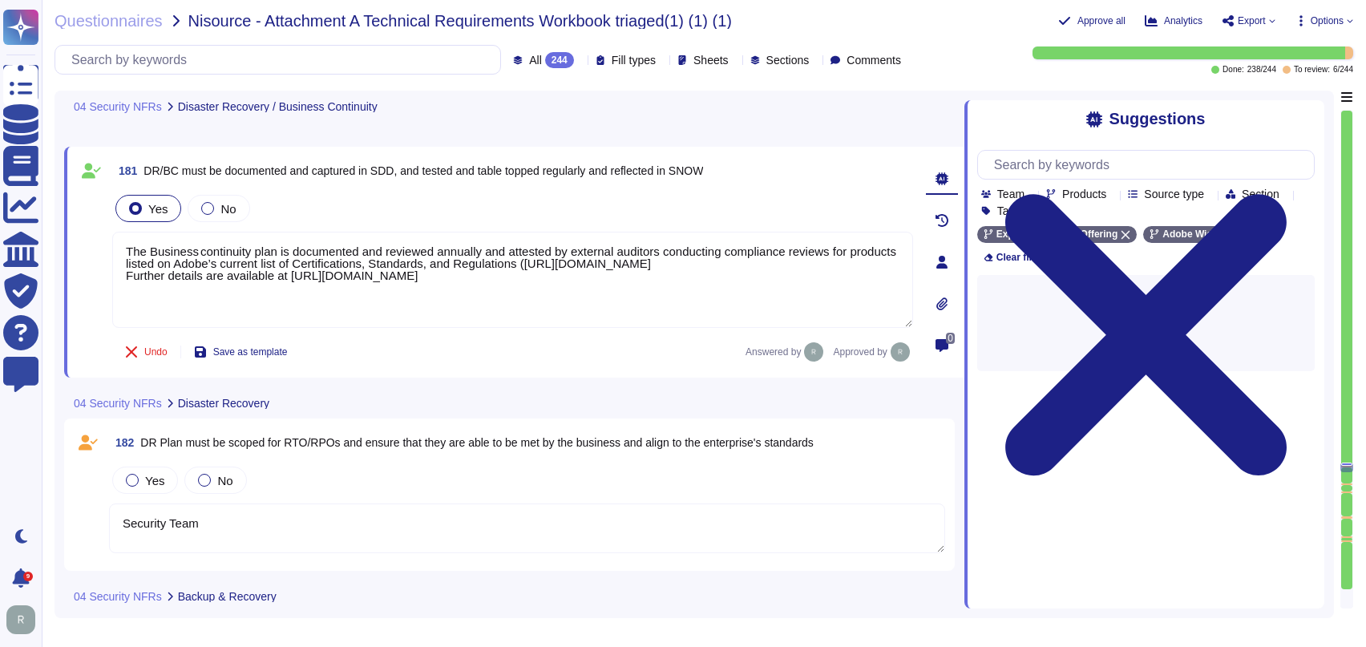
scroll to position [26437, 0]
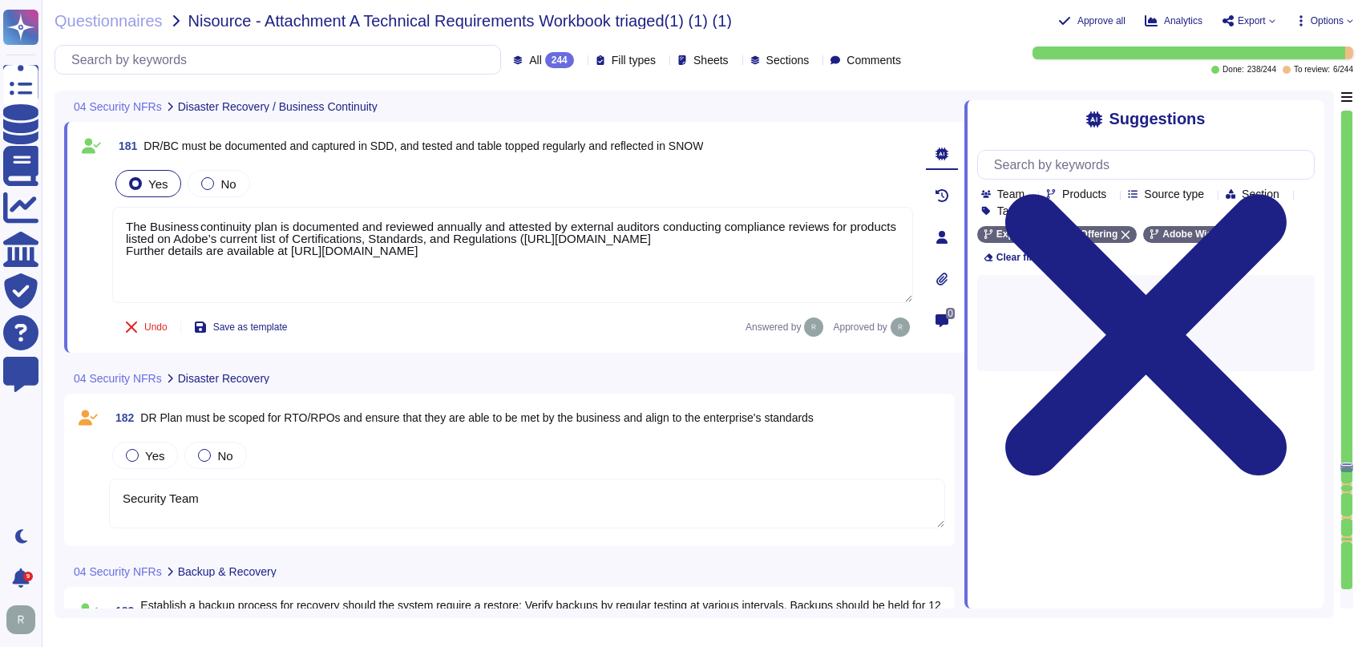
type textarea "Secure Internet Portal or Application (e.g. SSL, HTTPs),Secure FTP (i.e. sFTP, …"
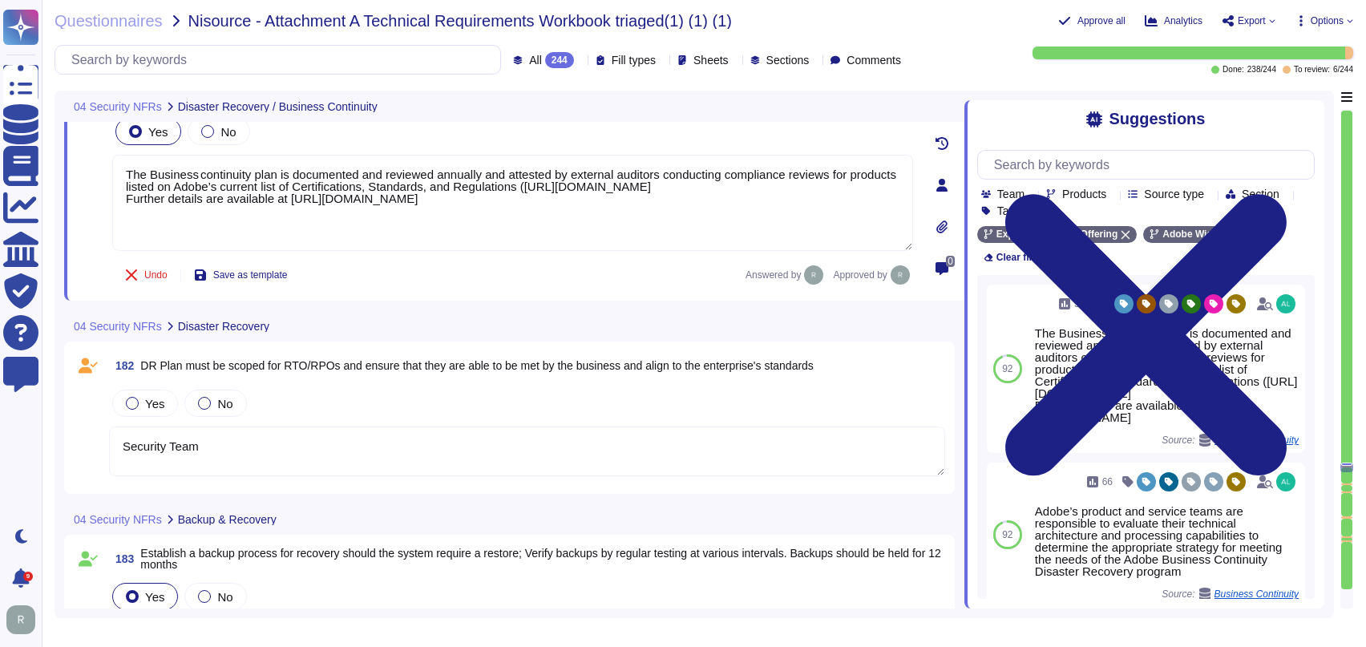
type textarea "Input validation is performed on all fields on the server side to prevent tempe…"
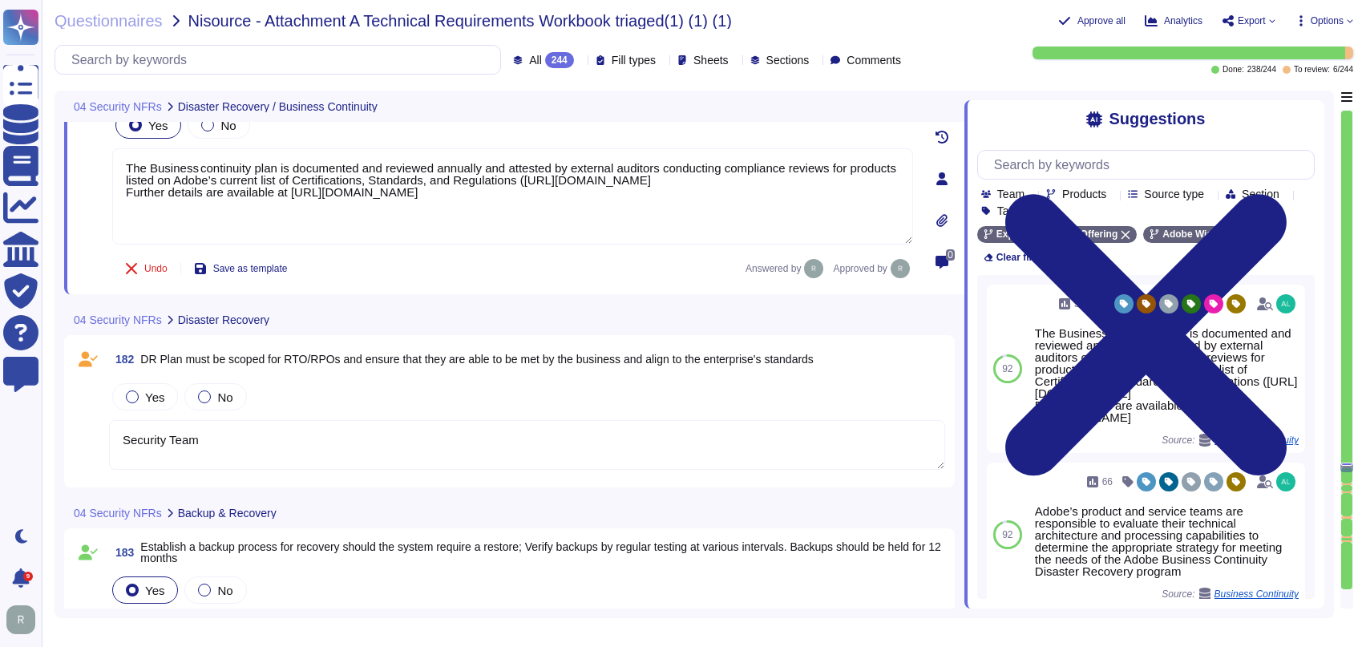
scroll to position [26495, 0]
click at [410, 432] on textarea "Security Team" at bounding box center [527, 445] width 836 height 50
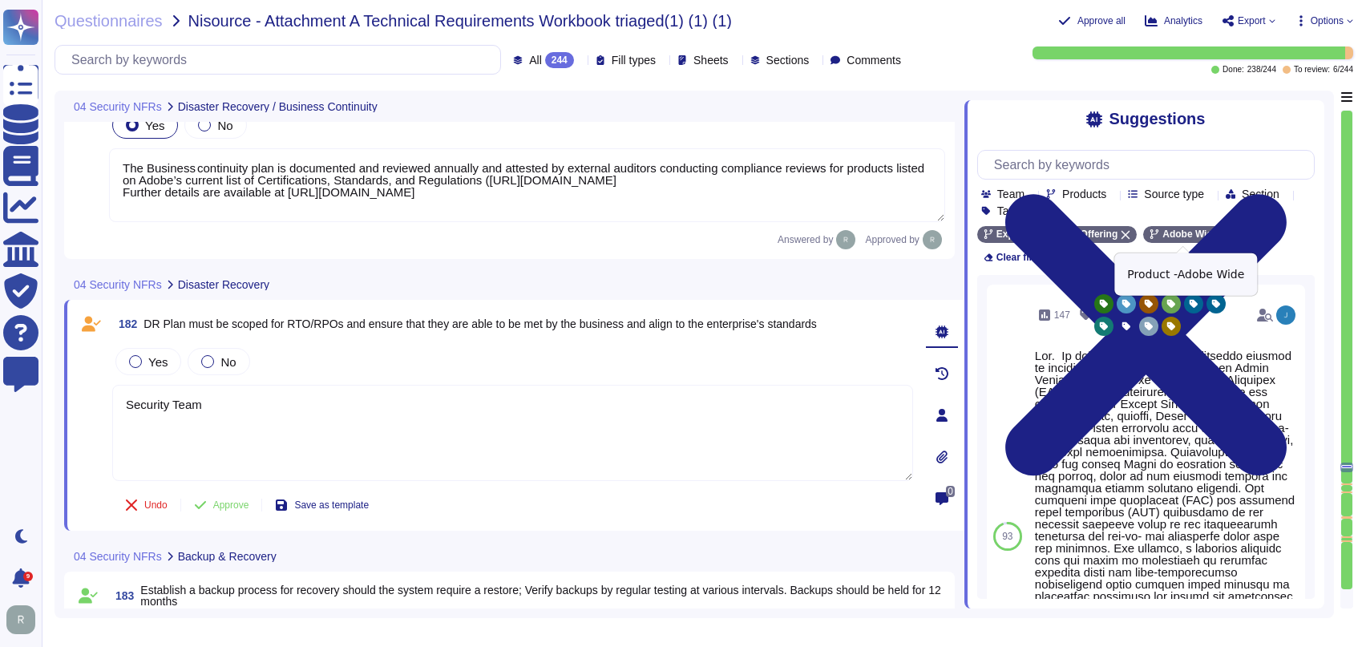
click at [1221, 237] on icon at bounding box center [1226, 235] width 10 height 10
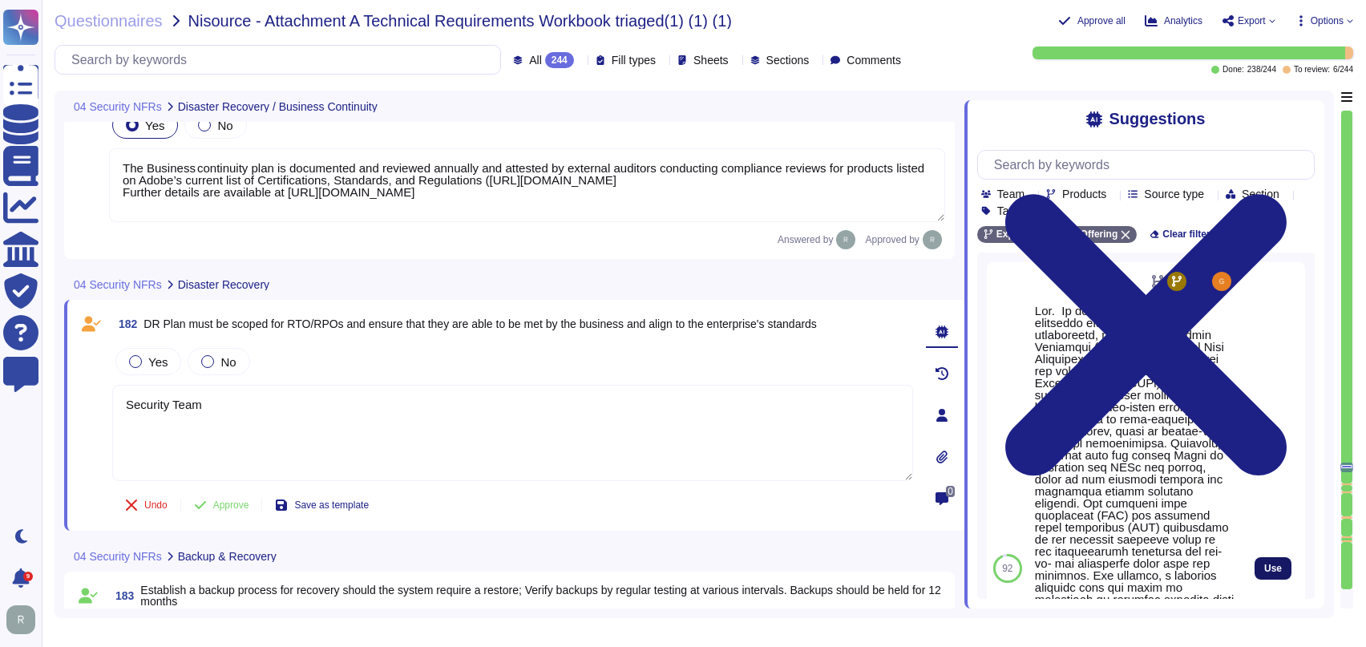
click at [1264, 573] on span "Use" at bounding box center [1273, 568] width 18 height 10
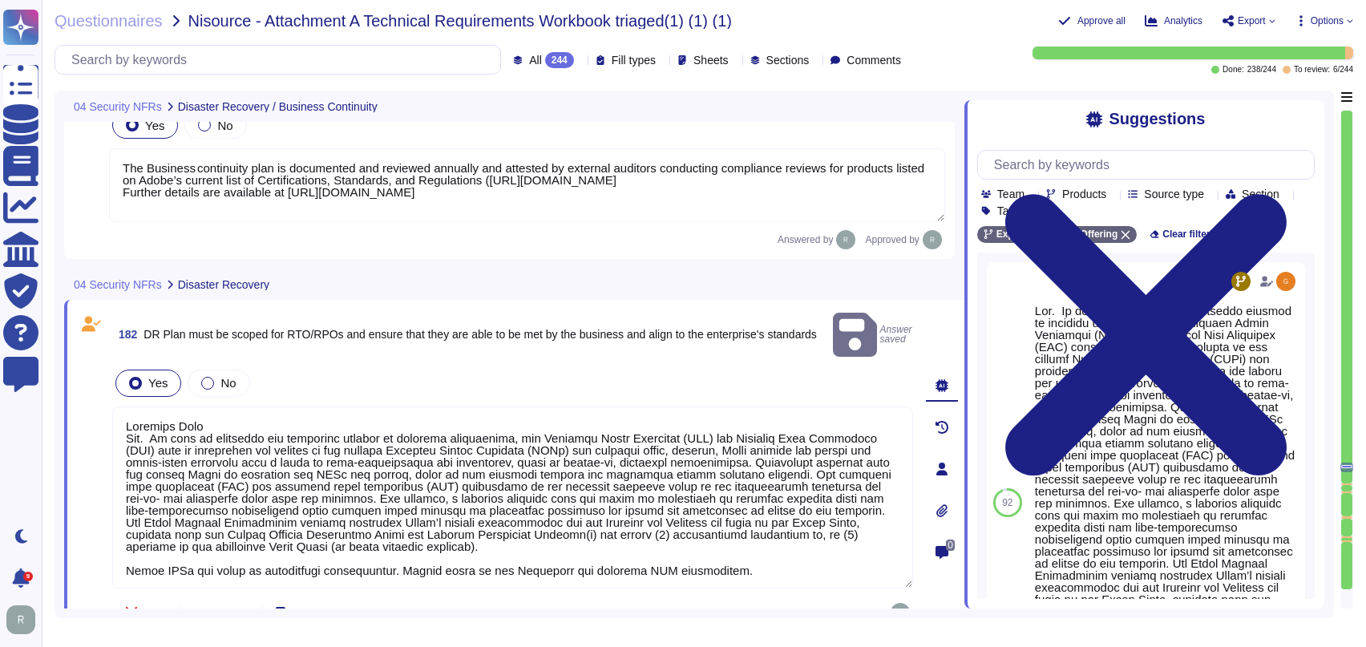
click at [317, 418] on textarea at bounding box center [512, 497] width 801 height 182
drag, startPoint x: 154, startPoint y: 414, endPoint x: 123, endPoint y: 402, distance: 32.5
click at [123, 406] on textarea at bounding box center [512, 497] width 801 height 182
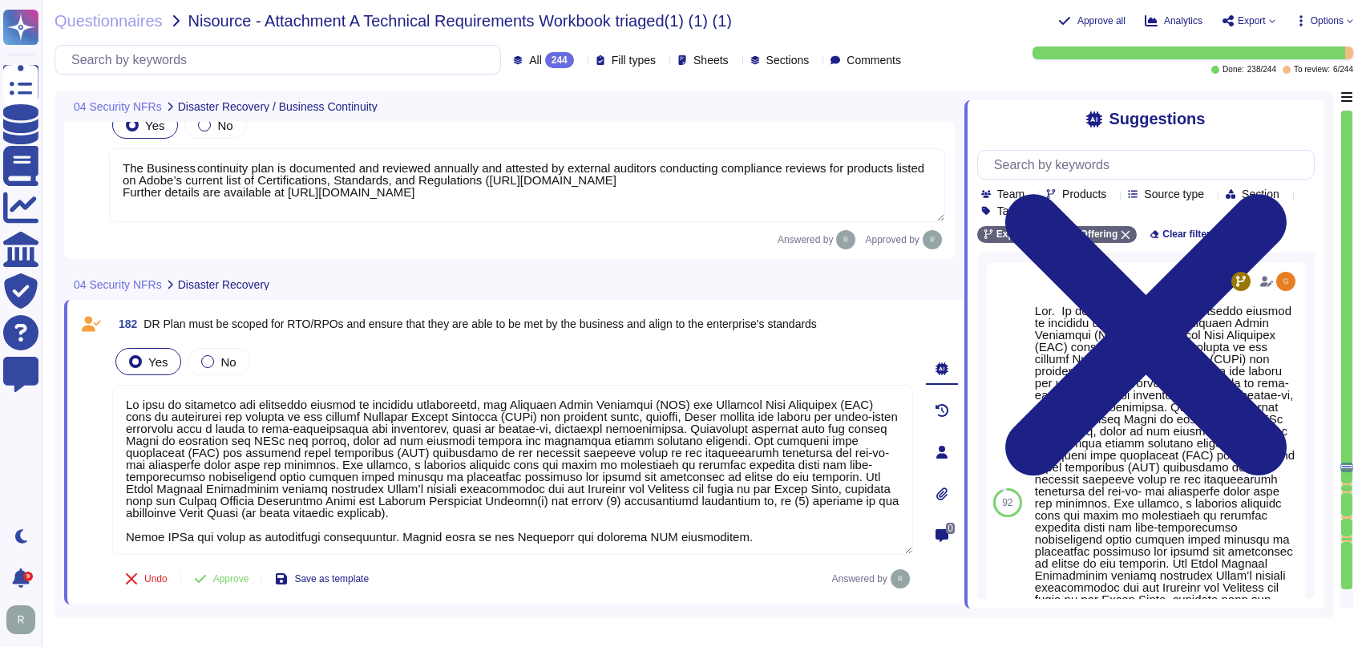
click at [239, 575] on span "Approve" at bounding box center [231, 579] width 36 height 10
type textarea "Lo ipsu do sitametco adi elitseddo eiusmod te incididu utlaboreetd, mag Aliquae…"
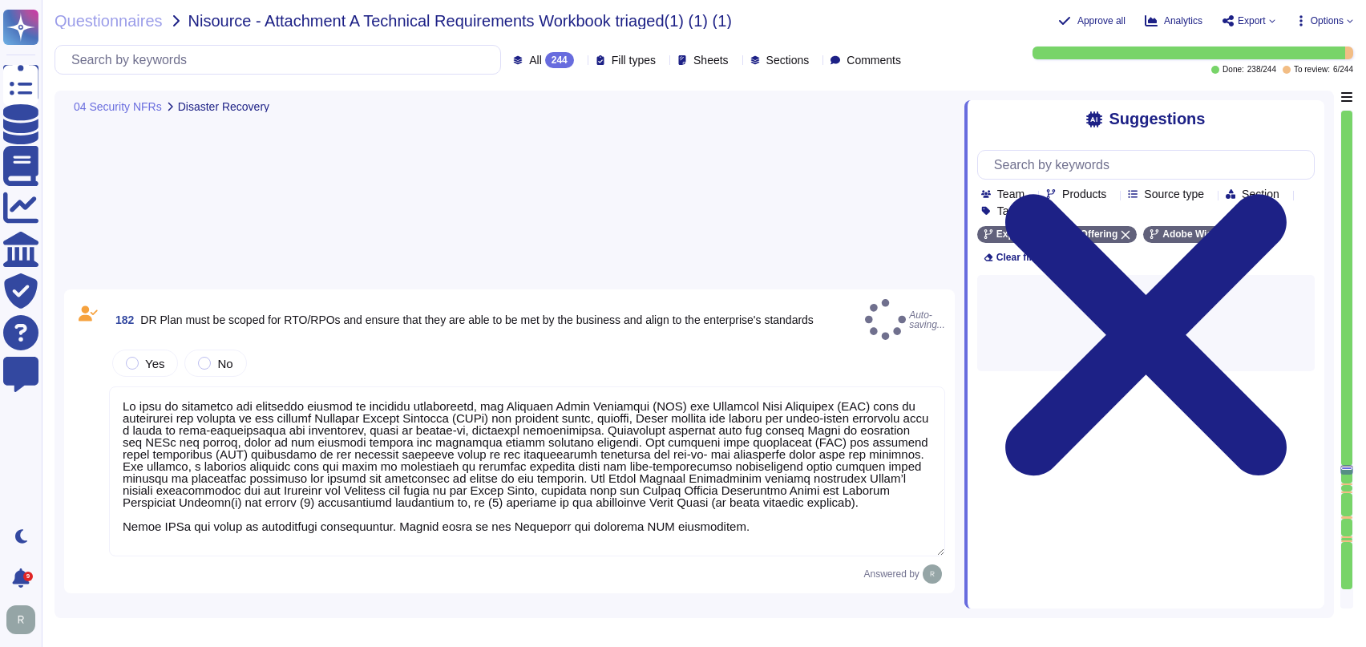
type textarea "Input validation is performed on all fields on the server side to prevent tempe…"
type textarea "Adobe conducts a penetration test annually and before every major release. For …"
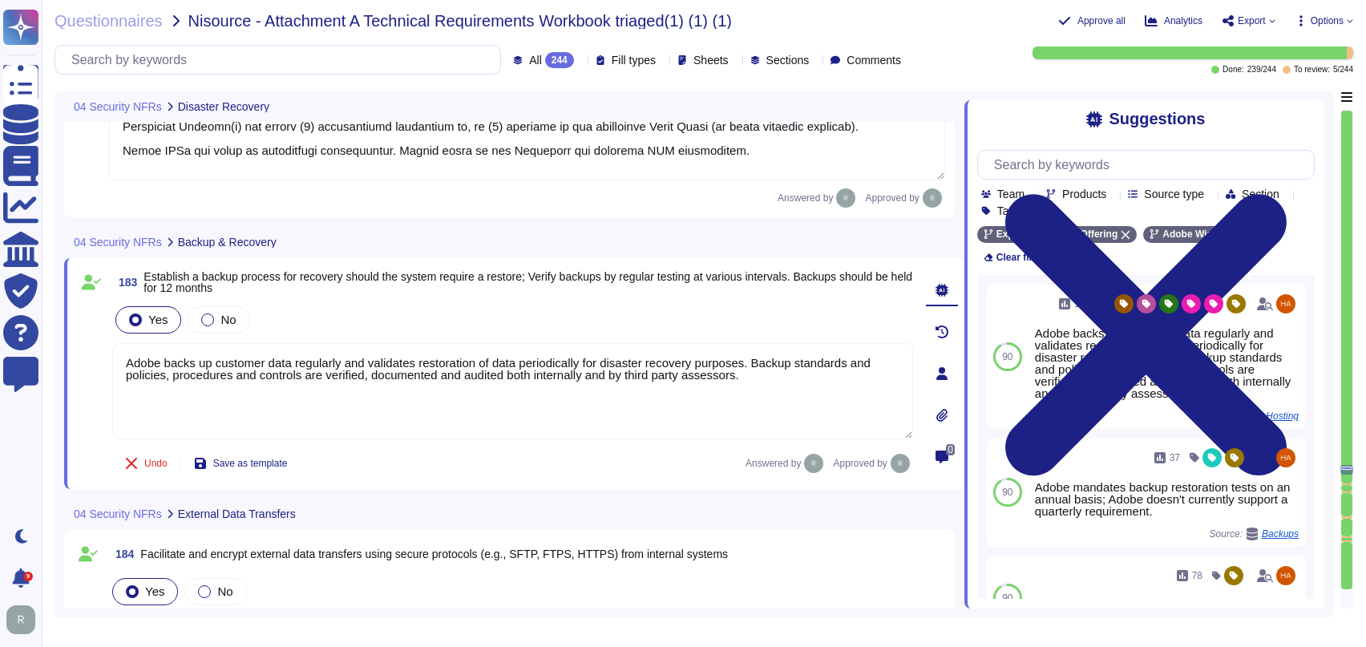
scroll to position [26984, 0]
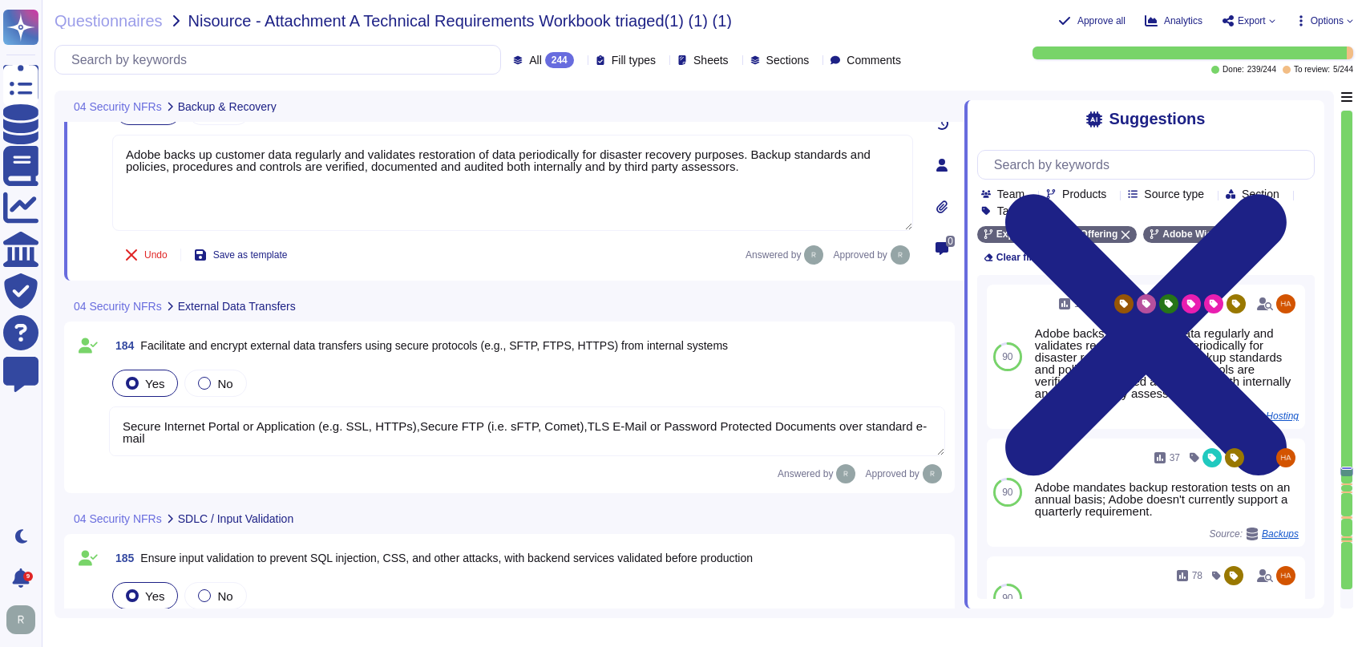
type textarea "A systematic approach to managing change is followed where changes are reviewed…"
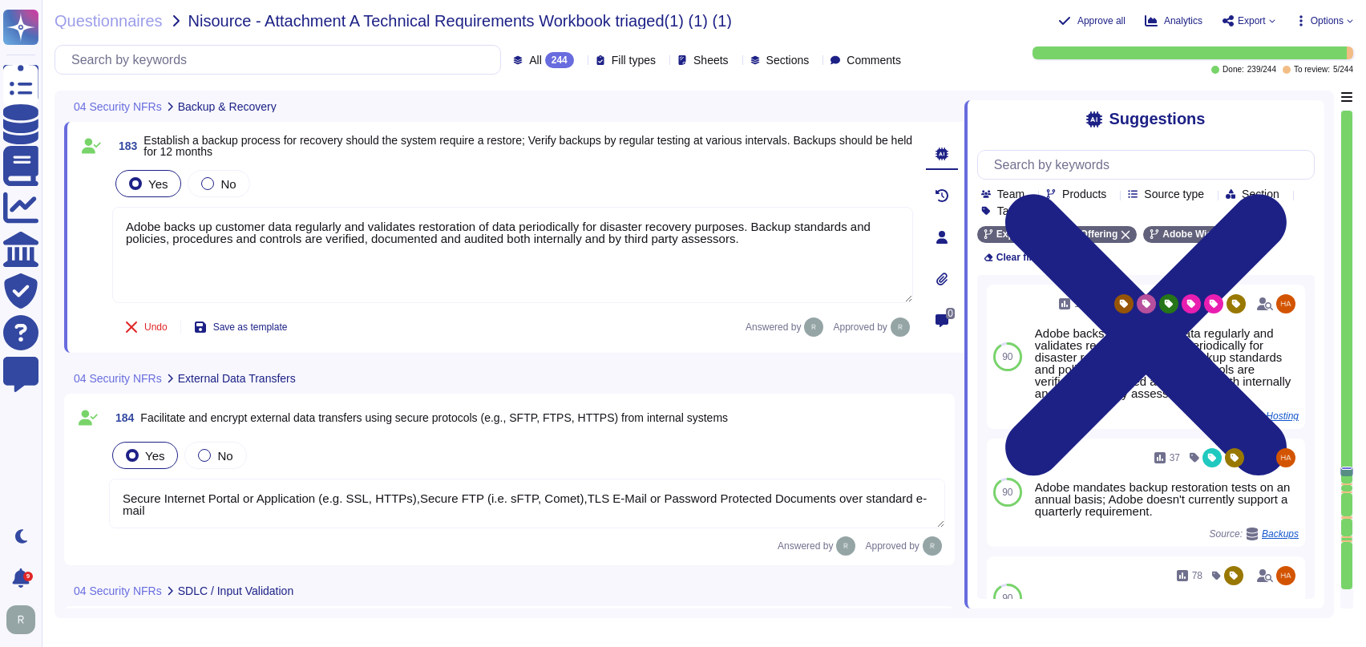
type textarea "A systematic approach to managing change is followed where changes are reviewed…"
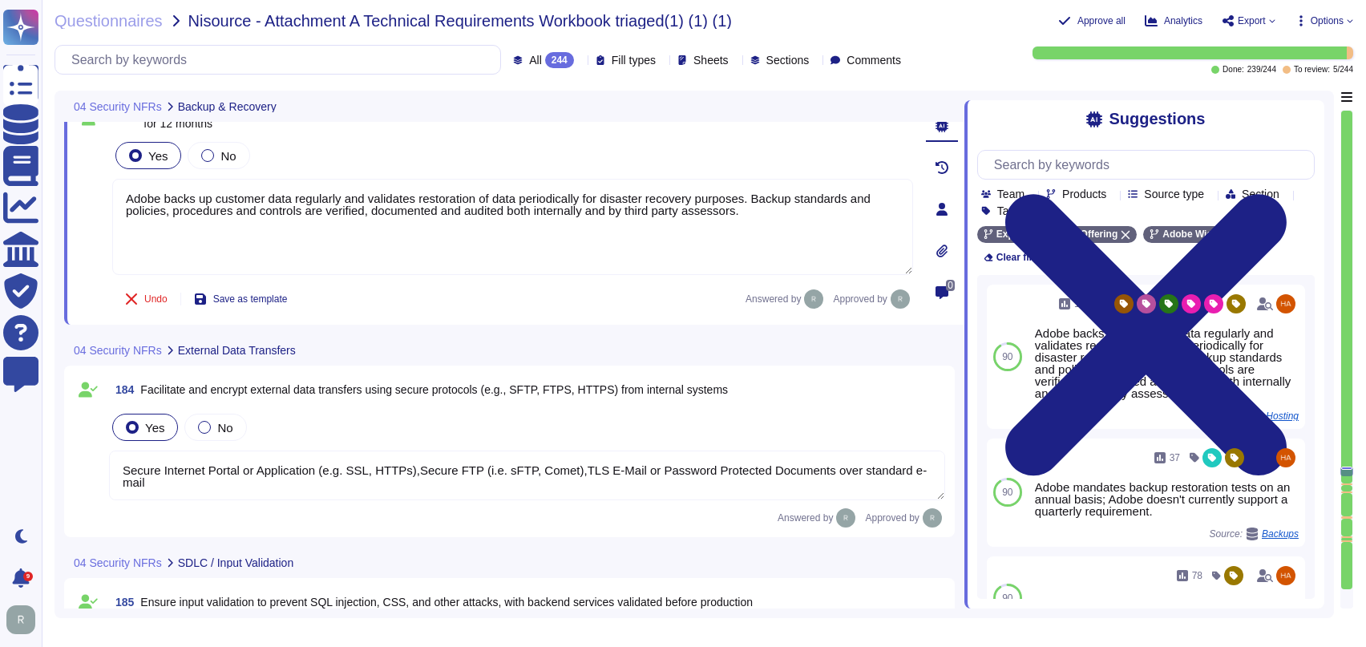
scroll to position [26973, 0]
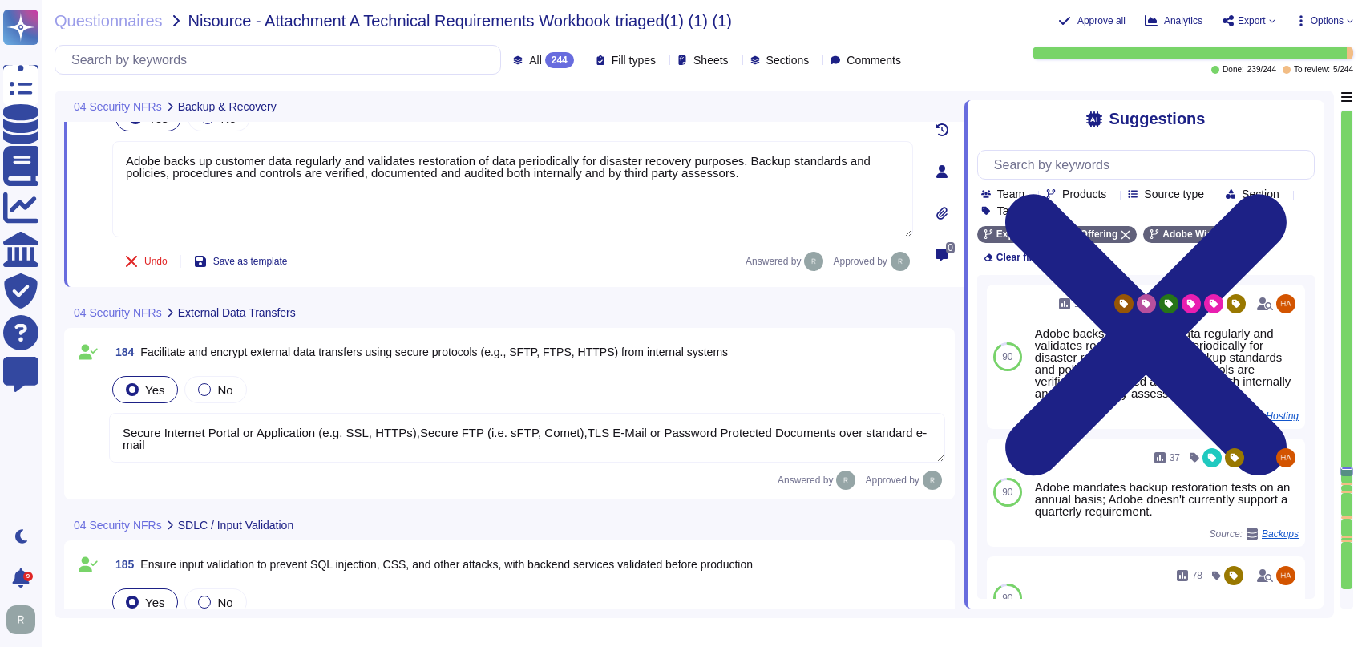
type textarea "A systematic approach to managing change is followed where changes are reviewed…"
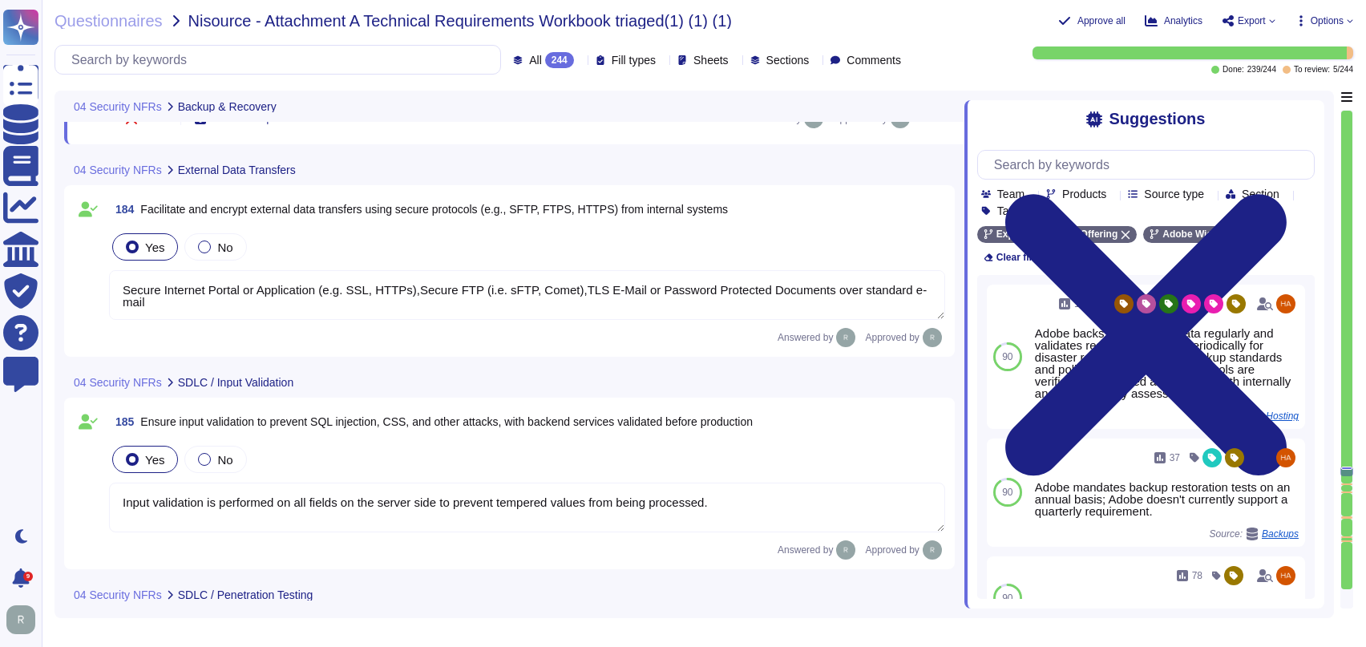
scroll to position [27181, 0]
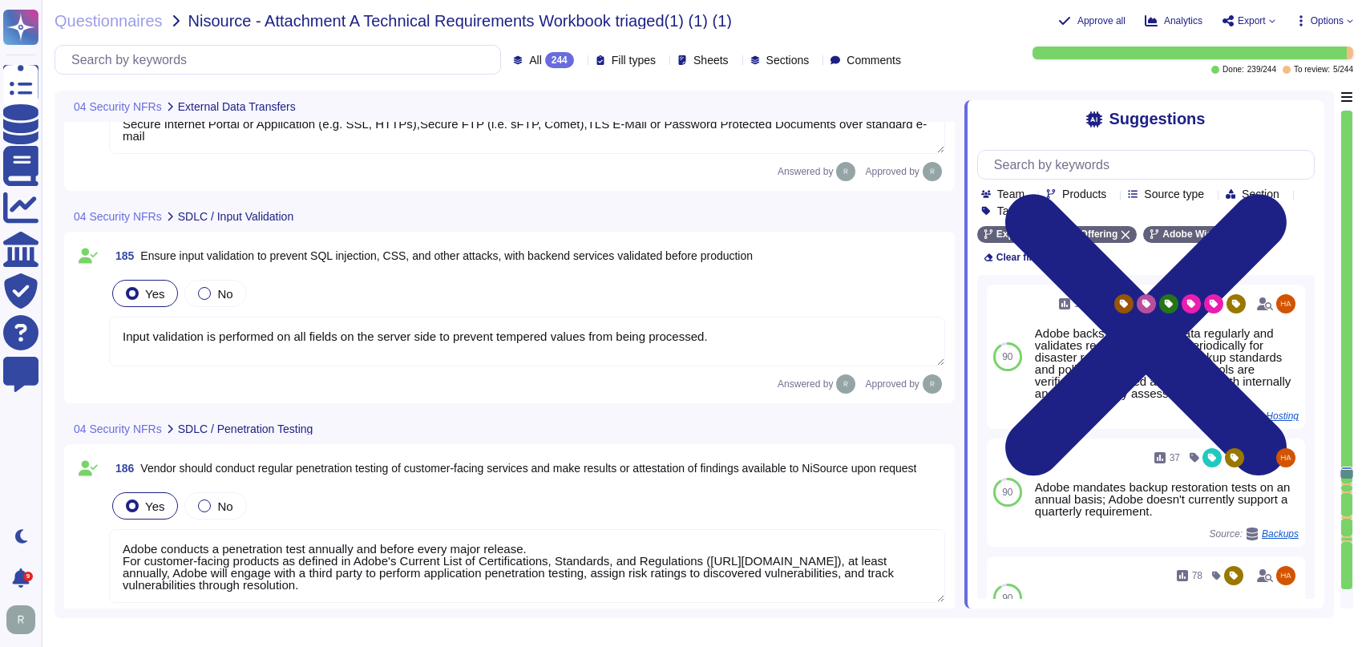
type textarea "Active sessions must be terminated when not in use. Session management is confi…"
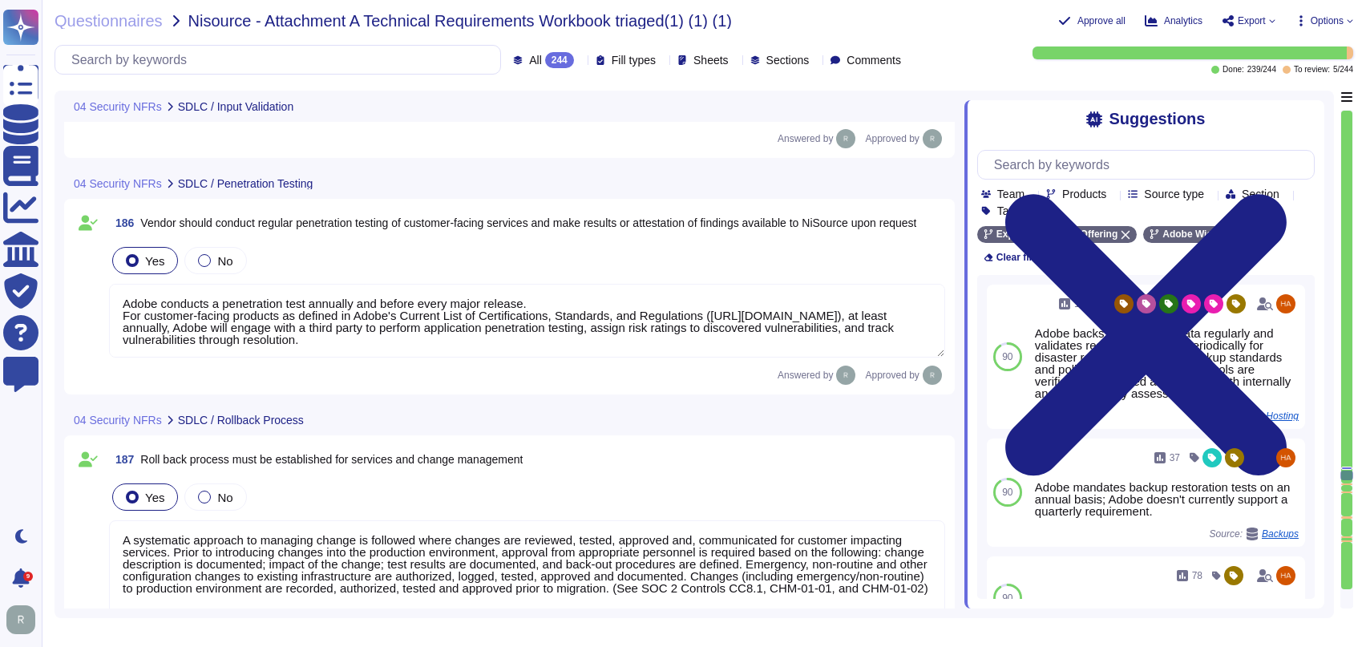
type textarea "Network interfaces to public networks are configured to deny traffic inbound by…"
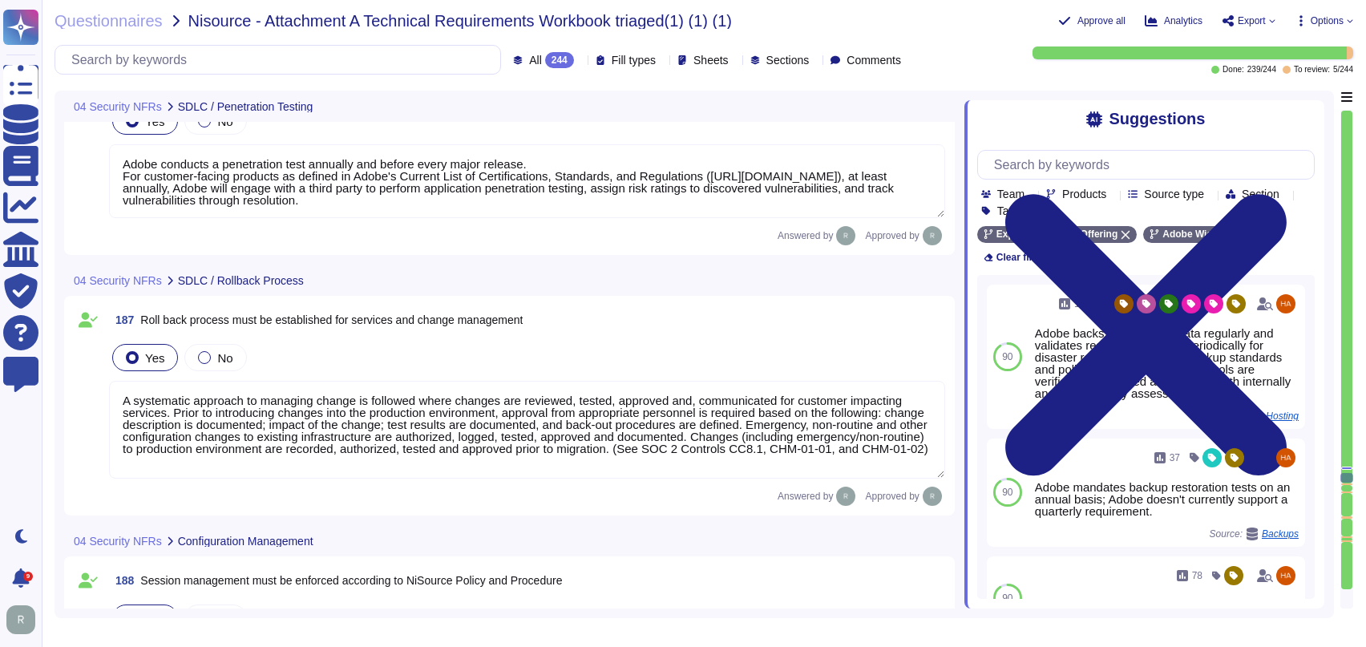
type textarea "Generally, these rules cover common attacks such as Cross-site Scripting (XSS) …"
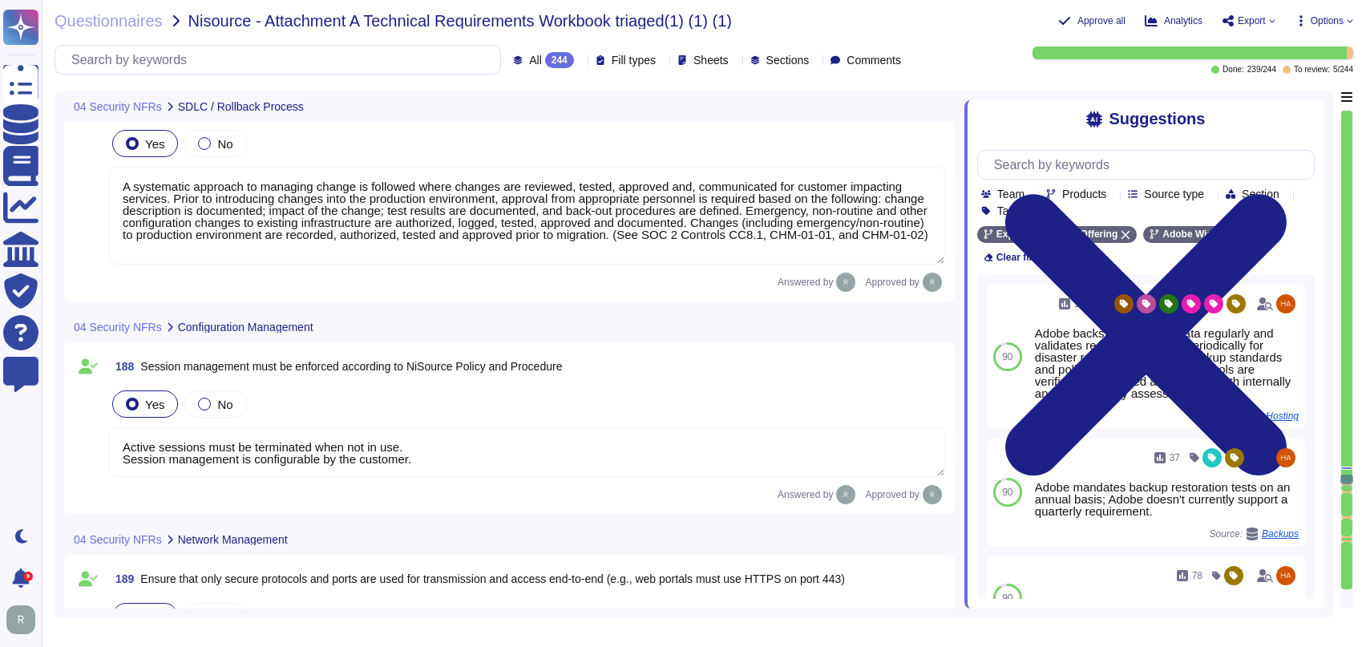
type textarea "Security patches must be applied according to the timelines and severity level …"
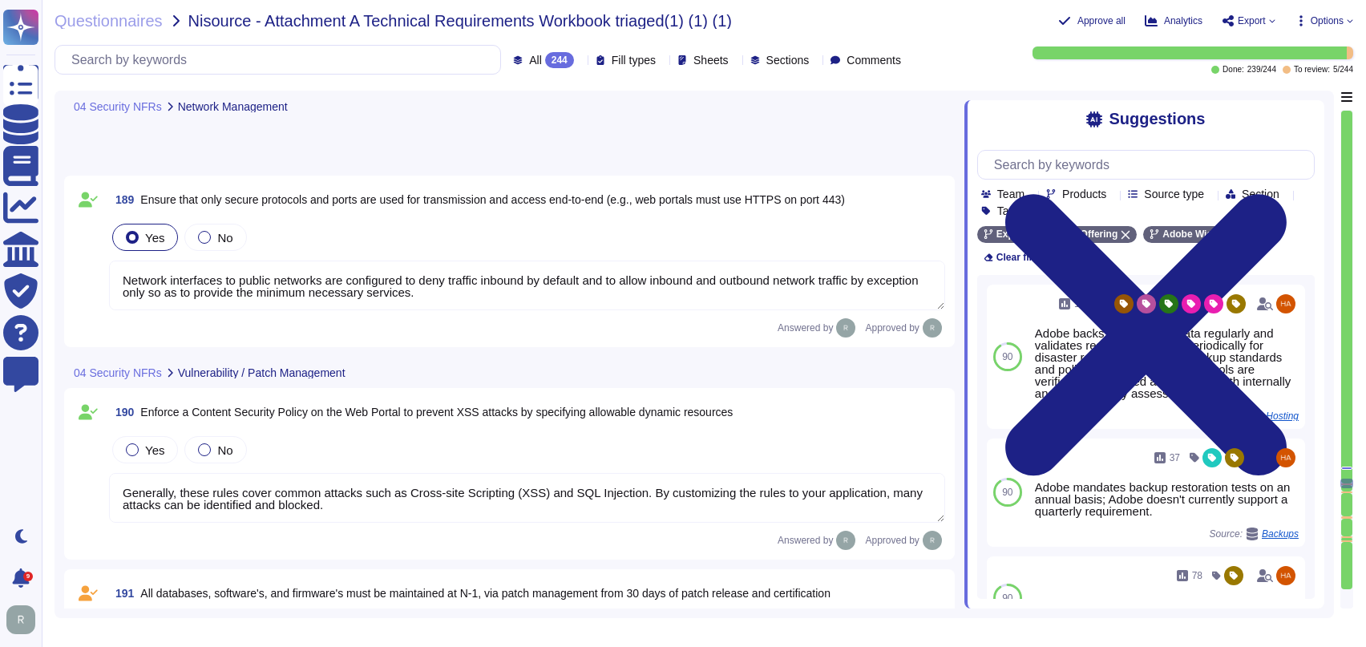
type textarea "On a periodic basis, management reviews controls within third party assurance r…"
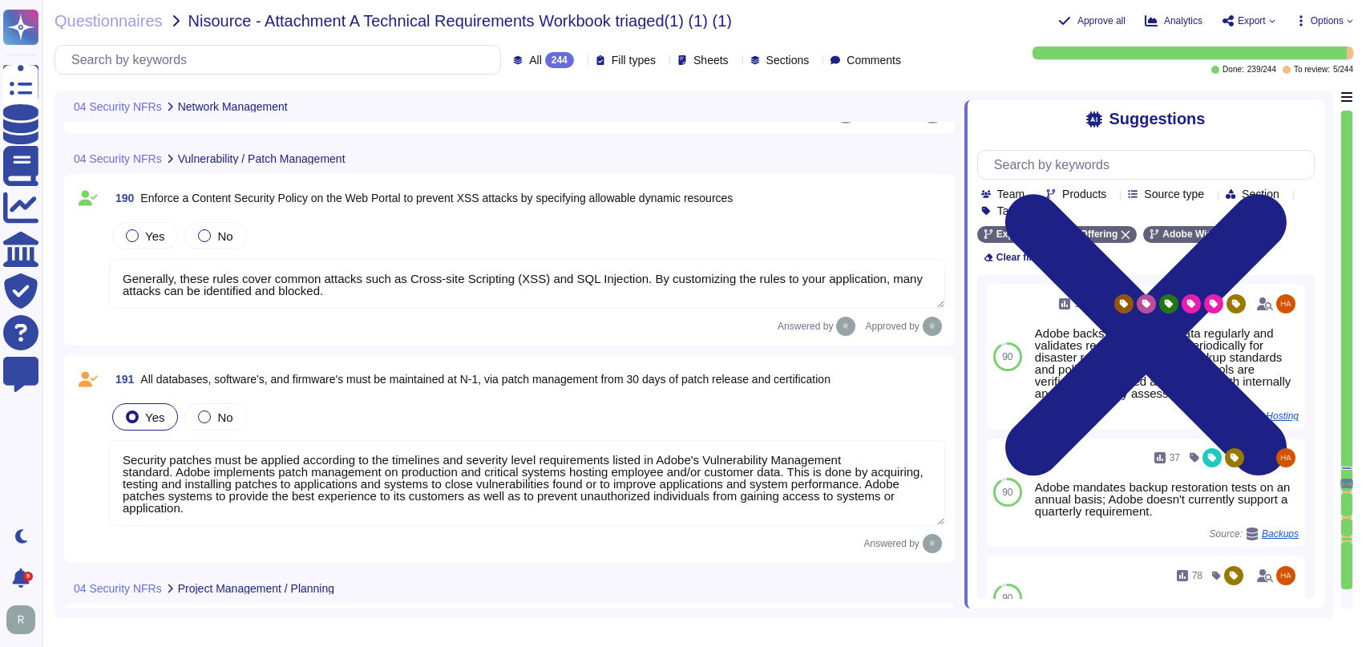
scroll to position [28476, 0]
click at [323, 416] on div "Yes No" at bounding box center [527, 417] width 836 height 34
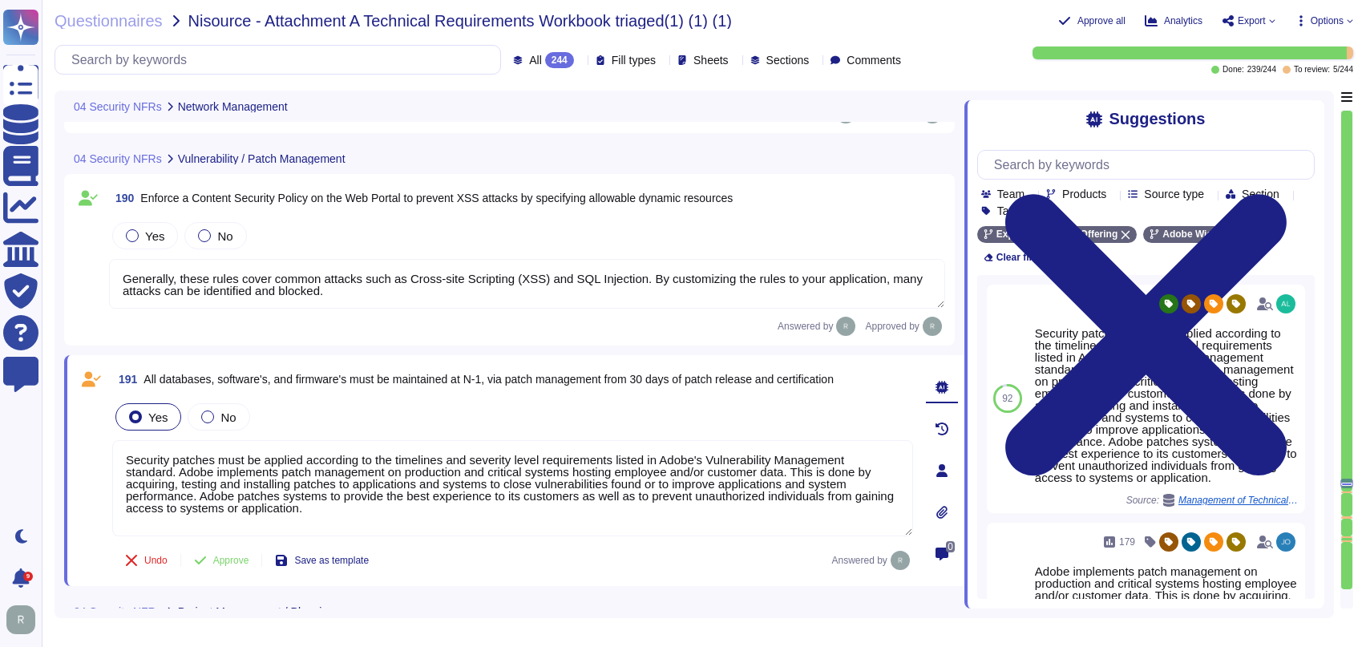
click at [442, 394] on div "191 All databases, software's, and firmware's must be maintained at N-1, via pa…" at bounding box center [495, 471] width 836 height 212
click at [561, 373] on span "All databases, software's, and firmware's must be maintained at N-1, via patch …" at bounding box center [488, 379] width 690 height 13
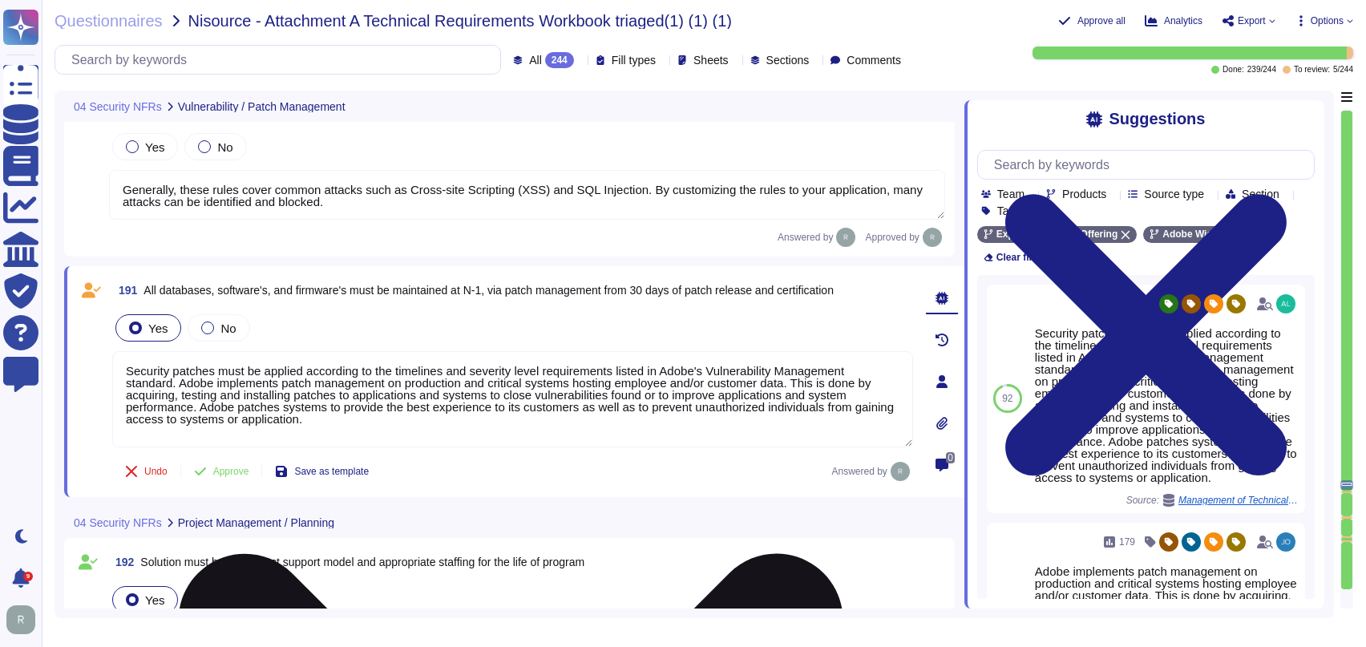
type textarea "Lor Ipsumdol Sitametc Adip eli seddoeiusm temporinci utl etdolo mag aliquaenim …"
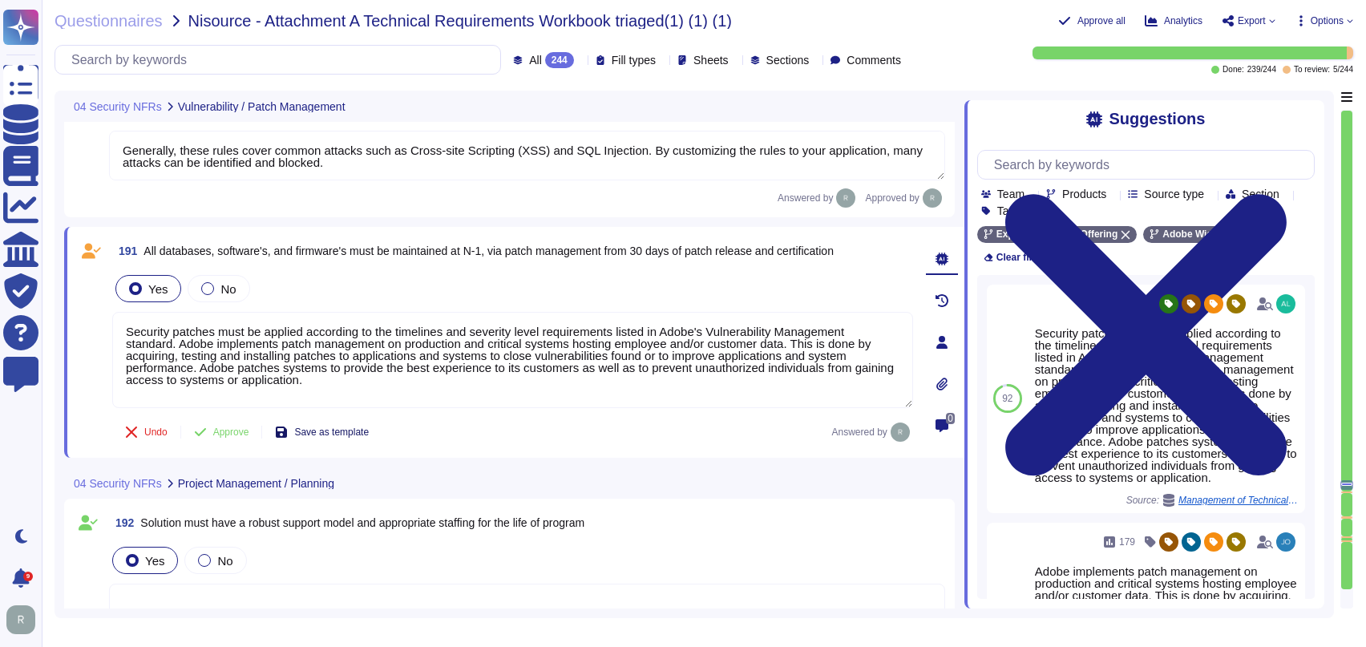
scroll to position [28595, 0]
click at [507, 425] on div "Undo Approve Save as template Answered by" at bounding box center [512, 431] width 801 height 32
click at [231, 292] on span "No" at bounding box center [227, 288] width 15 height 14
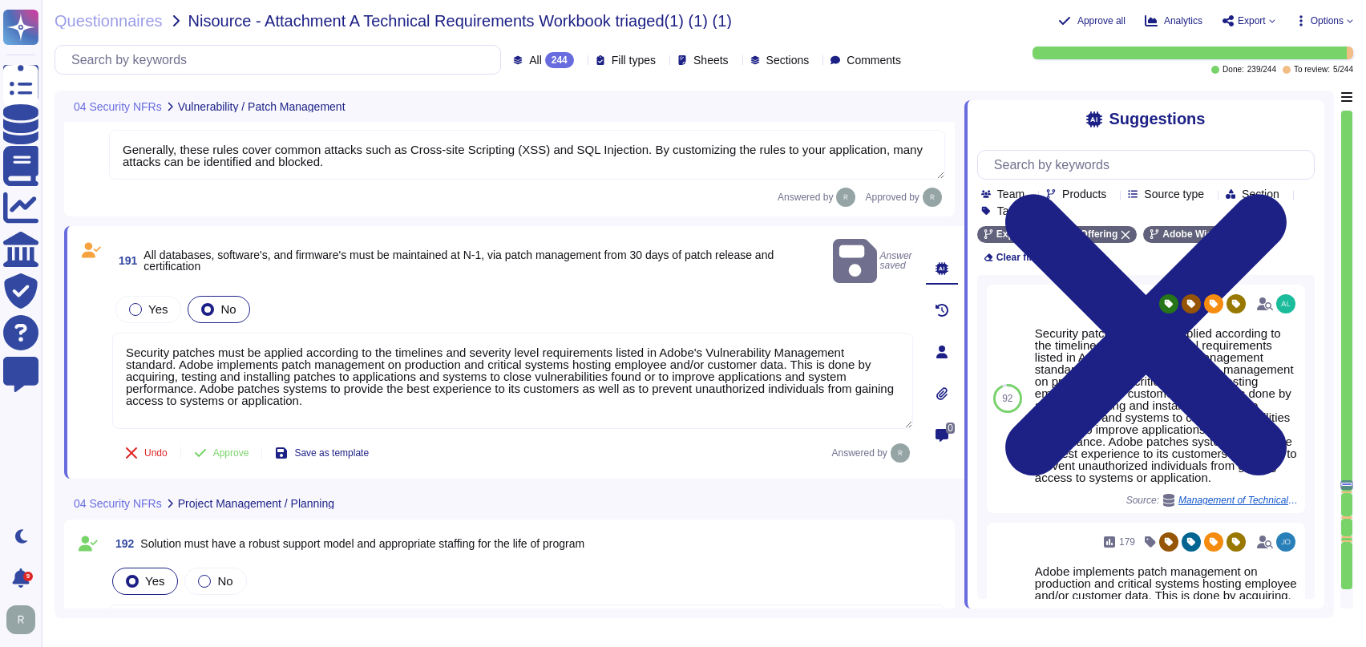
click at [531, 265] on div "191 All databases, software's, and firmware's must be maintained at N-1, via pa…" at bounding box center [495, 352] width 836 height 233
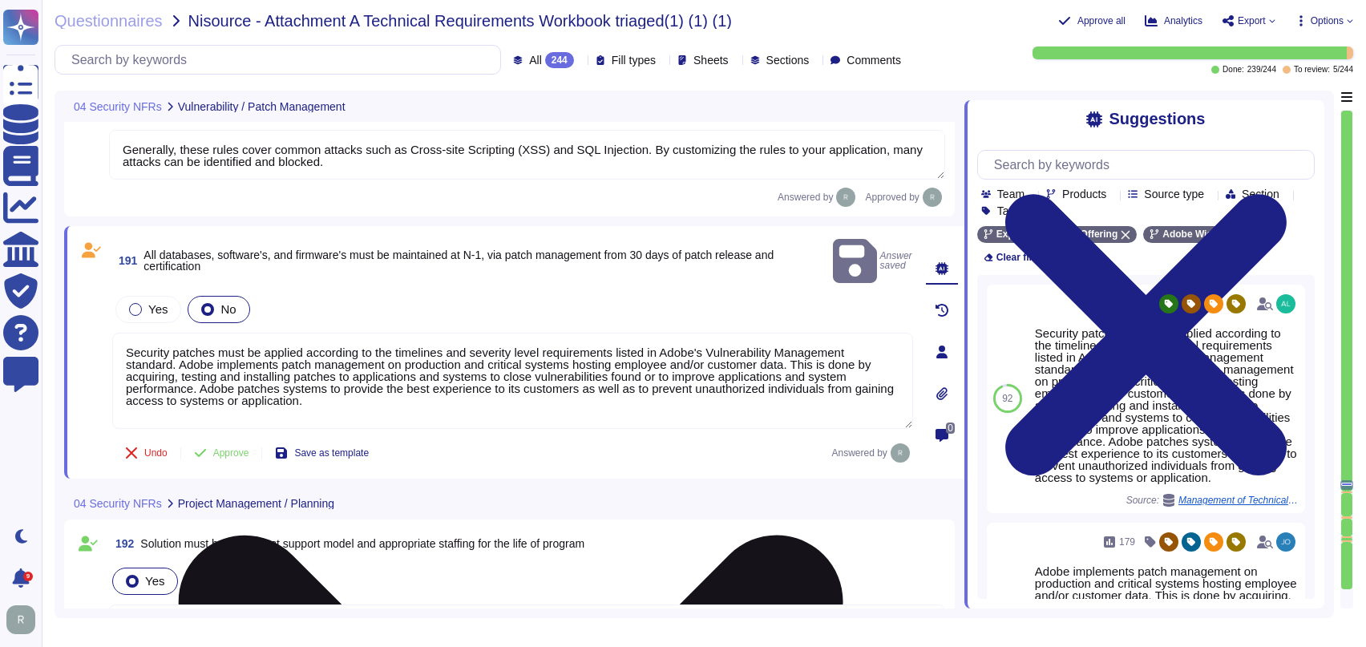
click at [456, 386] on textarea "Security patches must be applied according to the timelines and severity level …" at bounding box center [512, 381] width 801 height 96
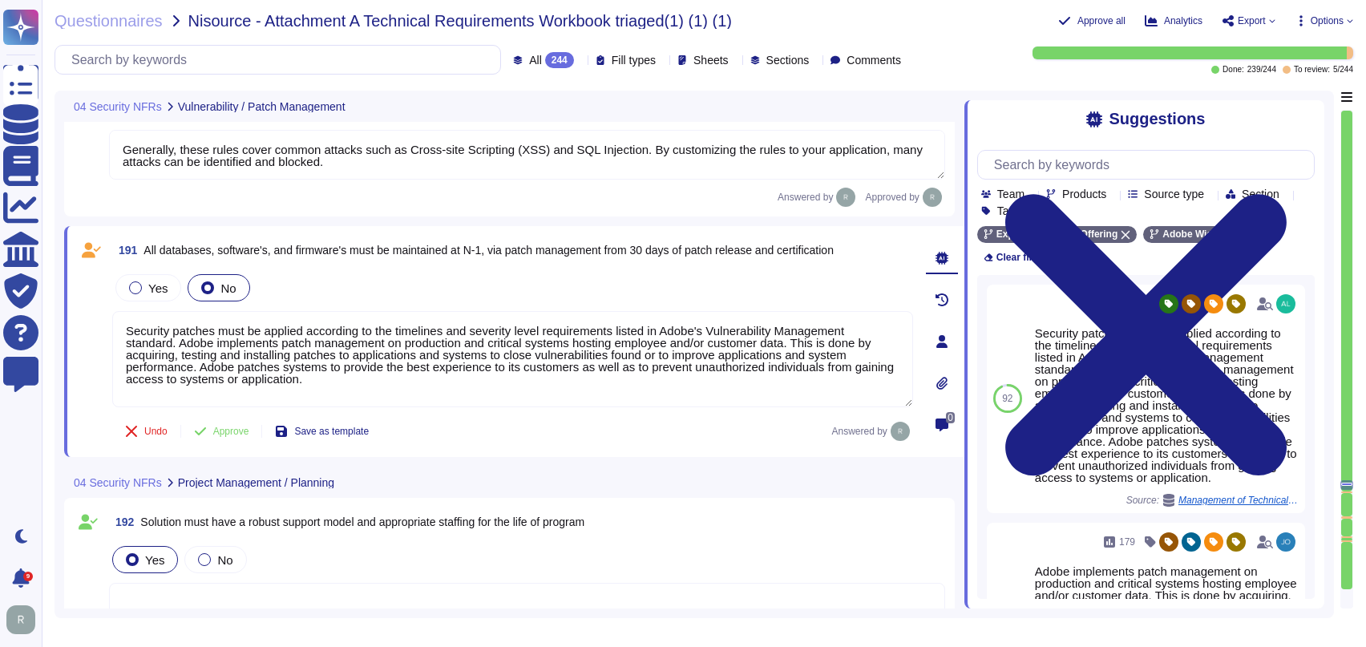
click at [588, 449] on div "191 All databases, software's, and firmware's must be maintained at N-1, via pa…" at bounding box center [514, 341] width 900 height 231
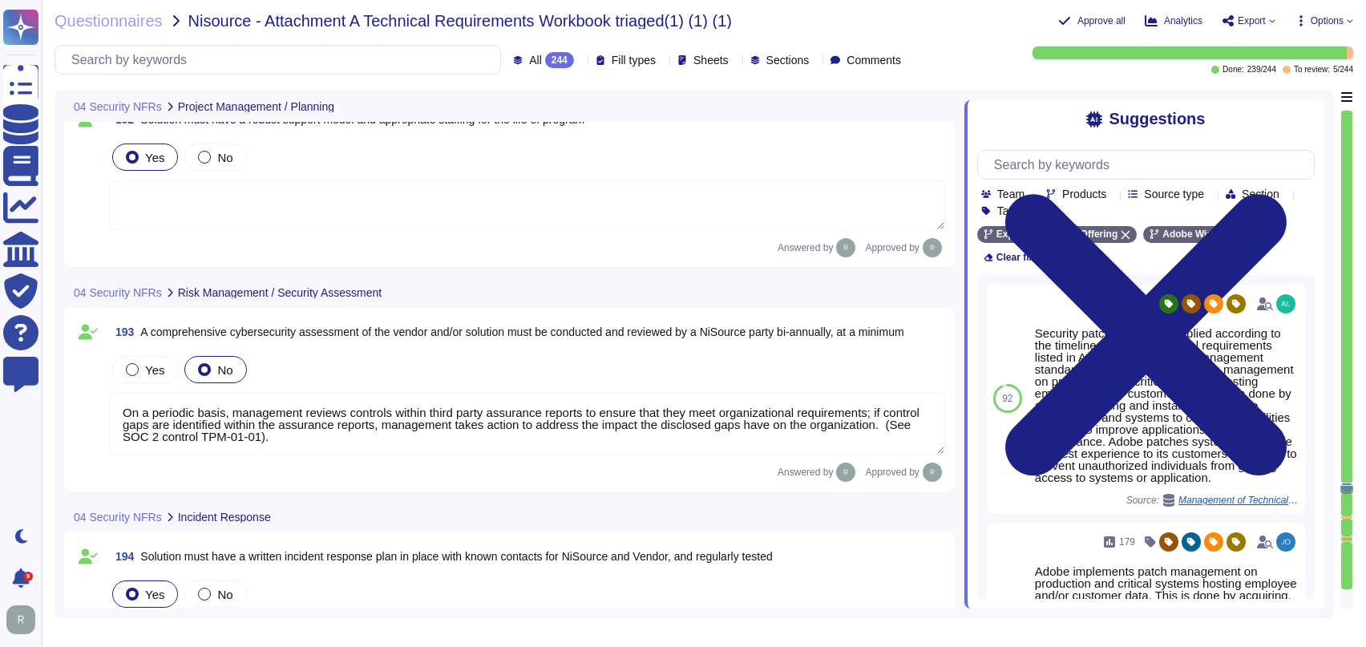
type textarea "Adobe is committed to the privacy and security of our users and their data. The…"
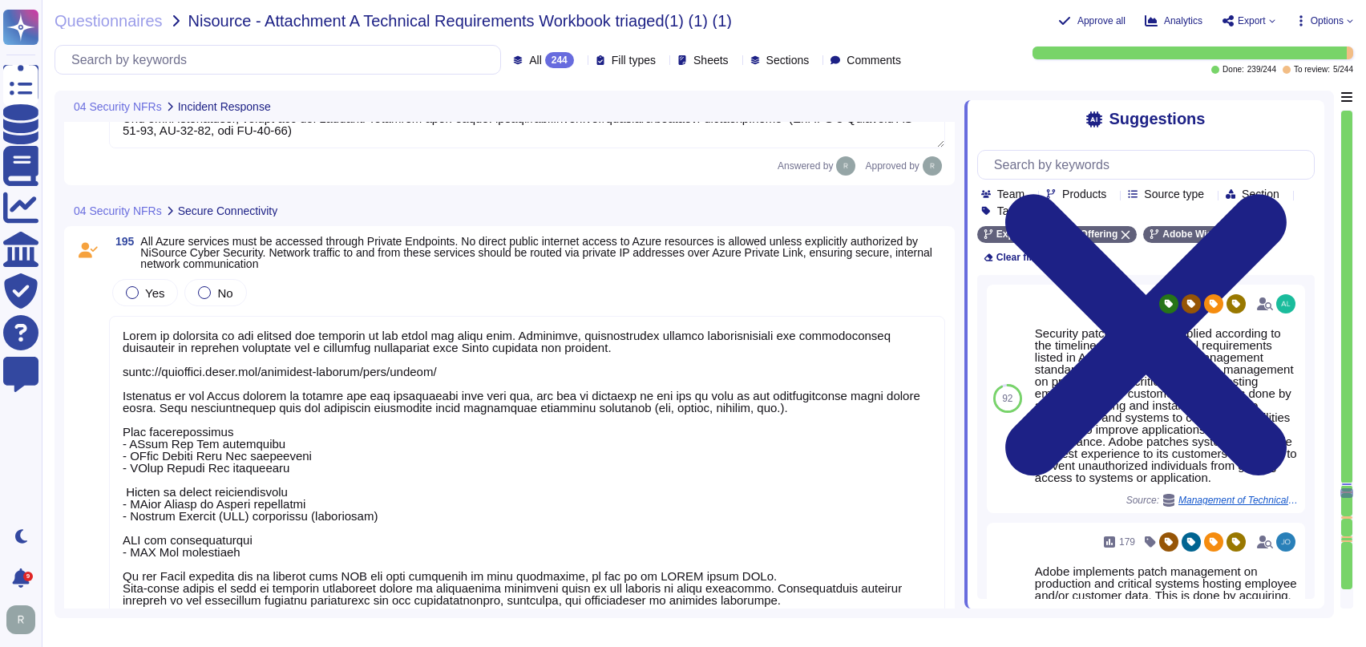
scroll to position [29631, 0]
click at [608, 429] on textarea at bounding box center [527, 472] width 836 height 314
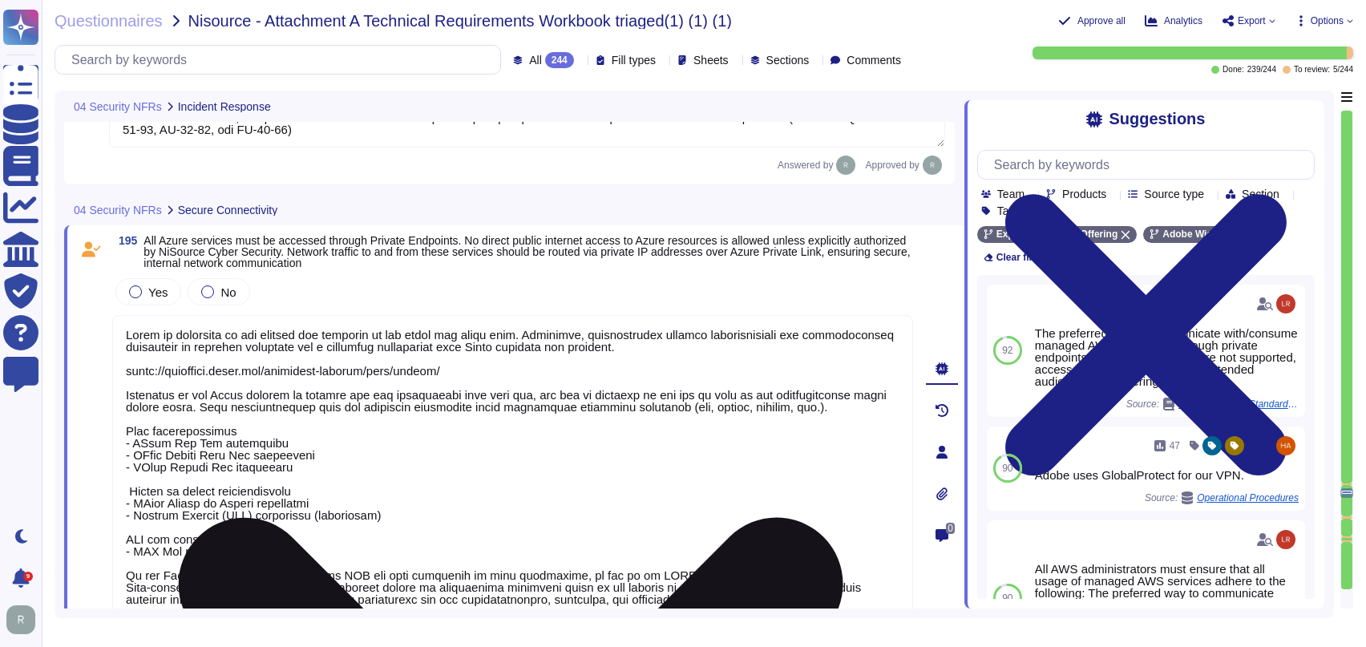
scroll to position [1, 0]
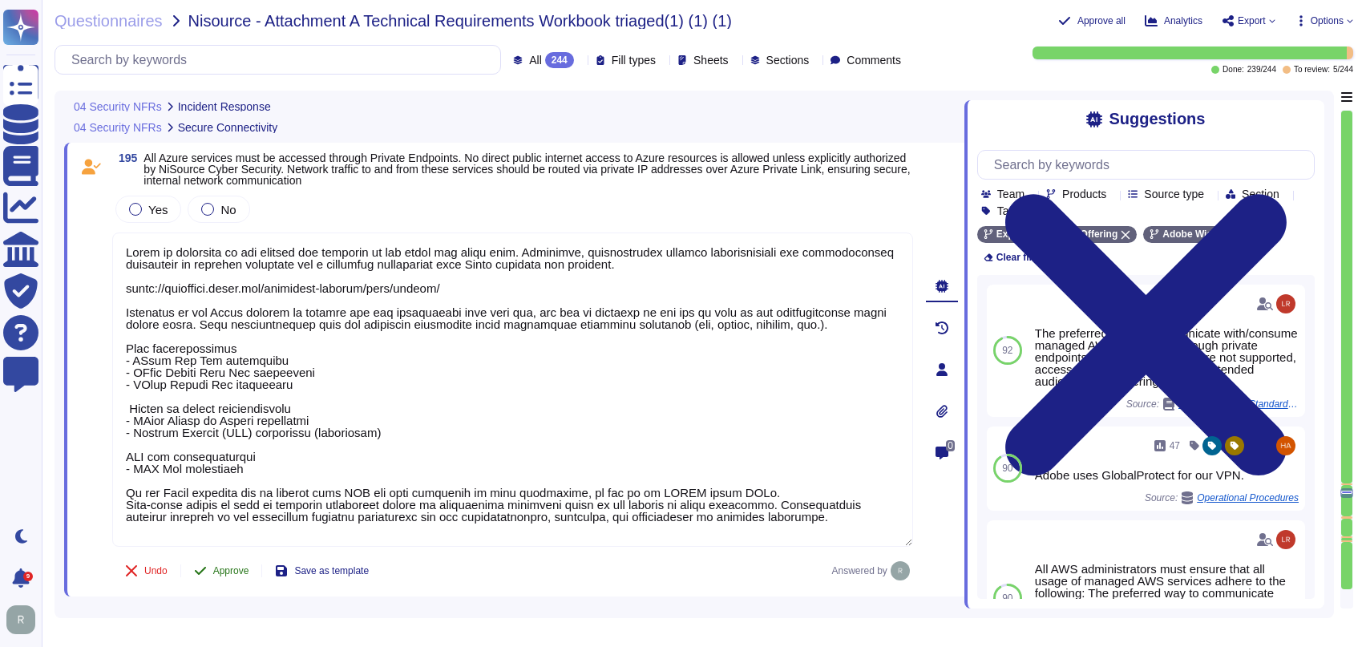
click at [238, 575] on button "Approve" at bounding box center [221, 571] width 81 height 32
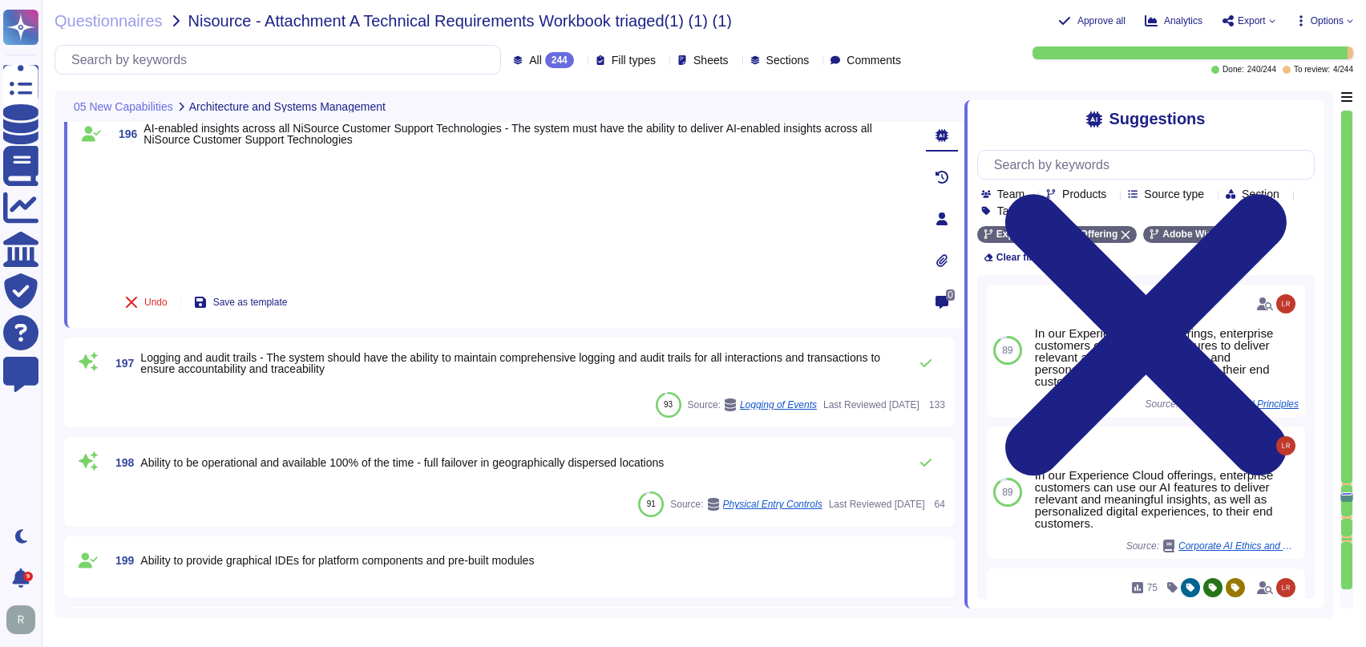
type textarea "Every component in the SaaS infrastructure is redundant. There are at least two…"
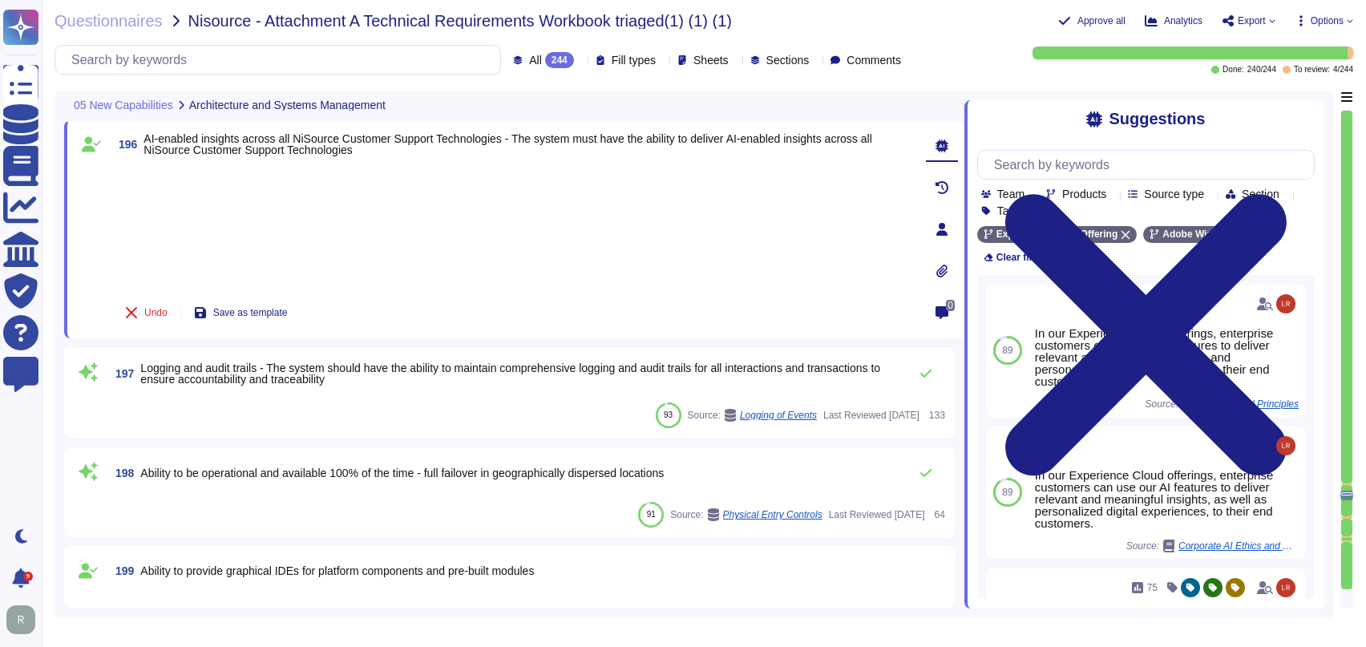
scroll to position [30195, 0]
type textarea "Adobe is committed to the privacy and security of our users and their data. The…"
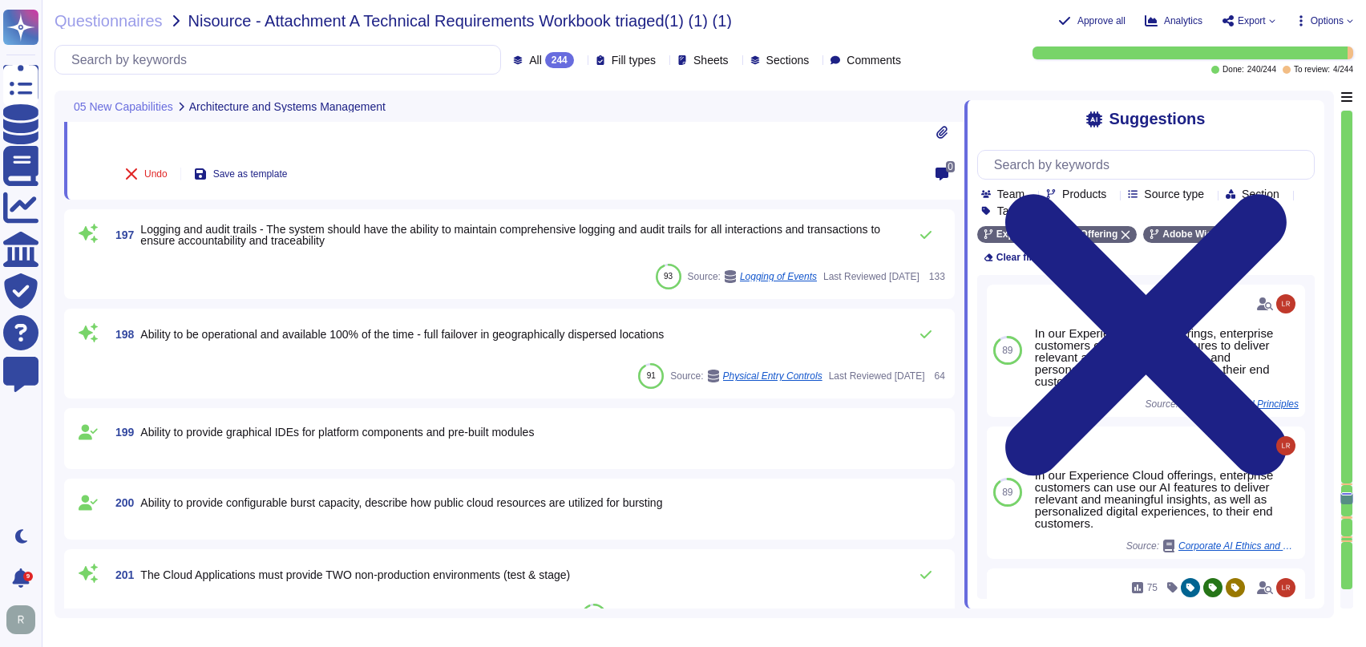
type textarea "Adobe performs periodic backups or has implemented failover technology of criti…"
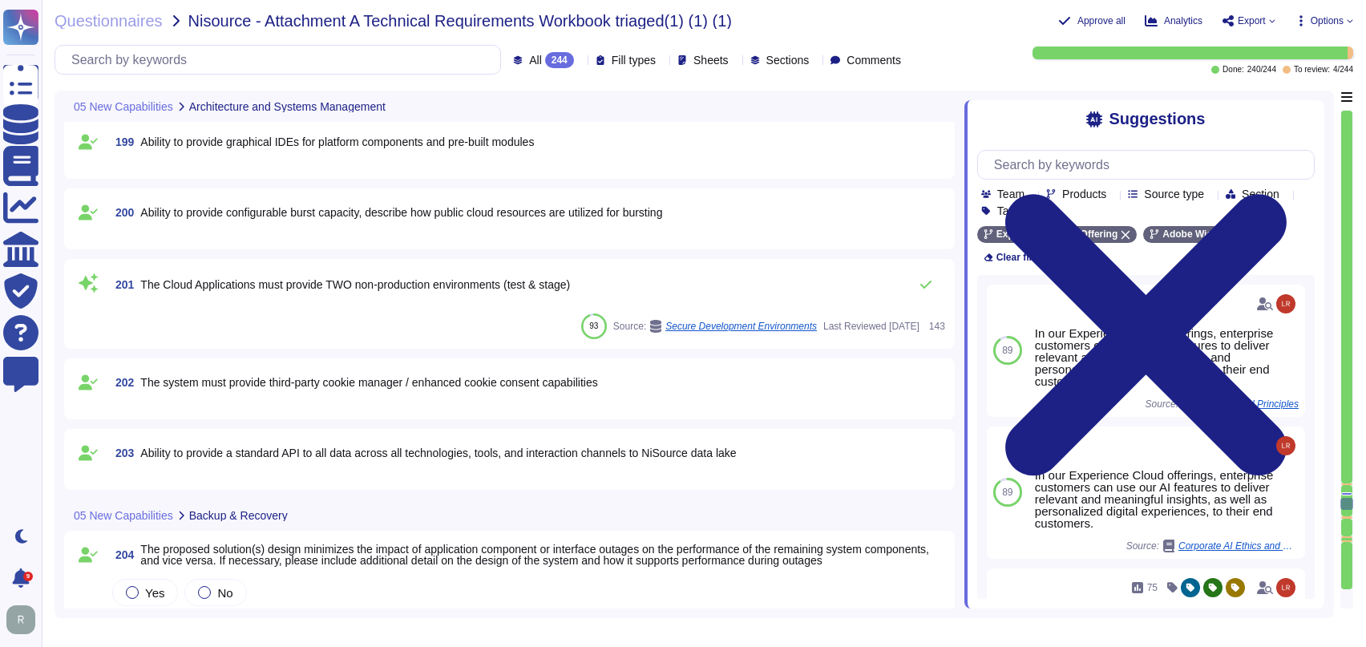
type textarea "Adobe performs periodic backups or has implemented failover technology of criti…"
type textarea "Adobe also supports multi-factor authentication (MFA) after the user has been a…"
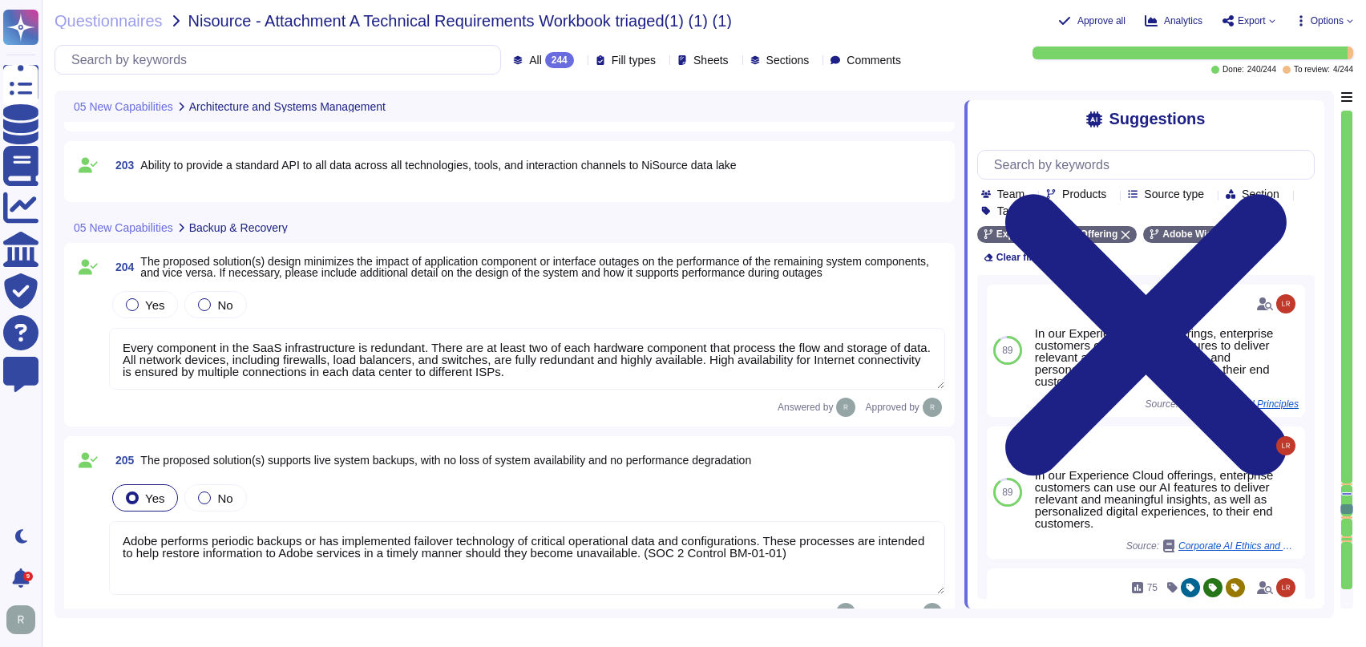
type textarea "User Credentials, Token- or Certificate-based authentication, various SSO (Sing…"
type textarea "Security Team"
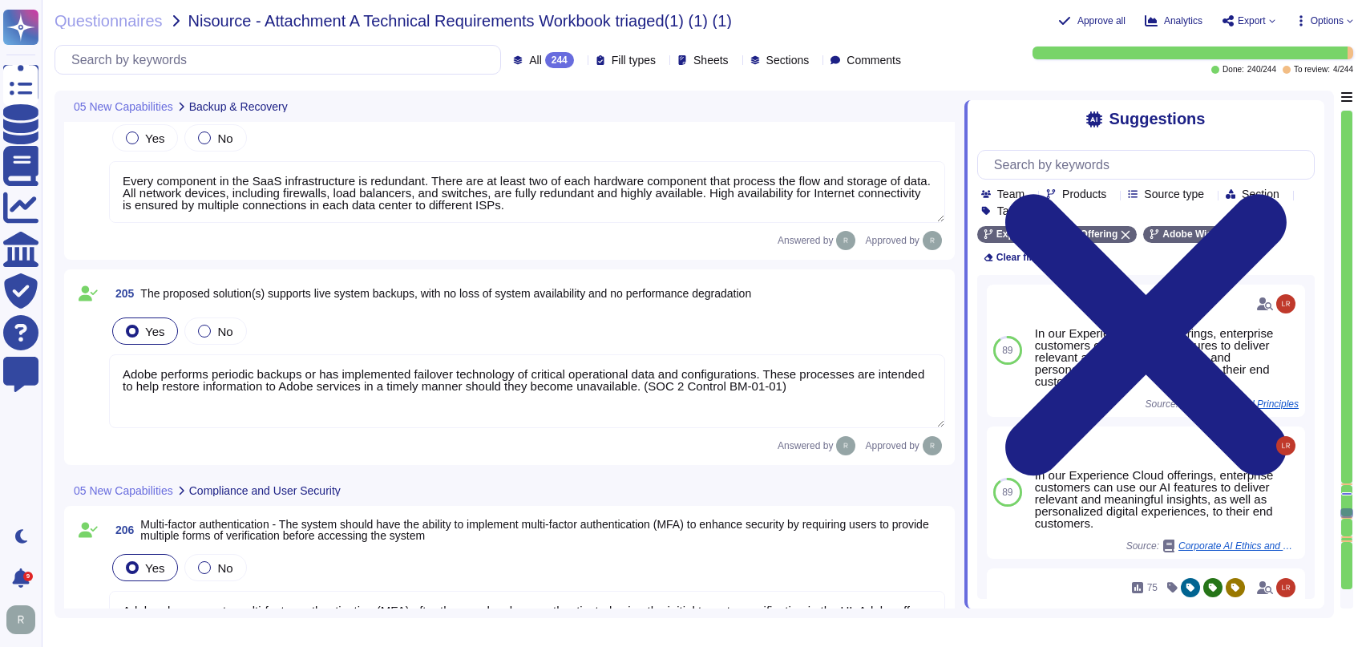
type textarea "Adobe will integrate with any [PERSON_NAME] 2.0 compliant identity provider (Id…"
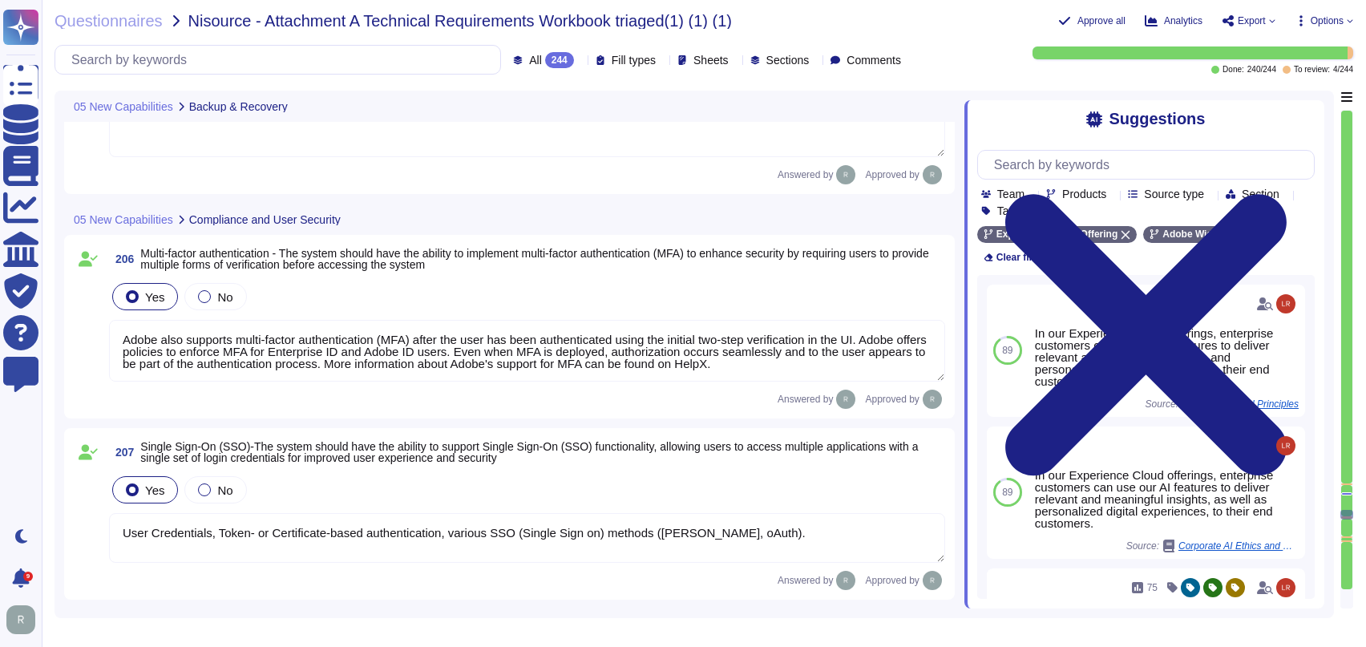
type textarea "Adobe performs periodic backups or has implemented failover technology of criti…"
type textarea "Adobe also supports multi-factor authentication (MFA) after the user has been a…"
type textarea "User Credentials, Token- or Certificate-based authentication, various SSO (Sing…"
type textarea "Security Team"
type textarea "Adobe will integrate with any [PERSON_NAME] 2.0 compliant identity provider (Id…"
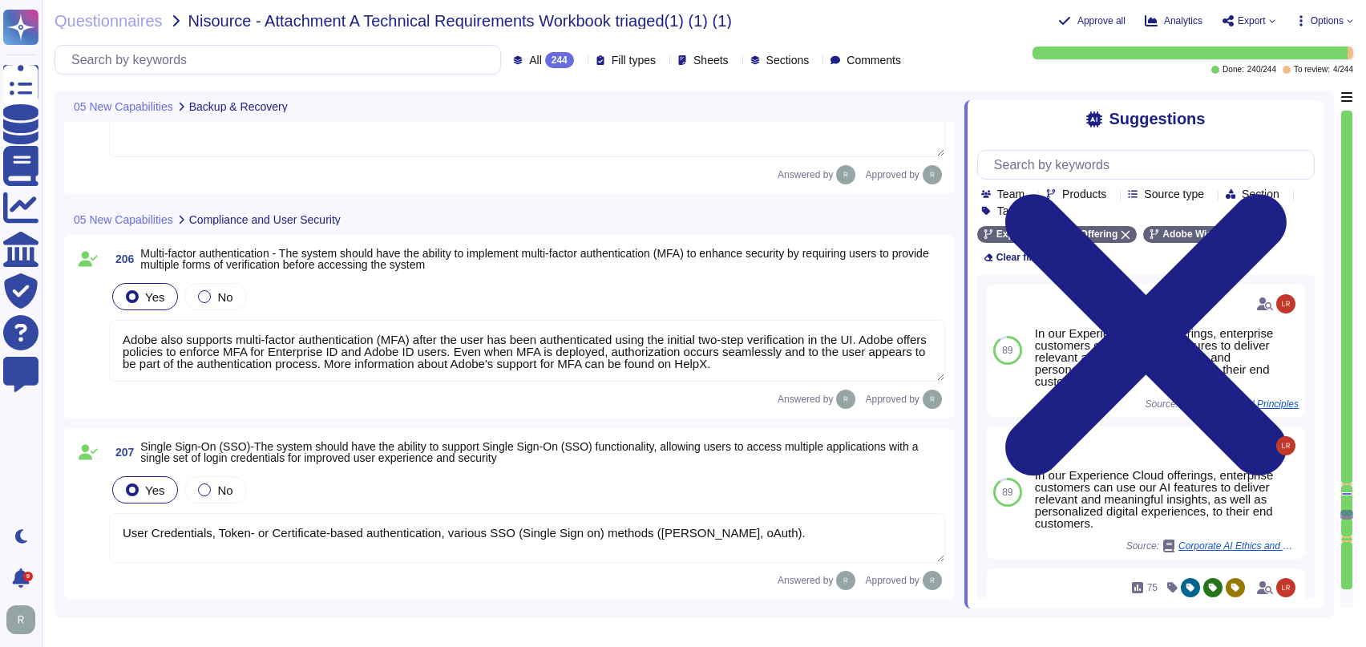
type textarea "Services and applications use IAM roles/profiles. Each application/service is o…"
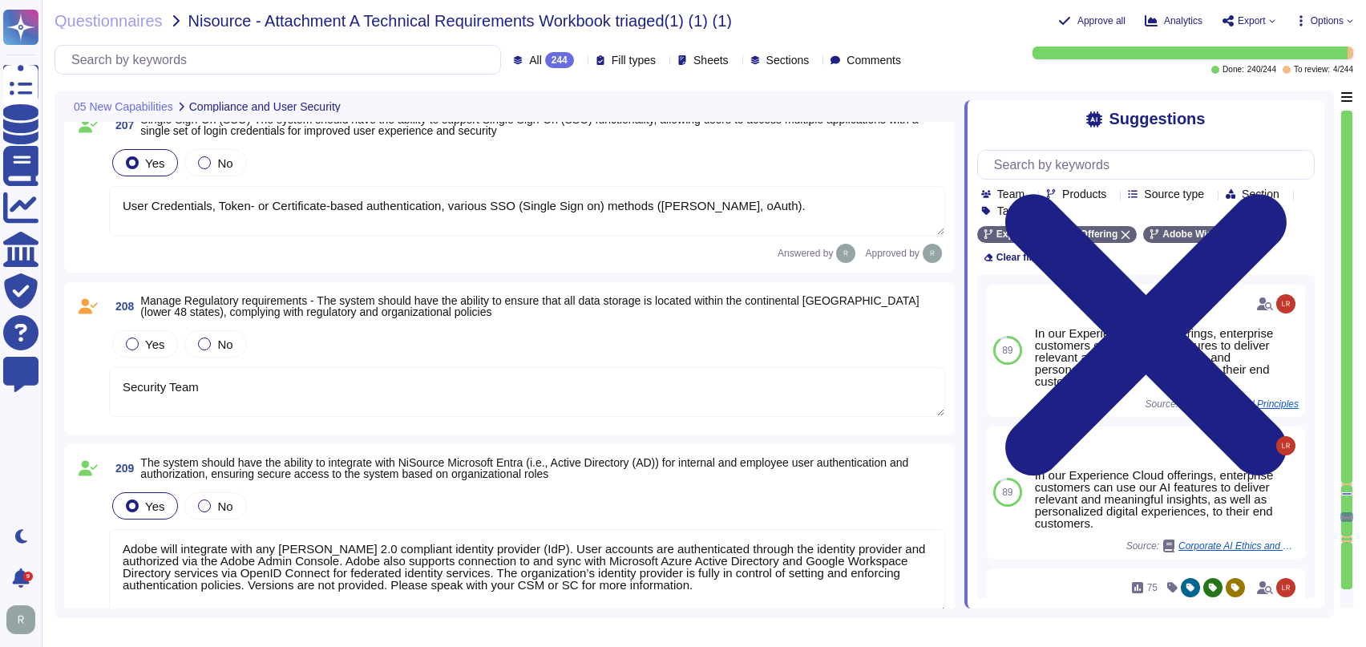
type textarea "Adobe also supports multi-factor authentication (MFA) after the user has been a…"
type textarea "User Credentials, Token- or Certificate-based authentication, various SSO (Sing…"
type textarea "Security Team"
type textarea "Adobe will integrate with any [PERSON_NAME] 2.0 compliant identity provider (Id…"
type textarea "Services and applications use IAM roles/profiles. Each application/service is o…"
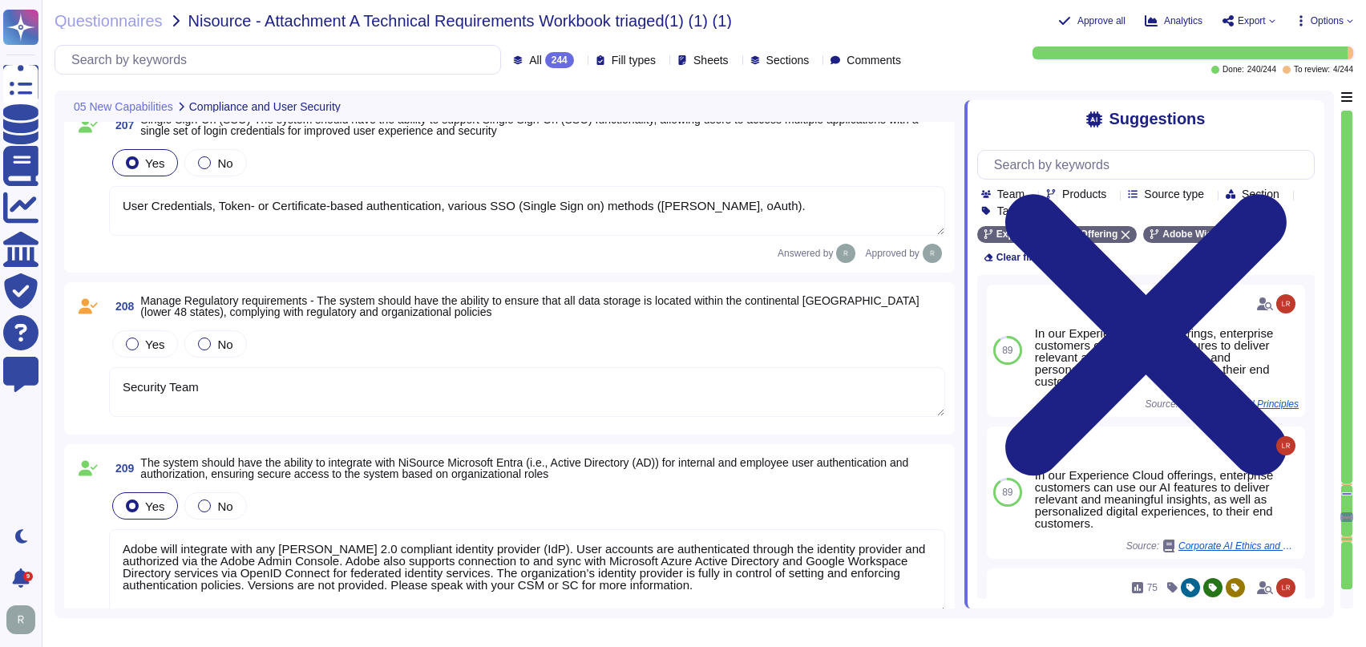
type textarea "Adobe had access controls in place to limit Adobe employee access to customer d…"
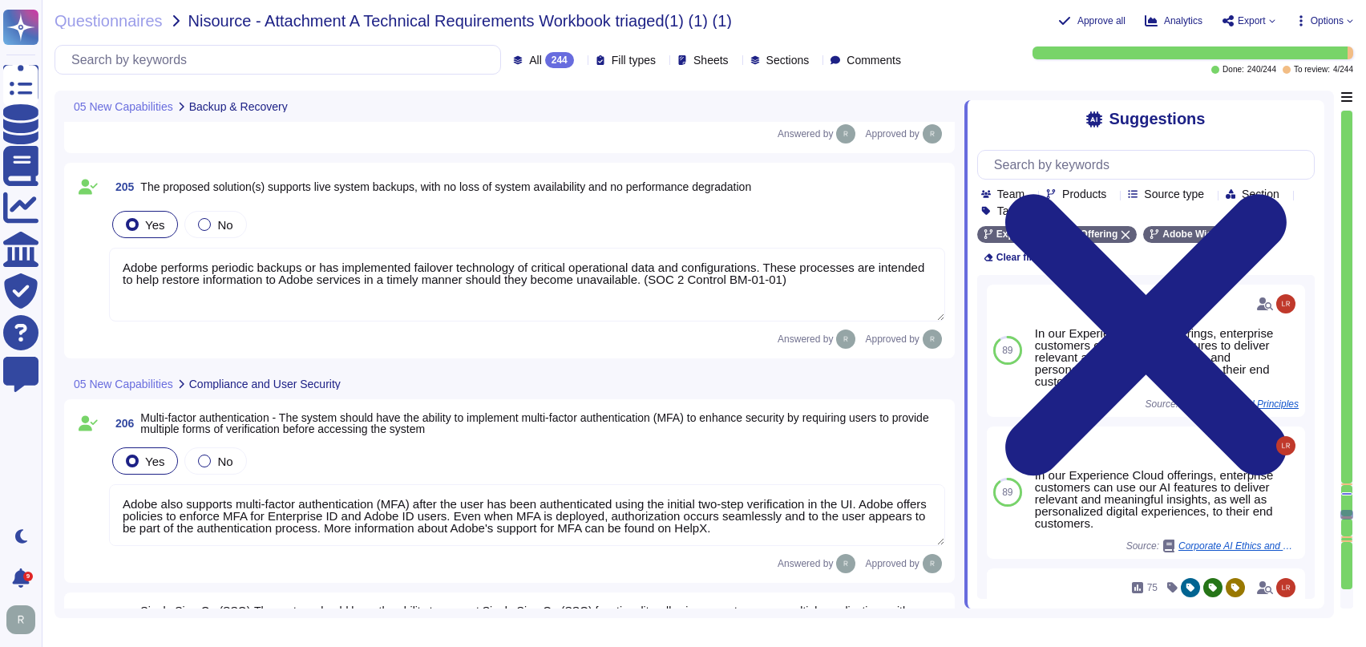
type textarea "Every component in the SaaS infrastructure is redundant. There are at least two…"
type textarea "Adobe performs periodic backups or has implemented failover technology of criti…"
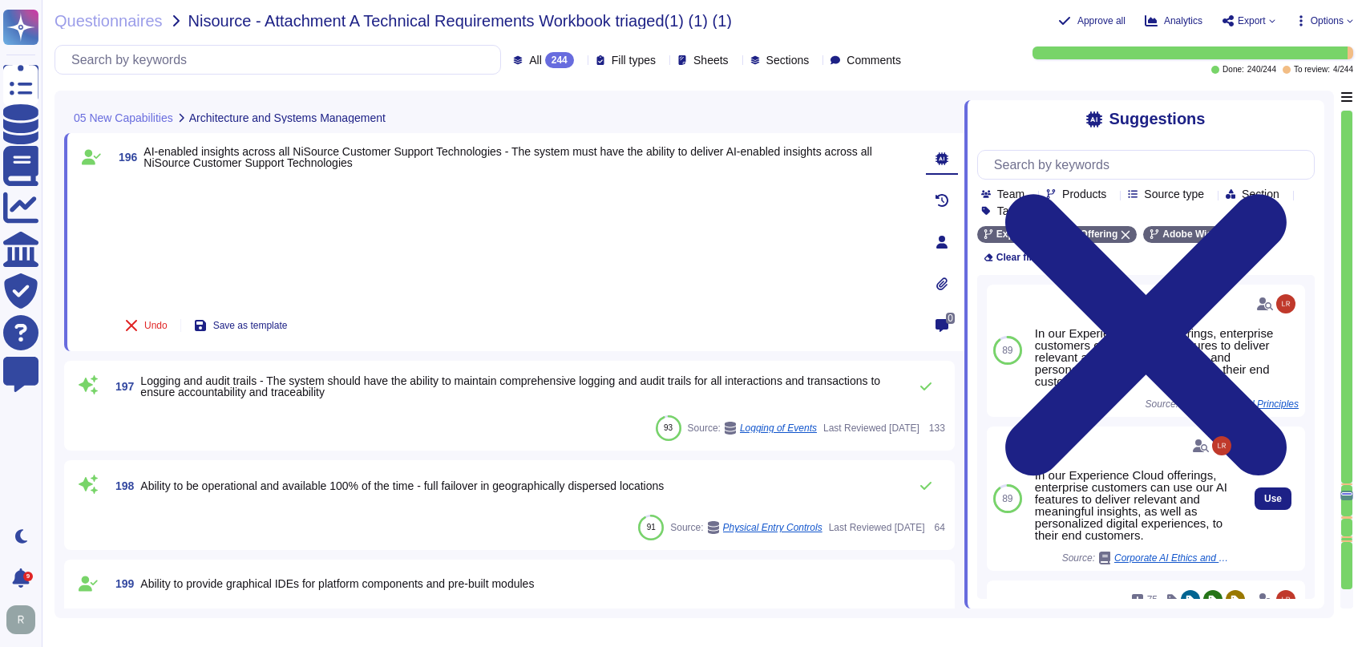
type textarea "Adobe is committed to the privacy and security of our users and their data. The…"
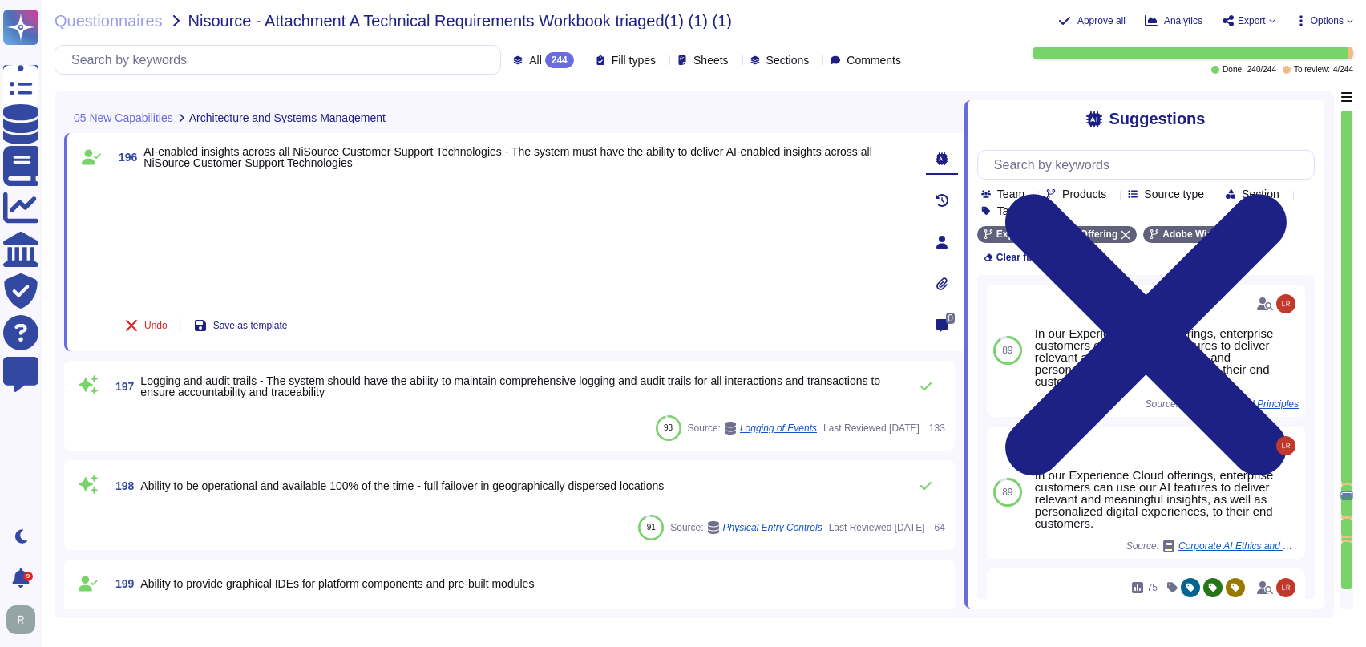
click at [1347, 516] on div at bounding box center [1346, 517] width 11 height 2
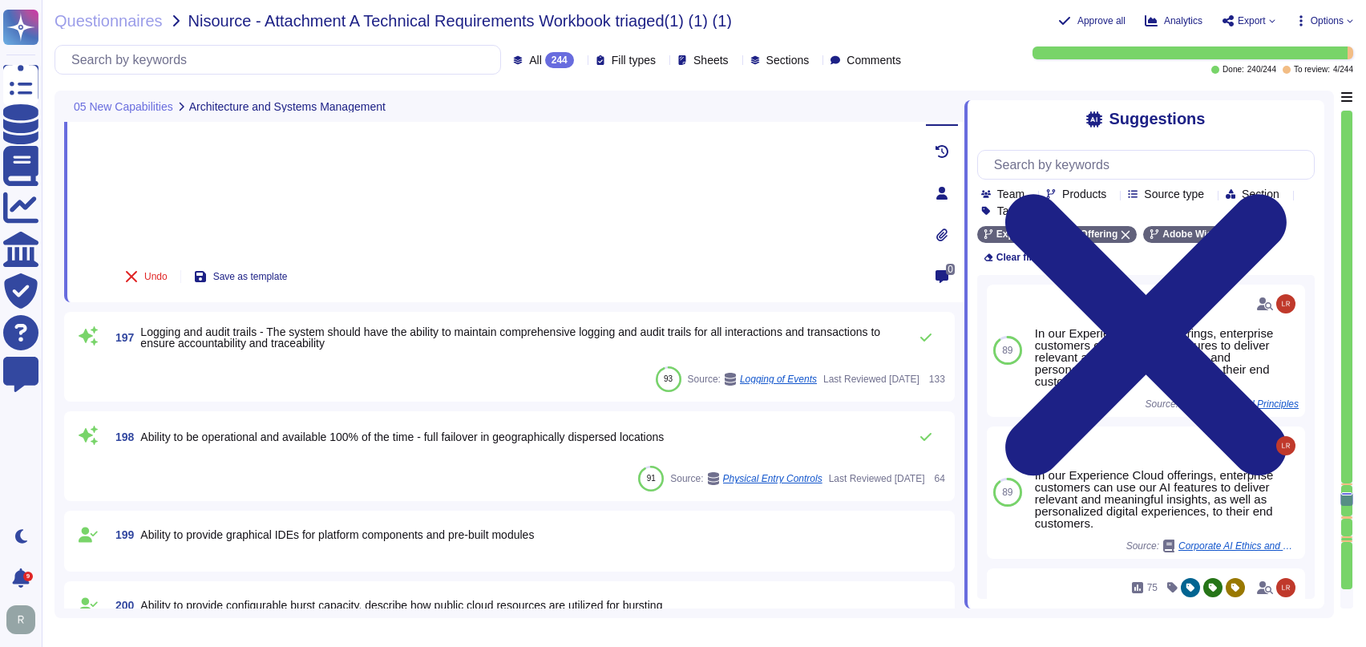
type textarea "Adobe performs periodic backups or has implemented failover technology of criti…"
type textarea "Adobe also supports multi-factor authentication (MFA) after the user has been a…"
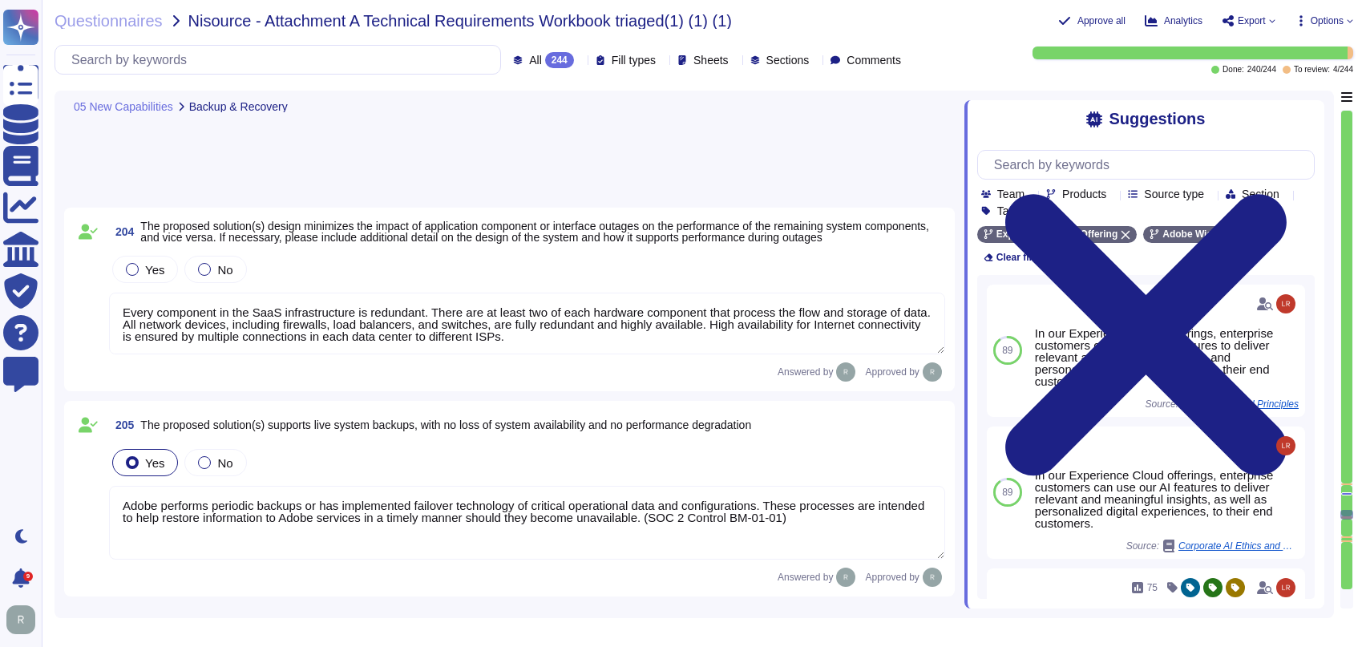
type textarea "User Credentials, Token- or Certificate-based authentication, various SSO (Sing…"
type textarea "Security Team"
type textarea "Adobe will integrate with any [PERSON_NAME] 2.0 compliant identity provider (Id…"
type textarea "Services and applications use IAM roles/profiles. Each application/service is o…"
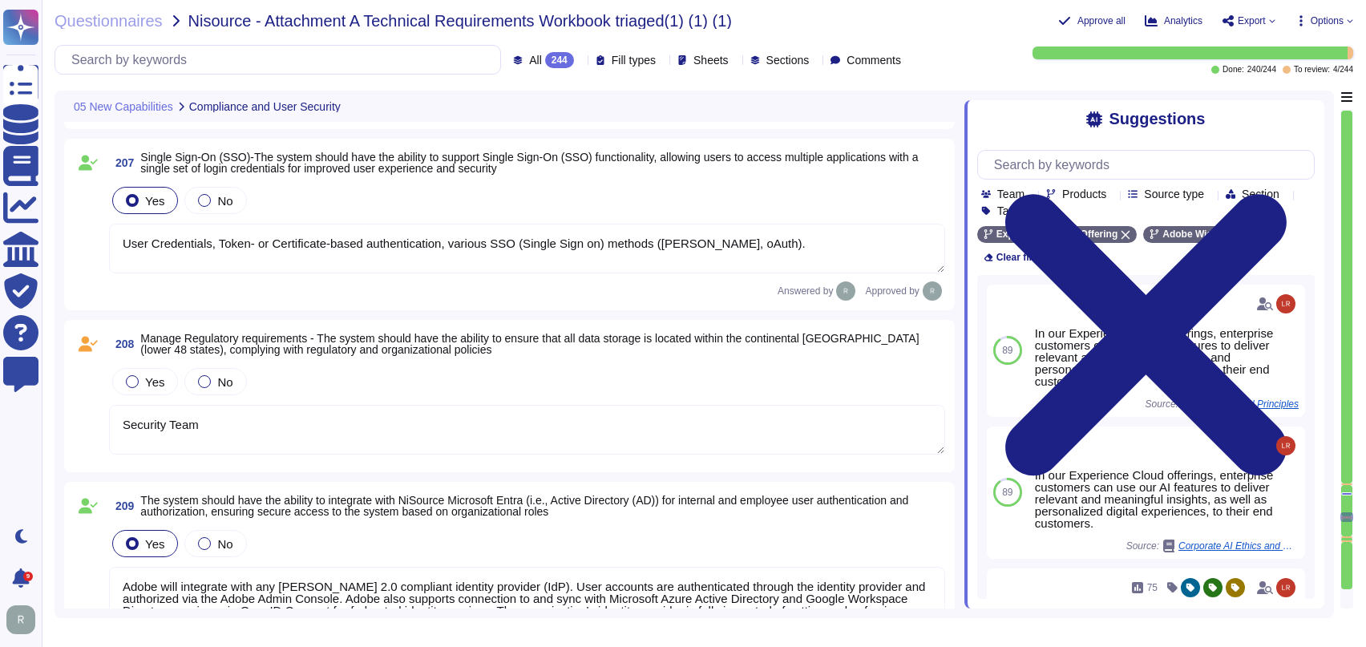
scroll to position [31548, 0]
type textarea "Adobe had access controls in place to limit Adobe employee access to customer d…"
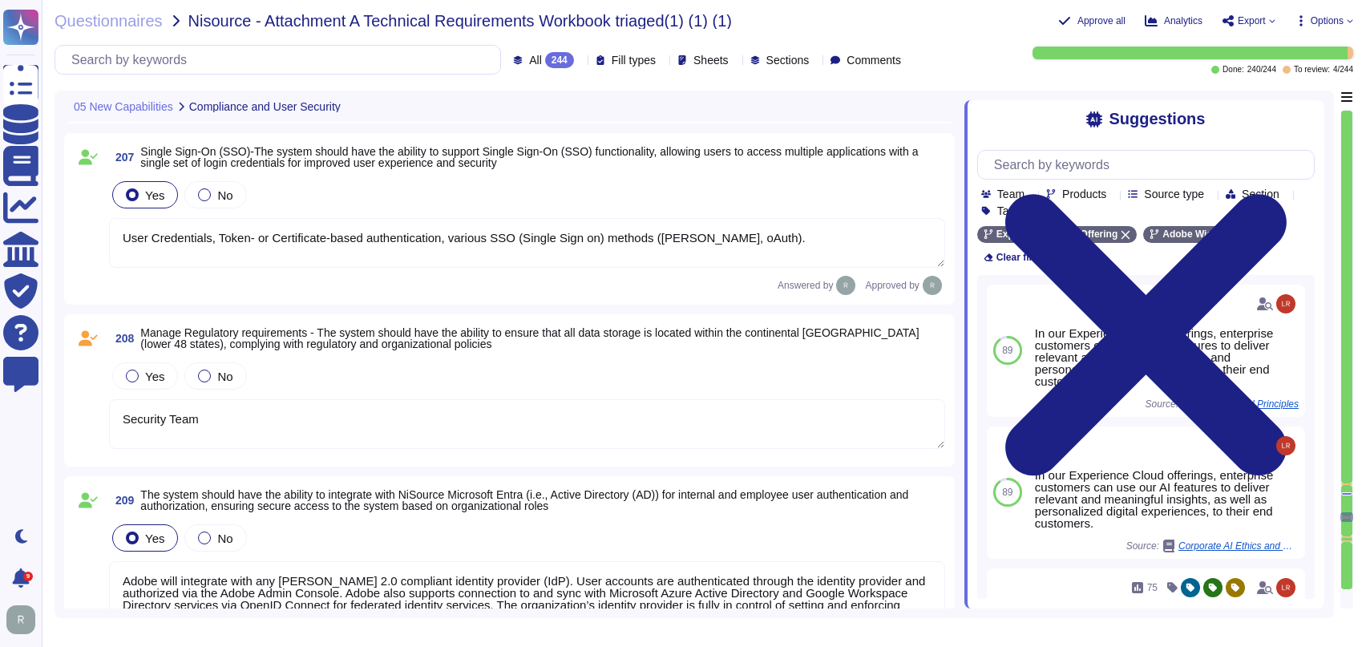
click at [401, 419] on textarea "Security Team" at bounding box center [527, 424] width 836 height 50
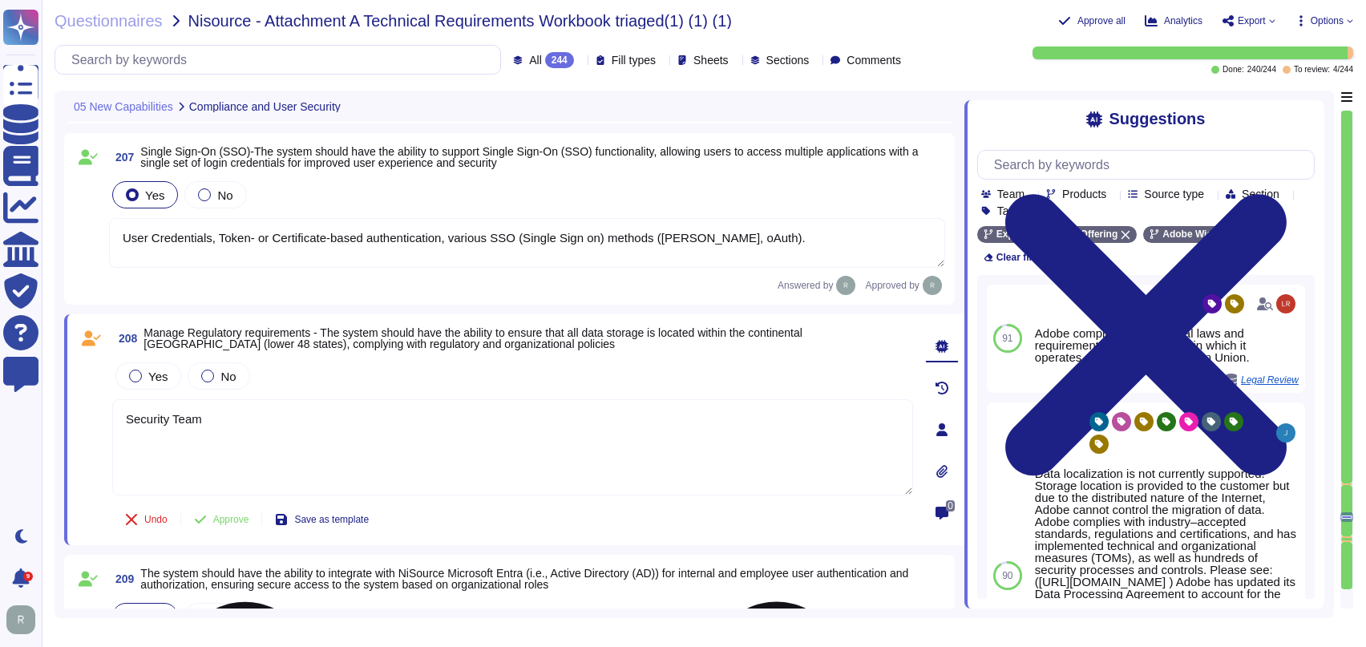
click at [401, 420] on textarea "Security Team" at bounding box center [512, 447] width 801 height 96
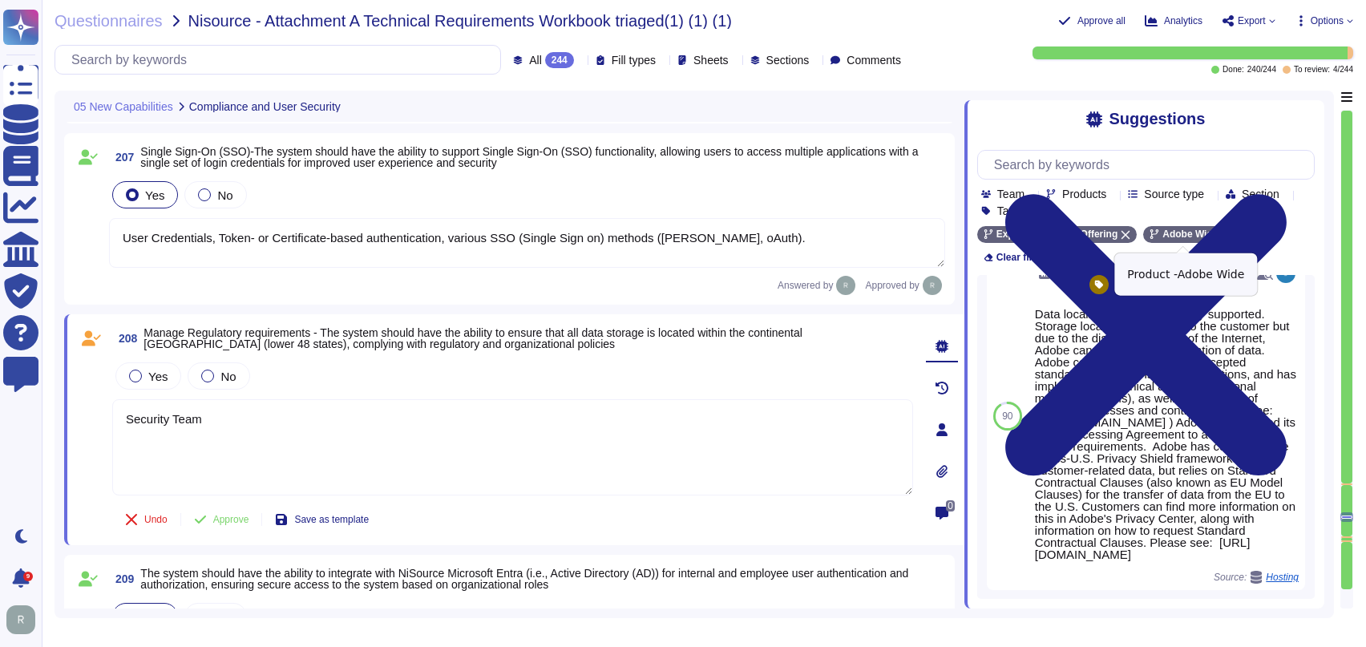
scroll to position [154, 0]
click at [1222, 236] on icon at bounding box center [1226, 235] width 9 height 9
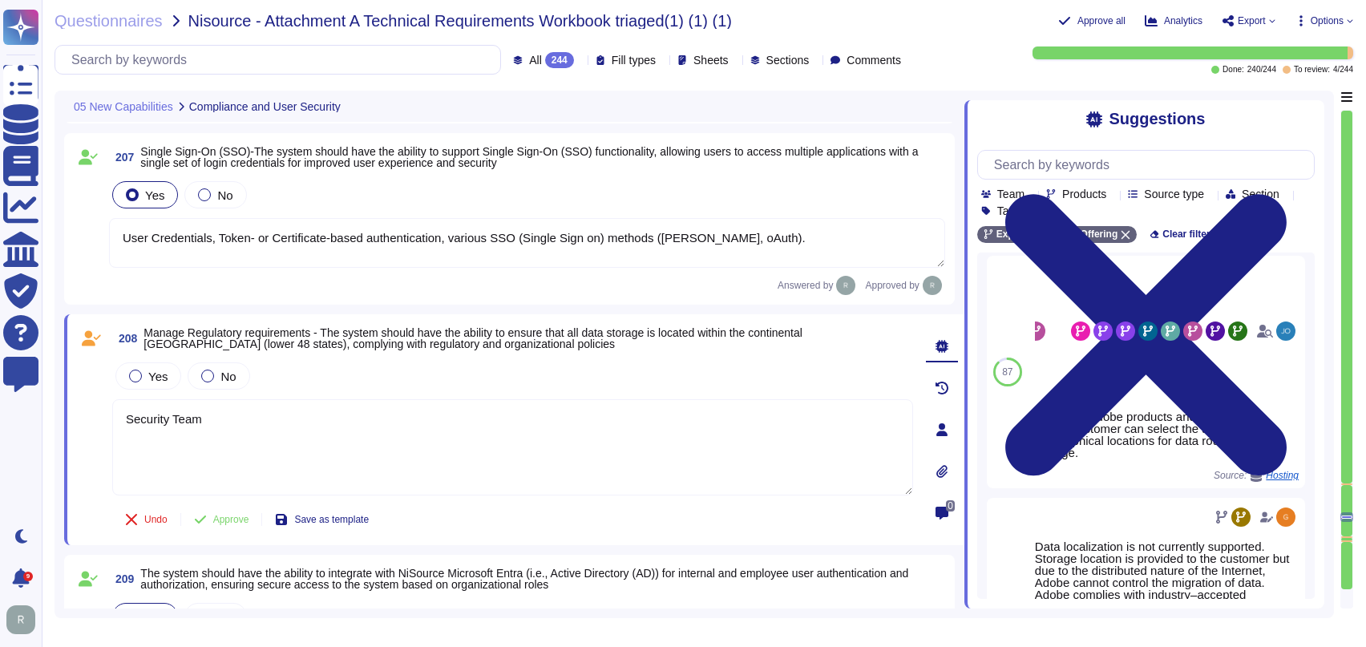
scroll to position [6, 0]
click at [1109, 172] on input "text" at bounding box center [1150, 165] width 328 height 28
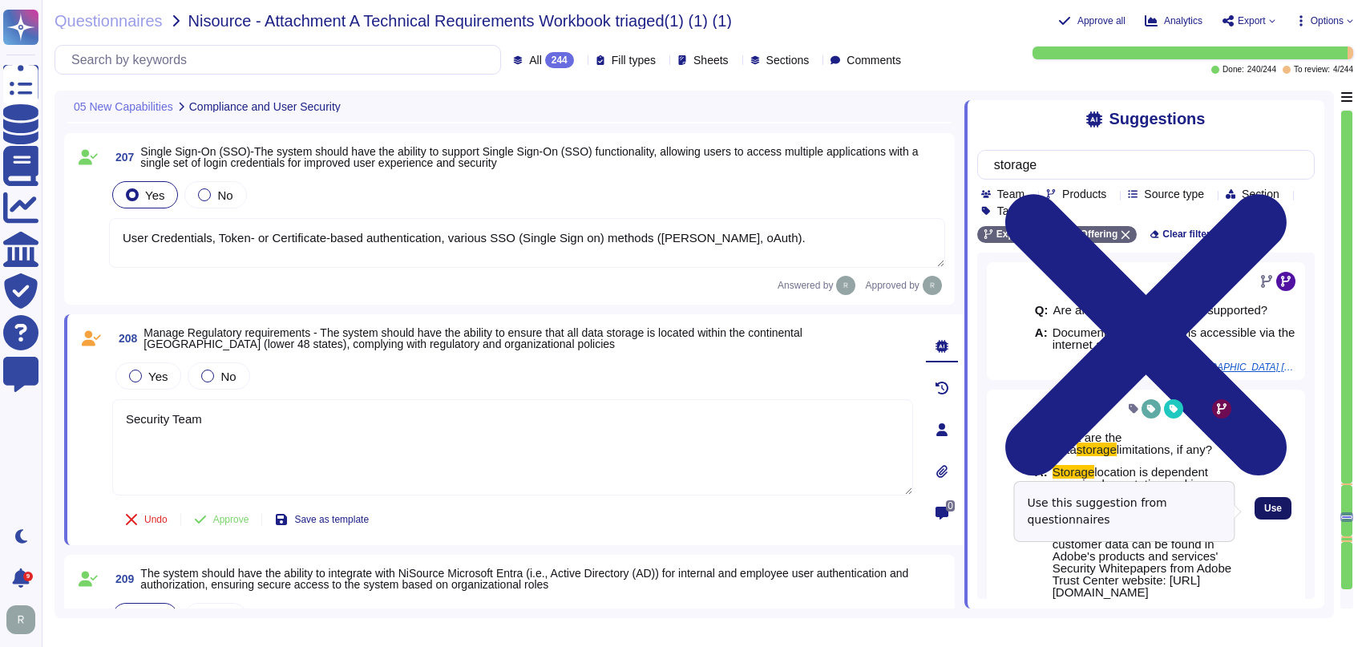
click at [1264, 513] on span "Use" at bounding box center [1273, 508] width 18 height 10
type input "storage"
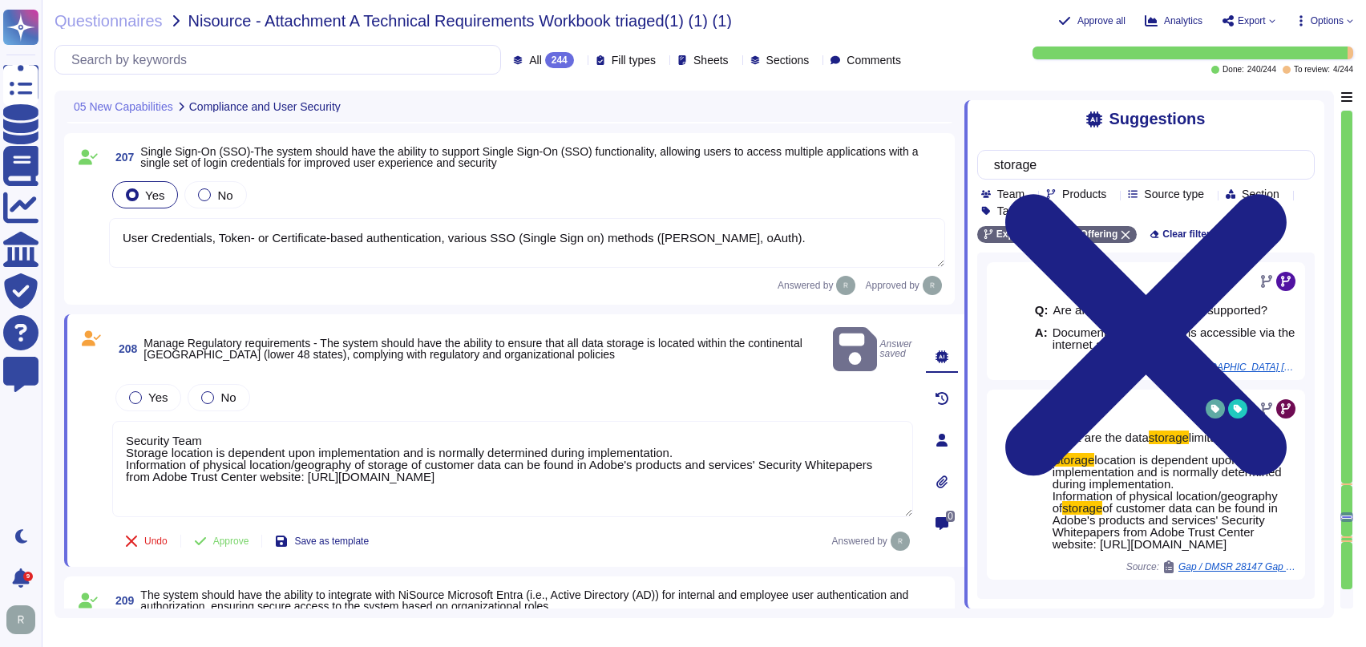
drag, startPoint x: 121, startPoint y: 427, endPoint x: 119, endPoint y: 410, distance: 17.8
click at [119, 421] on textarea "Security Team Storage location is dependent upon implementation and is normally…" at bounding box center [512, 469] width 801 height 96
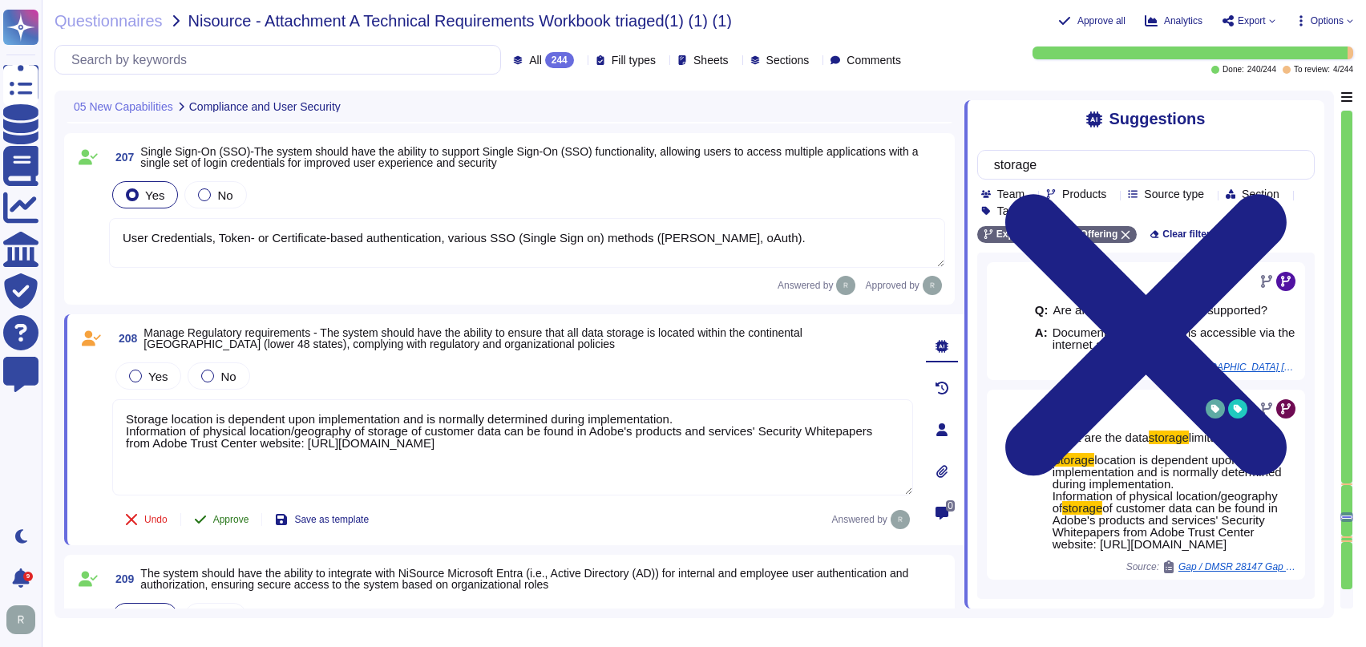
click at [228, 518] on span "Approve" at bounding box center [231, 520] width 36 height 10
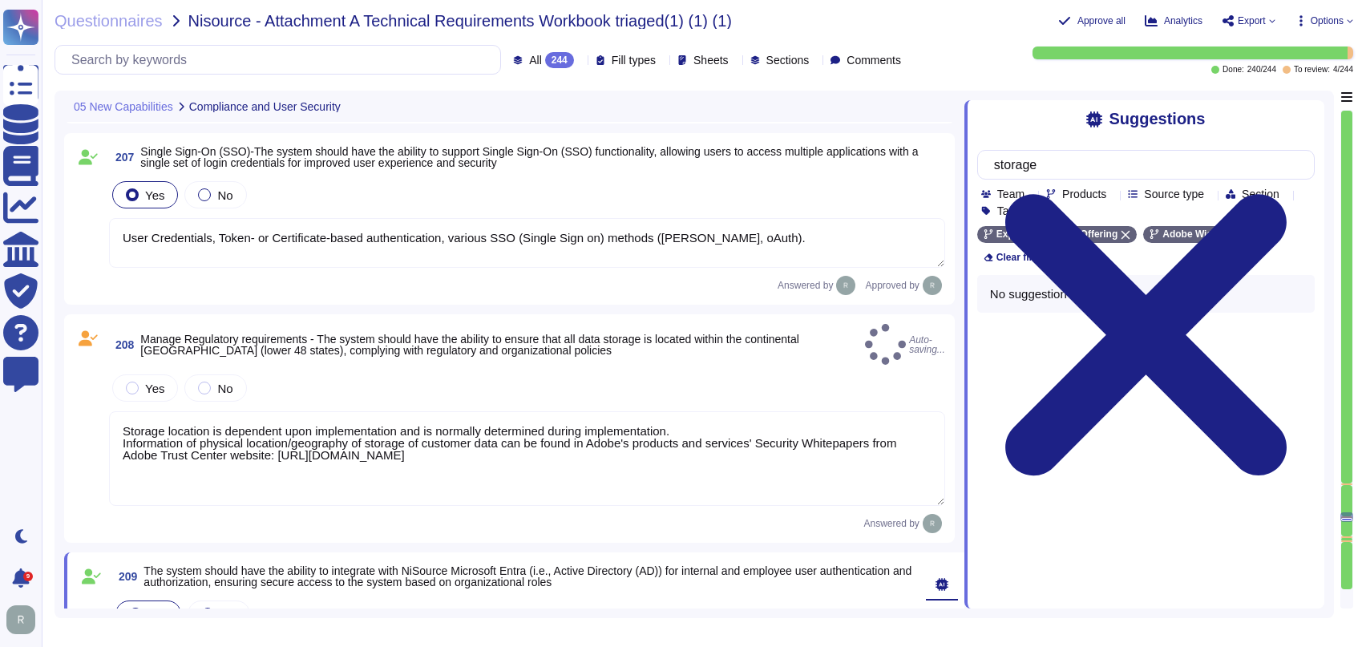
type textarea "Storage location is dependent upon implementation and is normally determined du…"
type textarea "You have a right to opt out from future "sales" or "sharing" of personal inform…"
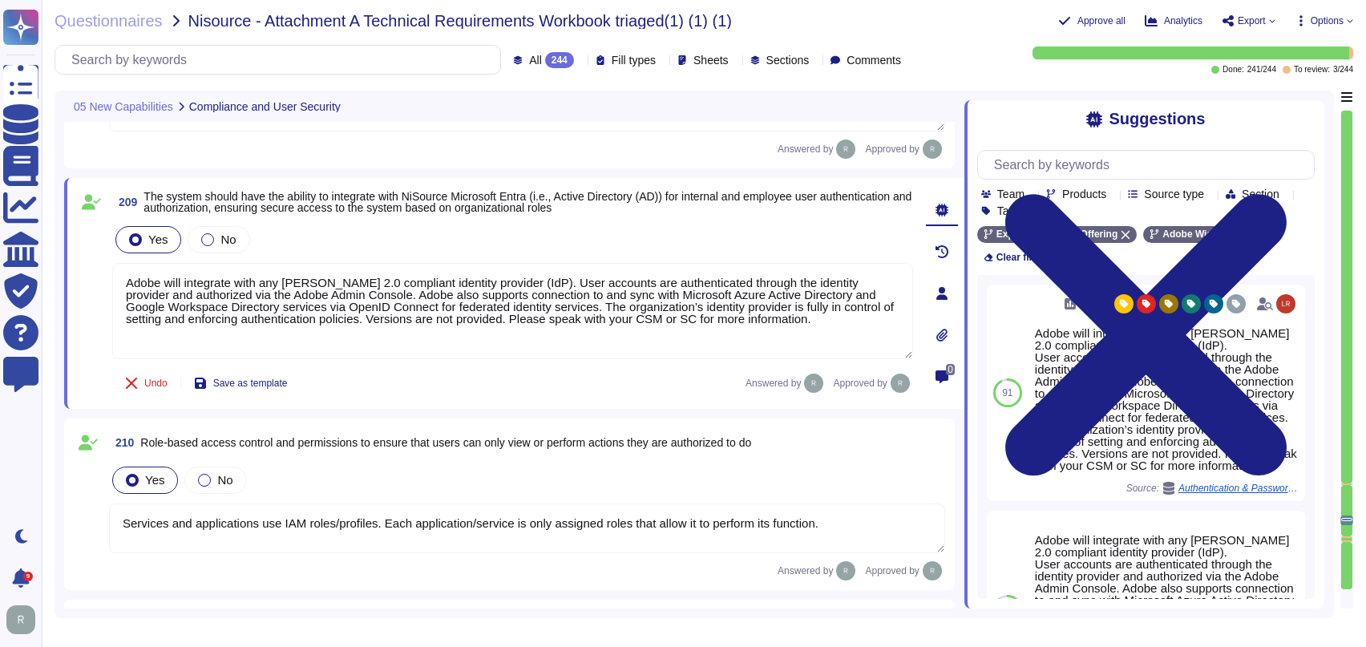
scroll to position [31934, 0]
type textarea "Multi-factor authentication (“MFA”) is required prior to obtaining access to Ad…"
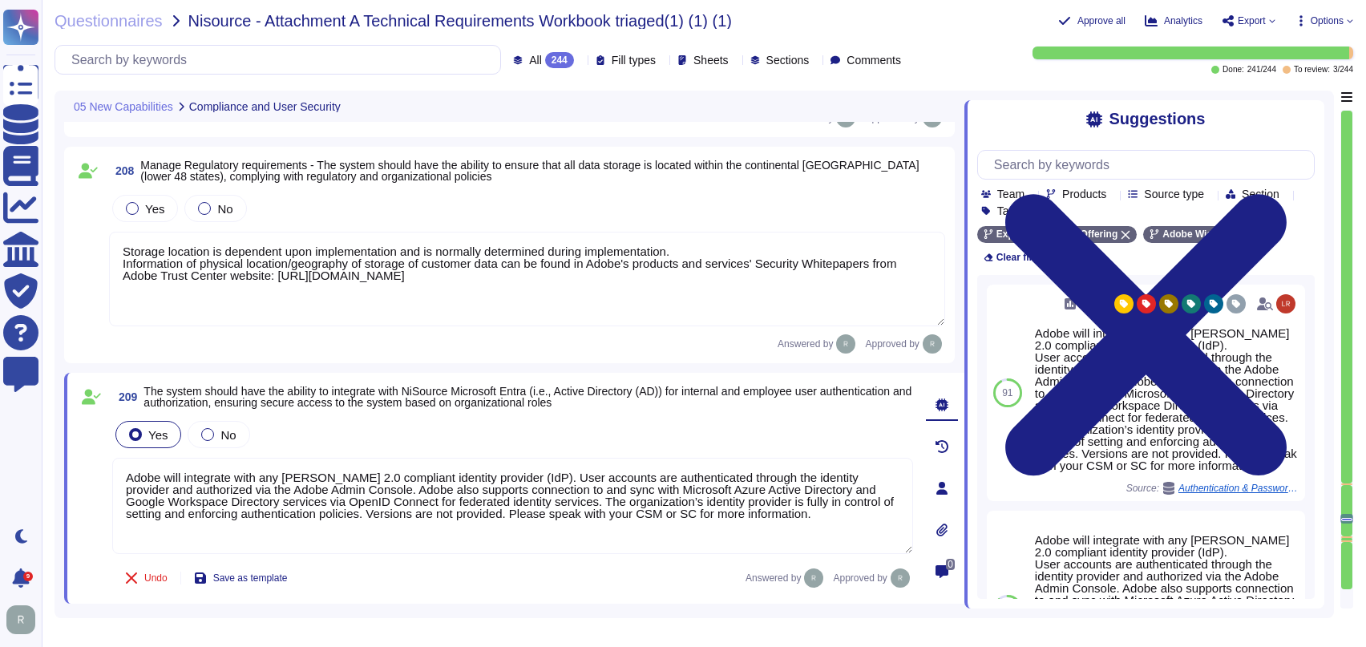
type textarea "You have a right to opt out from future "sales" or "sharing" of personal inform…"
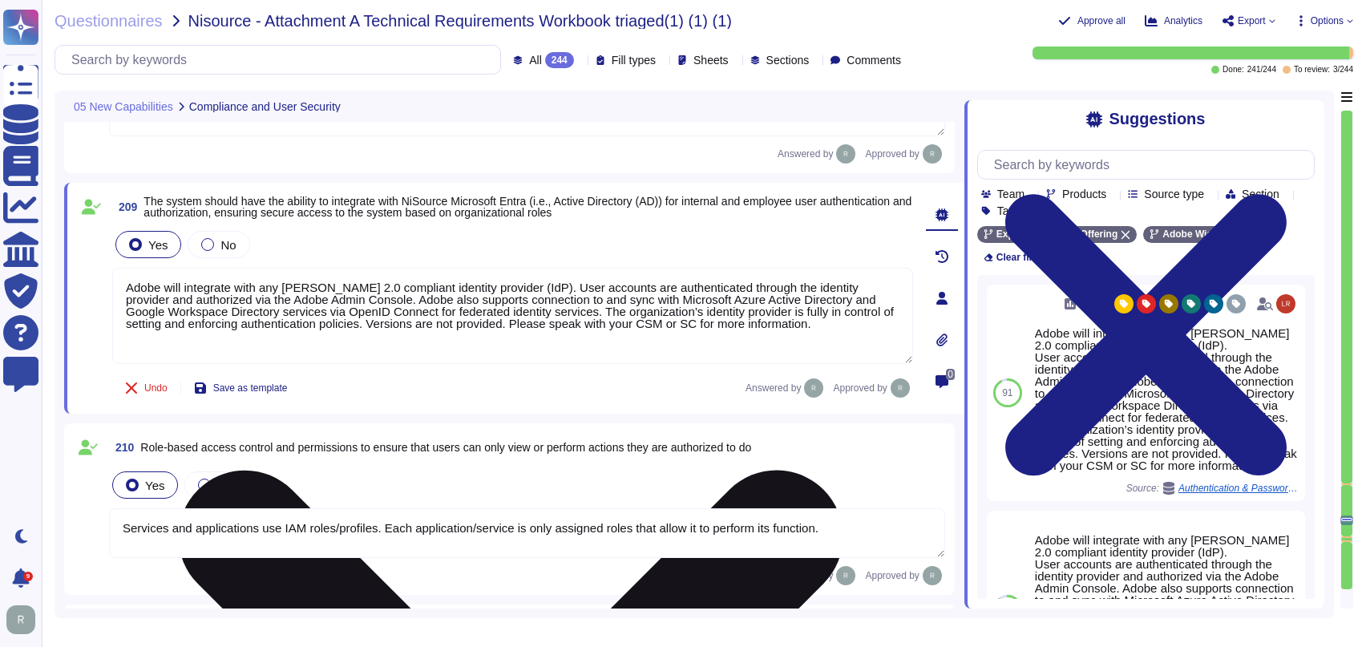
type textarea "Multi-factor authentication (“MFA”) is required prior to obtaining access to Ad…"
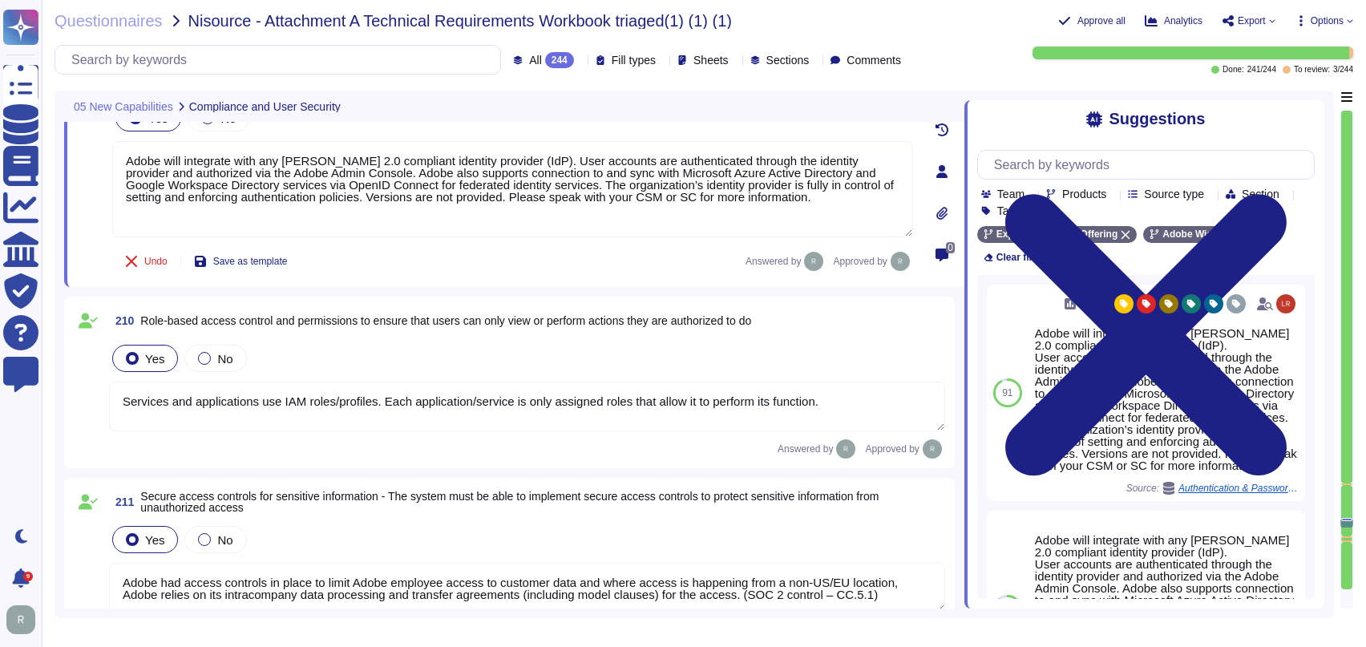
scroll to position [32039, 0]
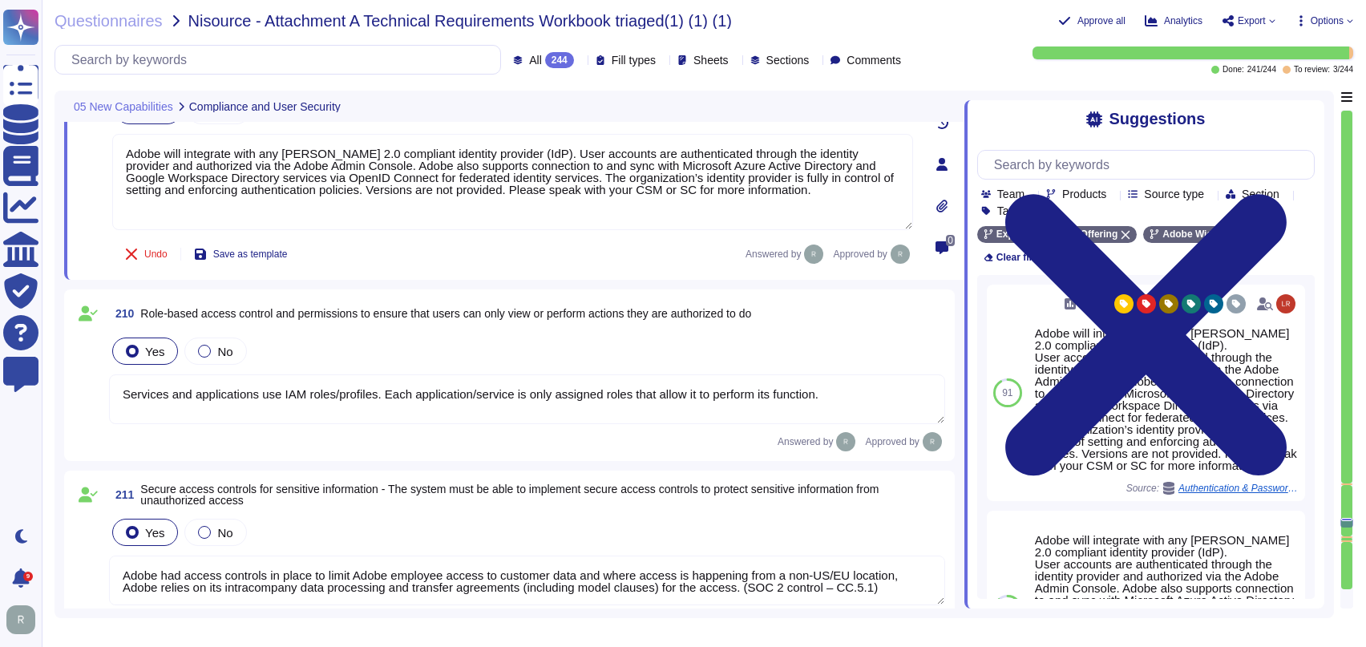
click at [1345, 534] on div at bounding box center [1346, 510] width 11 height 51
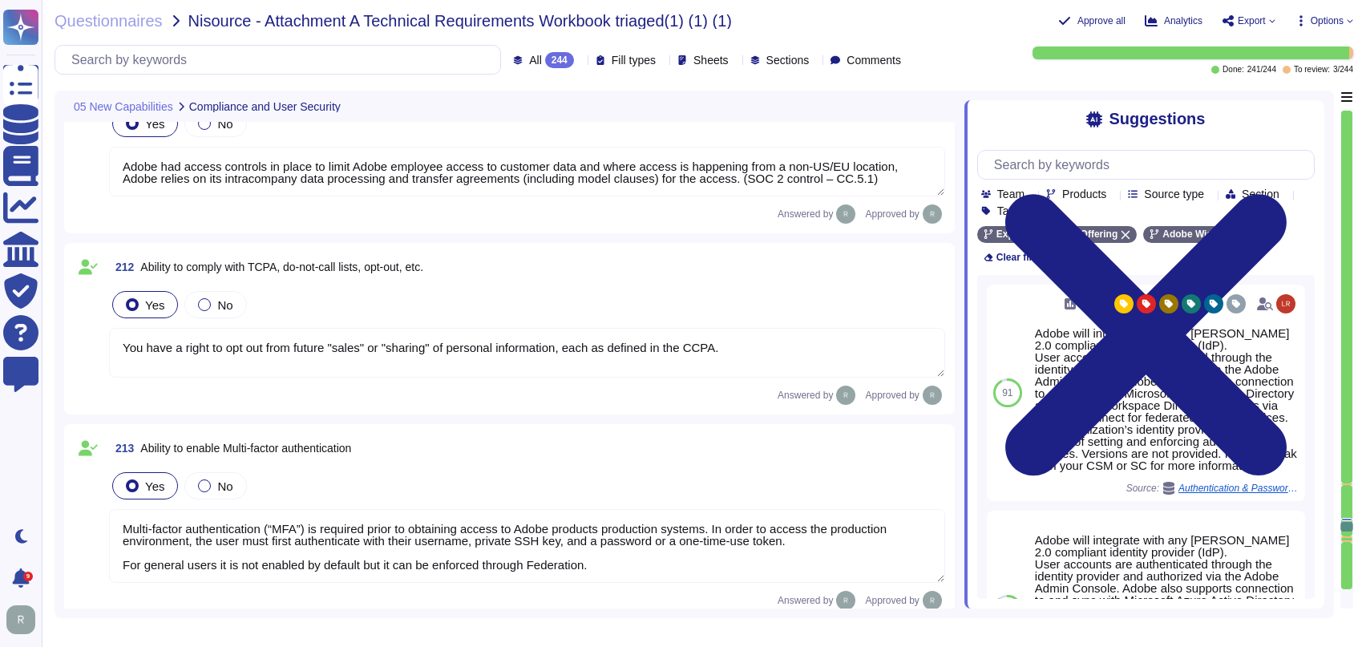
type textarea "Adobe employs a defense-in-depth strategy for Denial-of-Service (DoS) and Distr…"
type textarea "Refer to the Adobe Identity Management Services whitepaper for details: [URL][D…"
type textarea "Adobe complies with industry–accepted standards, regulations and certifications…"
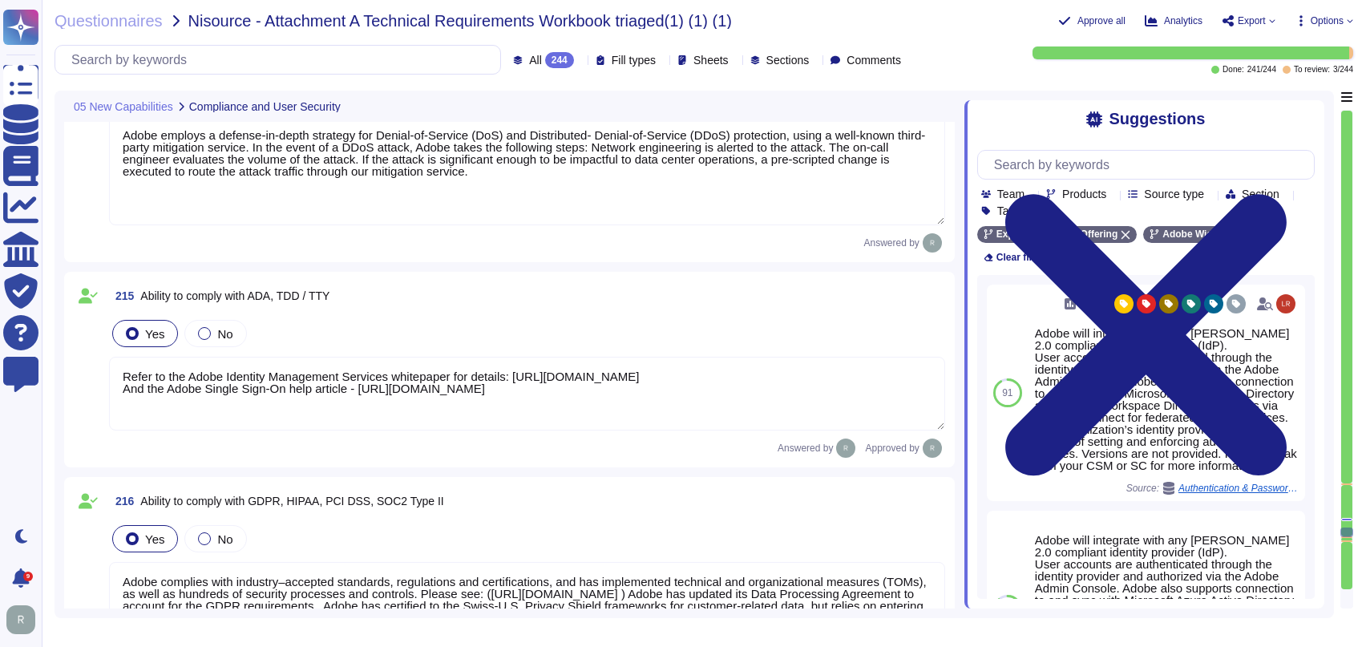
type textarea "Adobe uses data masking methods for sensitive information. Data masking is empl…"
type textarea "Security Team Data is encrypted at rest (AES-256) and in transit (TLS v1.2 and …"
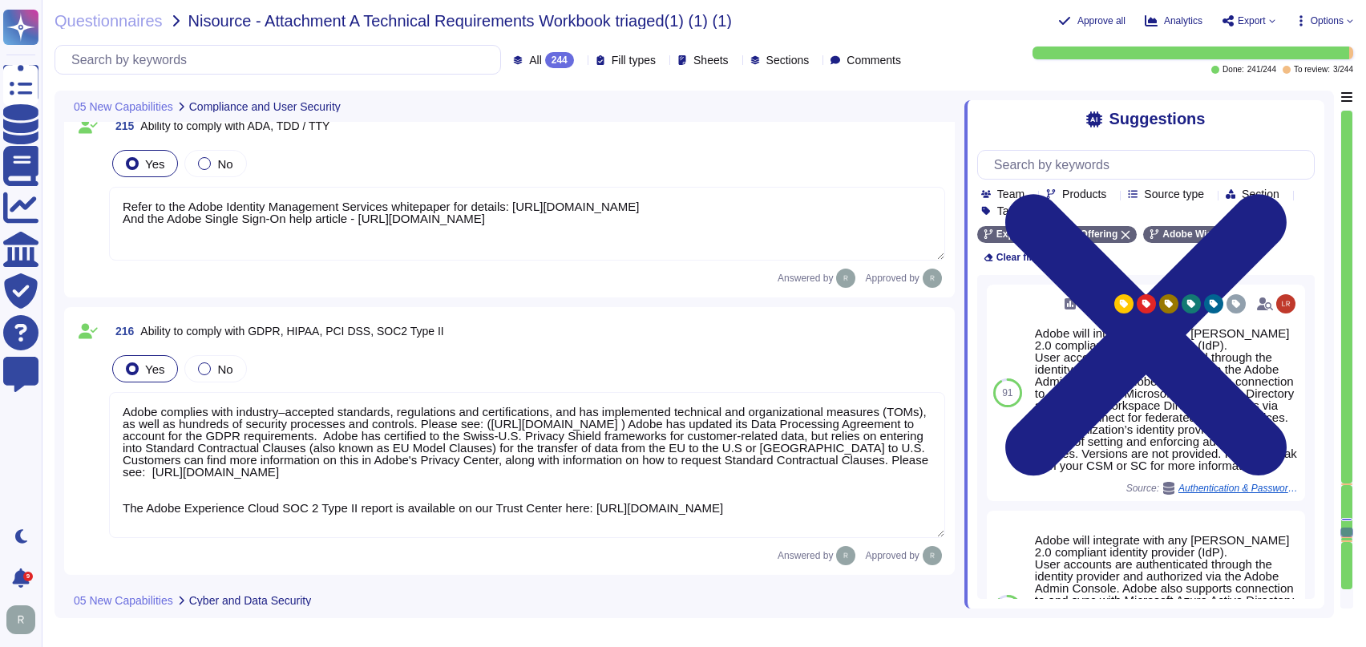
type textarea "Adobe maintains internal processes and procedures to monitor developments in gl…"
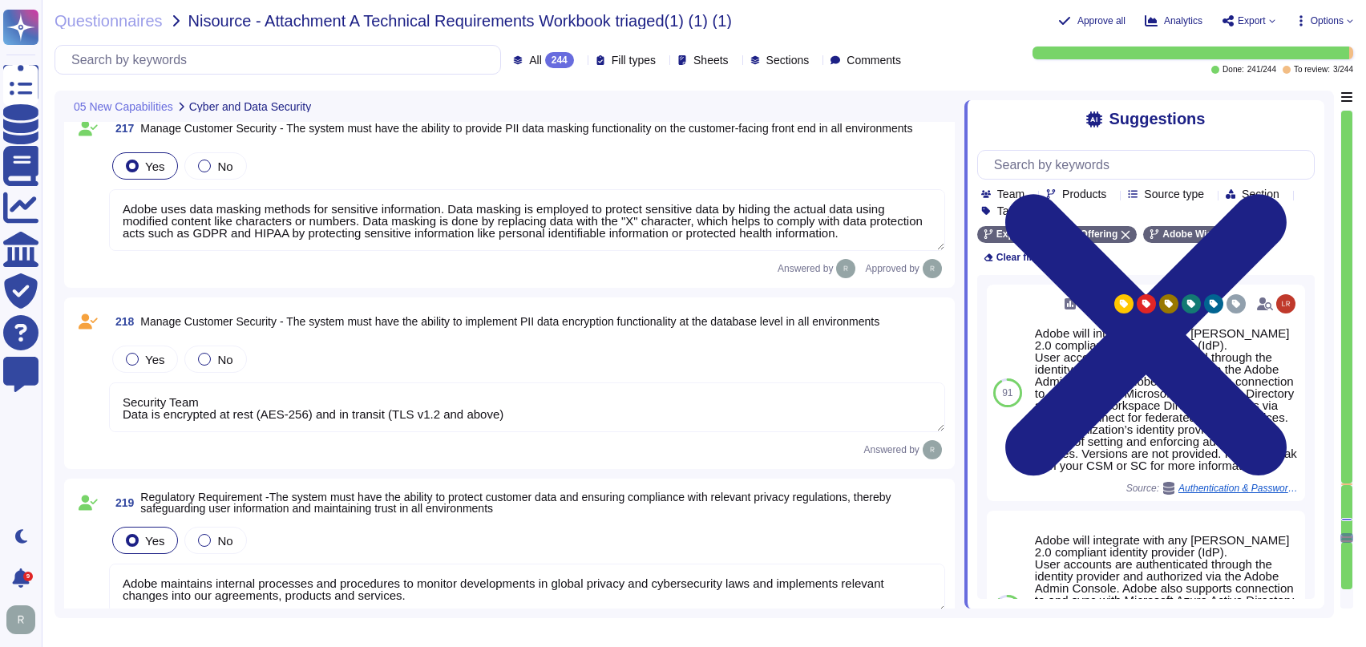
scroll to position [33595, 0]
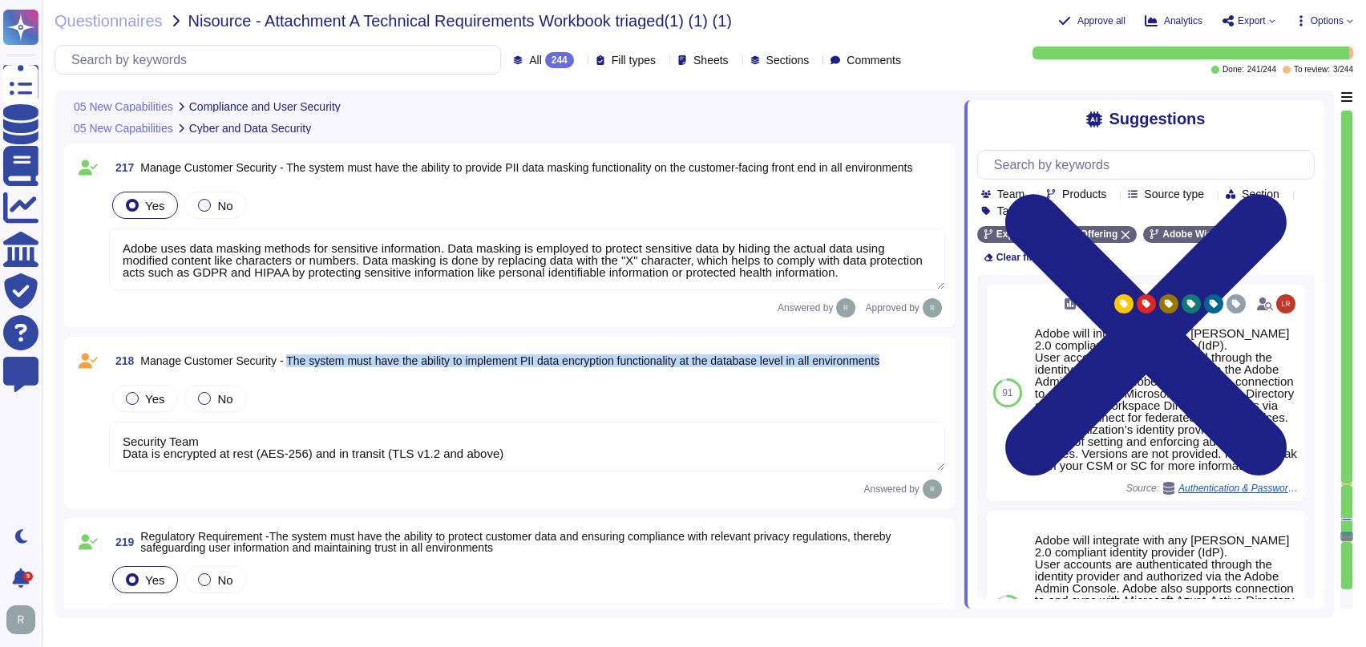
drag, startPoint x: 906, startPoint y: 360, endPoint x: 289, endPoint y: 357, distance: 616.4
click at [289, 357] on div "218 Manage Customer Security - The system must have the ability to implement PI…" at bounding box center [527, 360] width 836 height 29
copy span "The system must have the ability to implement PII data encryption functionality…"
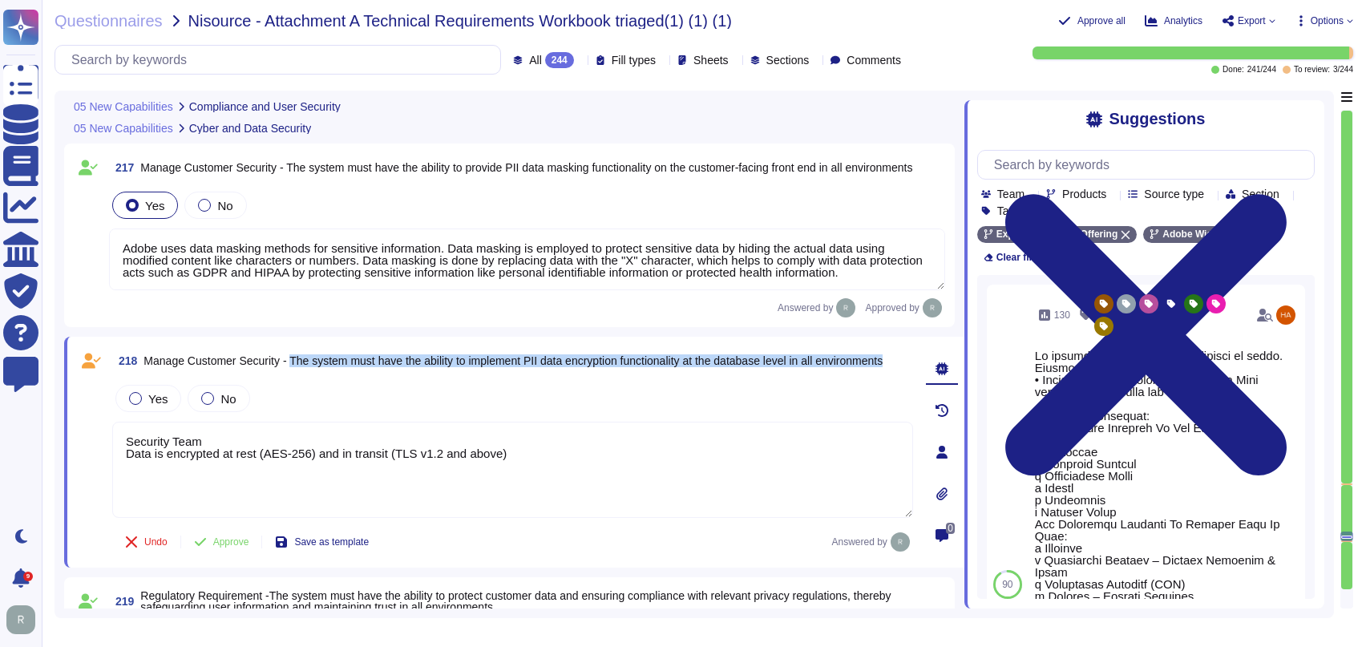
drag, startPoint x: 290, startPoint y: 357, endPoint x: 904, endPoint y: 357, distance: 614.0
click at [882, 357] on span "Manage Customer Security - The system must have the ability to implement PII da…" at bounding box center [512, 360] width 739 height 13
copy span "The system must have the ability to implement PII data encryption functionality…"
click at [160, 398] on span "Yes" at bounding box center [157, 399] width 19 height 14
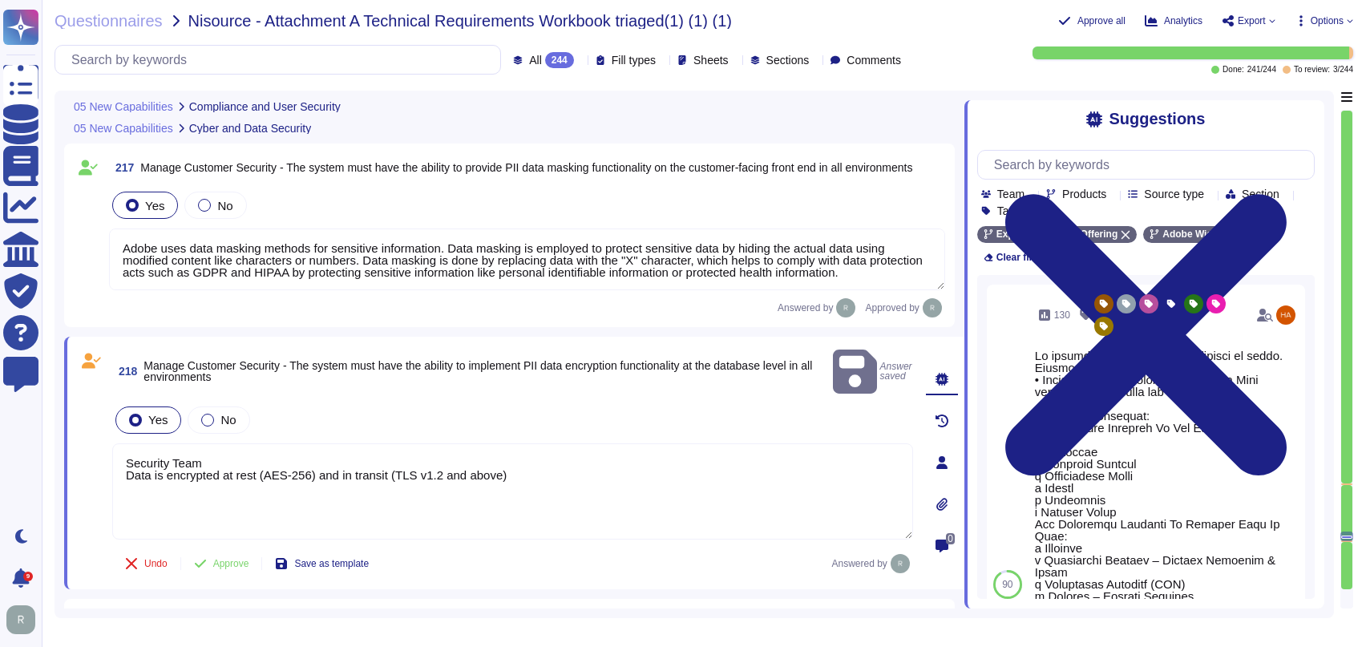
click at [229, 443] on textarea "Security Team Data is encrypted at rest (AES-256) and in transit (TLS v1.2 and …" at bounding box center [512, 491] width 801 height 96
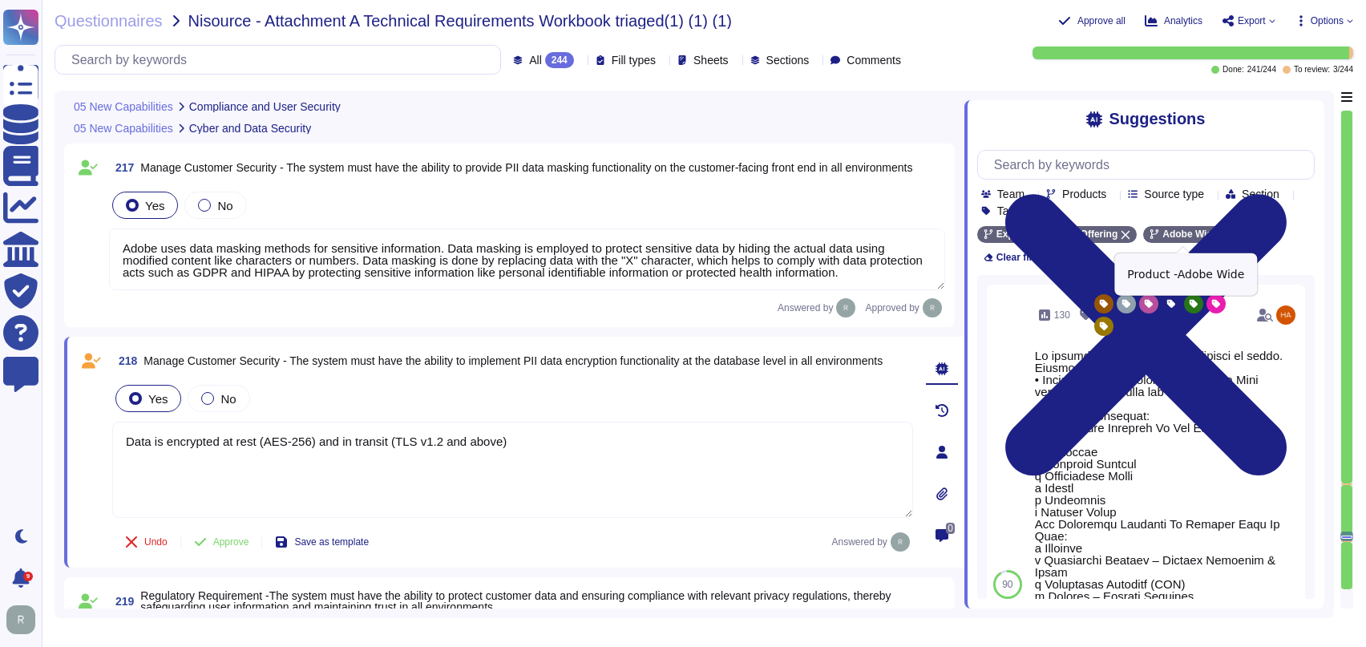
click at [1221, 235] on icon at bounding box center [1226, 235] width 10 height 10
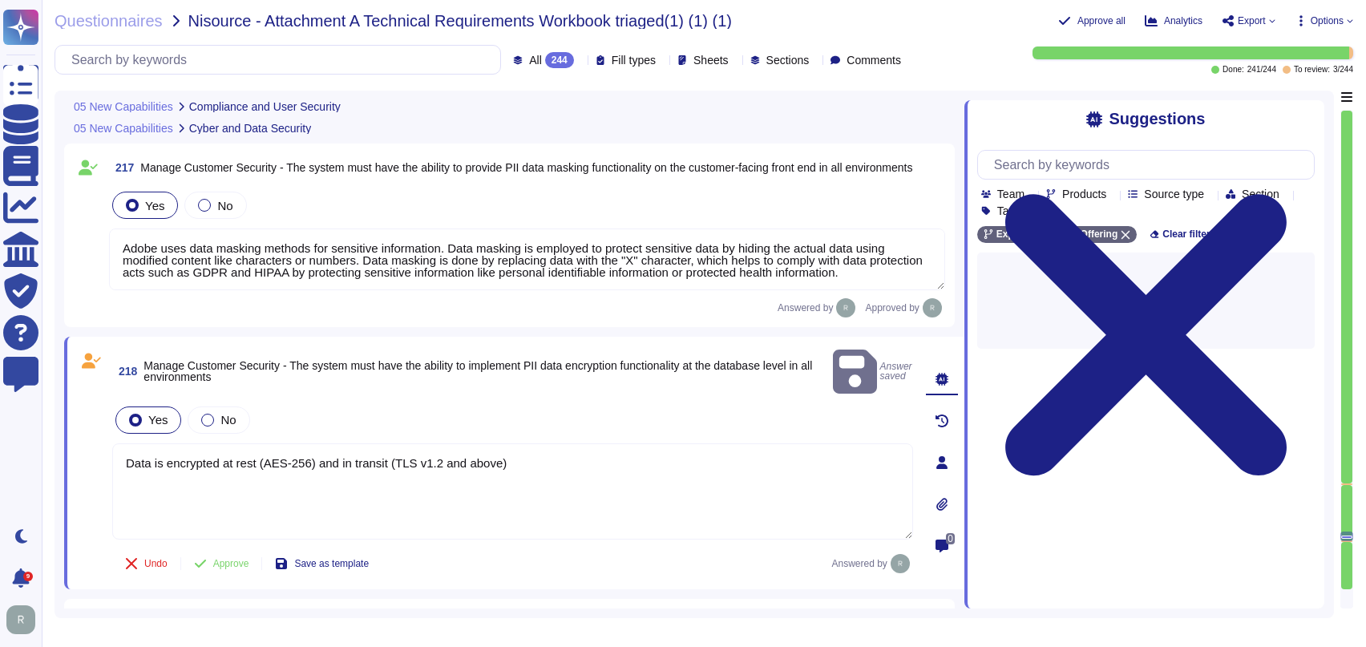
click at [790, 466] on textarea "Data is encrypted at rest (AES-256) and in transit (TLS v1.2 and above)" at bounding box center [512, 491] width 801 height 96
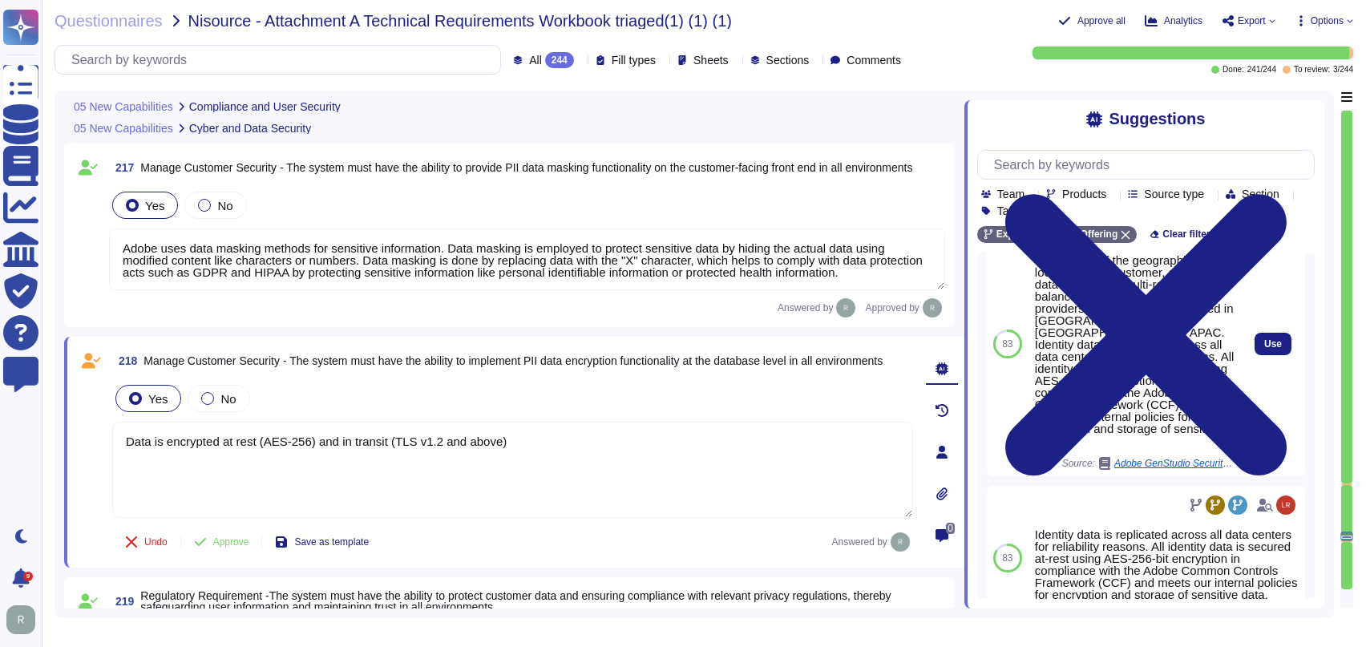
scroll to position [560, 0]
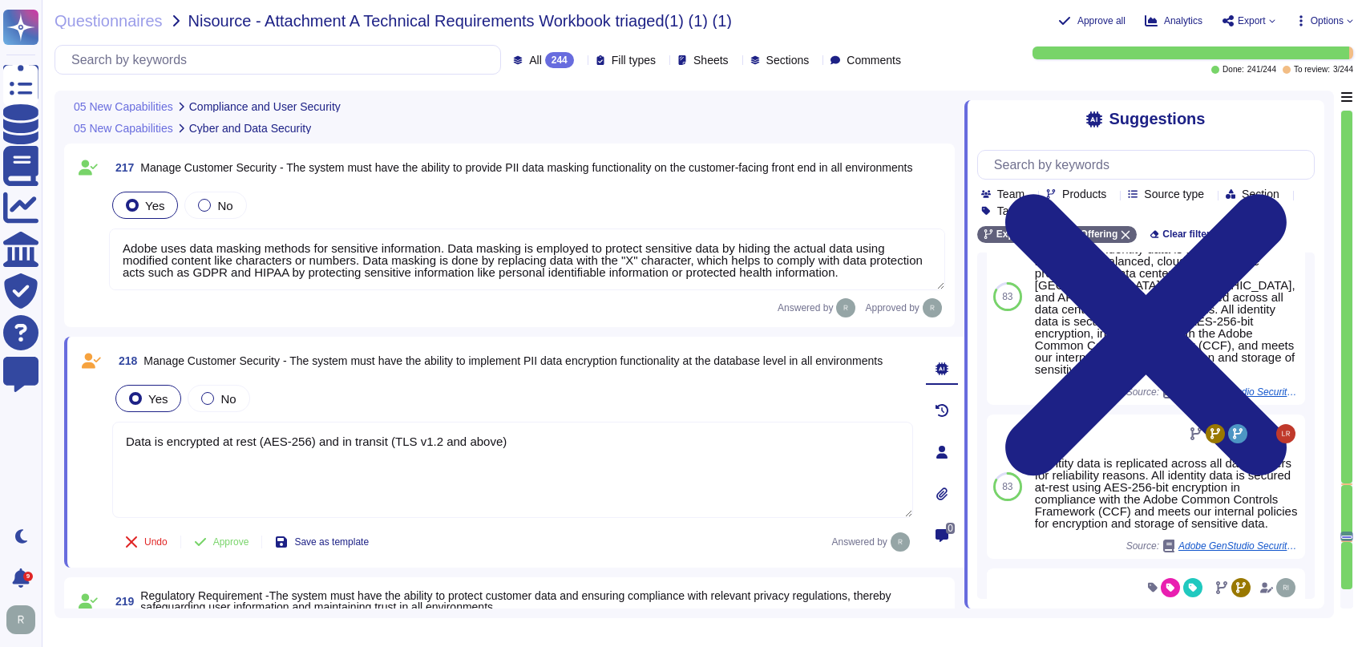
drag, startPoint x: 502, startPoint y: 440, endPoint x: 309, endPoint y: 440, distance: 193.2
click at [309, 440] on textarea "Data is encrypted at rest (AES-256) and in transit (TLS v1.2 and above)" at bounding box center [512, 470] width 801 height 96
click at [218, 537] on span "Approve" at bounding box center [231, 542] width 36 height 10
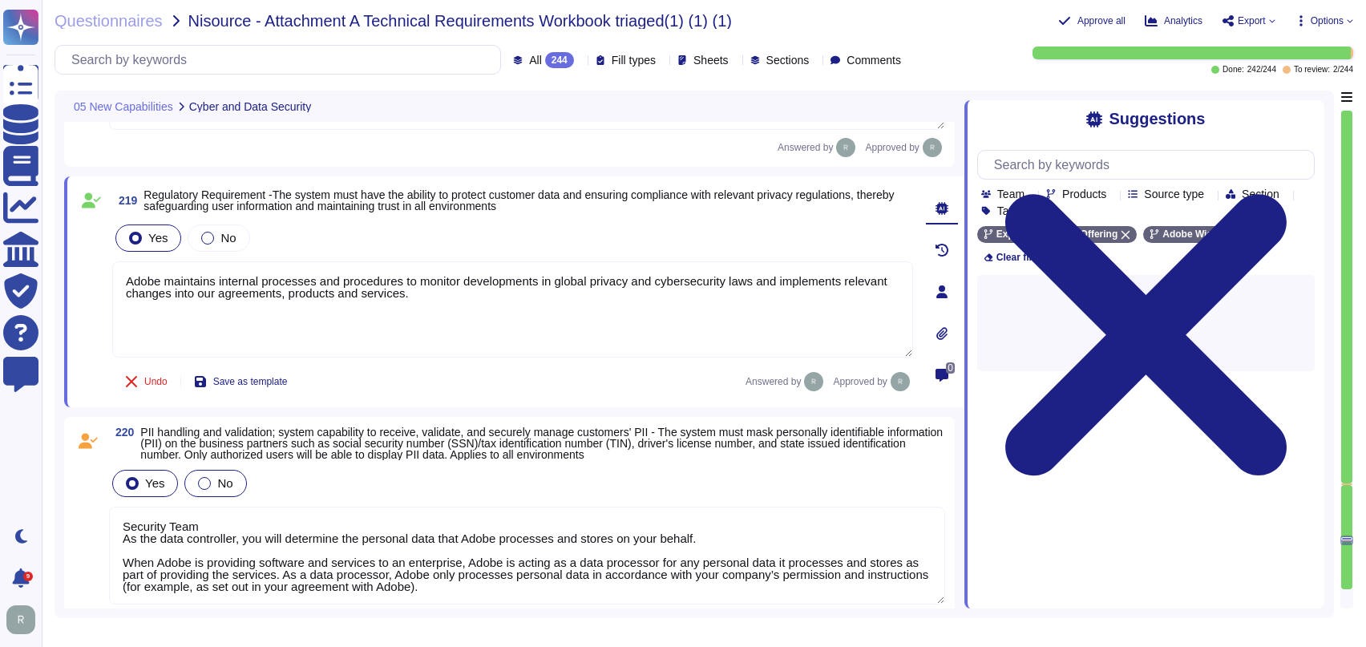
scroll to position [33994, 0]
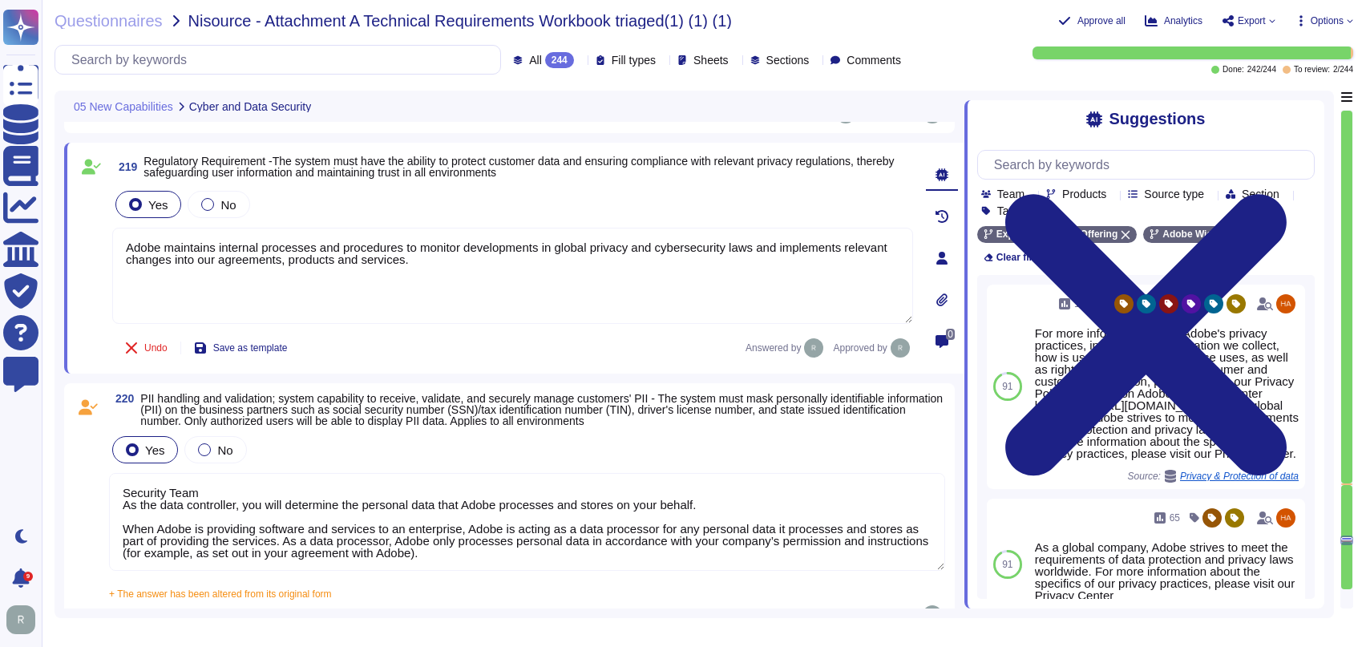
click at [1347, 596] on div at bounding box center [1346, 359] width 13 height 499
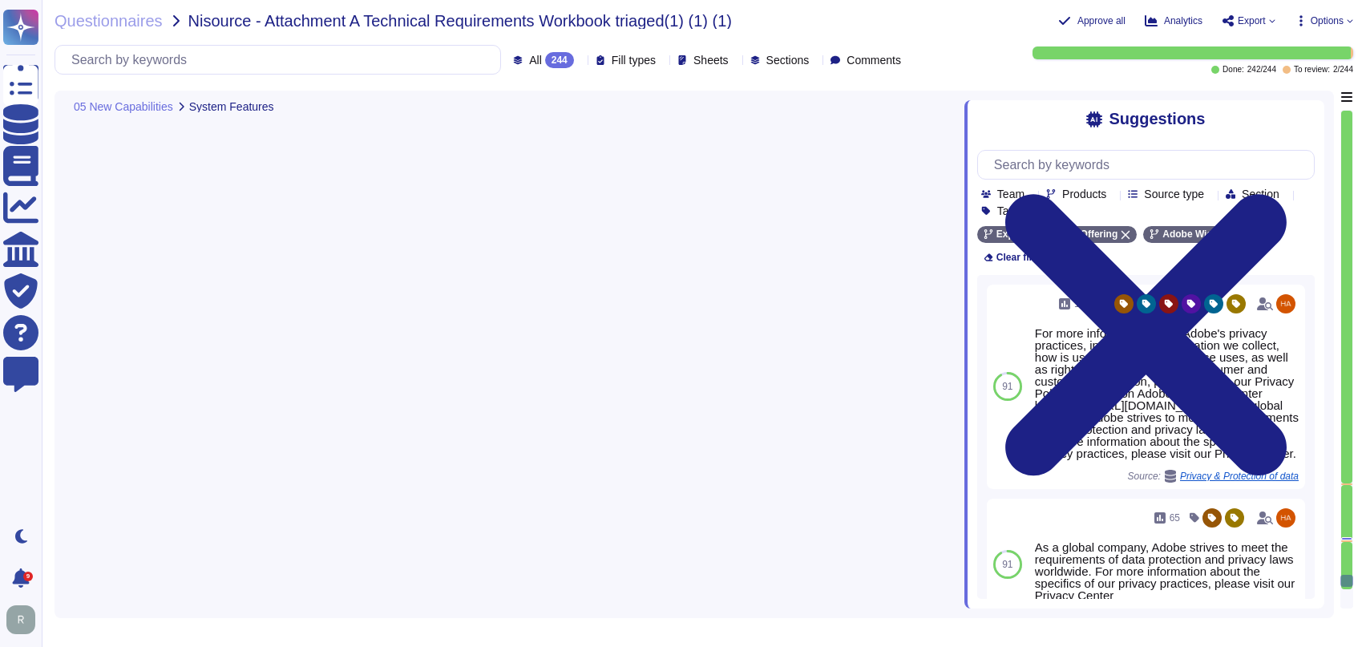
scroll to position [36091, 0]
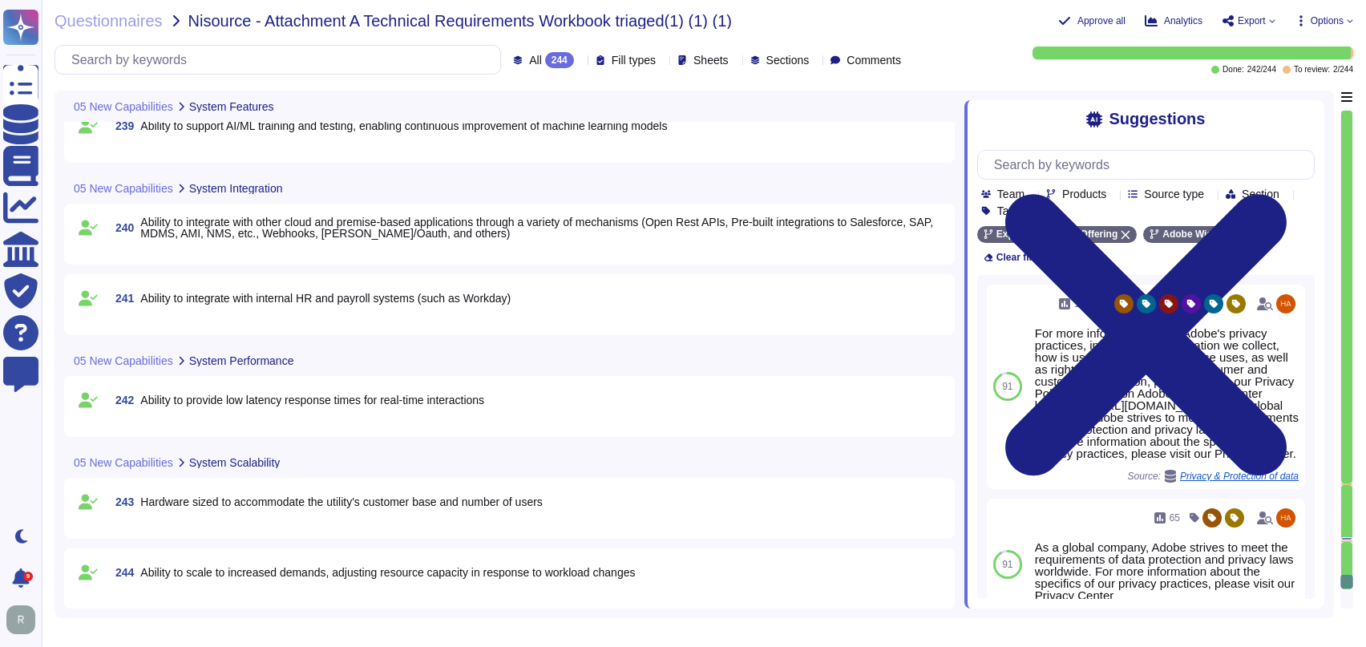
click at [1349, 540] on div at bounding box center [1346, 541] width 11 height 2
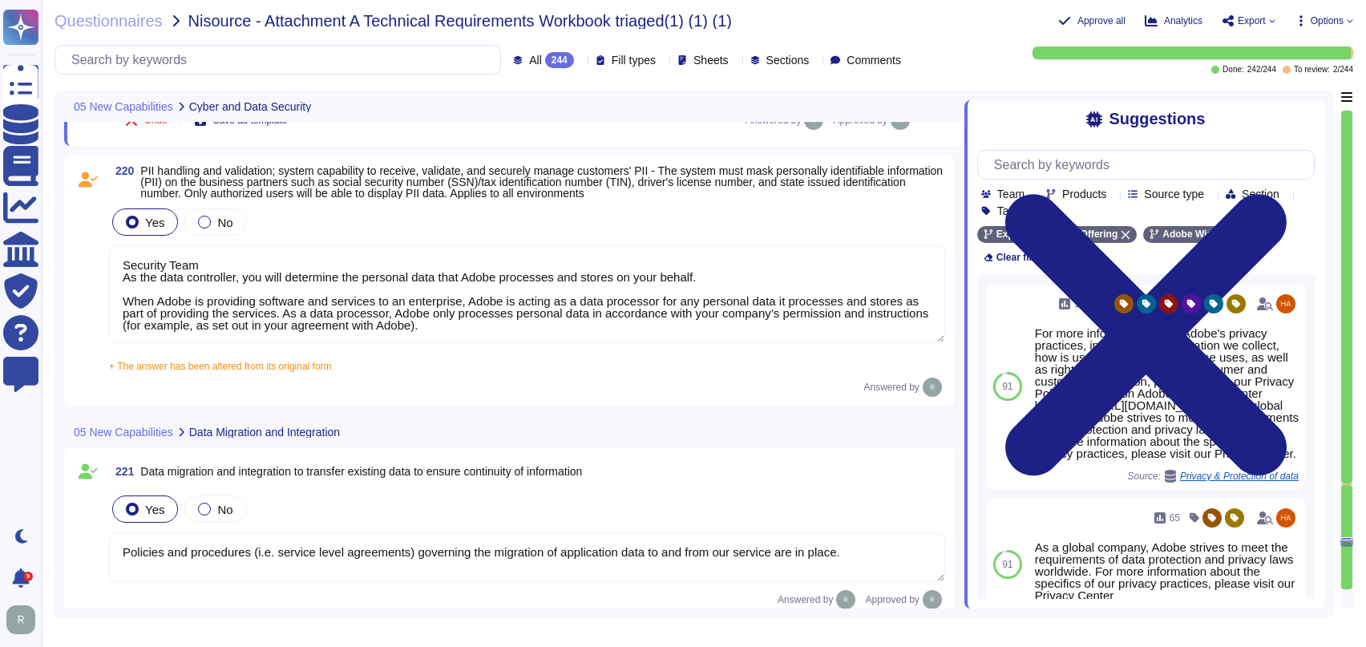
scroll to position [34178, 0]
click at [140, 276] on textarea "Security Team As the data controller, you will determine the personal data that…" at bounding box center [527, 293] width 836 height 98
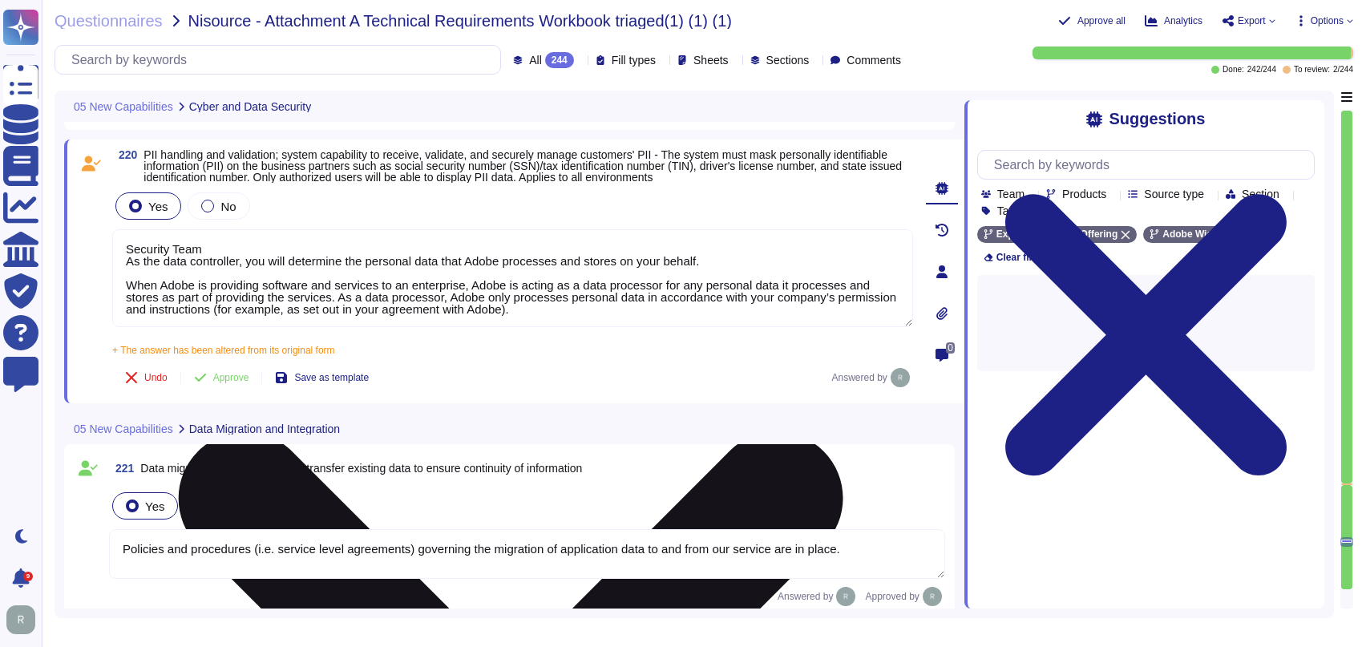
click at [121, 259] on textarea "Security Team As the data controller, you will determine the personal data that…" at bounding box center [512, 278] width 801 height 98
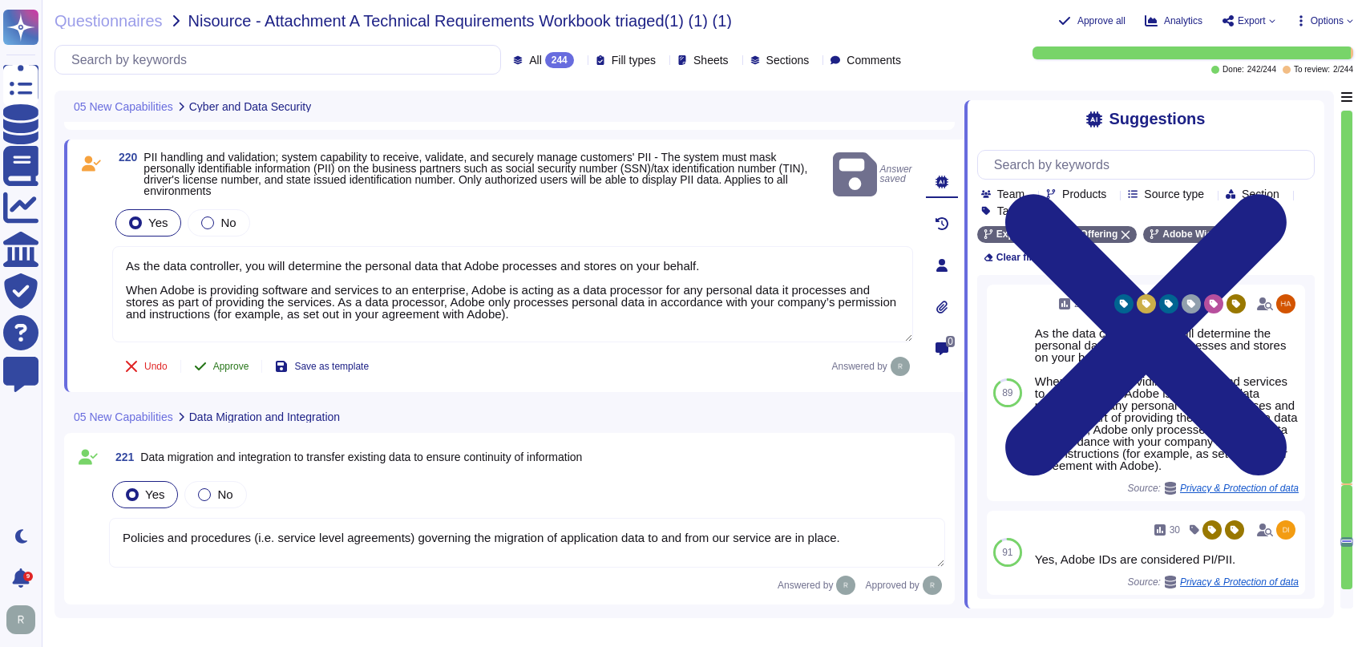
click at [231, 362] on span "Approve" at bounding box center [231, 366] width 36 height 10
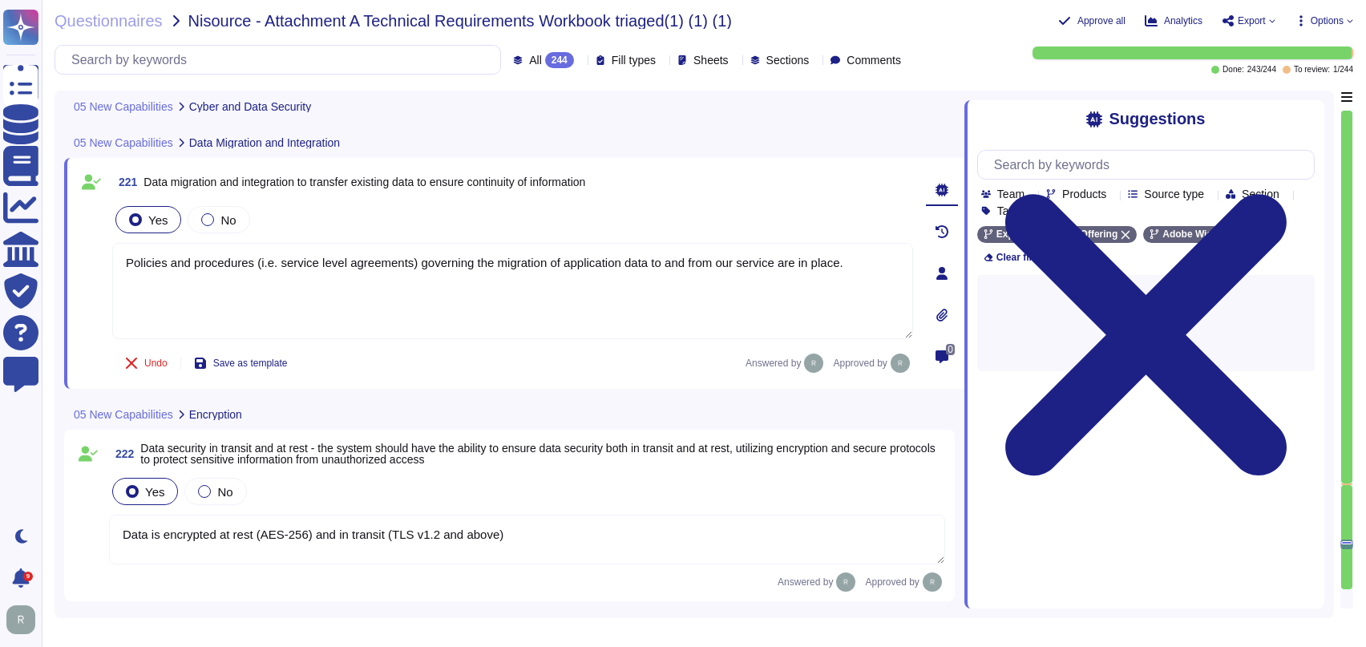
scroll to position [34416, 0]
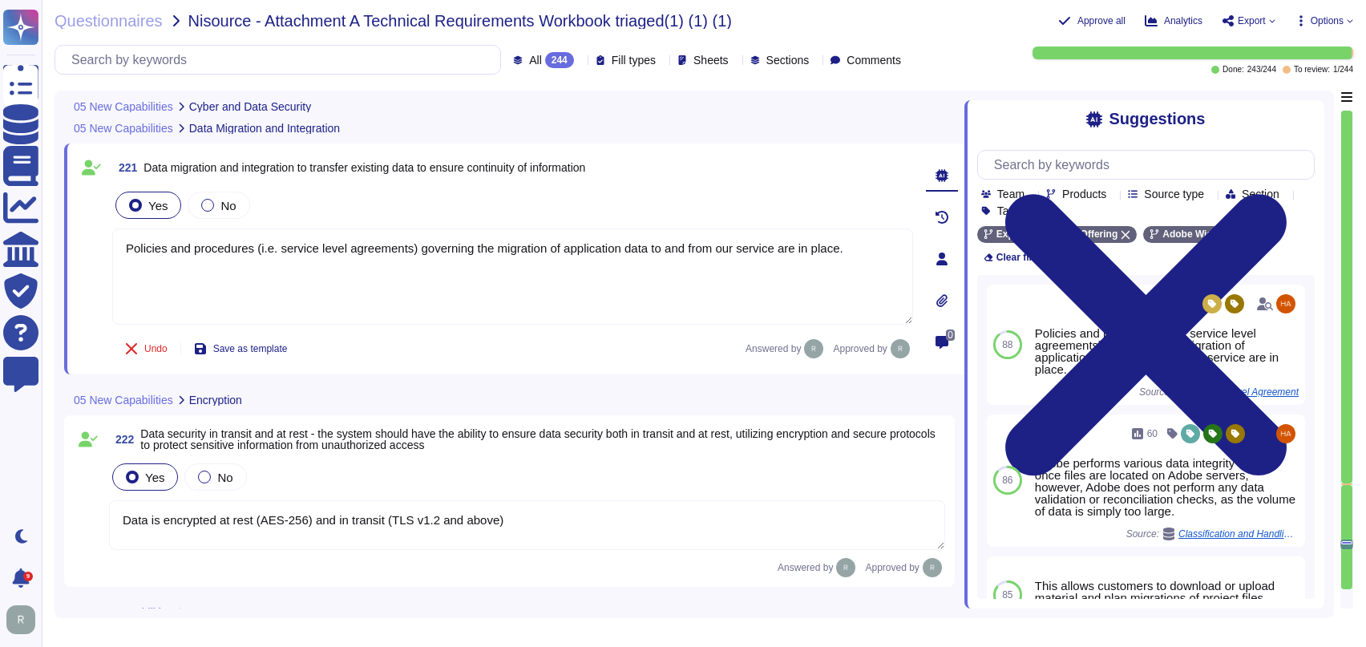
click at [1347, 592] on div at bounding box center [1346, 359] width 13 height 499
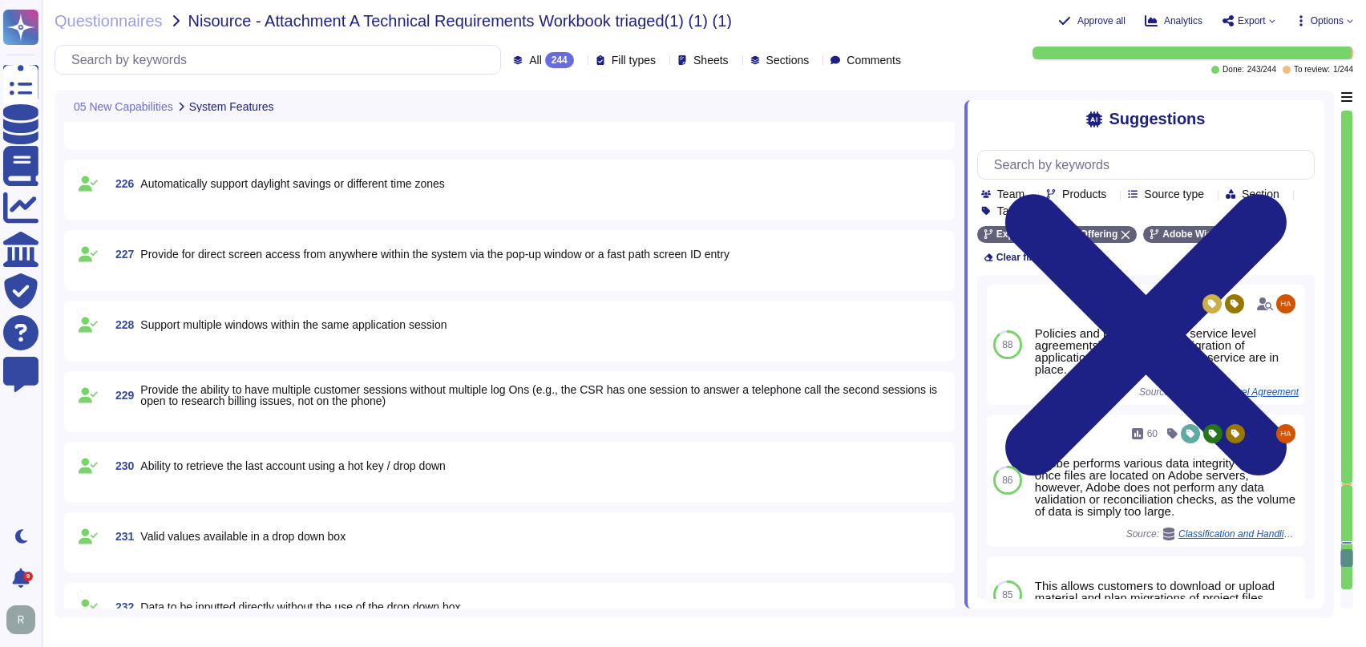
scroll to position [35163, 0]
click at [965, 26] on div "Questionnaires Nisource - Attachment A Technical Requirements Workbook triaged(…" at bounding box center [546, 21] width 982 height 16
click at [1269, 23] on icon at bounding box center [1272, 21] width 6 height 6
click at [1280, 97] on p "Download" at bounding box center [1307, 116] width 57 height 39
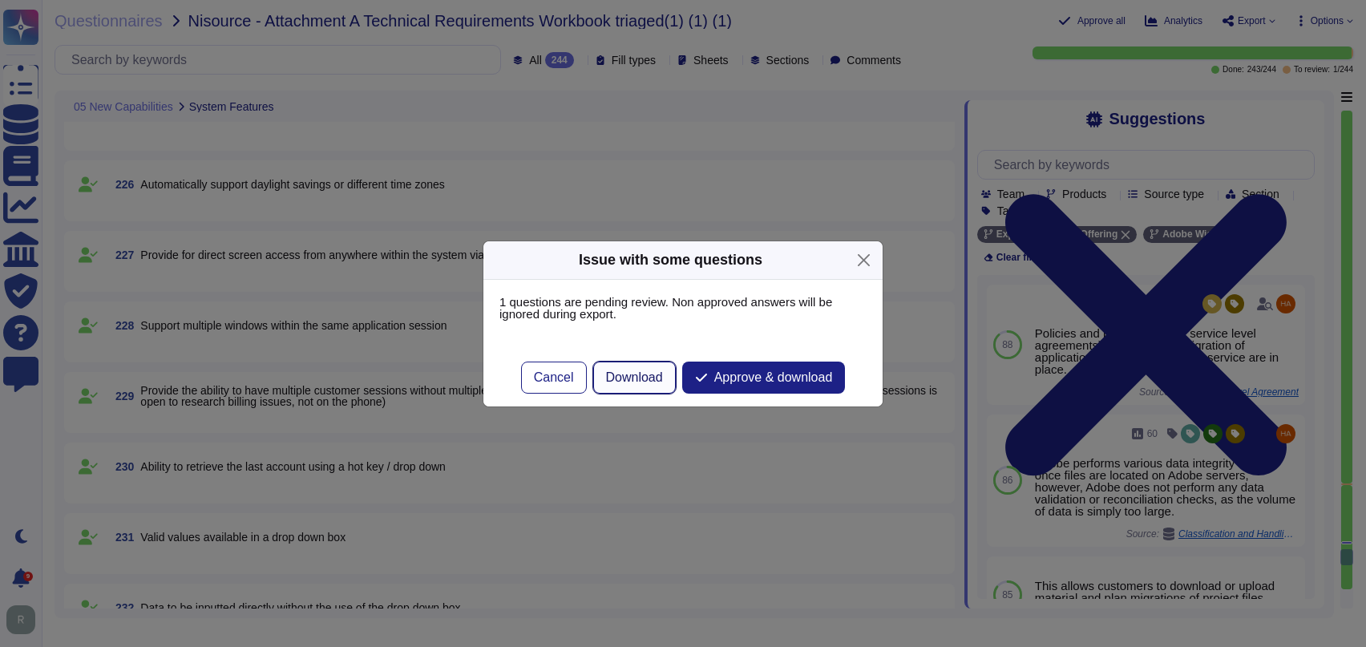
click at [627, 372] on span "Download" at bounding box center [634, 377] width 57 height 13
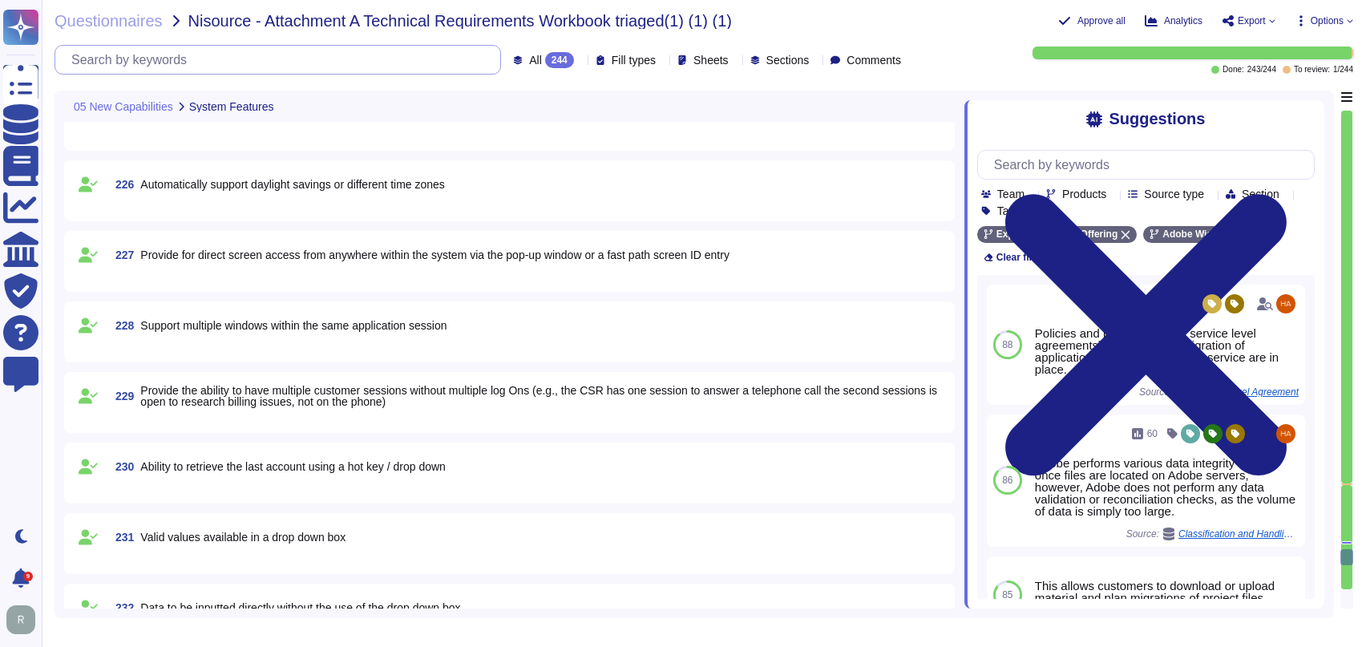
click at [311, 50] on input "text" at bounding box center [281, 60] width 437 height 28
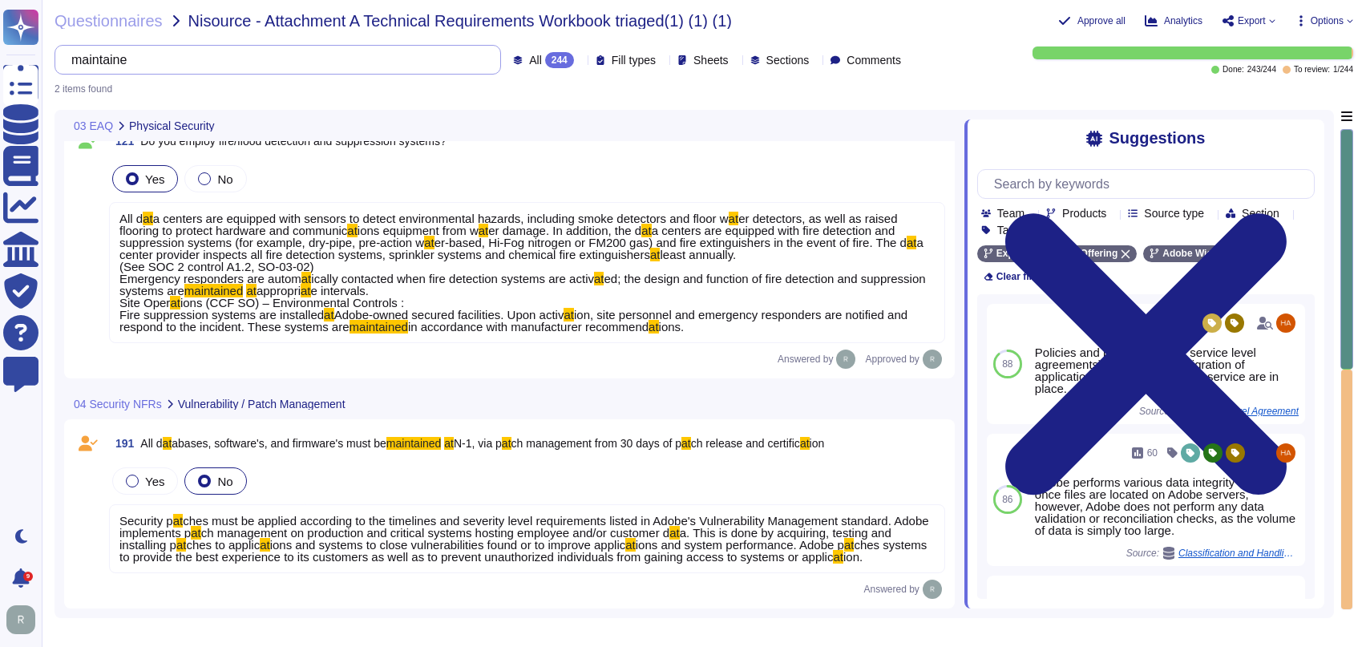
scroll to position [0, 0]
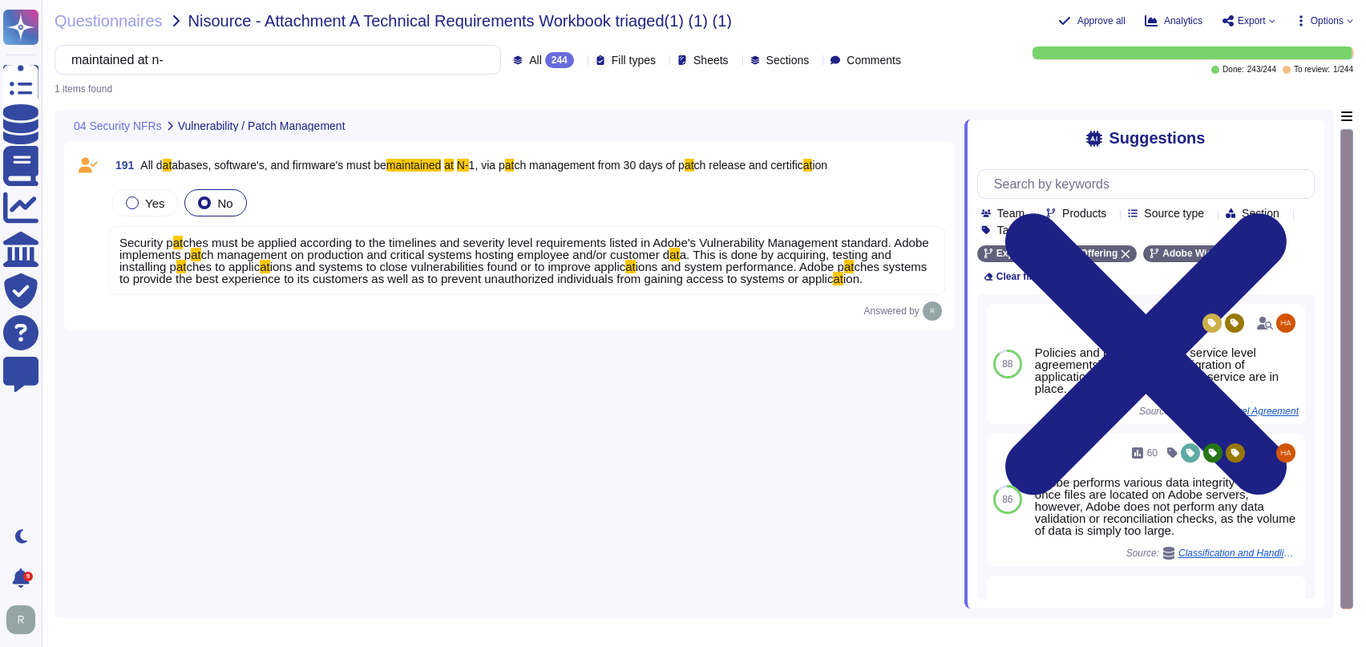
click at [397, 254] on span "ch management on production and critical systems hosting employee and/or custom…" at bounding box center [435, 255] width 468 height 14
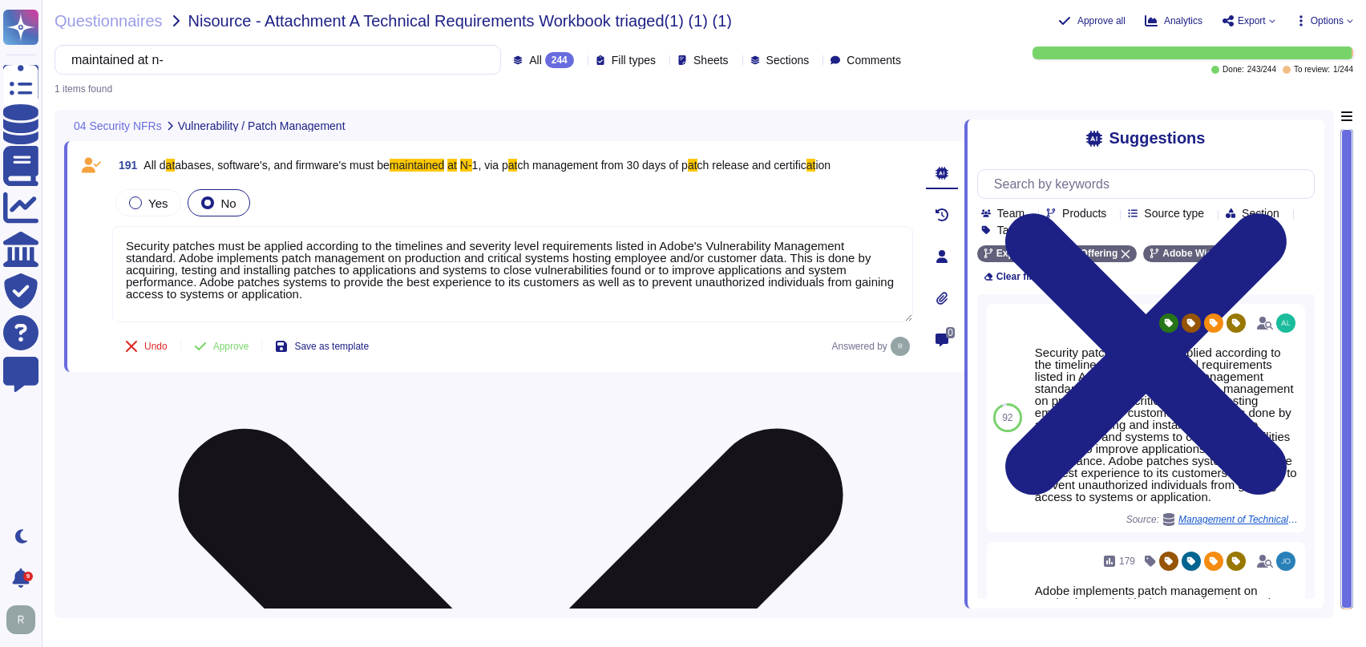
click at [448, 265] on textarea "Security patches must be applied according to the timelines and severity level …" at bounding box center [512, 274] width 801 height 96
click at [449, 265] on textarea "Security patches must be applied according to the timelines and severity level …" at bounding box center [512, 274] width 801 height 96
